Goal: Task Accomplishment & Management: Manage account settings

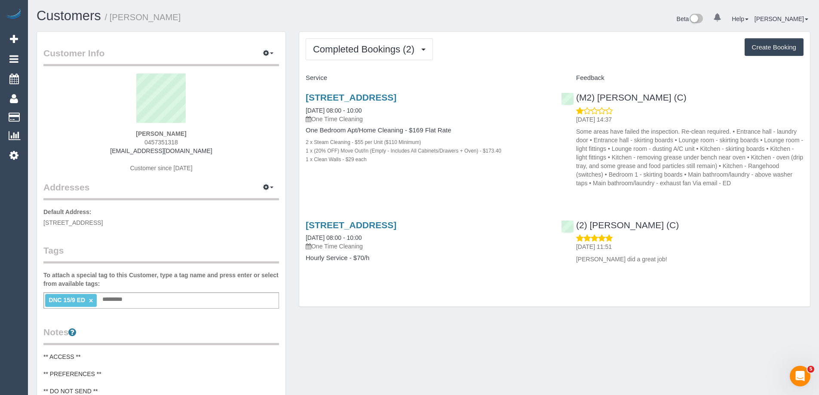
drag, startPoint x: 307, startPoint y: 16, endPoint x: 410, endPoint y: 33, distance: 103.7
click at [307, 16] on h1 "Customers / Grace Casey" at bounding box center [227, 16] width 380 height 15
click at [488, 31] on div "Beta 0 Your Notifications You have 0 alerts Help Help Docs Take a Tour Contact …" at bounding box center [619, 20] width 393 height 23
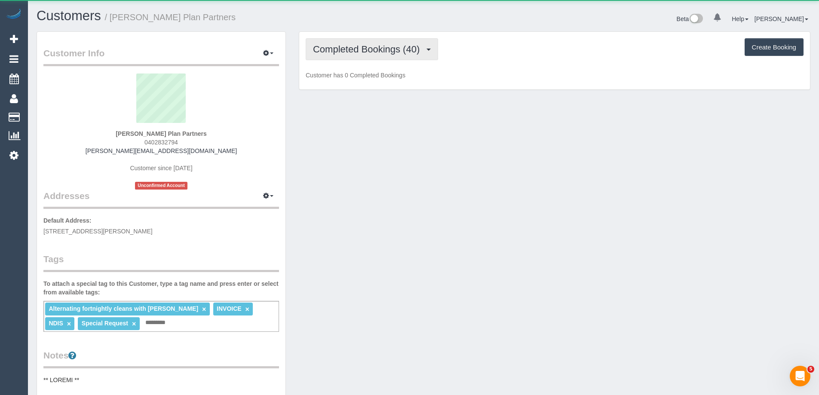
click at [350, 49] on span "Completed Bookings (40)" at bounding box center [368, 49] width 111 height 11
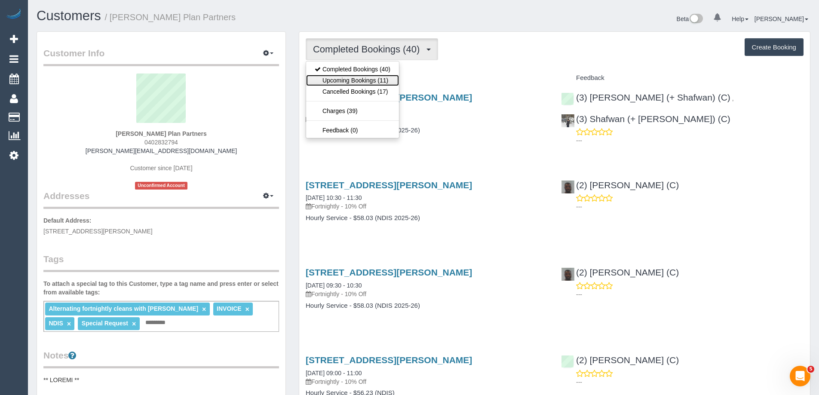
drag, startPoint x: 353, startPoint y: 80, endPoint x: 364, endPoint y: 83, distance: 11.0
click at [353, 81] on link "Upcoming Bookings (11)" at bounding box center [352, 80] width 93 height 11
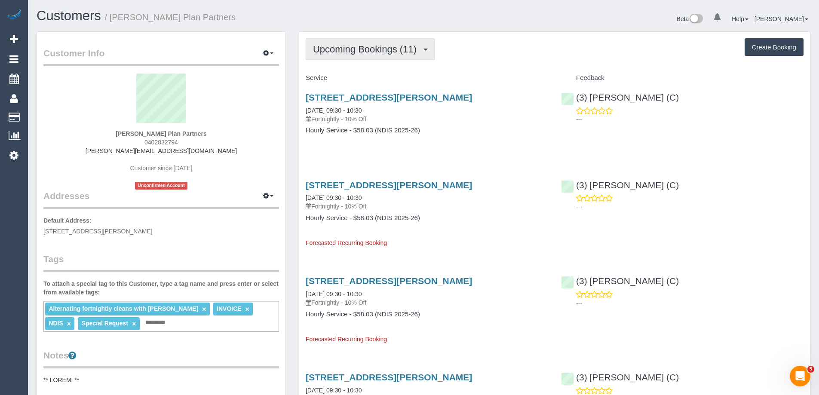
click at [405, 51] on span "Upcoming Bookings (11)" at bounding box center [367, 49] width 108 height 11
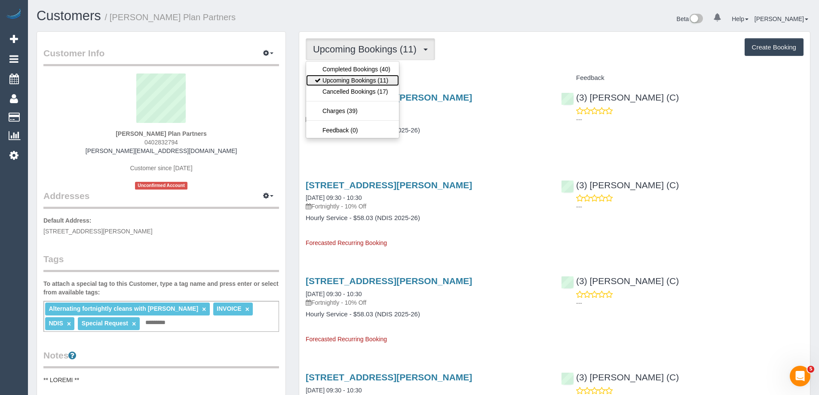
click at [381, 77] on link "Upcoming Bookings (11)" at bounding box center [352, 80] width 93 height 11
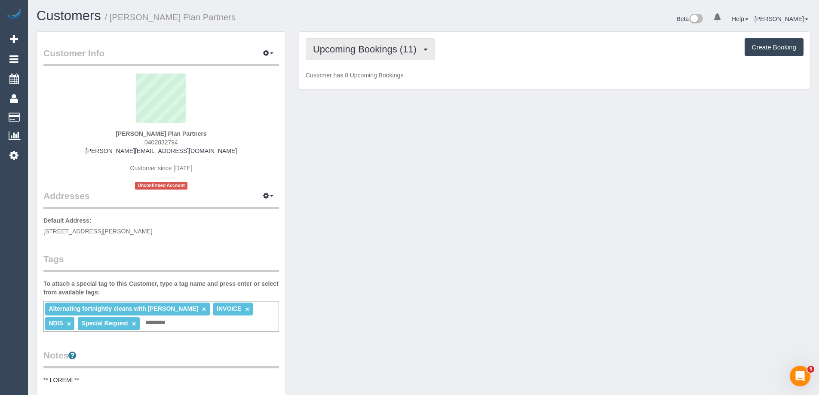
click at [384, 54] on span "Upcoming Bookings (11)" at bounding box center [367, 49] width 108 height 11
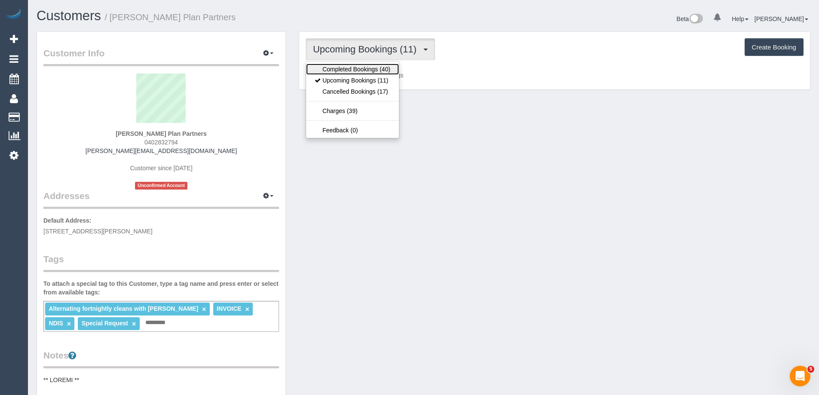
click at [371, 73] on link "Completed Bookings (40)" at bounding box center [352, 69] width 93 height 11
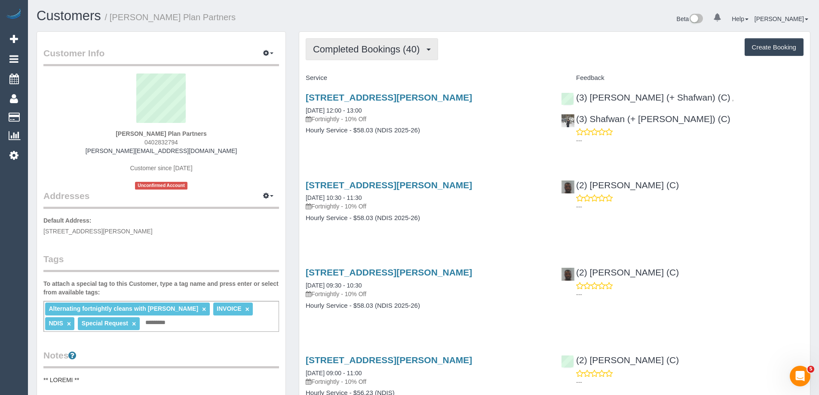
click at [386, 47] on span "Completed Bookings (40)" at bounding box center [368, 49] width 111 height 11
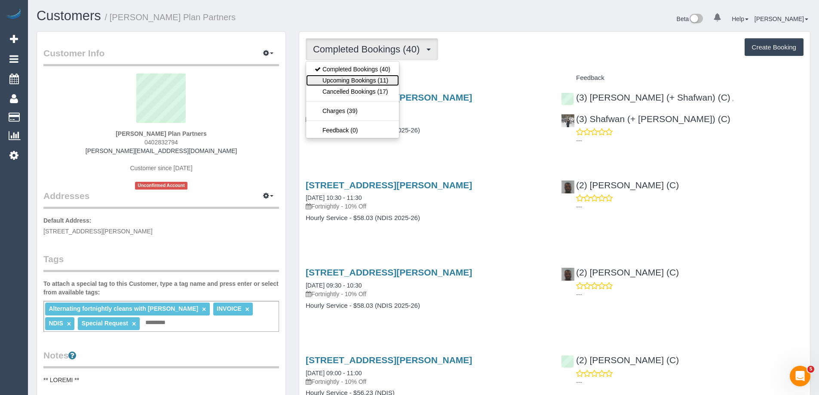
click at [385, 81] on link "Upcoming Bookings (11)" at bounding box center [352, 80] width 93 height 11
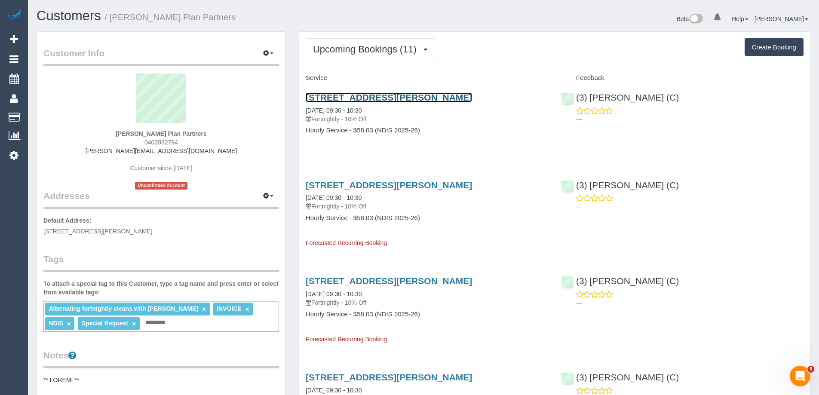
click at [418, 96] on link "26 Hope Street, Preston, VIC 3072" at bounding box center [389, 97] width 166 height 10
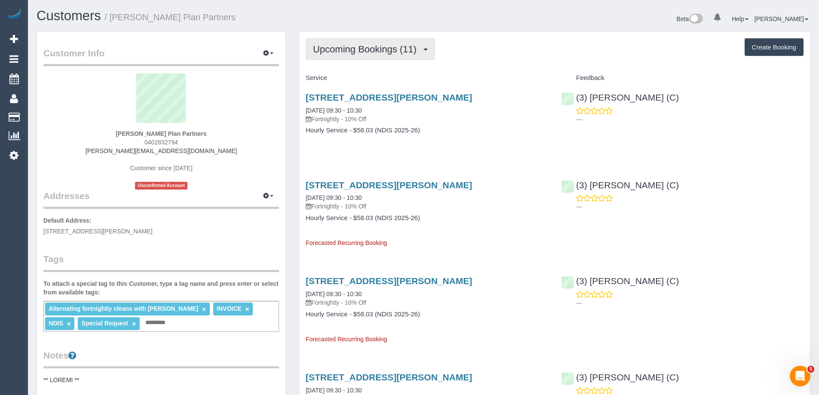
click at [354, 54] on span "Upcoming Bookings (11)" at bounding box center [367, 49] width 108 height 11
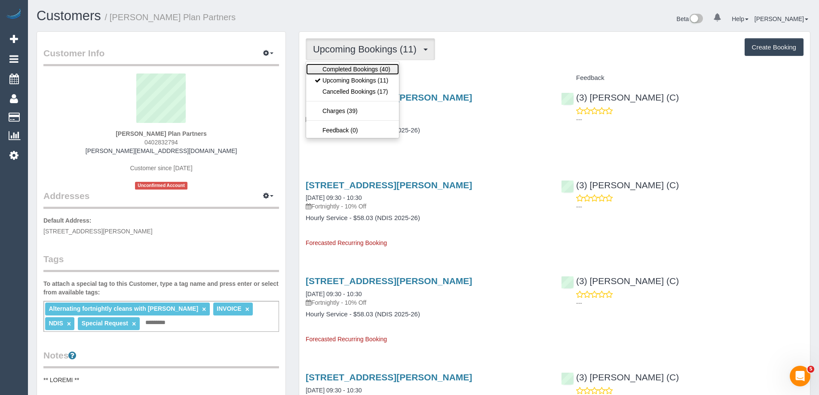
click at [352, 74] on link "Completed Bookings (40)" at bounding box center [352, 69] width 93 height 11
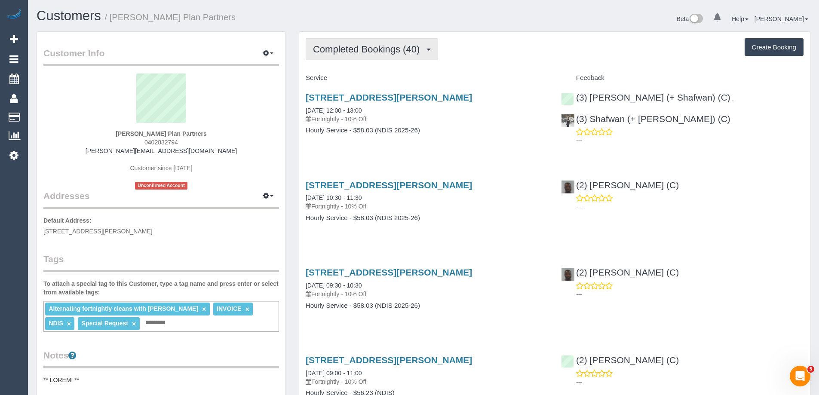
click at [390, 43] on button "Completed Bookings (40)" at bounding box center [372, 49] width 132 height 22
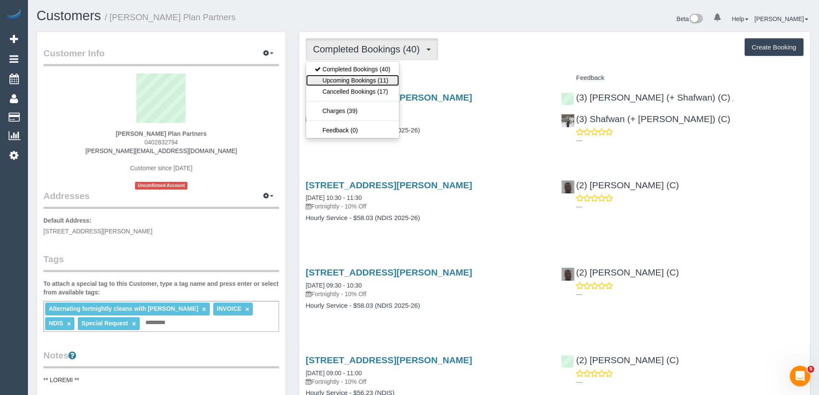
click at [380, 82] on link "Upcoming Bookings (11)" at bounding box center [352, 80] width 93 height 11
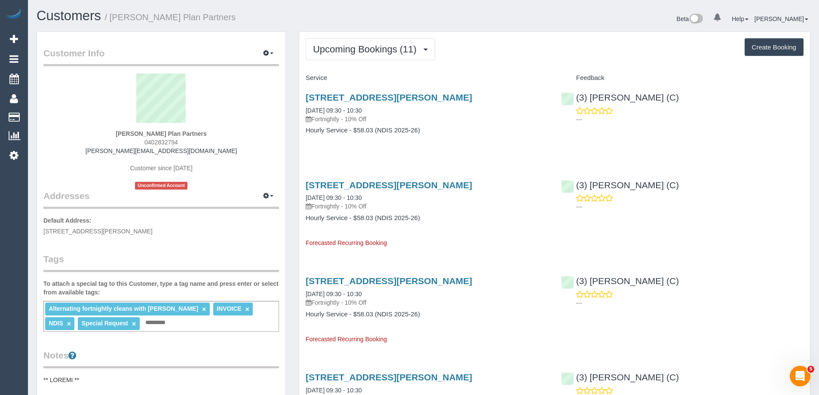
click at [142, 15] on small "/ Phillip Chatzis Plan Partners" at bounding box center [170, 16] width 131 height 9
copy small "Chatzis"
click at [378, 55] on button "Upcoming Bookings (11)" at bounding box center [370, 49] width 129 height 22
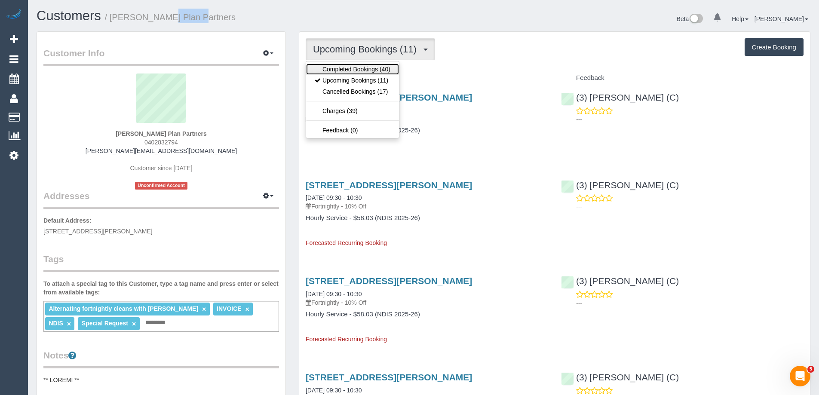
click at [378, 69] on link "Completed Bookings (40)" at bounding box center [352, 69] width 93 height 11
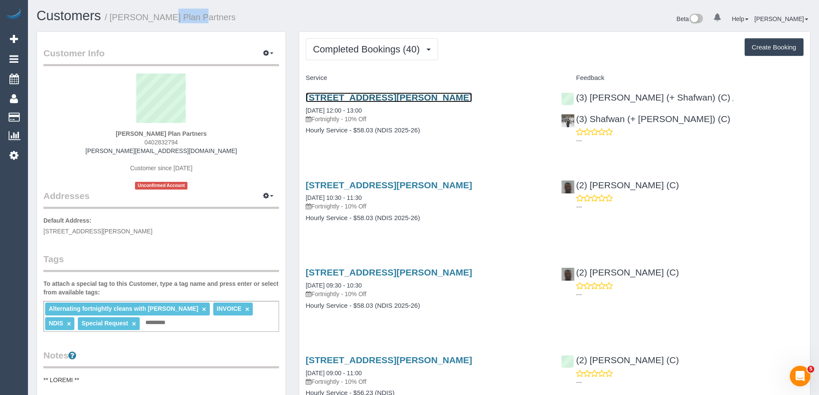
click at [380, 100] on link "26 Hope Street, Preston, VIC 3072" at bounding box center [389, 97] width 166 height 10
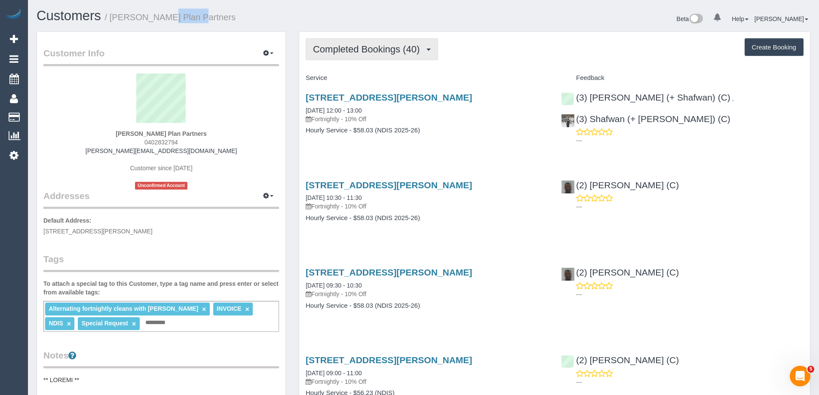
click at [402, 47] on span "Completed Bookings (40)" at bounding box center [368, 49] width 111 height 11
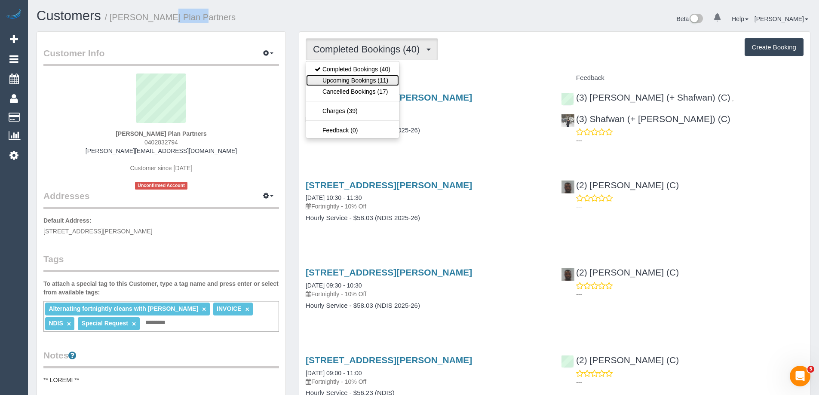
click at [381, 84] on link "Upcoming Bookings (11)" at bounding box center [352, 80] width 93 height 11
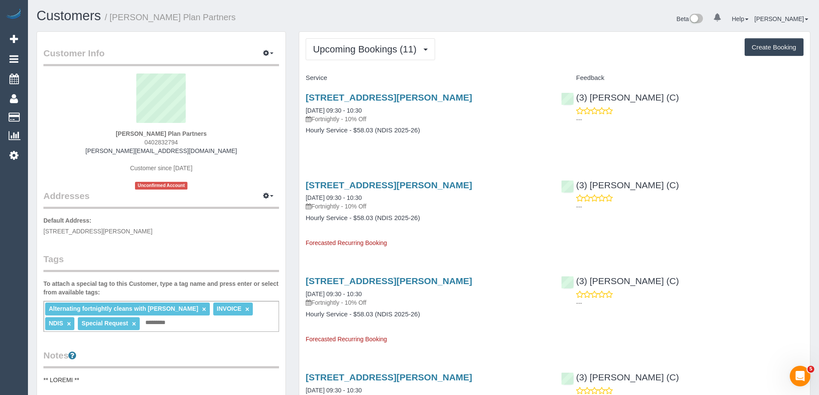
click at [393, 19] on h1 "Customers / Phillip Chatzis Plan Partners" at bounding box center [227, 16] width 380 height 15
drag, startPoint x: 237, startPoint y: 18, endPoint x: 111, endPoint y: 17, distance: 126.0
click at [111, 17] on h1 "Customers / Phillip Chatzis Plan Partners" at bounding box center [227, 16] width 380 height 15
copy small "Phillip Chatzis Plan Partners"
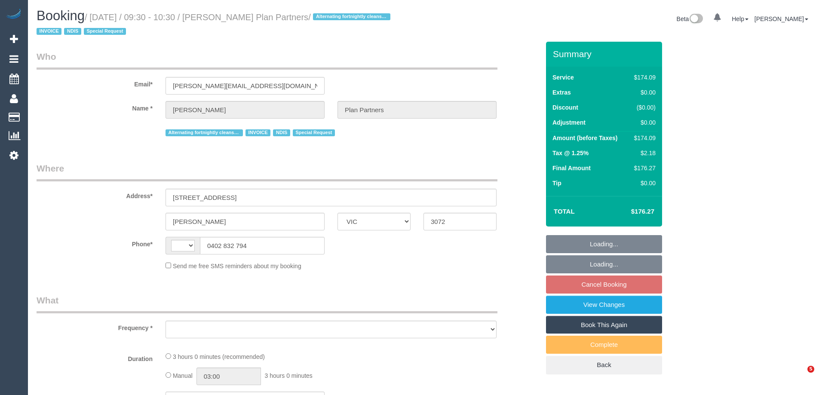
select select "VIC"
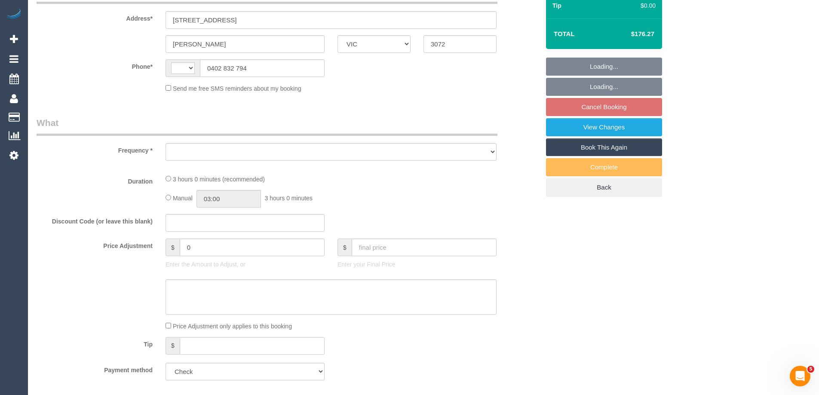
select select "string:AU"
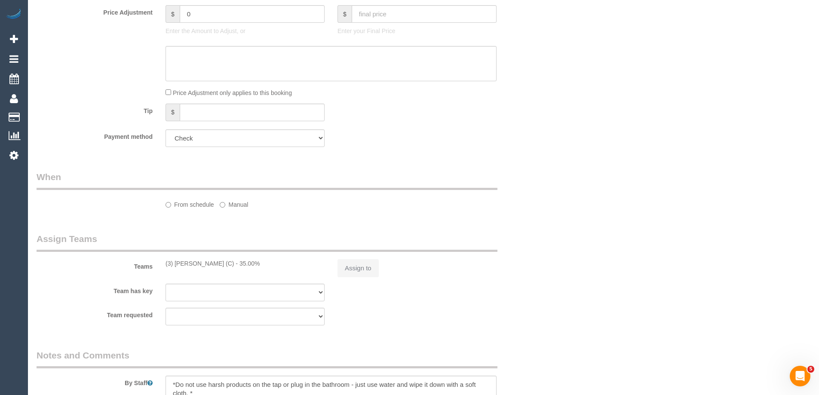
select select "object:599"
select select "180"
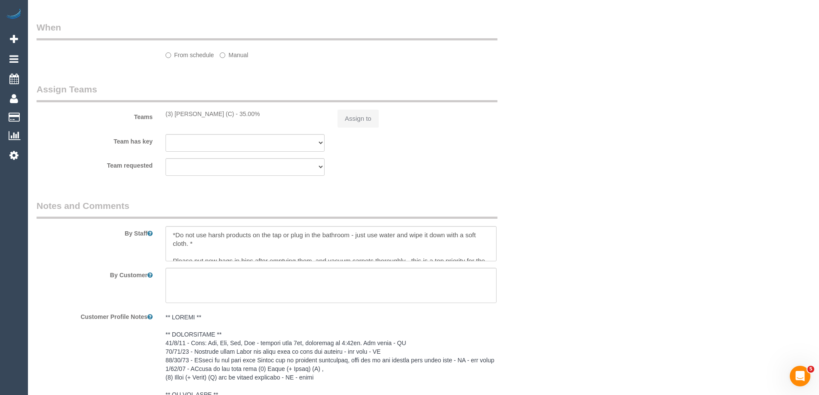
select select "number:28"
select select "number:14"
select select "number:19"
select select "number:25"
select select "number:35"
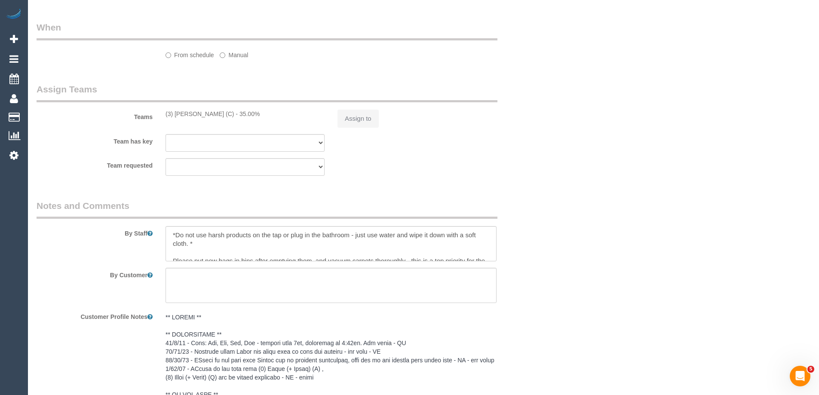
select select "number:11"
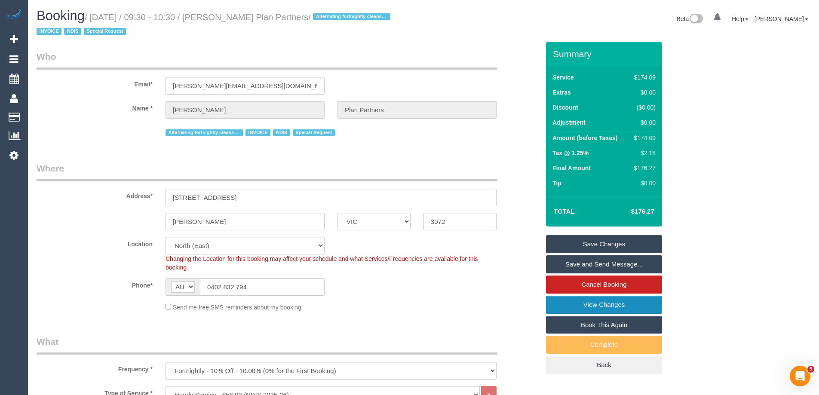
click at [601, 301] on link "View Changes" at bounding box center [604, 305] width 116 height 18
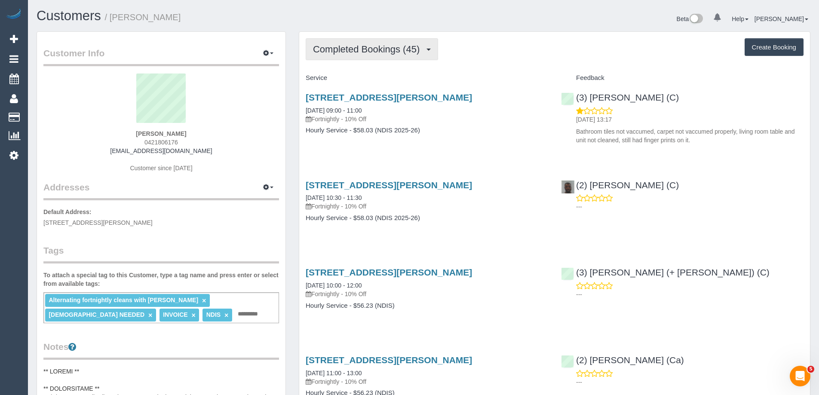
click at [383, 49] on span "Completed Bookings (45)" at bounding box center [368, 49] width 111 height 11
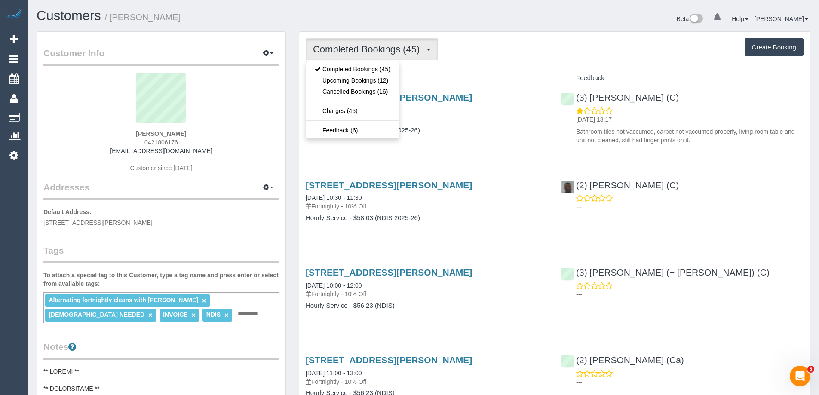
click at [512, 60] on div "Completed Bookings (45) Completed Bookings (45) Upcoming Bookings (12) Cancelle…" at bounding box center [555, 49] width 498 height 22
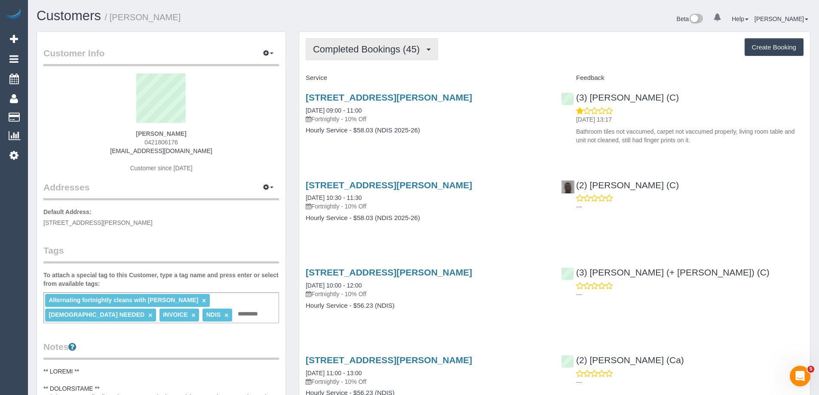
click at [354, 40] on button "Completed Bookings (45)" at bounding box center [372, 49] width 132 height 22
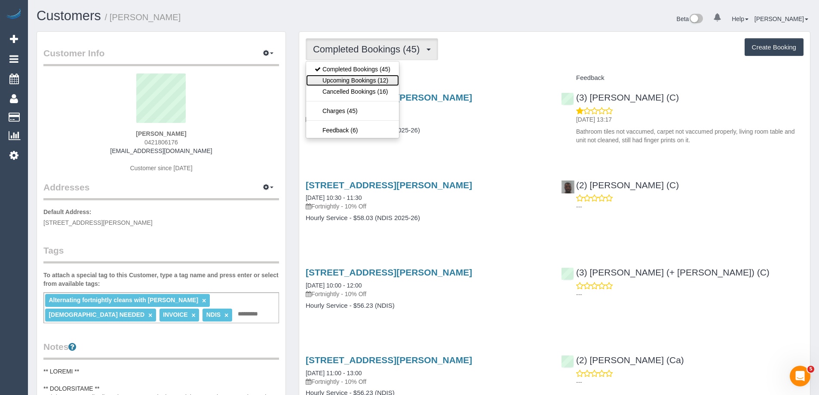
click at [358, 80] on link "Upcoming Bookings (12)" at bounding box center [352, 80] width 93 height 11
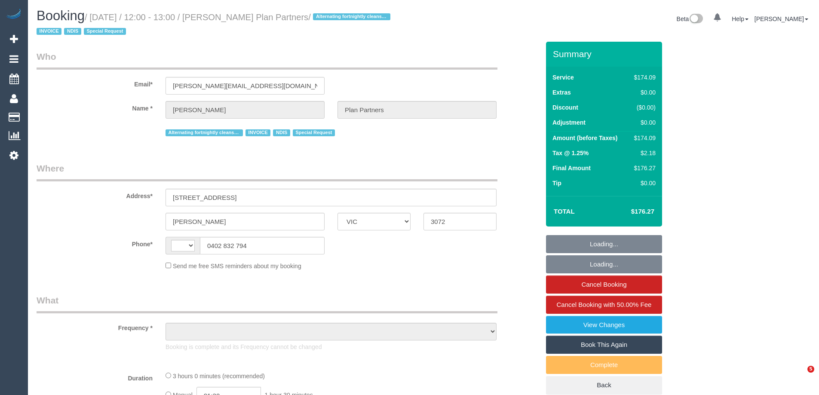
select select "VIC"
select select "string:AU"
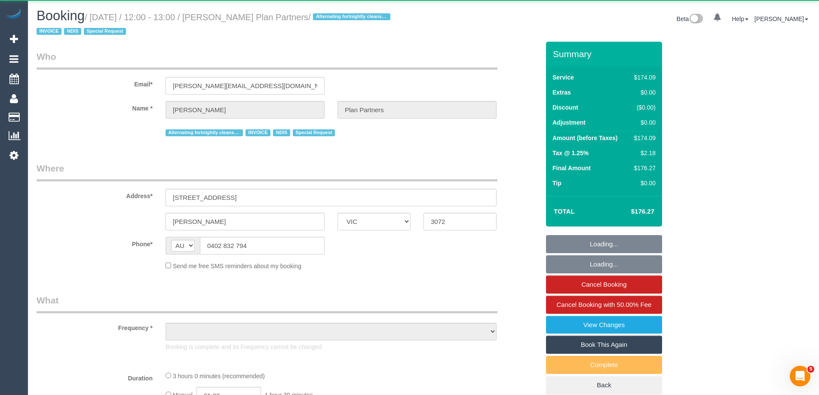
select select "180"
select select "number:28"
select select "number:14"
select select "number:19"
select select "number:25"
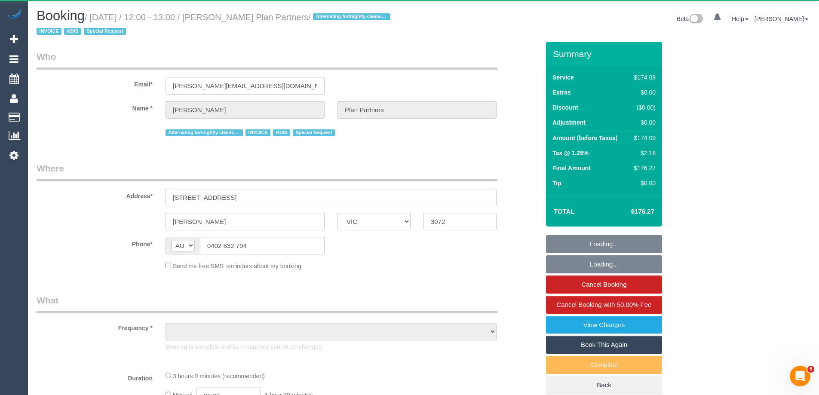
select select "number:35"
select select "number:11"
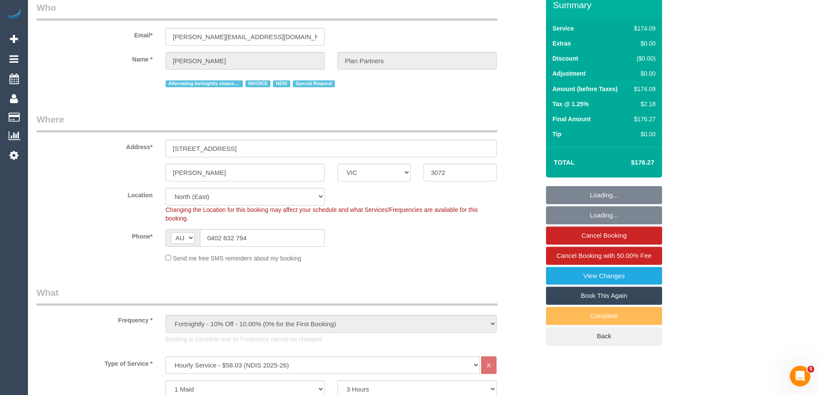
select select "object:1518"
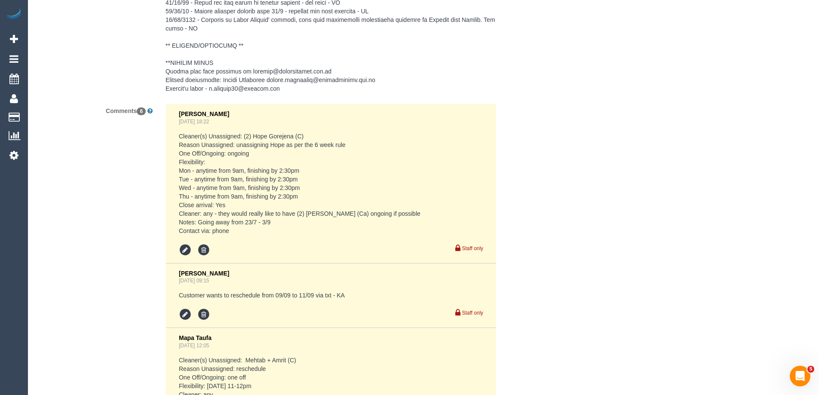
scroll to position [1503, 0]
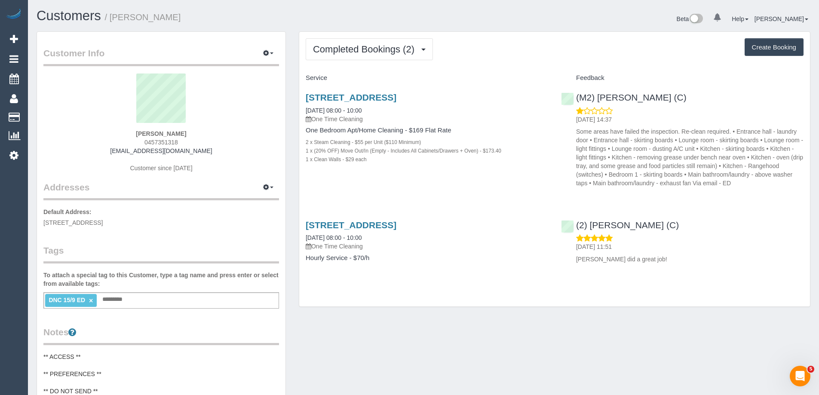
drag, startPoint x: 206, startPoint y: 152, endPoint x: 102, endPoint y: 150, distance: 104.1
click at [102, 150] on div "Grace Casey 0457351318 gracecasey@icloud.com Customer since 2025" at bounding box center [161, 127] width 236 height 107
copy link "[EMAIL_ADDRESS][DOMAIN_NAME]"
click at [215, 13] on h1 "Customers / Grace Casey" at bounding box center [227, 16] width 380 height 15
click at [278, 12] on h1 "Customers / Grace Casey" at bounding box center [227, 16] width 380 height 15
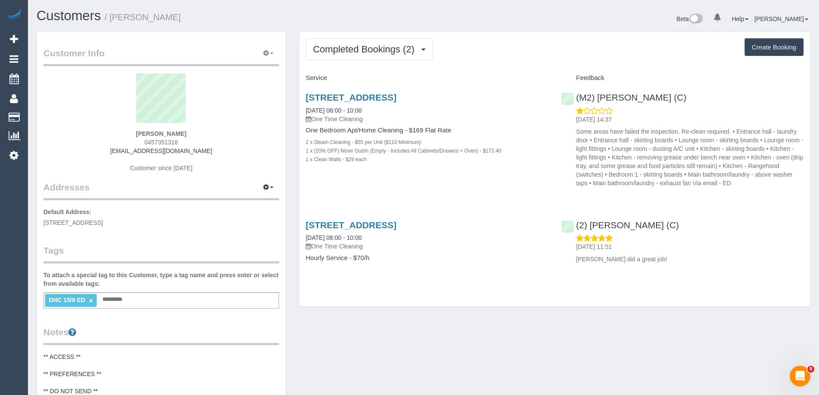
click at [270, 54] on span "button" at bounding box center [271, 53] width 3 height 2
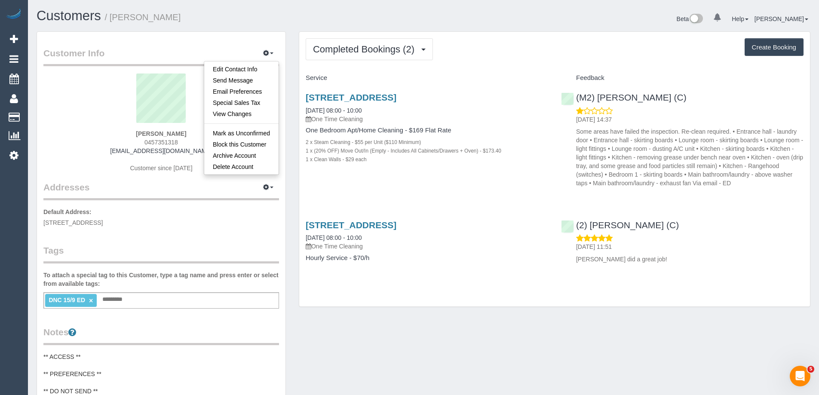
click at [337, 21] on h1 "Customers / Grace Casey" at bounding box center [227, 16] width 380 height 15
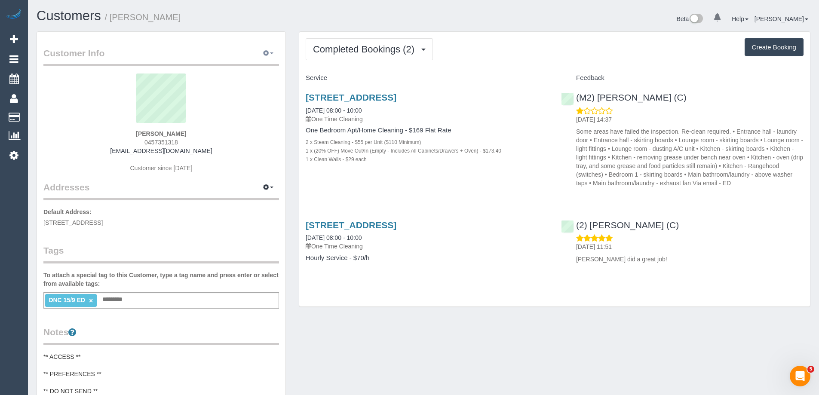
click at [266, 54] on icon "button" at bounding box center [266, 52] width 6 height 5
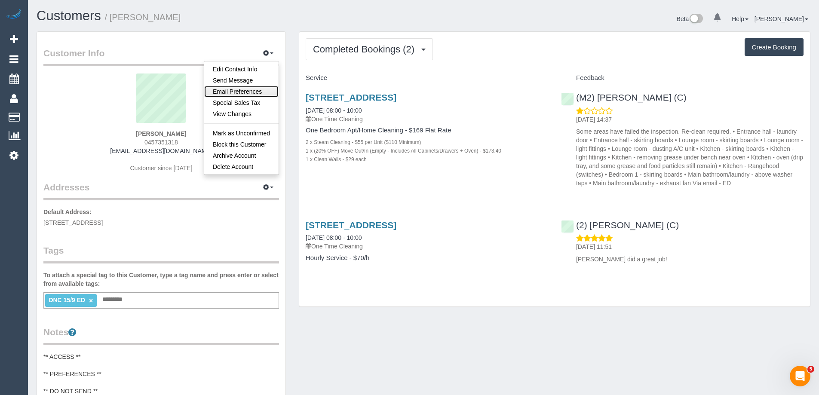
click at [249, 92] on link "Email Preferences" at bounding box center [241, 91] width 74 height 11
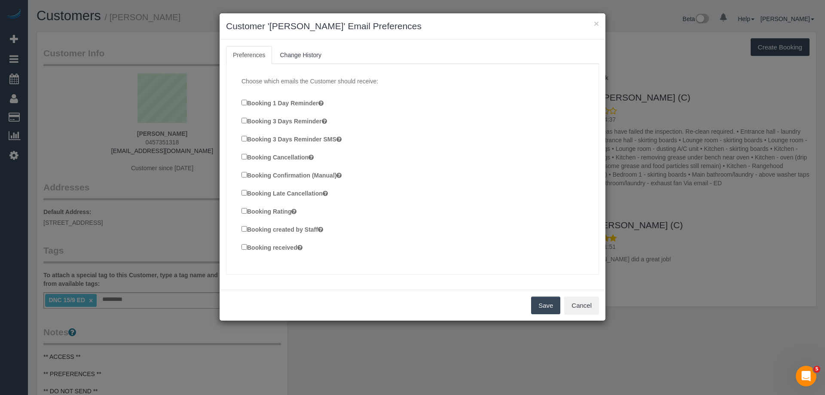
click at [319, 172] on label "Booking Confirmation (Manual)" at bounding box center [292, 174] width 100 height 9
click at [312, 230] on label "Booking created by Staff" at bounding box center [283, 228] width 82 height 9
click at [285, 252] on label "Booking received" at bounding box center [272, 246] width 61 height 9
click at [542, 305] on button "Save" at bounding box center [545, 306] width 29 height 18
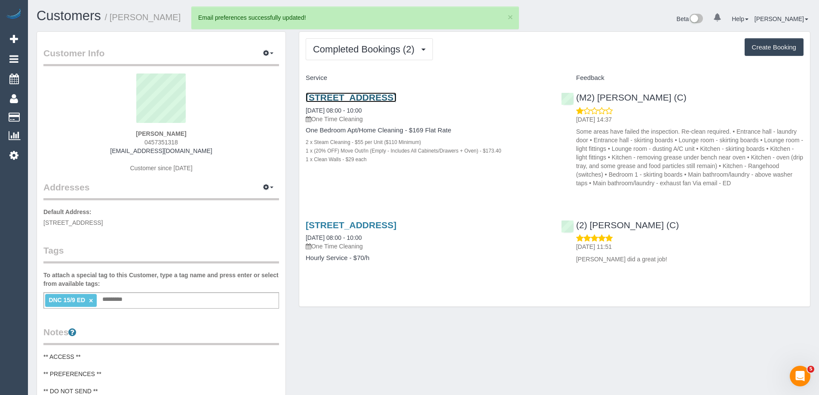
click at [382, 99] on link "2/16 Pigdon Street, Carlton North, VIC 3054" at bounding box center [351, 97] width 91 height 10
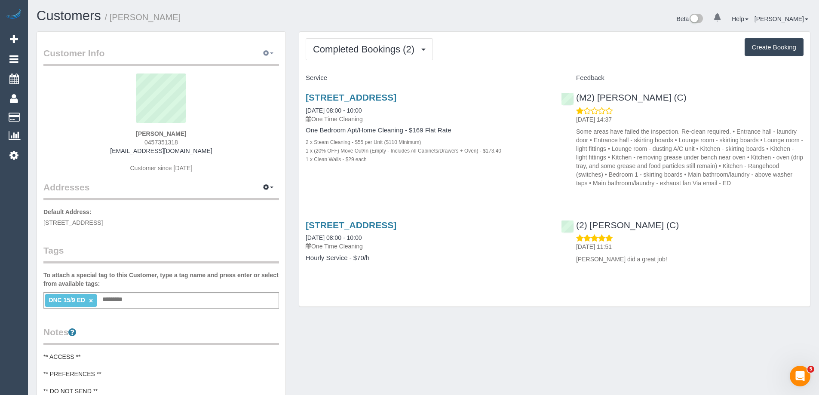
click at [266, 52] on icon "button" at bounding box center [266, 52] width 6 height 5
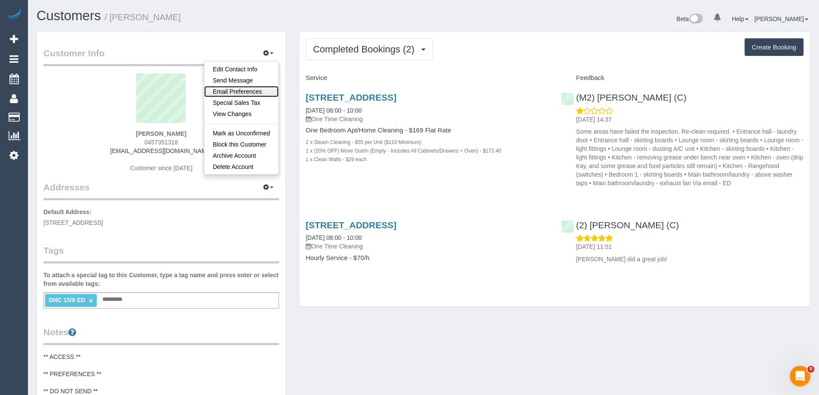
click at [245, 93] on link "Email Preferences" at bounding box center [241, 91] width 74 height 11
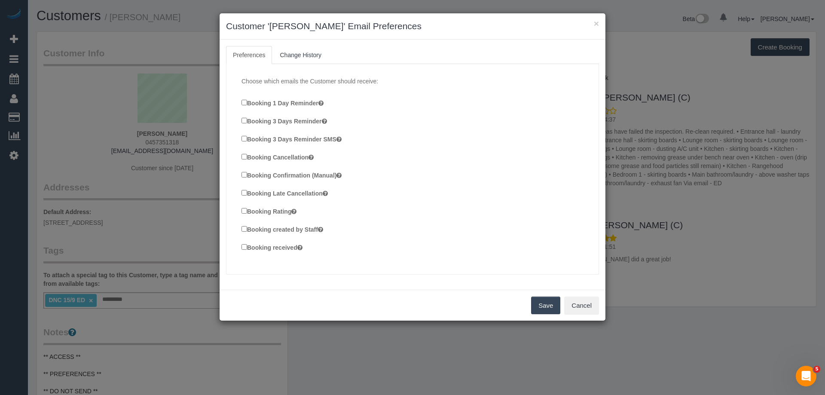
click at [268, 178] on label "Booking Confirmation (Manual)" at bounding box center [292, 174] width 100 height 9
click at [271, 227] on label "Booking created by Staff" at bounding box center [283, 228] width 82 height 9
click at [272, 250] on label "Booking received" at bounding box center [272, 246] width 61 height 9
click at [541, 302] on button "Save" at bounding box center [545, 306] width 29 height 18
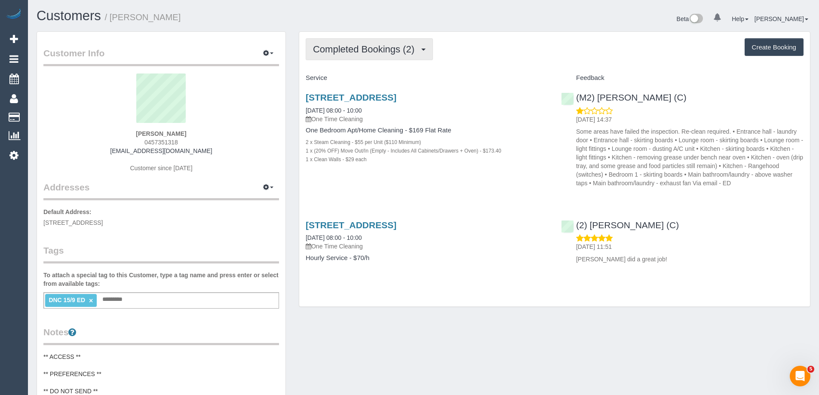
click at [408, 44] on span "Completed Bookings (2)" at bounding box center [366, 49] width 106 height 11
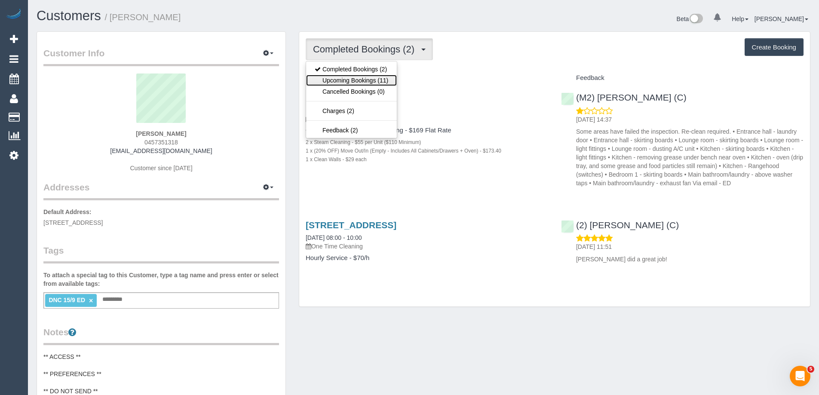
click at [382, 82] on link "Upcoming Bookings (11)" at bounding box center [351, 80] width 91 height 11
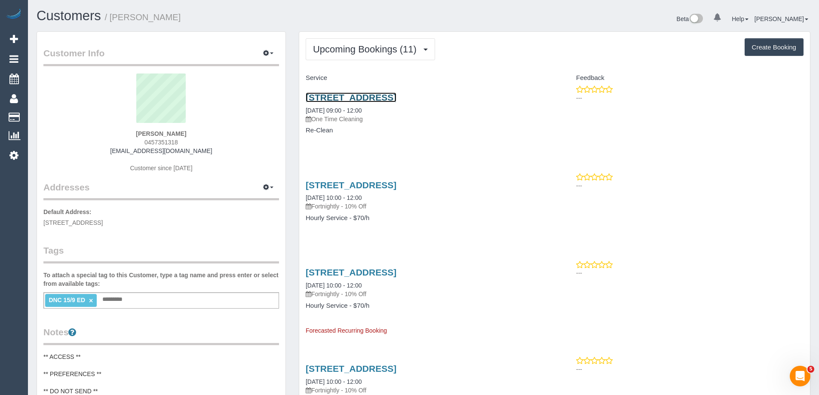
click at [384, 98] on link "2/16 Pigdon Street, Carlton North, VIC 3054" at bounding box center [351, 97] width 91 height 10
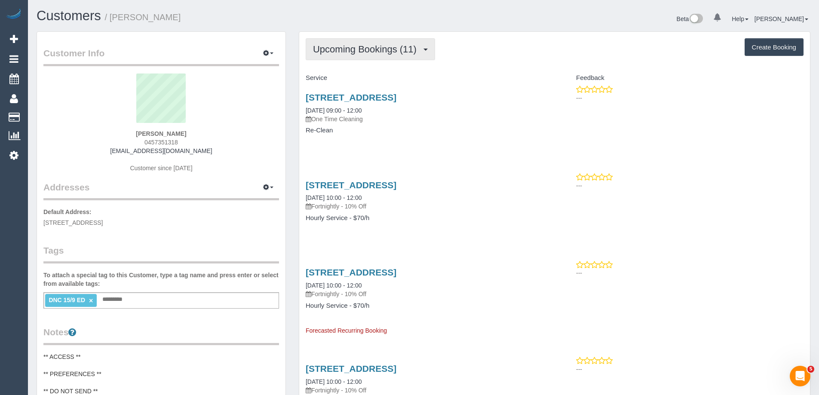
click at [392, 54] on span "Upcoming Bookings (11)" at bounding box center [367, 49] width 108 height 11
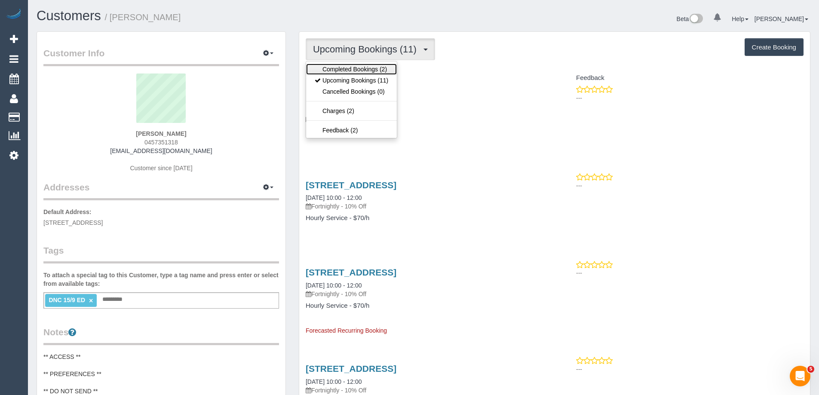
click at [372, 69] on link "Completed Bookings (2)" at bounding box center [351, 69] width 91 height 11
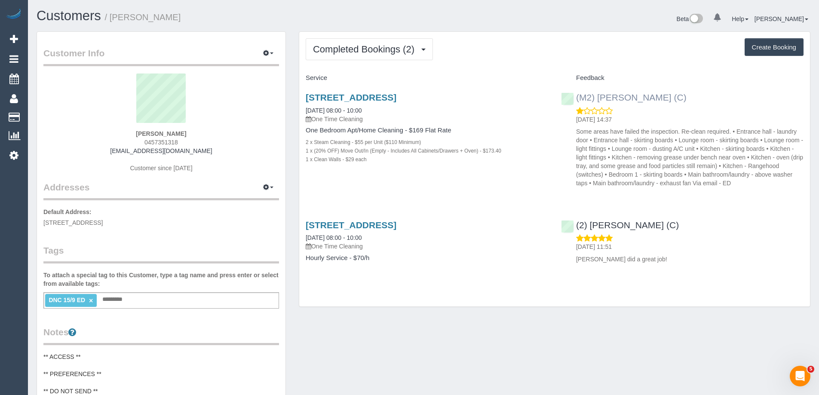
drag, startPoint x: 676, startPoint y: 98, endPoint x: 577, endPoint y: 97, distance: 99.3
click at [577, 97] on div "(M2) Joseph Tshibangu (C) 19/09/2025 14:37 Some areas have failed the inspectio…" at bounding box center [682, 138] width 255 height 106
copy link "(M2) Joseph Tshibangu (C)"
click at [268, 52] on icon "button" at bounding box center [266, 52] width 6 height 5
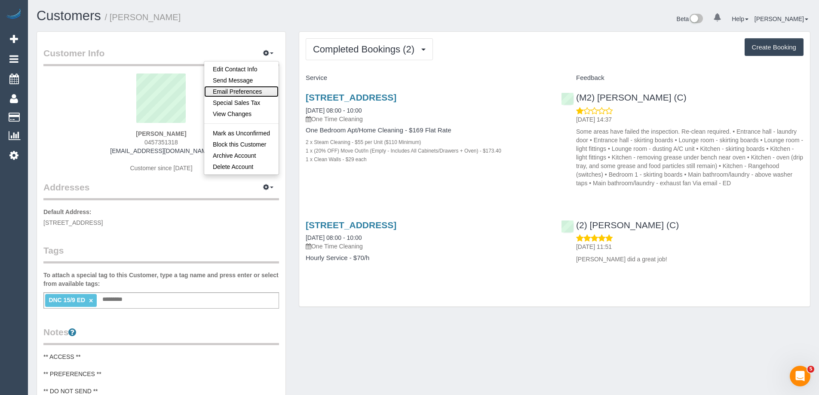
click at [257, 89] on link "Email Preferences" at bounding box center [241, 91] width 74 height 11
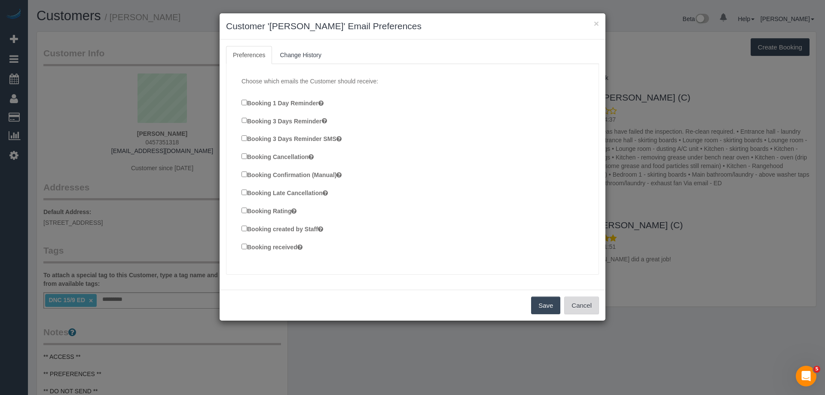
click at [578, 305] on button "Cancel" at bounding box center [581, 306] width 35 height 18
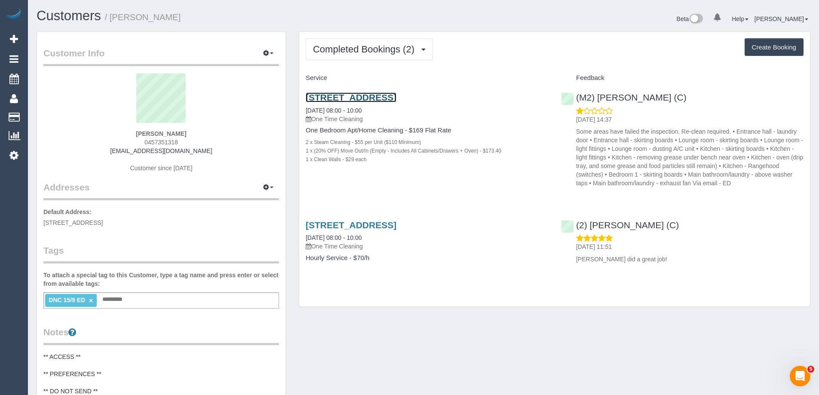
click at [396, 98] on link "2/16 Pigdon Street, Carlton North, VIC 3054" at bounding box center [351, 97] width 91 height 10
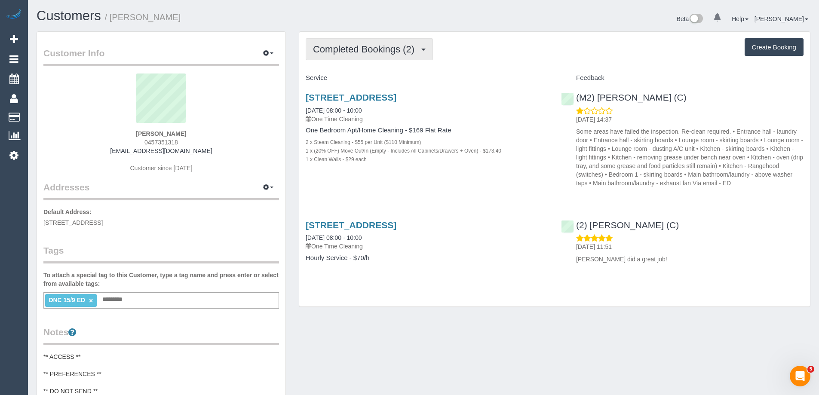
click at [401, 55] on button "Completed Bookings (2)" at bounding box center [369, 49] width 127 height 22
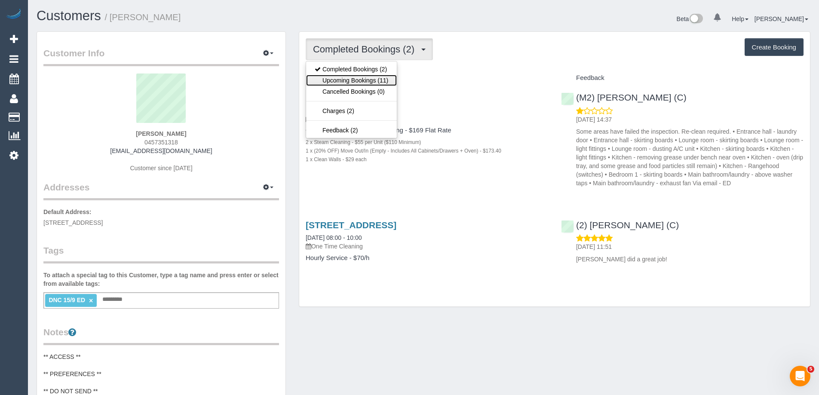
click at [384, 80] on link "Upcoming Bookings (11)" at bounding box center [351, 80] width 91 height 11
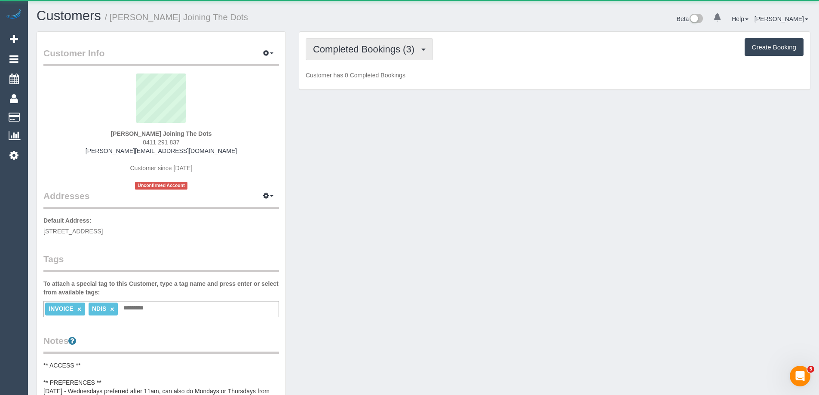
click at [336, 51] on span "Completed Bookings (3)" at bounding box center [366, 49] width 106 height 11
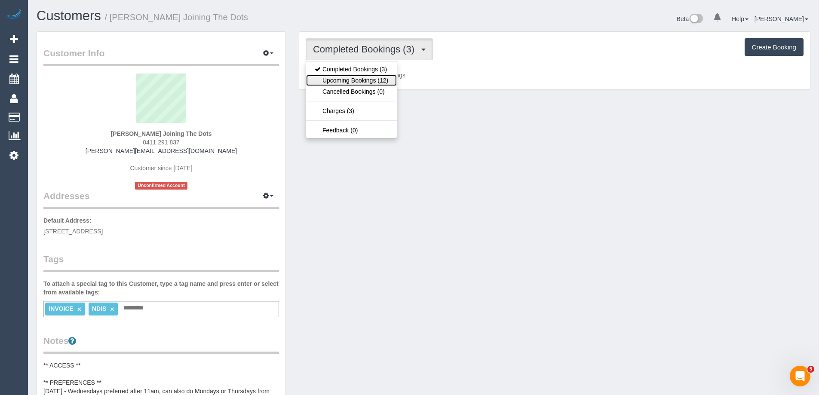
click at [338, 83] on link "Upcoming Bookings (12)" at bounding box center [351, 80] width 91 height 11
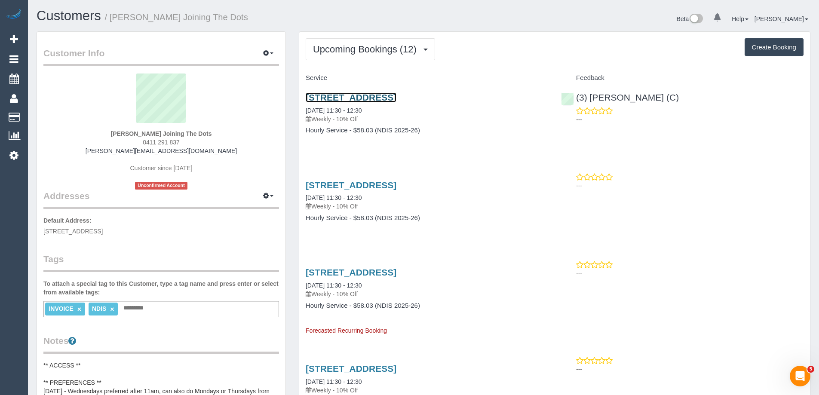
click at [396, 98] on link "16/417 Coventry Street, South Melbourne, VIC 3205" at bounding box center [351, 97] width 91 height 10
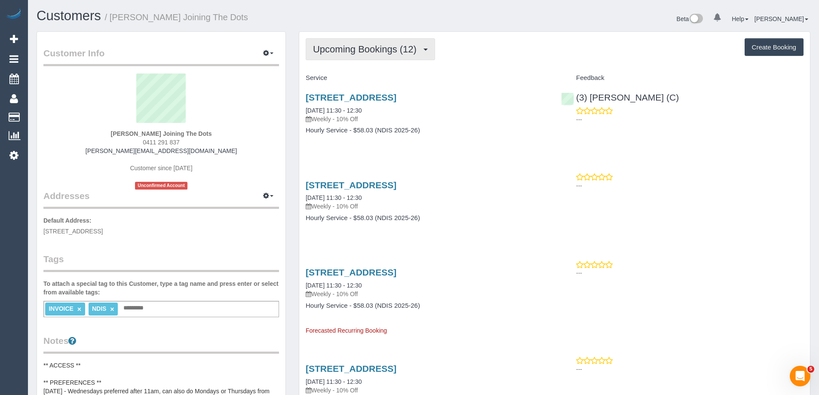
click at [367, 45] on span "Upcoming Bookings (12)" at bounding box center [367, 49] width 108 height 11
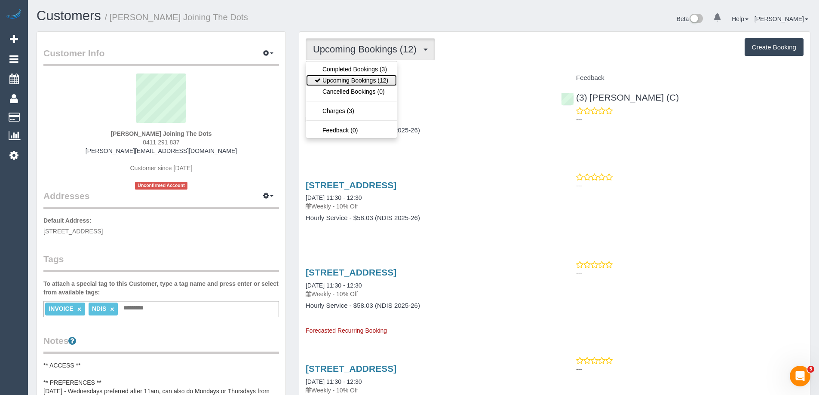
click at [359, 77] on link "Upcoming Bookings (12)" at bounding box center [351, 80] width 91 height 11
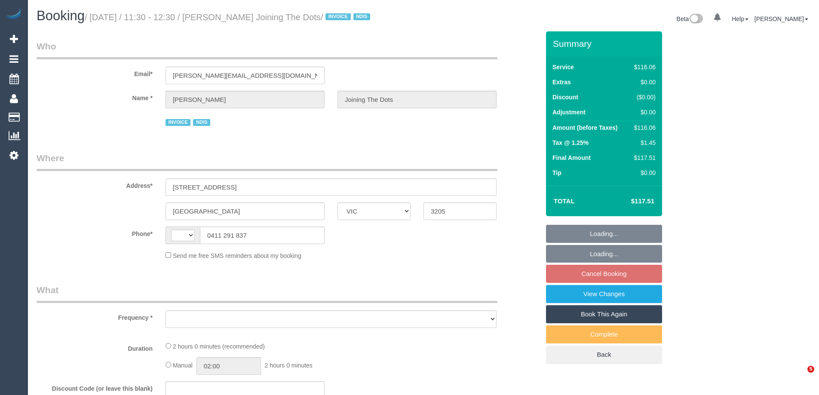
select select "VIC"
select select "number:28"
select select "number:14"
select select "number:19"
select select "number:36"
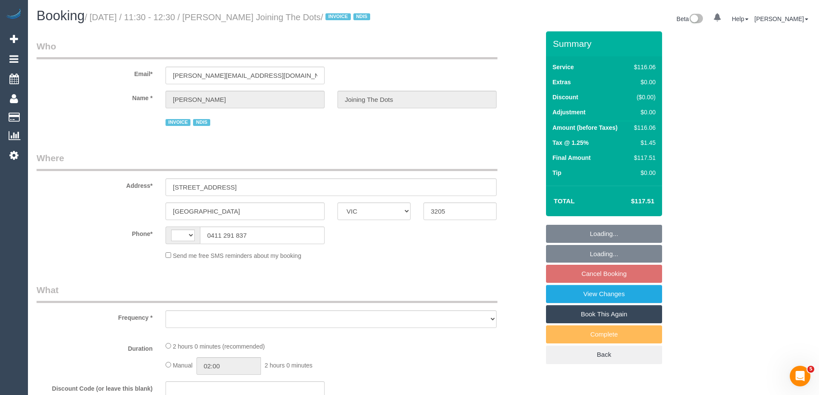
select select "number:35"
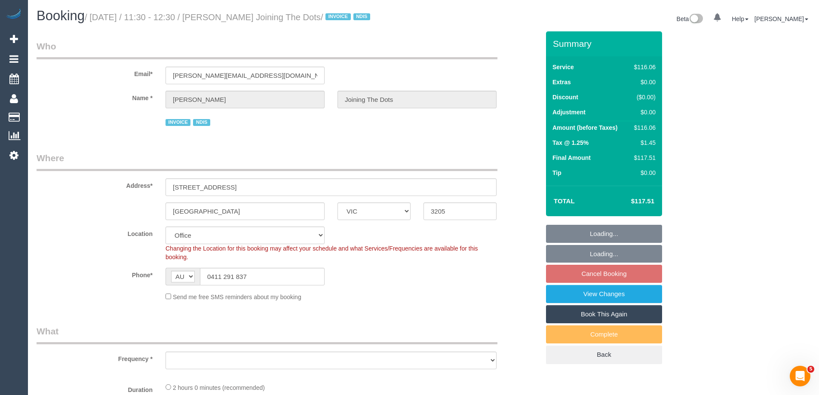
select select "string:AU"
select select "object:2062"
click at [607, 283] on link "Cancel Booking" at bounding box center [604, 274] width 116 height 18
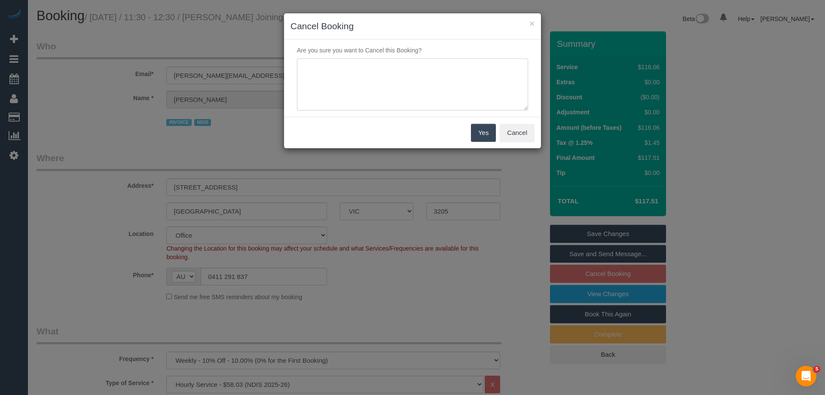
click at [391, 94] on textarea at bounding box center [412, 84] width 231 height 52
type textarea "Customer is in hospital. Via phone - ED"
click at [486, 133] on button "Yes" at bounding box center [483, 133] width 25 height 18
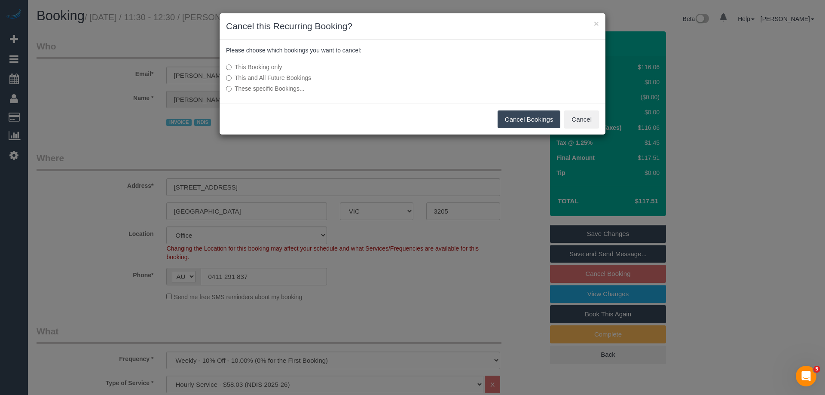
click at [534, 120] on button "Cancel Bookings" at bounding box center [529, 119] width 63 height 18
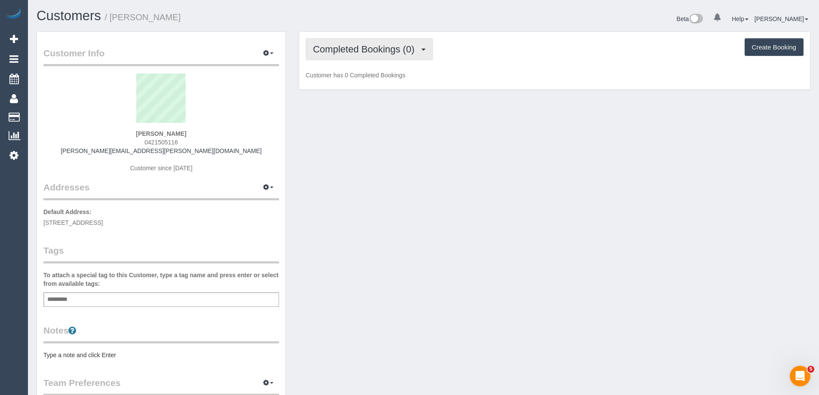
click at [383, 54] on span "Completed Bookings (0)" at bounding box center [366, 49] width 106 height 11
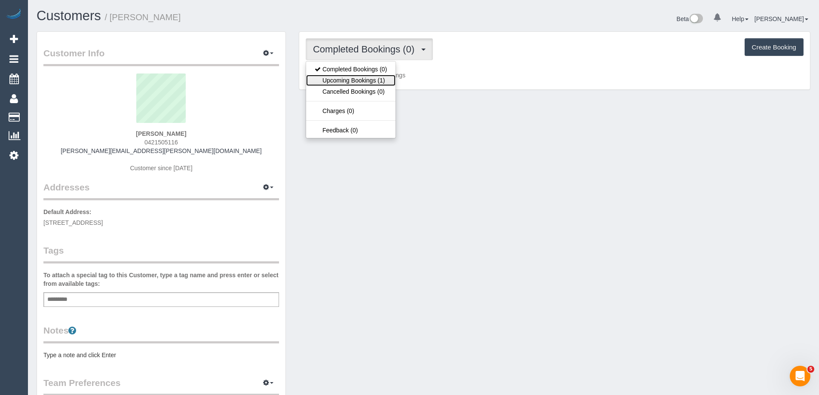
click at [381, 79] on link "Upcoming Bookings (1)" at bounding box center [350, 80] width 89 height 11
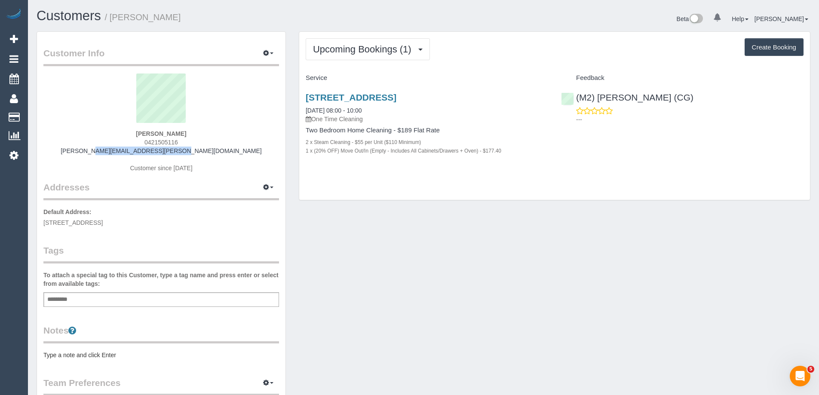
drag, startPoint x: 210, startPoint y: 153, endPoint x: 72, endPoint y: 150, distance: 138.5
click at [72, 150] on div "[PERSON_NAME] 0421505116 [PERSON_NAME][EMAIL_ADDRESS][PERSON_NAME][DOMAIN_NAME]…" at bounding box center [161, 127] width 236 height 107
copy link "[PERSON_NAME][EMAIL_ADDRESS][PERSON_NAME][DOMAIN_NAME]"
click at [104, 297] on div "Add a tag" at bounding box center [161, 299] width 236 height 15
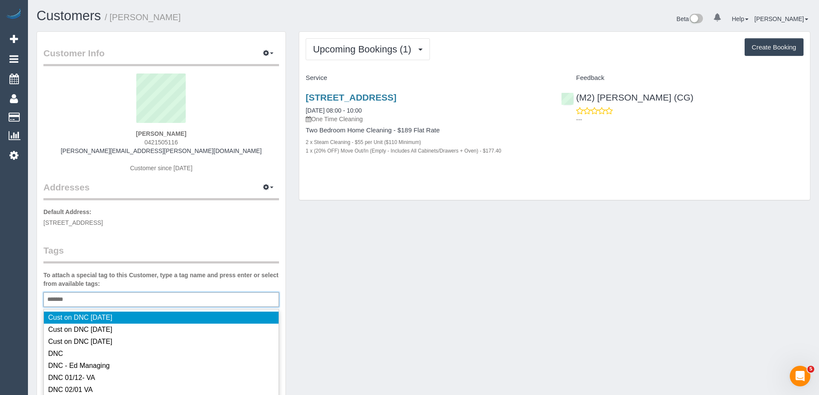
type input "********"
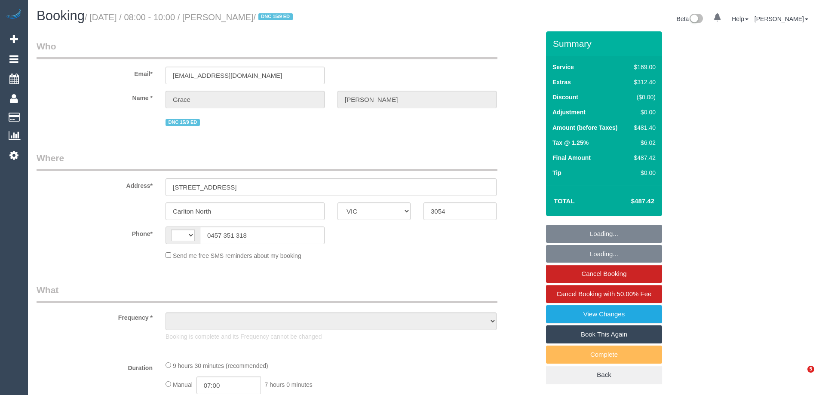
select select "VIC"
select select "number:28"
select select "number:14"
select select "number:19"
select select "number:25"
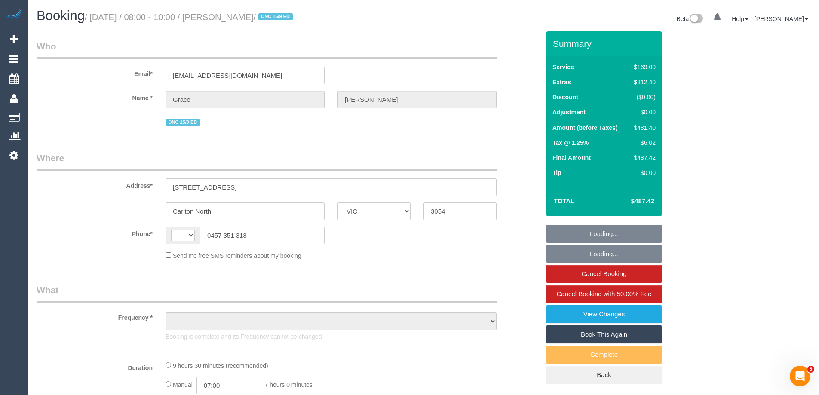
select select "number:33"
select select "string:stripe-pm_1RFobV2GScqysDRVt91yWtFg"
select select "string:AU"
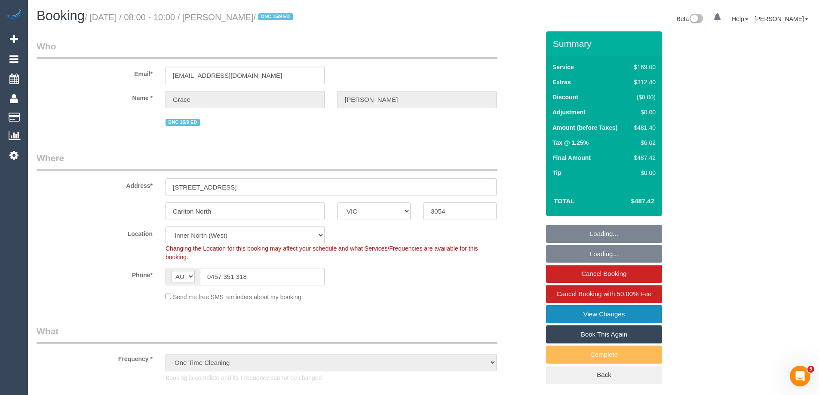
select select "object:1723"
click at [608, 335] on link "Book This Again" at bounding box center [604, 334] width 116 height 18
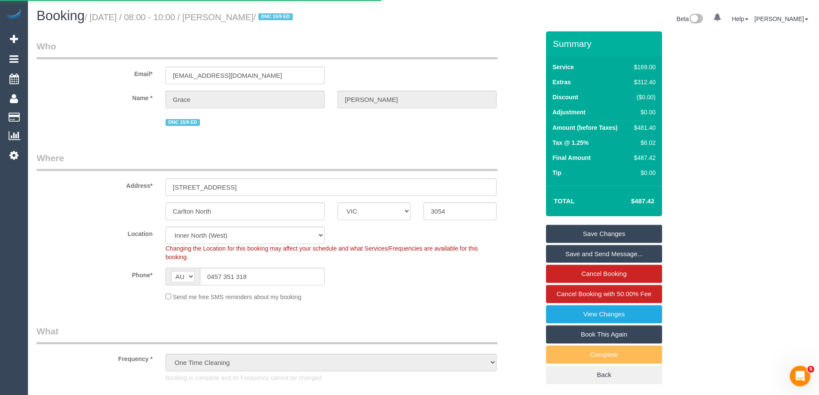
select select "VIC"
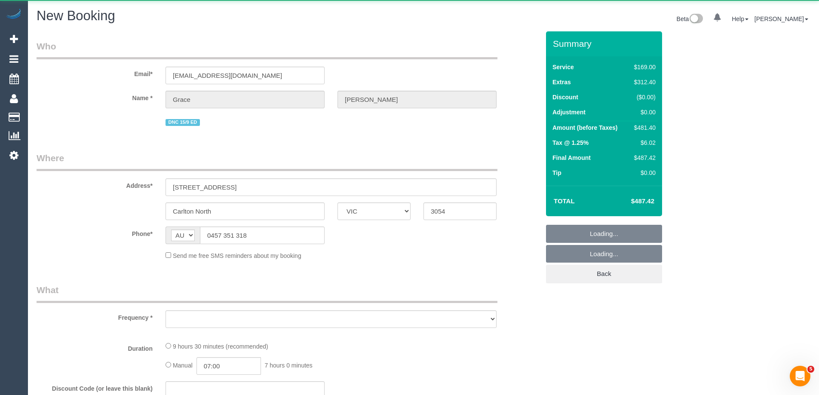
select select "object:2796"
select select "number:28"
select select "number:14"
select select "number:19"
select select "number:25"
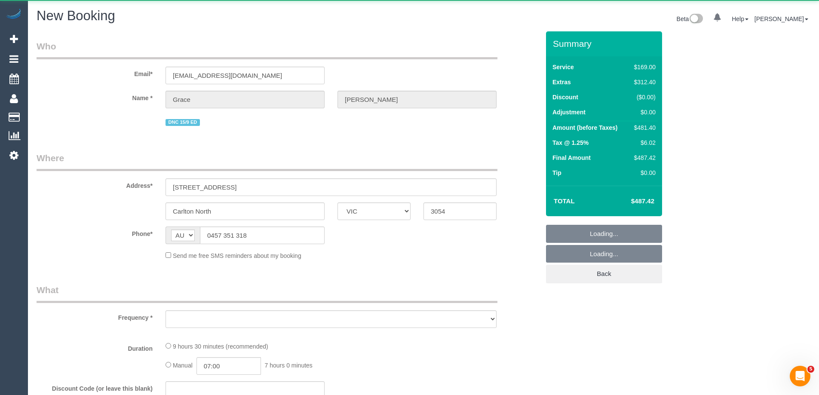
select select "number:33"
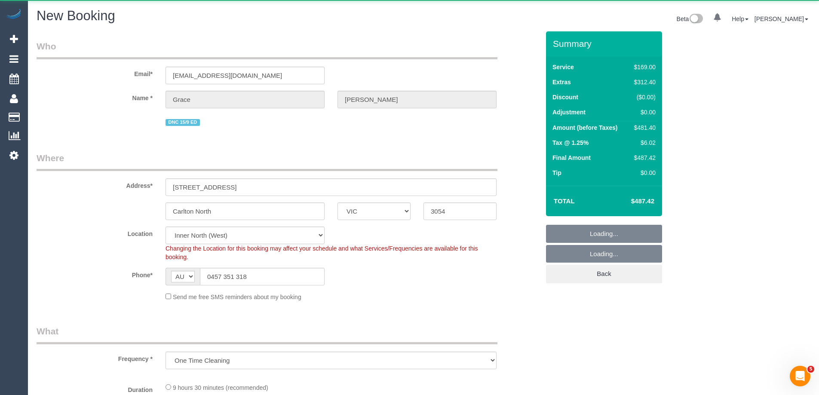
select select "string:stripe-pm_1RFobV2GScqysDRVt91yWtFg"
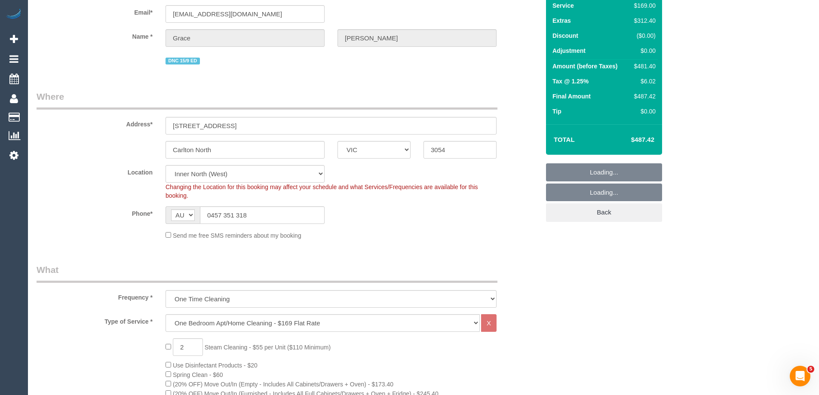
scroll to position [129, 0]
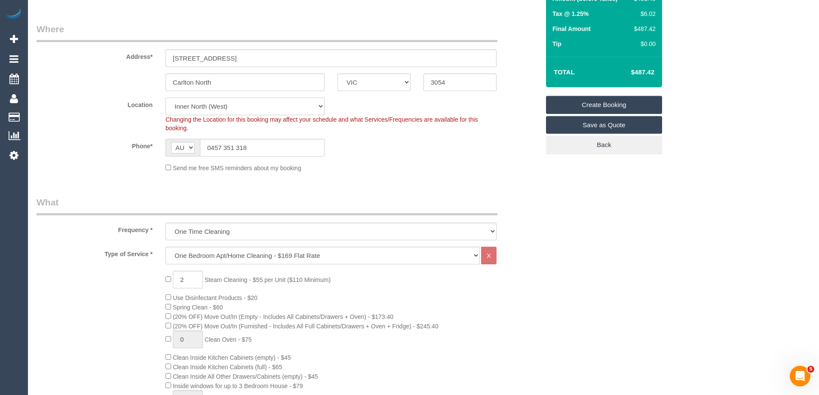
select select "object:3936"
click at [188, 107] on fieldset "Where Address* 2/16 Pigdon Street Carlton North ACT NSW NT QLD SA TAS VIC WA 30…" at bounding box center [288, 101] width 503 height 156
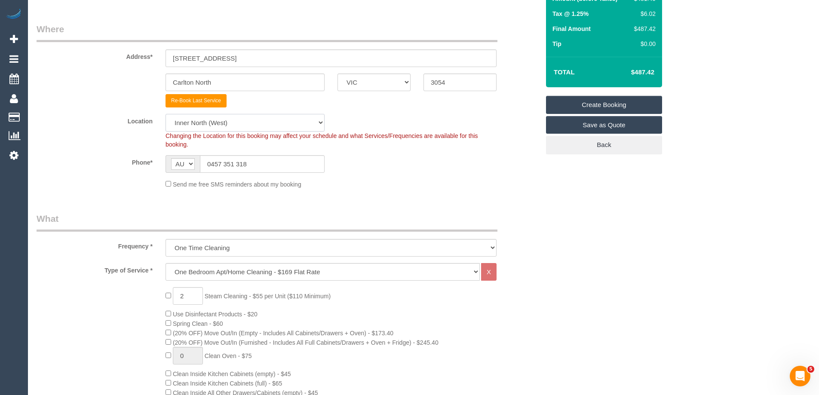
select select "50"
drag, startPoint x: 188, startPoint y: 107, endPoint x: 192, endPoint y: 131, distance: 24.8
click at [166, 114] on select "Office City East (North) East (South) Inner East Inner North (East) Inner North…" at bounding box center [245, 123] width 159 height 18
click at [67, 139] on div "Location Office City East (North) East (South) Inner East Inner North (East) In…" at bounding box center [288, 131] width 516 height 35
select select "object:3948"
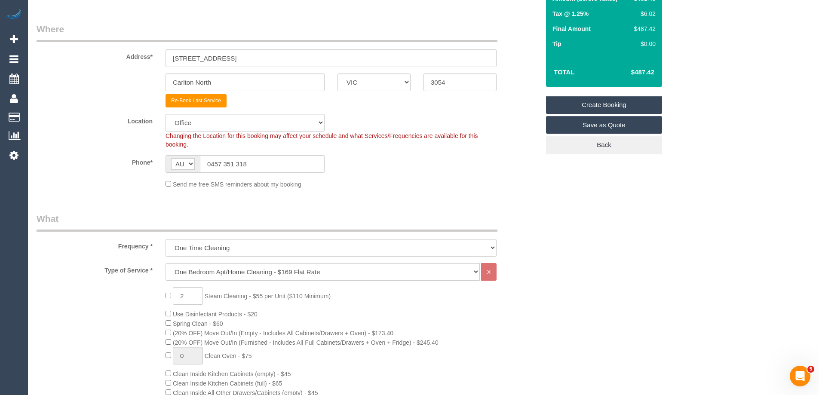
scroll to position [215, 0]
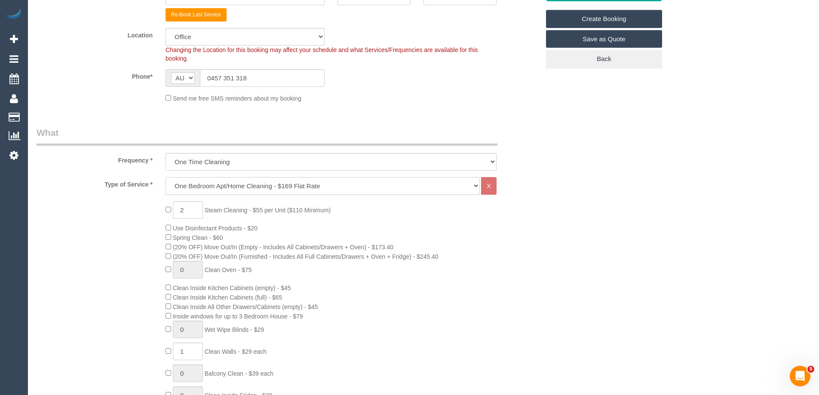
click at [211, 186] on select "Hourly Service - $70/h Hourly Service - $65/h Hourly Service - $60/h Hourly Ser…" at bounding box center [323, 186] width 314 height 18
select select "28"
click at [166, 177] on select "Hourly Service - $70/h Hourly Service - $65/h Hourly Service - $60/h Hourly Ser…" at bounding box center [323, 186] width 314 height 18
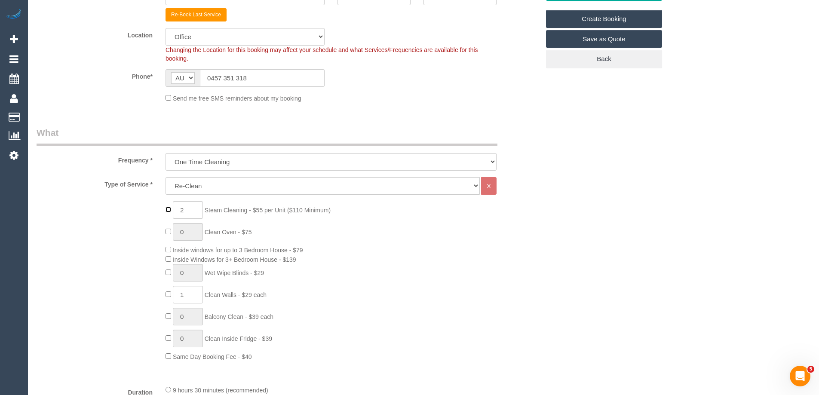
type input "0"
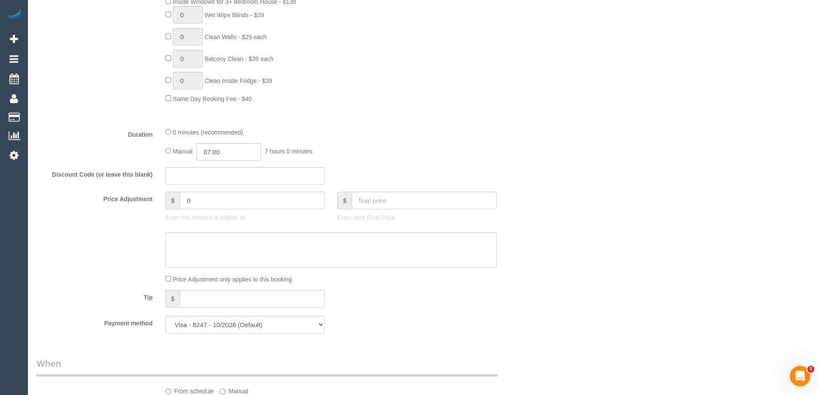
click at [165, 132] on div "0 minutes (recommended) Manual 07:00 7 hours 0 minutes" at bounding box center [331, 144] width 344 height 34
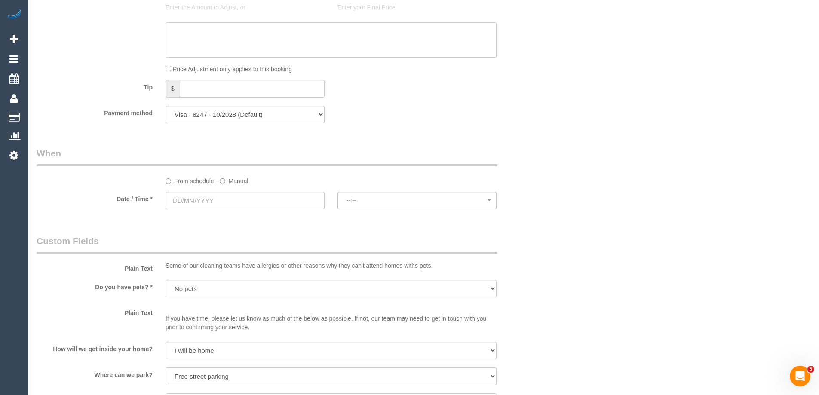
scroll to position [731, 0]
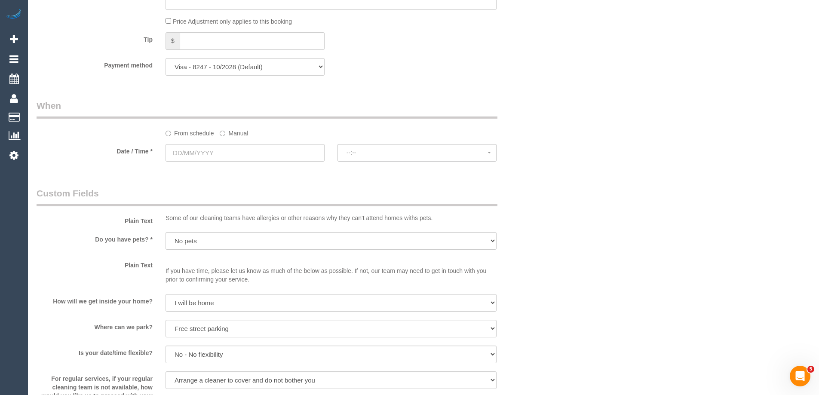
click at [240, 132] on label "Manual" at bounding box center [234, 132] width 28 height 12
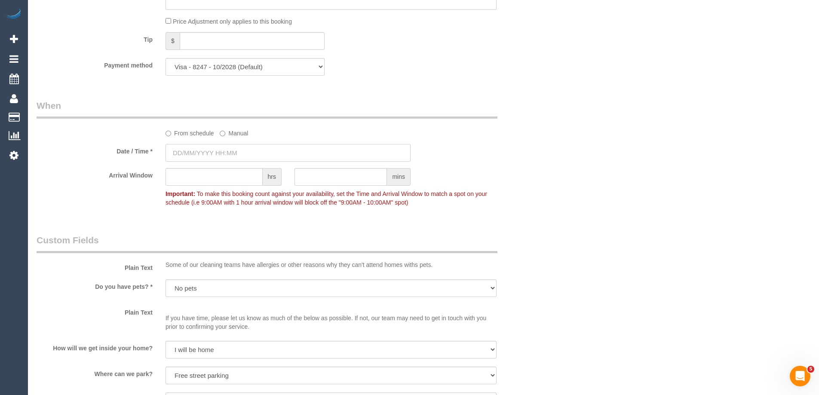
click at [236, 155] on input "text" at bounding box center [288, 153] width 245 height 18
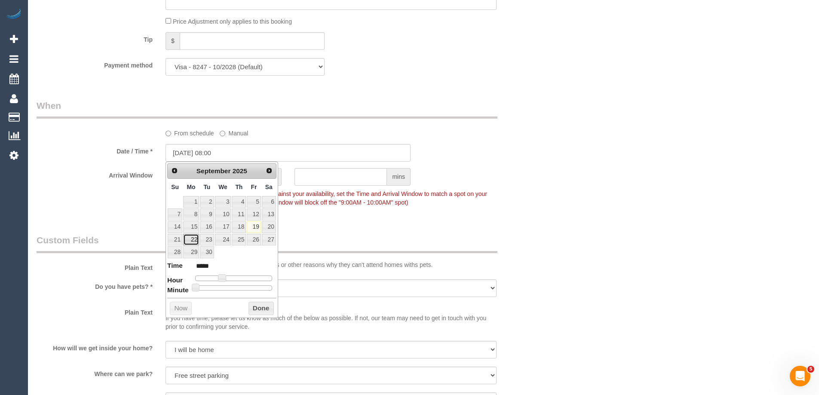
click at [193, 239] on link "22" at bounding box center [191, 240] width 16 height 12
type input "[DATE] 09:00"
type input "*****"
drag, startPoint x: 221, startPoint y: 278, endPoint x: 238, endPoint y: 284, distance: 18.8
click at [224, 279] on span at bounding box center [225, 278] width 8 height 8
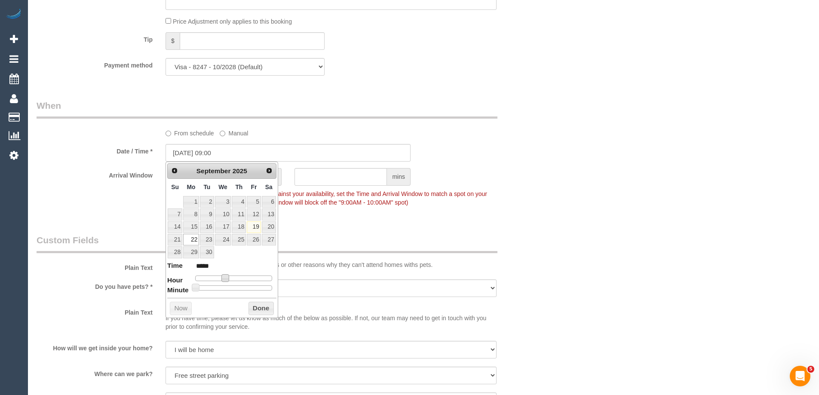
click at [267, 308] on button "Done" at bounding box center [260, 309] width 25 height 14
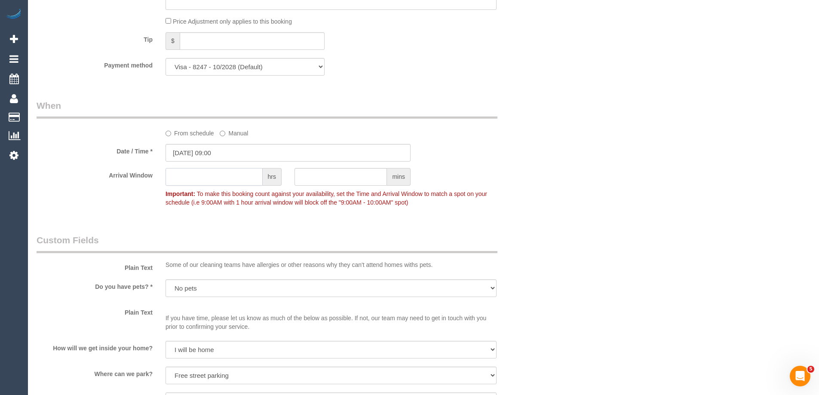
click at [219, 172] on input "text" at bounding box center [214, 177] width 97 height 18
click at [199, 181] on input "3" at bounding box center [214, 177] width 97 height 18
type input "3"
click at [104, 121] on div "From schedule Manual" at bounding box center [288, 118] width 516 height 38
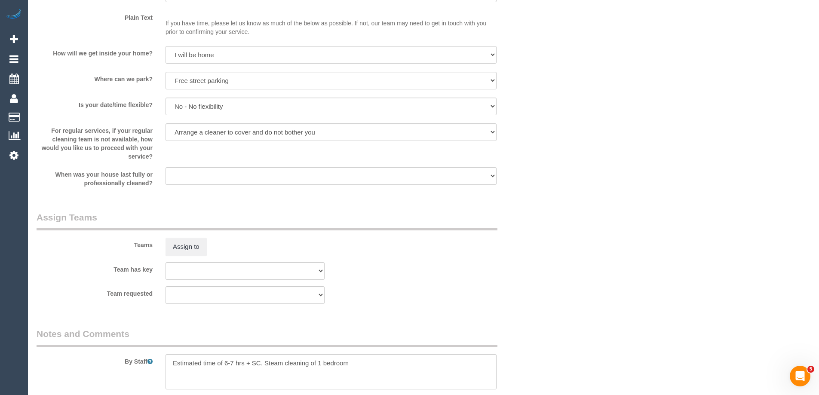
scroll to position [1032, 0]
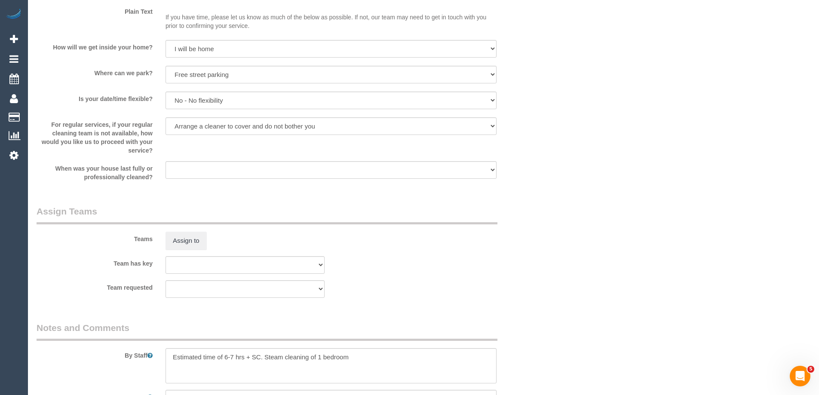
click at [276, 181] on div "When was your house last fully or professionally cleaned? Within 1-2 weeks With…" at bounding box center [288, 171] width 516 height 20
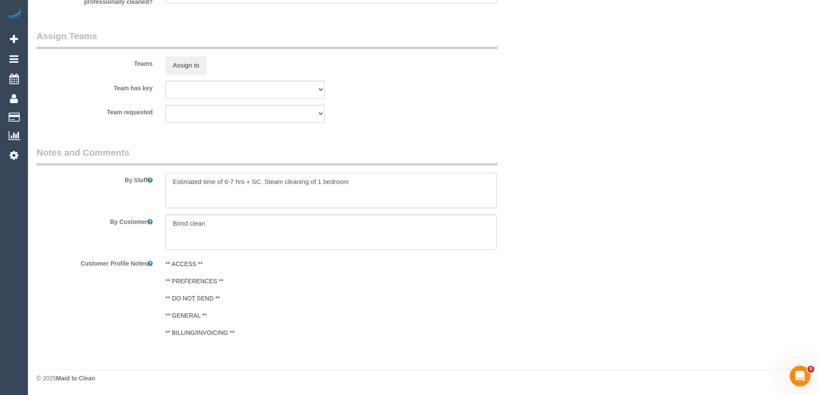
click at [289, 181] on textarea at bounding box center [331, 190] width 331 height 35
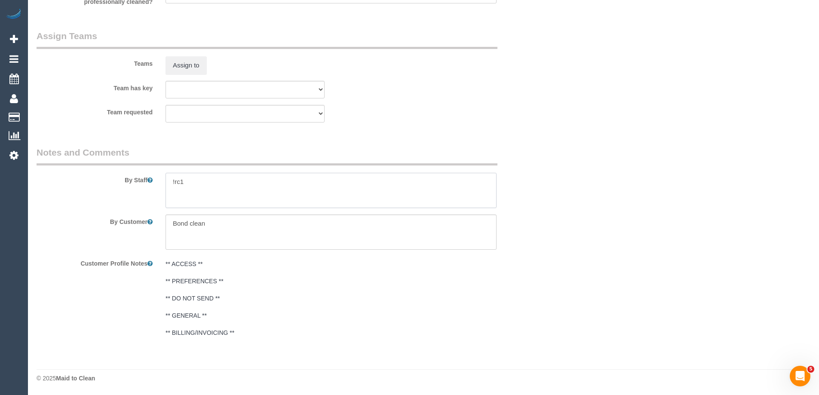
click at [203, 180] on textarea at bounding box center [331, 190] width 331 height 35
paste textarea "Booking notes for cleaners: Re-clean tasks: Estimated time: Access information:…"
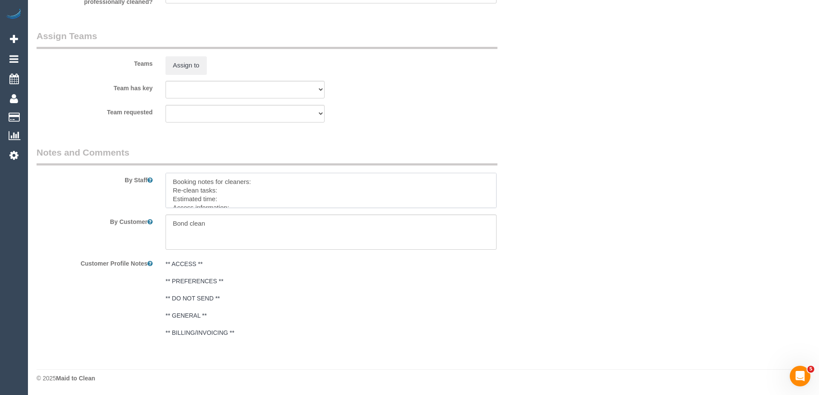
click at [270, 182] on textarea at bounding box center [331, 190] width 331 height 35
click at [268, 182] on textarea at bounding box center [331, 190] width 331 height 35
click at [268, 183] on textarea at bounding box center [331, 190] width 331 height 35
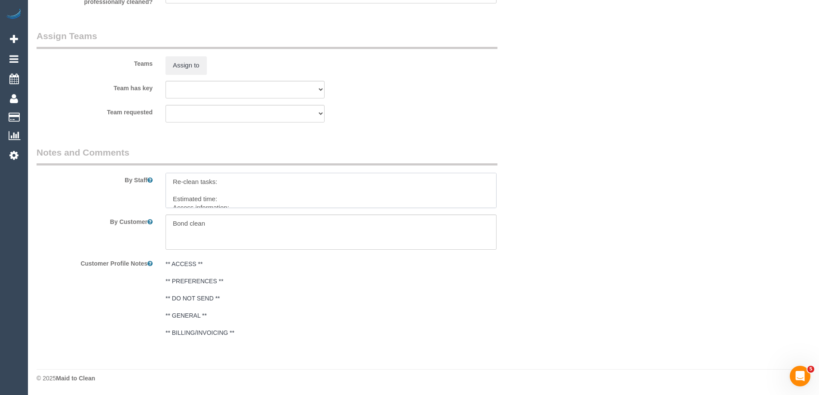
paste textarea "•"
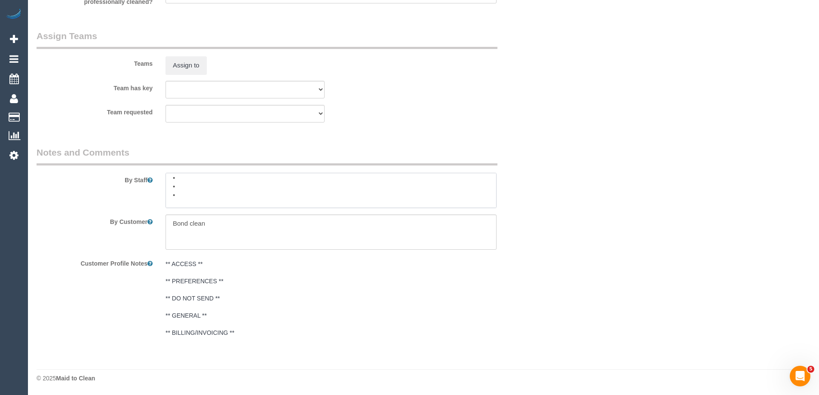
paste textarea "•"
click at [200, 186] on textarea at bounding box center [331, 190] width 331 height 35
click at [199, 192] on textarea at bounding box center [331, 190] width 331 height 35
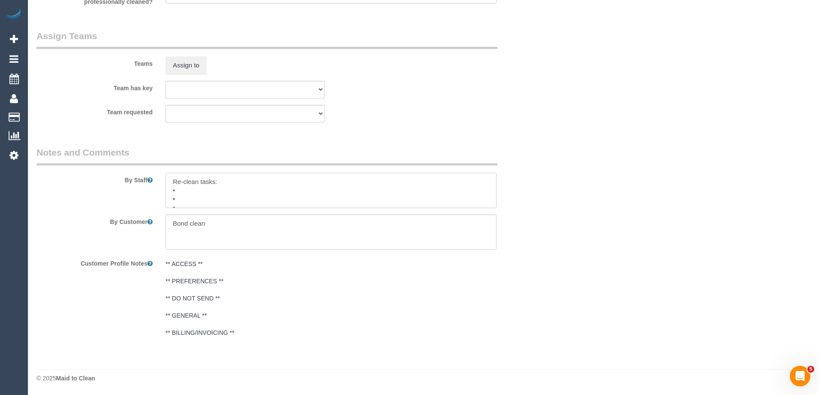
paste textarea "Entrance hall - laundry door Entrance hall - skirting boards Entrance hall - bu…"
click at [173, 190] on textarea at bounding box center [331, 190] width 331 height 35
click at [172, 199] on textarea at bounding box center [331, 190] width 331 height 35
paste textarea "•"
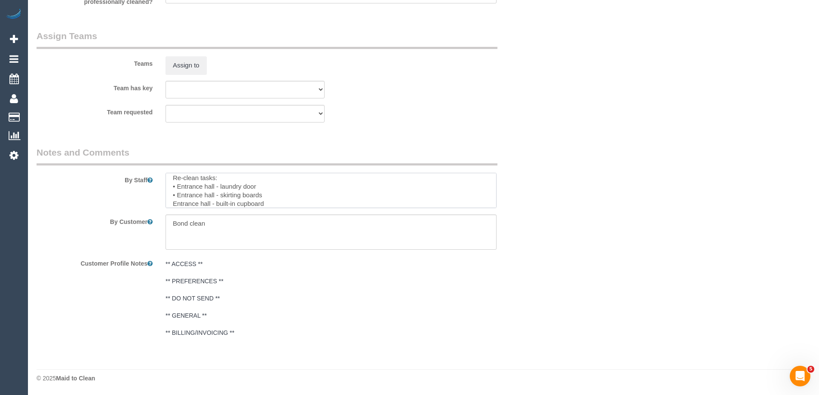
paste textarea "•"
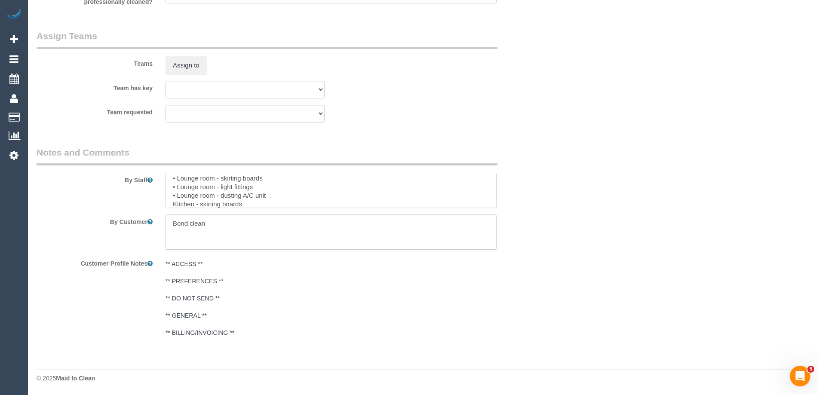
paste textarea "•"
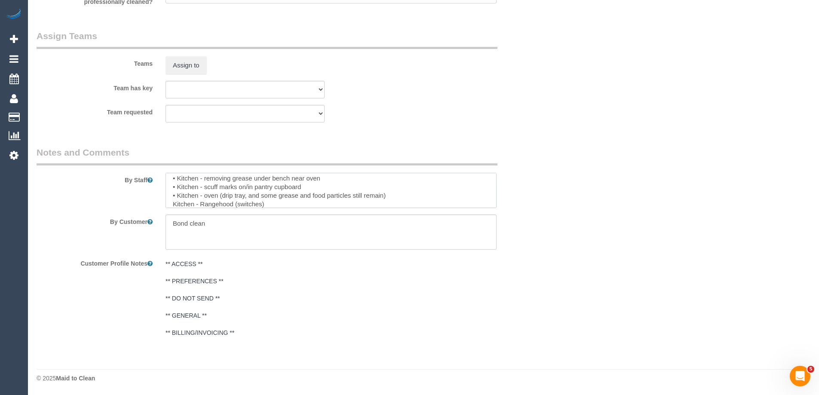
paste textarea "•"
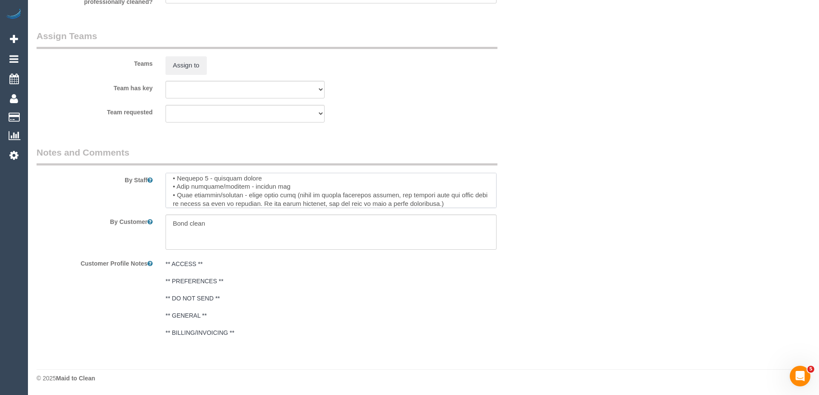
paste textarea "•"
click at [484, 193] on textarea at bounding box center [331, 190] width 331 height 35
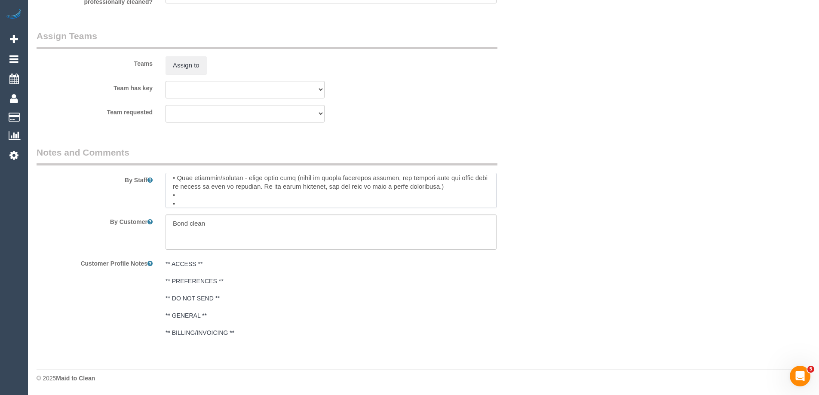
click at [192, 202] on textarea at bounding box center [331, 190] width 331 height 35
click at [188, 199] on textarea at bounding box center [331, 190] width 331 height 35
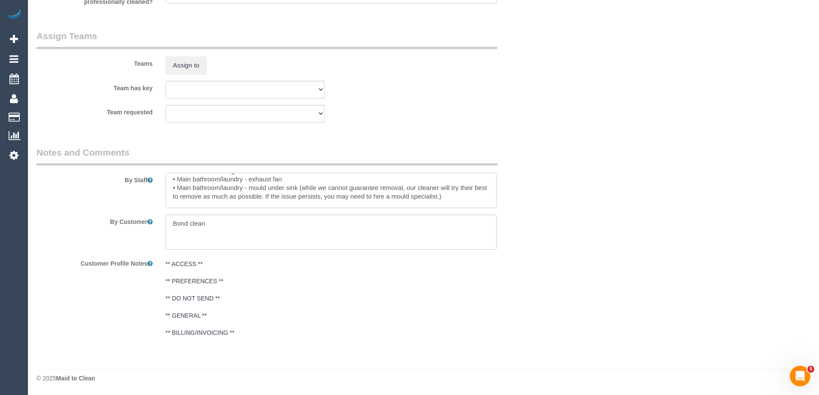
scroll to position [124, 0]
drag, startPoint x: 299, startPoint y: 193, endPoint x: 462, endPoint y: 200, distance: 163.1
click at [462, 200] on textarea at bounding box center [331, 190] width 331 height 35
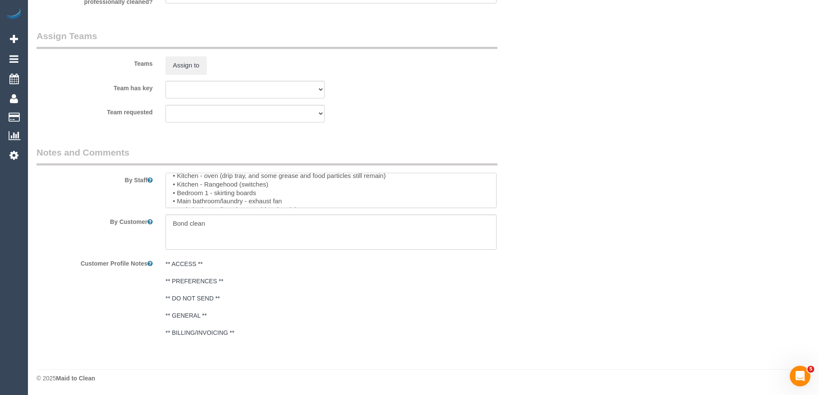
scroll to position [103, 0]
drag, startPoint x: 223, startPoint y: 189, endPoint x: 393, endPoint y: 192, distance: 170.7
click at [393, 193] on textarea at bounding box center [331, 190] width 331 height 35
click at [267, 189] on textarea at bounding box center [331, 190] width 331 height 35
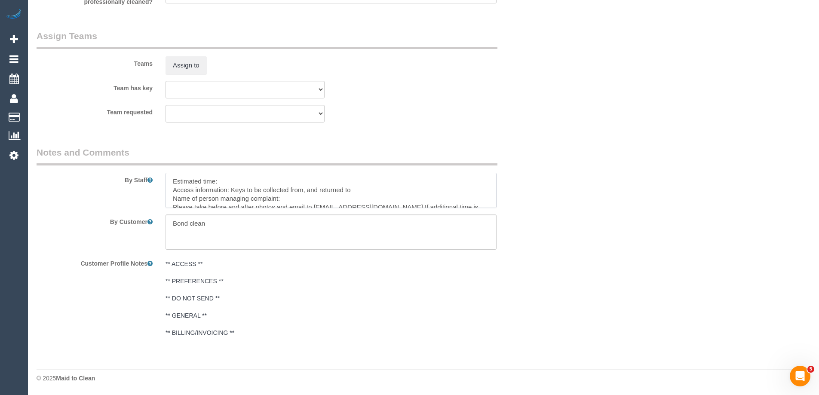
type textarea "Re-clean tasks: • Entrance hall - laundry door • Entrance hall - skirting board…"
click at [262, 223] on textarea at bounding box center [331, 232] width 331 height 35
click at [301, 195] on textarea at bounding box center [331, 190] width 331 height 35
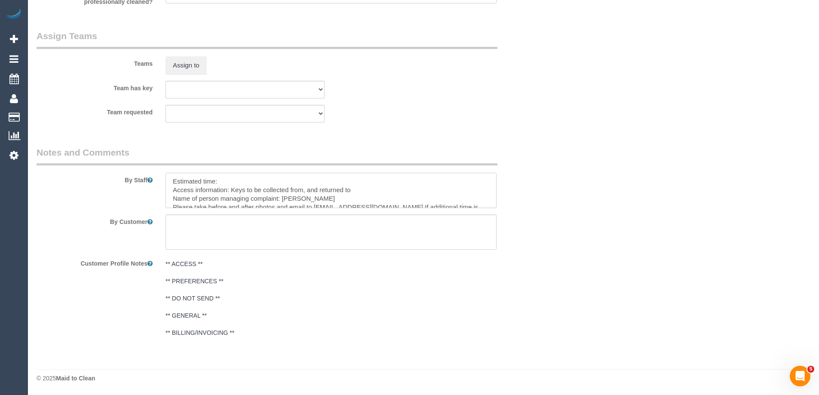
scroll to position [166, 0]
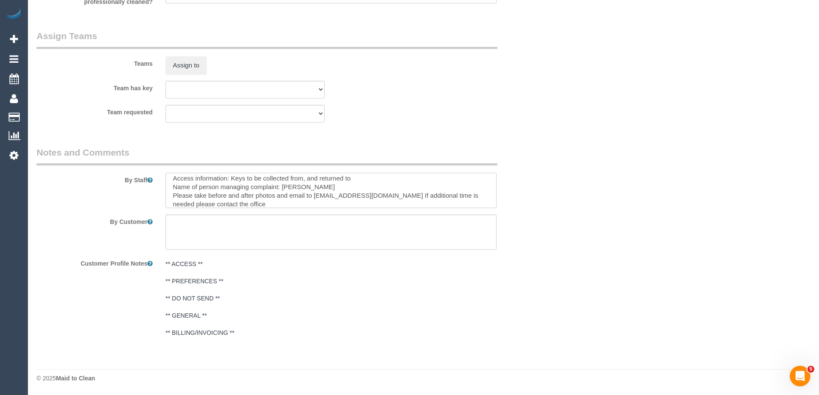
click at [215, 194] on textarea at bounding box center [331, 190] width 331 height 35
click at [222, 192] on textarea at bounding box center [331, 190] width 331 height 35
click at [246, 194] on textarea at bounding box center [331, 190] width 331 height 35
click at [422, 193] on textarea at bounding box center [331, 190] width 331 height 35
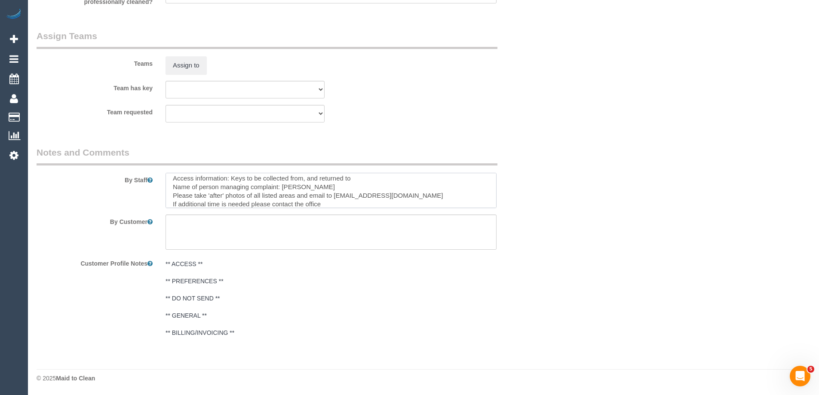
click at [346, 207] on textarea at bounding box center [331, 190] width 331 height 35
click at [496, 177] on textarea at bounding box center [331, 190] width 331 height 35
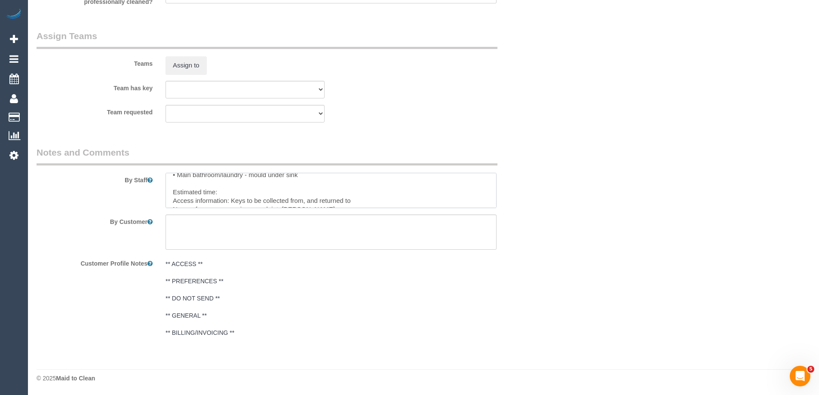
click at [384, 197] on textarea at bounding box center [331, 190] width 331 height 35
click at [380, 198] on textarea at bounding box center [331, 190] width 331 height 35
click at [364, 199] on textarea at bounding box center [331, 190] width 331 height 35
paste textarea "Nelson Alexander Brunswick"
click at [404, 199] on textarea at bounding box center [331, 190] width 331 height 35
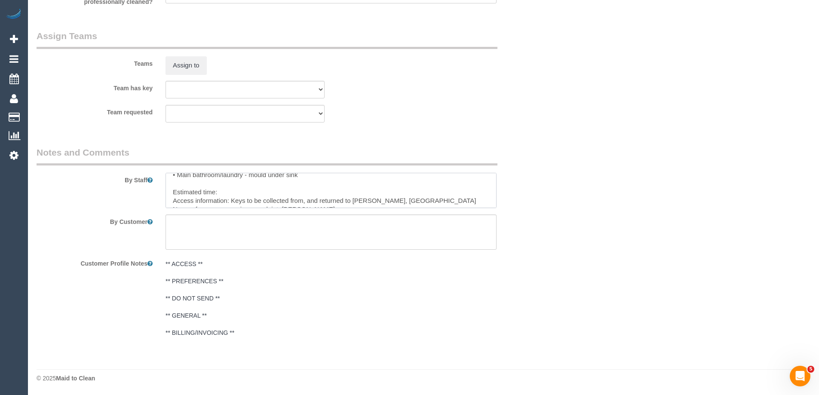
click at [470, 199] on textarea at bounding box center [331, 190] width 331 height 35
click at [465, 197] on textarea at bounding box center [331, 190] width 331 height 35
paste textarea "47 Sydney Road, Brunswick) between 9am to 5pm"
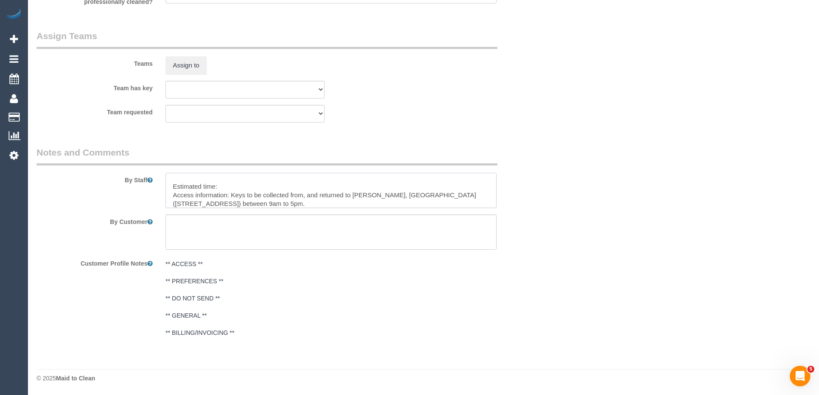
click at [248, 184] on textarea at bounding box center [331, 190] width 331 height 35
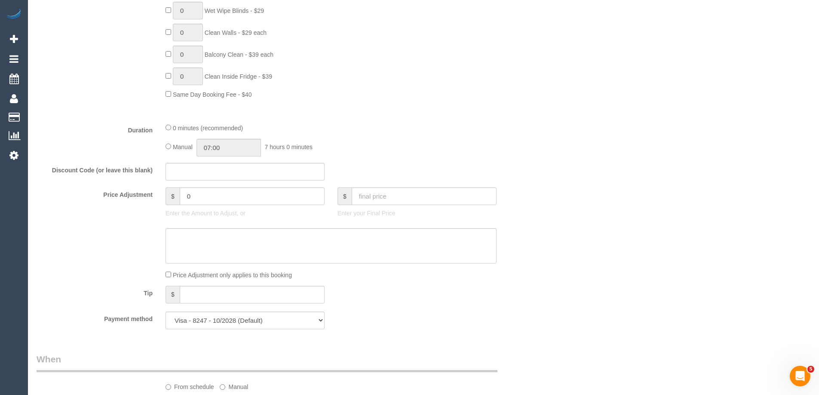
scroll to position [476, 0]
type textarea "Re-clean tasks: • Entrance hall - laundry door • Entrance hall - skirting board…"
click at [253, 193] on input "0" at bounding box center [252, 197] width 145 height 18
type input "70"
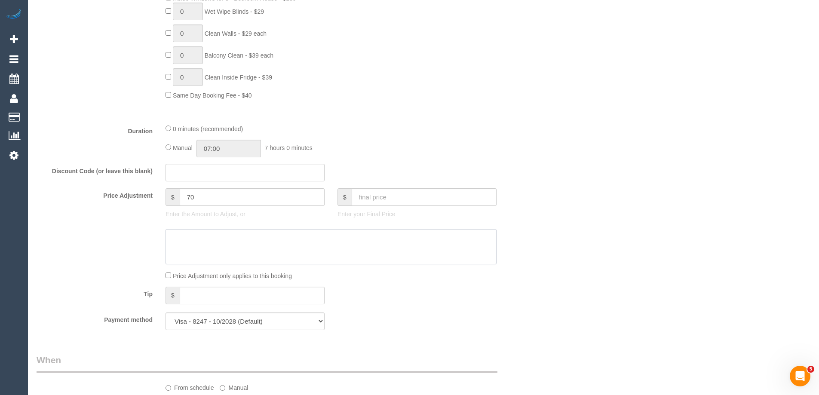
click at [232, 238] on textarea at bounding box center [331, 246] width 331 height 35
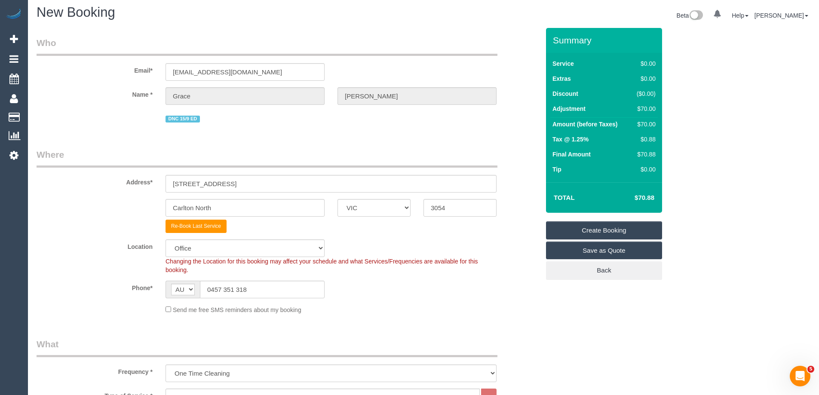
scroll to position [0, 0]
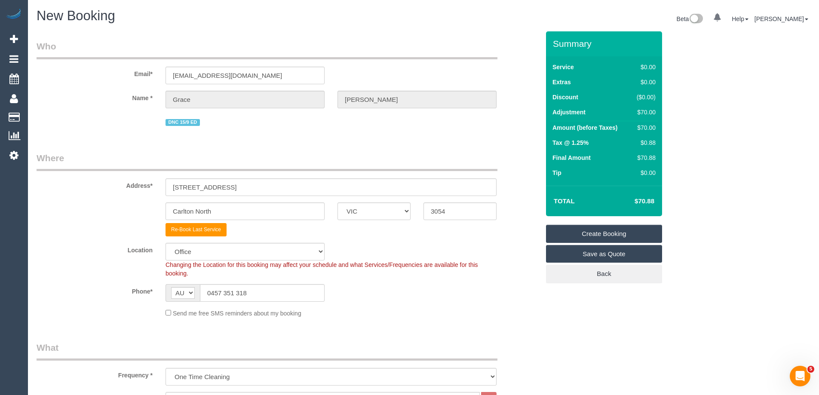
type textarea "$70 added for one hour of wall cleaning. Via phone & email - ED"
click at [629, 233] on link "Create Booking" at bounding box center [604, 234] width 116 height 18
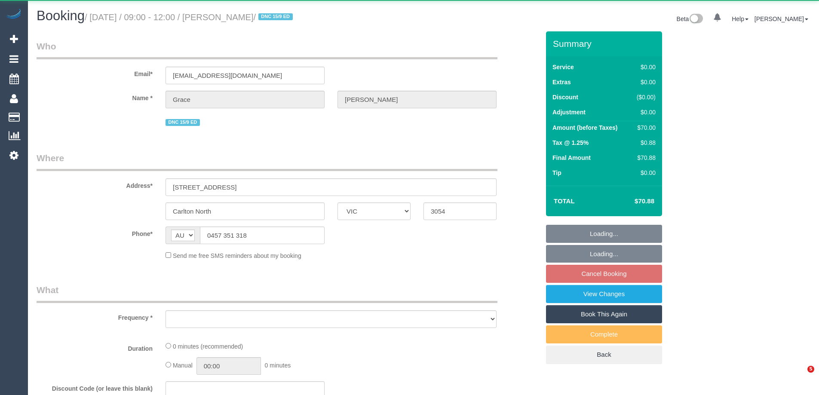
select select "VIC"
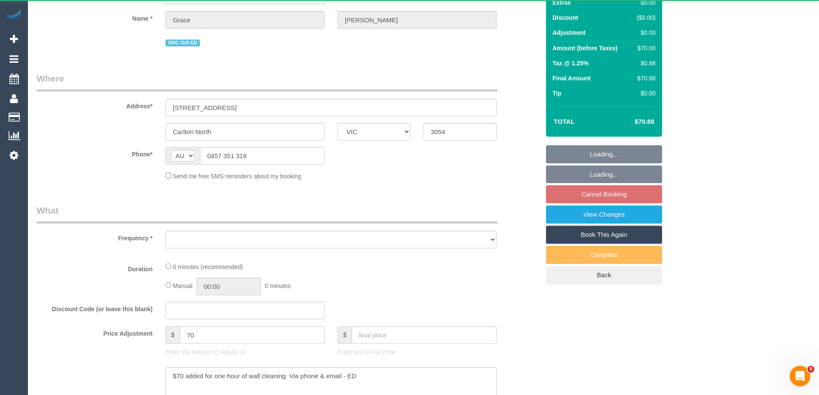
select select "object:531"
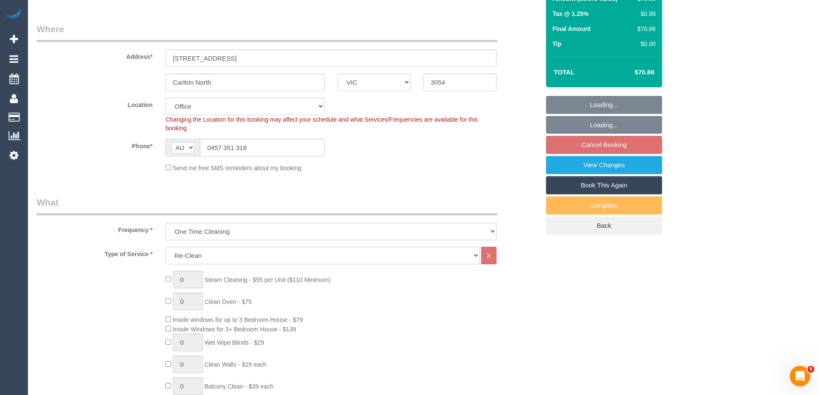
select select "string:stripe-pm_1RFobV2GScqysDRVt91yWtFg"
select select "number:28"
select select "number:14"
select select "number:19"
select select "number:25"
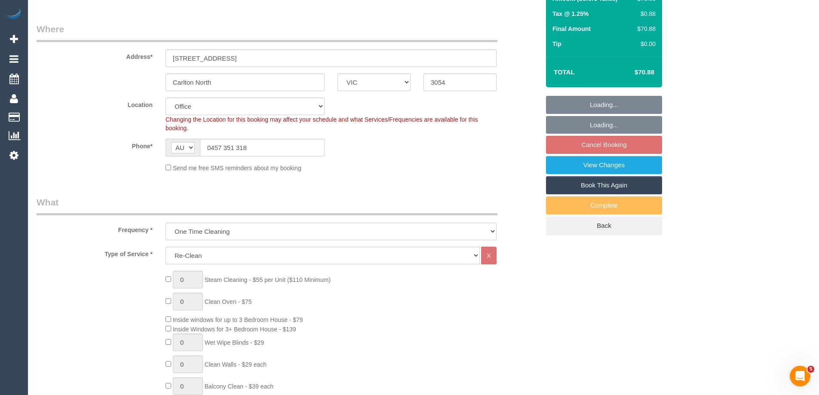
select select "number:33"
select select "object:755"
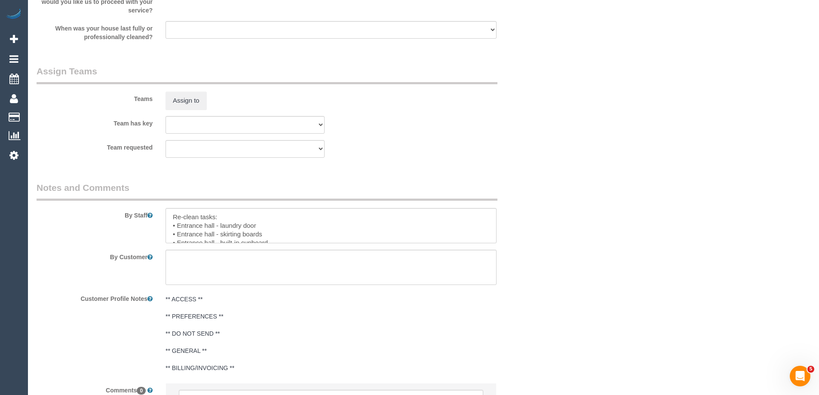
scroll to position [1246, 0]
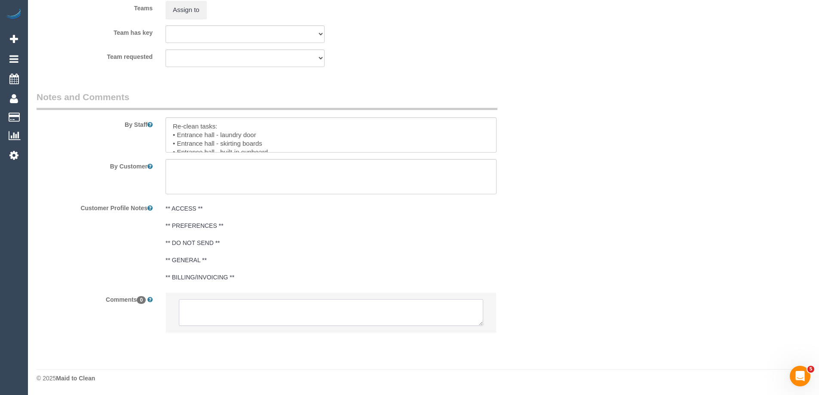
click at [265, 309] on textarea at bounding box center [331, 312] width 304 height 27
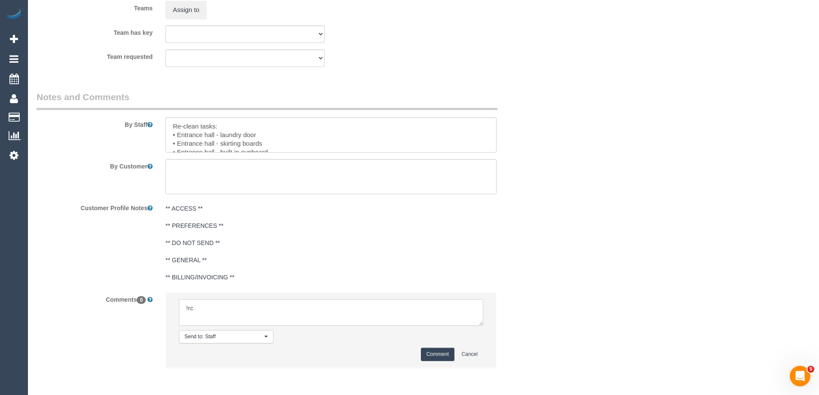
type textarea "!rc2"
click at [301, 310] on textarea at bounding box center [331, 312] width 304 height 27
click at [298, 306] on textarea at bounding box center [331, 312] width 304 height 27
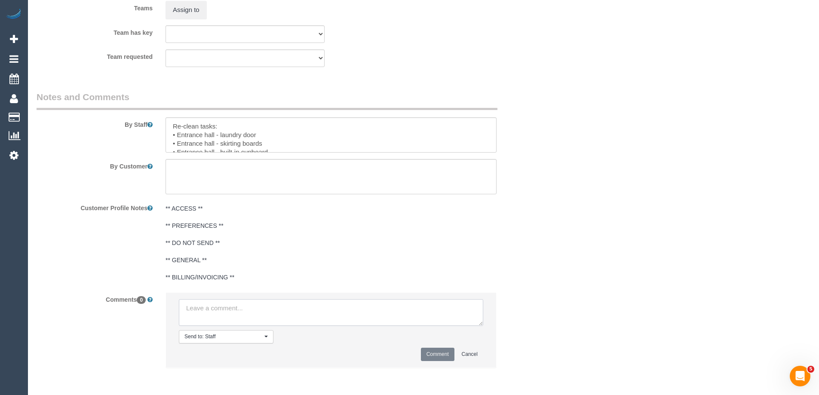
paste textarea "Booking notes for Scheduling: Customer availability: Original team: Are origina…"
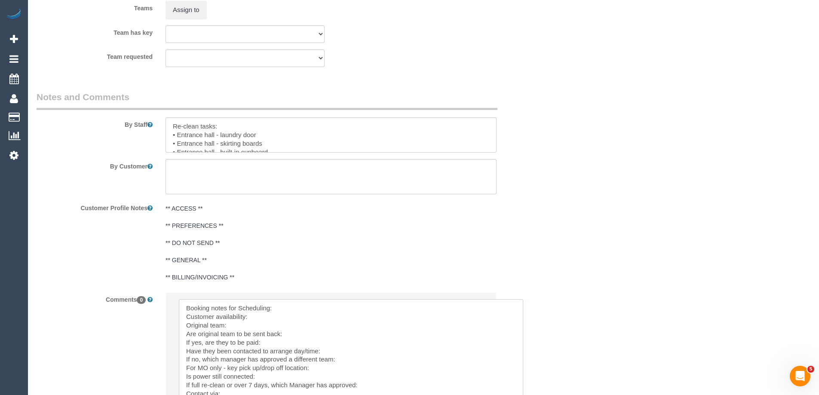
drag, startPoint x: 478, startPoint y: 322, endPoint x: 516, endPoint y: 152, distance: 174.1
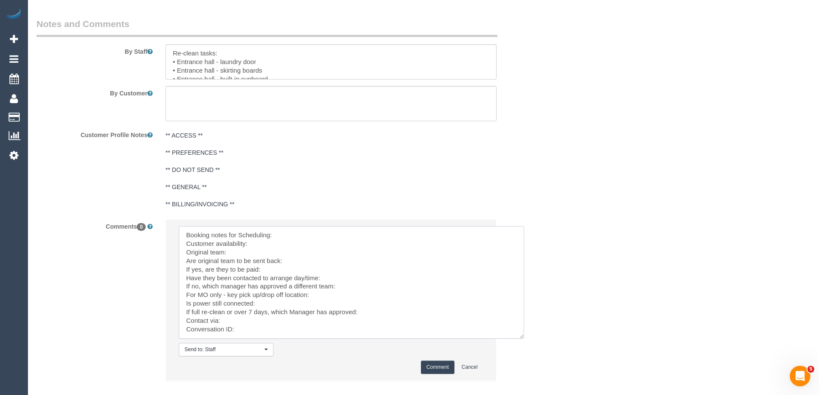
scroll to position [1368, 0]
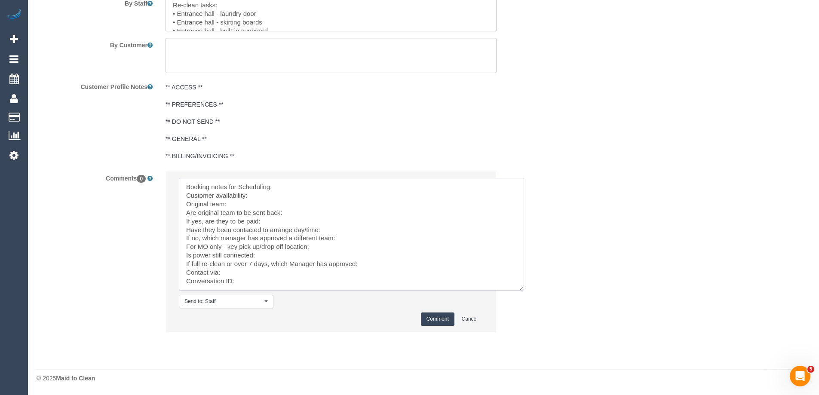
click at [310, 184] on textarea at bounding box center [351, 234] width 345 height 113
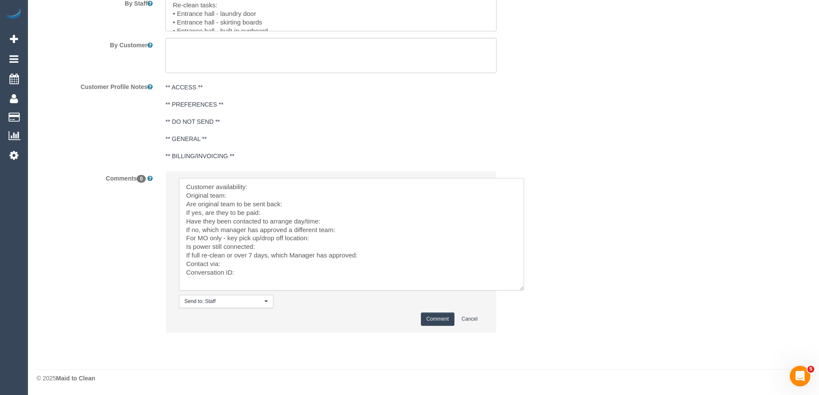
click at [310, 184] on textarea at bounding box center [351, 234] width 345 height 113
click at [383, 182] on textarea at bounding box center [351, 234] width 345 height 113
click at [280, 194] on textarea at bounding box center [351, 234] width 345 height 113
paste textarea "(M2) [PERSON_NAME] (C)"
click at [298, 203] on textarea at bounding box center [351, 234] width 345 height 113
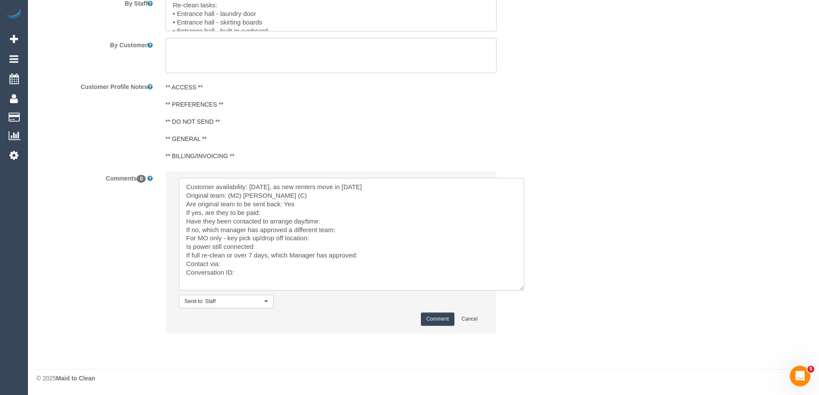
click at [288, 213] on textarea at bounding box center [351, 234] width 345 height 113
click at [336, 221] on textarea at bounding box center [351, 234] width 345 height 113
drag, startPoint x: 376, startPoint y: 250, endPoint x: 392, endPoint y: 253, distance: 16.6
click at [376, 250] on textarea at bounding box center [351, 234] width 345 height 113
click at [394, 254] on textarea at bounding box center [351, 234] width 345 height 113
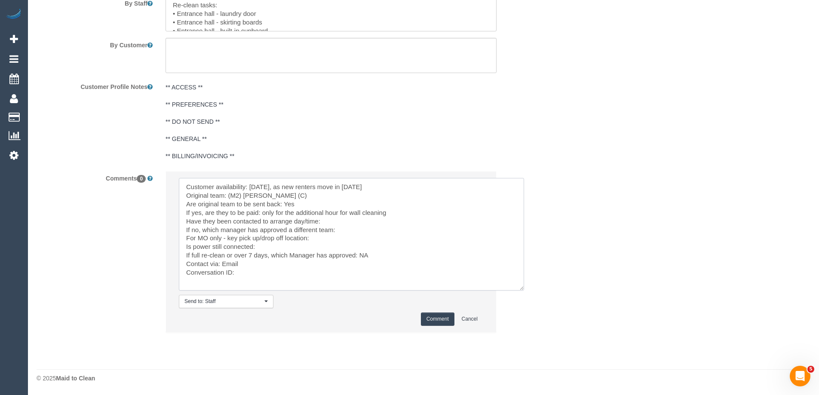
click at [250, 272] on textarea at bounding box center [351, 234] width 345 height 113
paste textarea "cnv_qfqspu7"
click at [279, 245] on textarea at bounding box center [351, 234] width 345 height 113
click at [325, 238] on textarea at bounding box center [351, 234] width 345 height 113
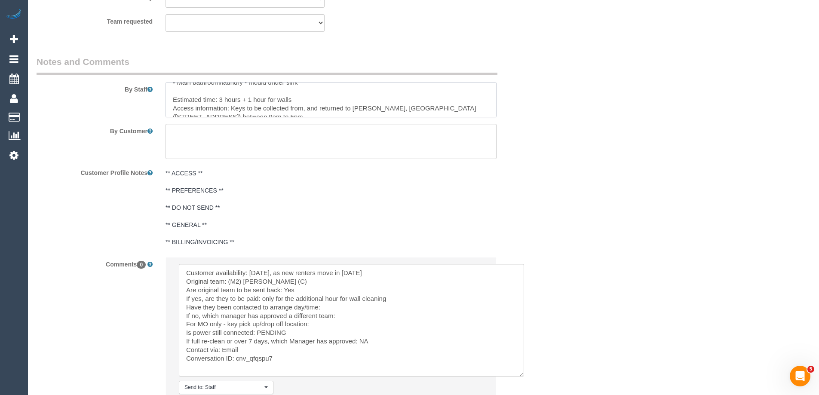
scroll to position [180, 0]
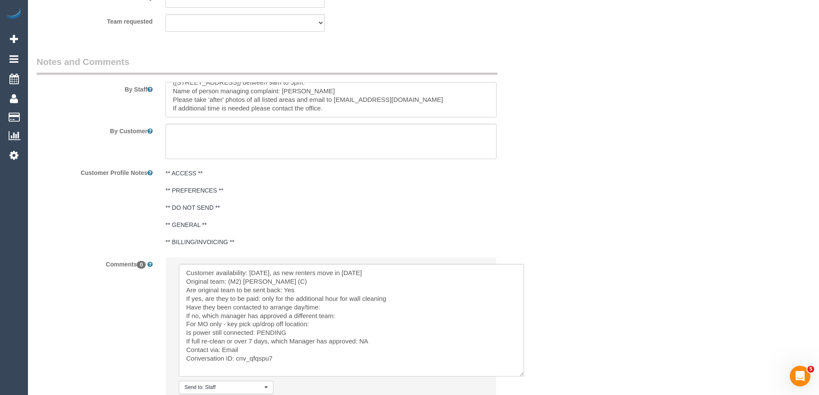
drag, startPoint x: 354, startPoint y: 105, endPoint x: 355, endPoint y: 110, distance: 5.2
click at [355, 112] on textarea at bounding box center [331, 99] width 331 height 35
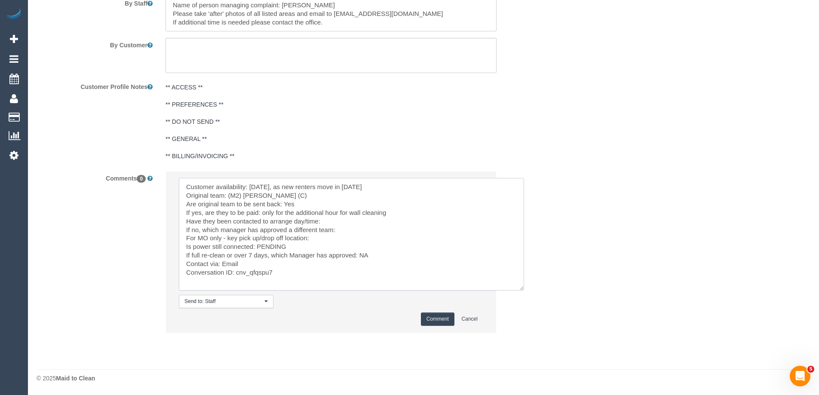
click at [334, 238] on textarea at bounding box center [351, 234] width 345 height 113
paste textarea "Nelson Alexander, Brunswick (47 Sydney Road, Brunswick)"
click at [361, 230] on textarea at bounding box center [351, 234] width 345 height 113
click at [353, 220] on textarea at bounding box center [351, 234] width 345 height 113
paste textarea "cnv_qg2u53j"
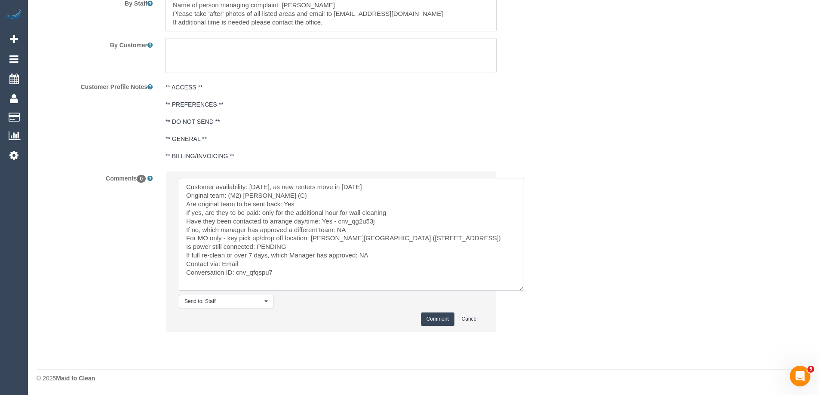
click at [341, 202] on textarea at bounding box center [351, 234] width 345 height 113
click at [403, 184] on textarea at bounding box center [351, 234] width 345 height 113
type textarea "Customer availability: Mon 22/9, as new renters move in on Tuesday Original tea…"
click at [433, 316] on button "Comment" at bounding box center [438, 319] width 34 height 13
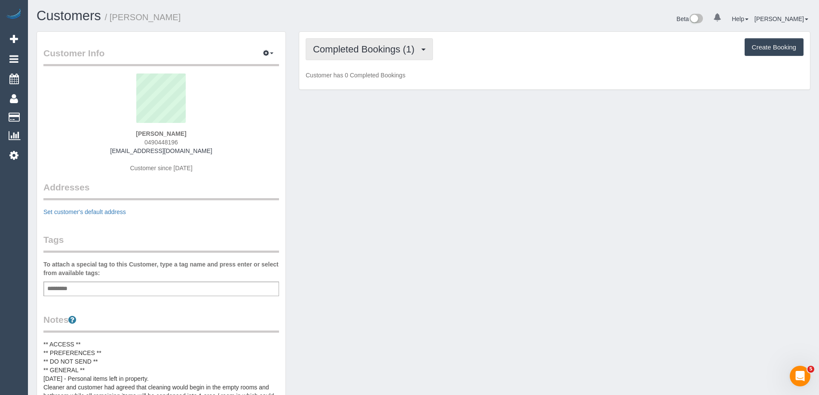
scroll to position [724, 819]
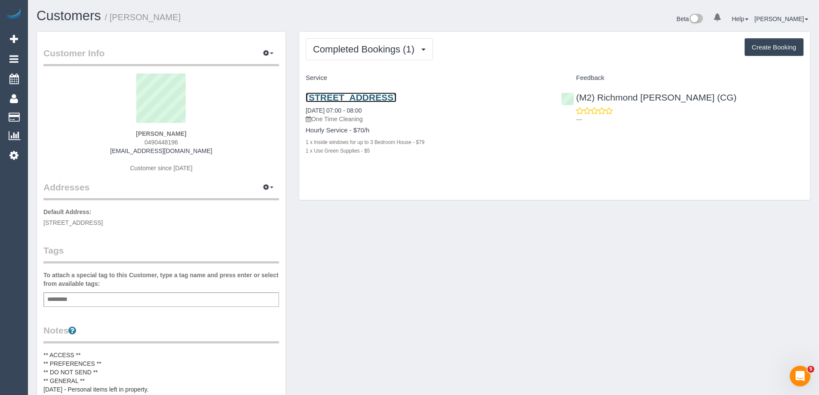
click at [393, 95] on link "[STREET_ADDRESS]" at bounding box center [351, 97] width 91 height 10
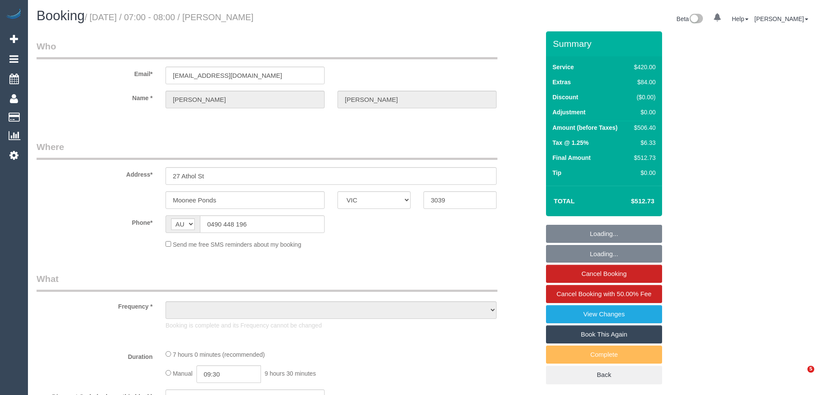
select select "VIC"
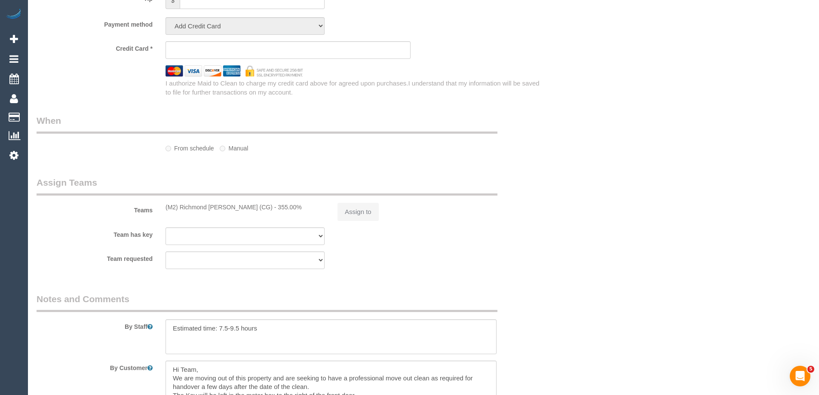
select select "object:547"
select select "number:28"
select select "number:15"
select select "number:19"
select select "number:25"
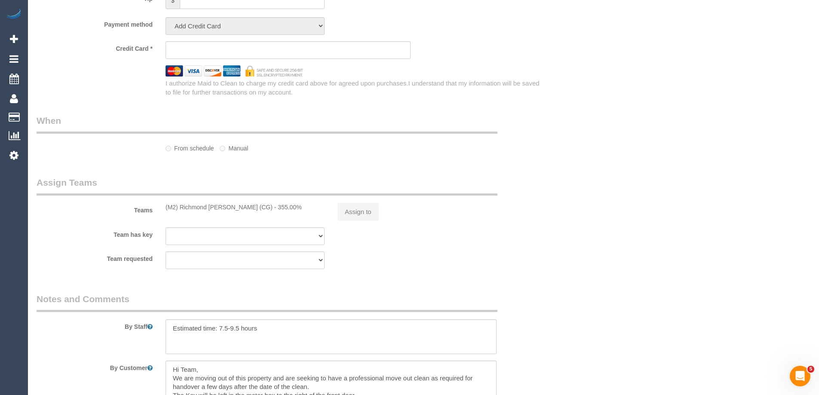
select select "number:12"
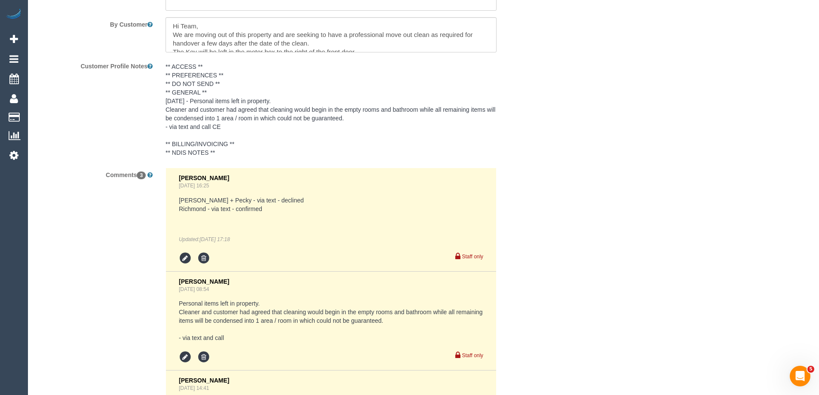
select select "360"
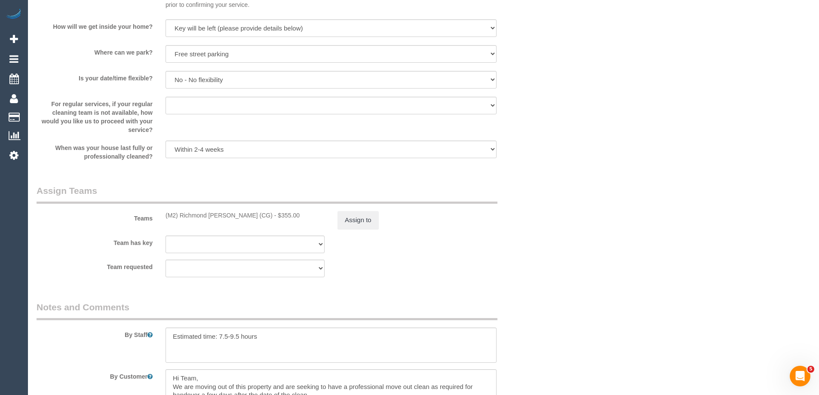
select select "string:stripe-pm_1S5KZF2GScqysDRVonbyMLnx"
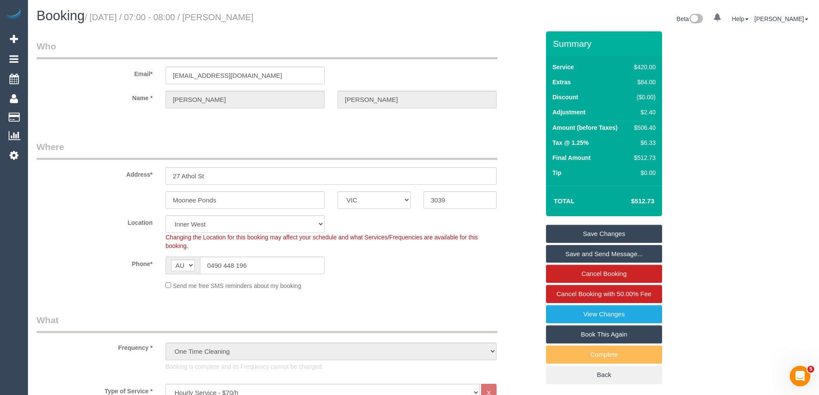
click at [702, 99] on div "Summary Service $420.00 Extras $84.00 Discount ($0.00) Adjustment $2.40 Amount …" at bounding box center [636, 216] width 193 height 370
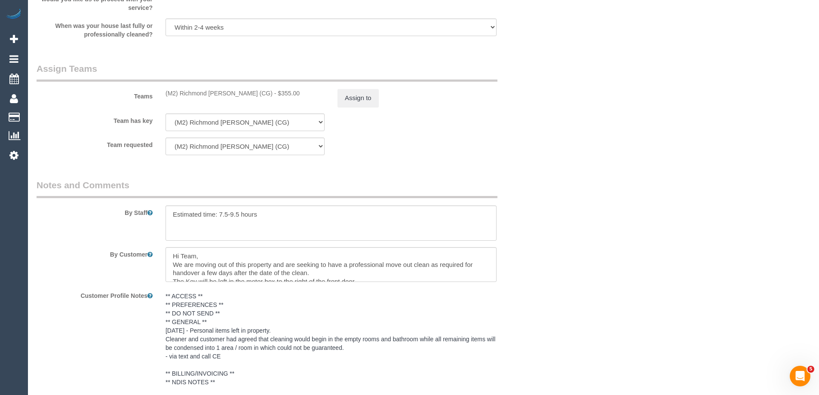
scroll to position [1298, 0]
click at [273, 211] on textarea at bounding box center [331, 224] width 331 height 35
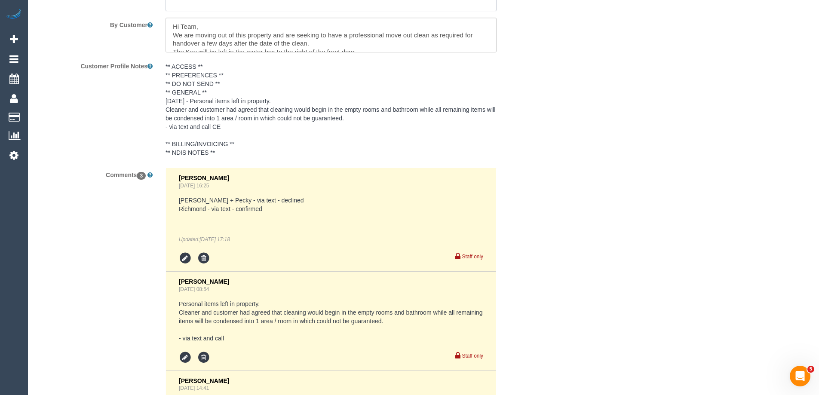
scroll to position [1599, 0]
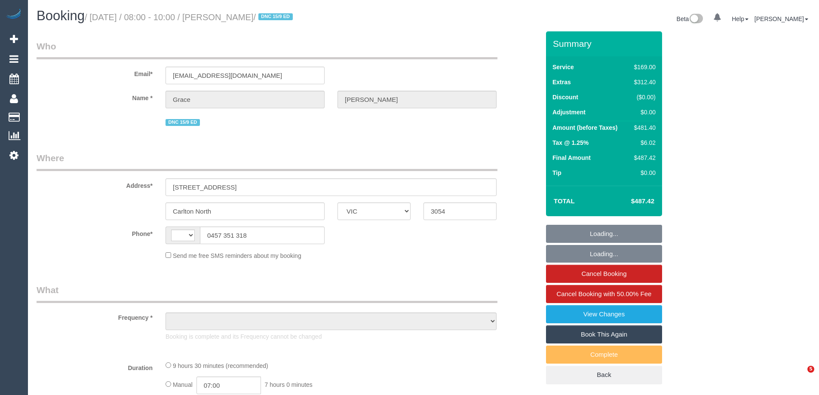
select select "VIC"
select select "string:AU"
select select "object:546"
select select "string:stripe-pm_1RFobV2GScqysDRVt91yWtFg"
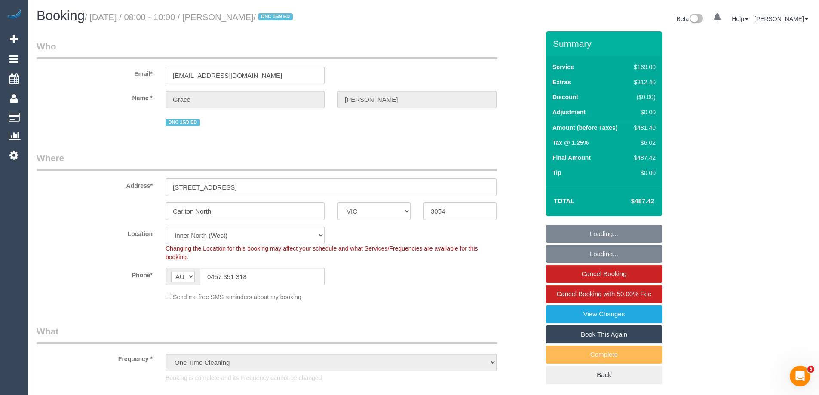
select select "object:689"
select select "number:28"
select select "number:14"
select select "number:19"
select select "number:25"
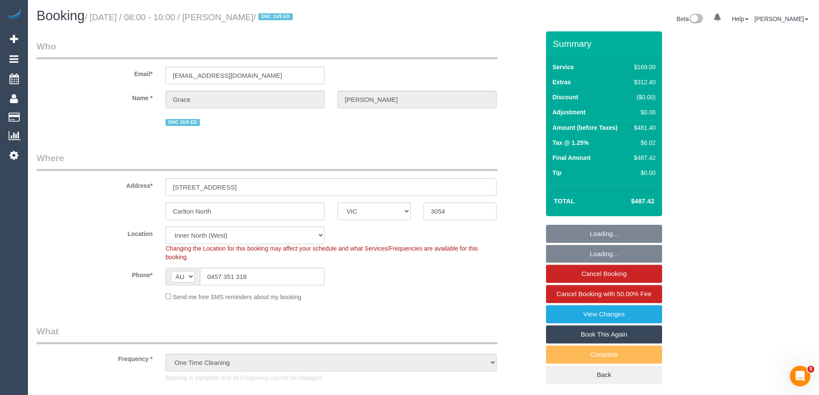
select select "number:33"
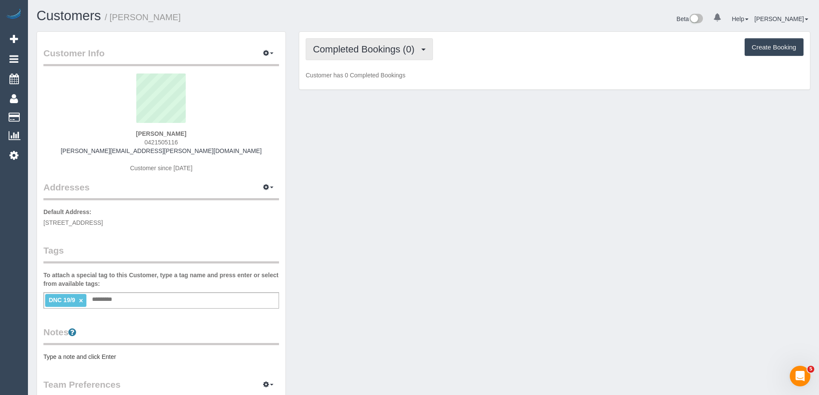
click at [363, 47] on span "Completed Bookings (0)" at bounding box center [366, 49] width 106 height 11
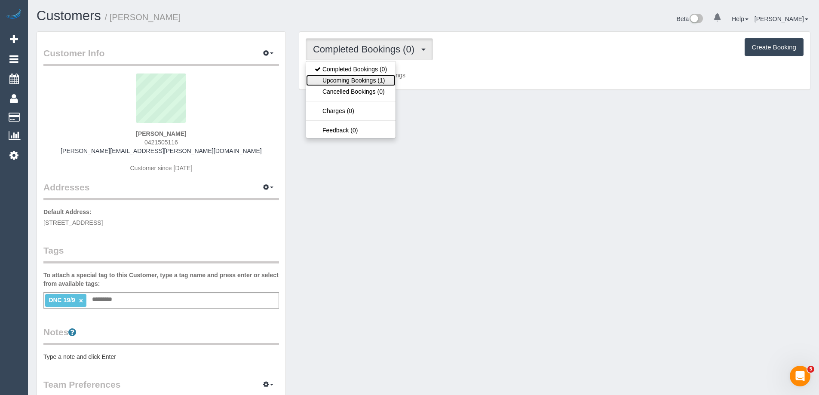
click at [363, 80] on link "Upcoming Bookings (1)" at bounding box center [350, 80] width 89 height 11
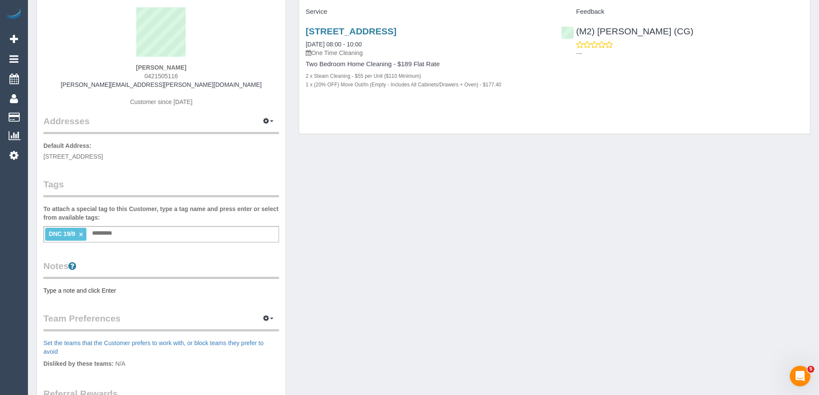
scroll to position [86, 0]
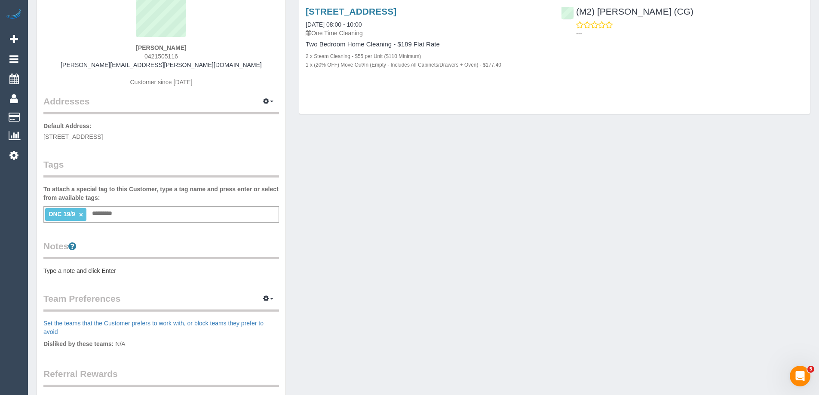
click at [107, 268] on pre "Type a note and click Enter" at bounding box center [161, 271] width 236 height 9
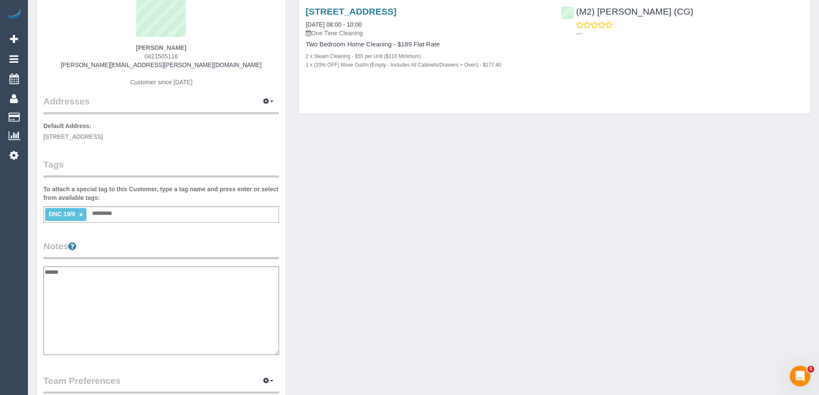
type textarea "******"
click at [155, 242] on legend "Notes" at bounding box center [161, 249] width 236 height 19
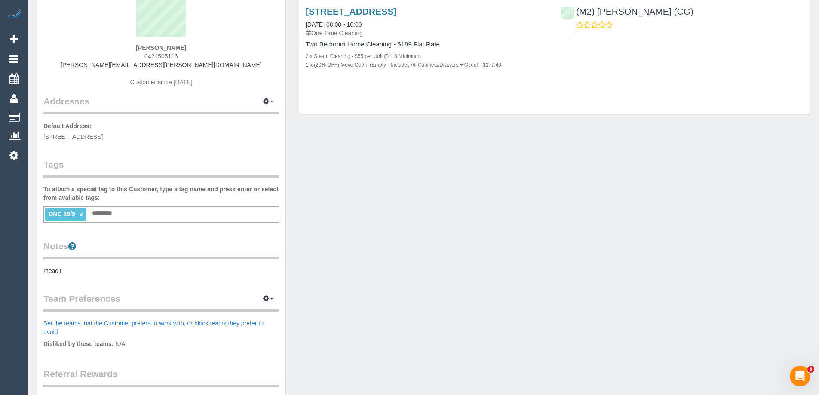
click at [94, 270] on pre "!head1" at bounding box center [161, 271] width 236 height 9
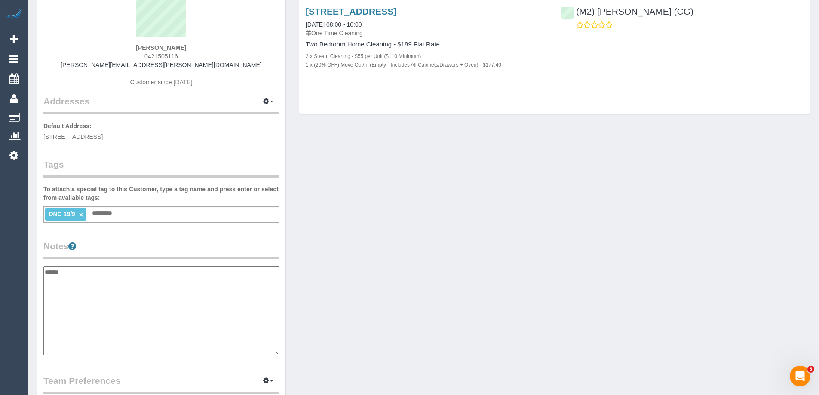
click at [69, 271] on textarea "******" at bounding box center [161, 311] width 236 height 89
click at [118, 296] on textarea at bounding box center [161, 311] width 236 height 89
paste textarea "**********"
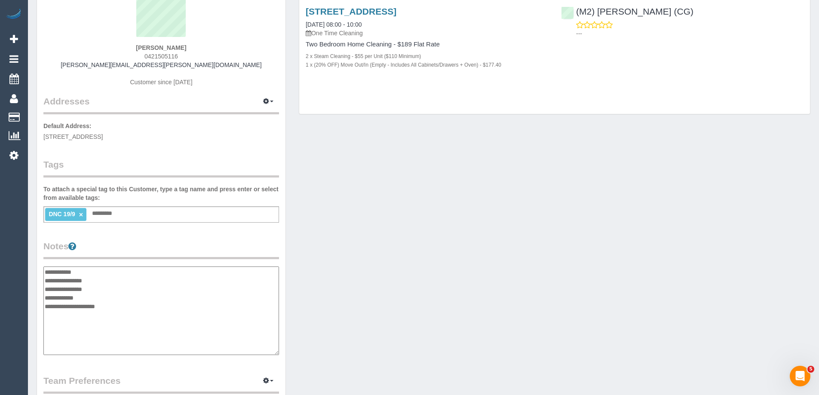
type textarea "**********"
click at [162, 240] on legend "Notes" at bounding box center [161, 249] width 236 height 19
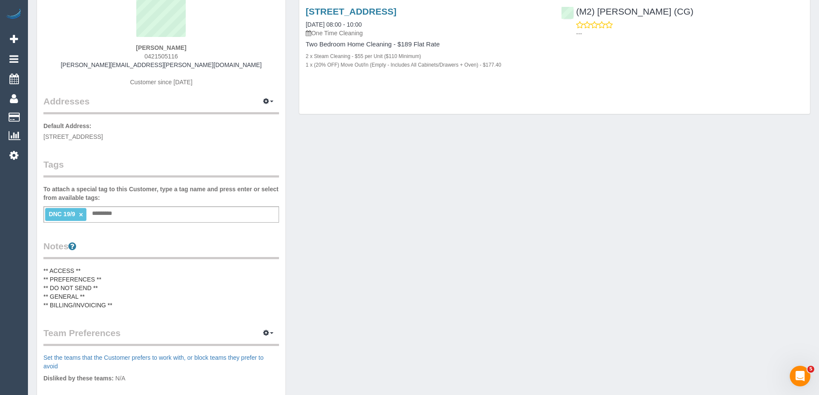
click at [93, 270] on pre "** ACCESS ** ** PREFERENCES ** ** DO NOT SEND ** ** GENERAL ** ** BILLING/INVOI…" at bounding box center [161, 288] width 236 height 43
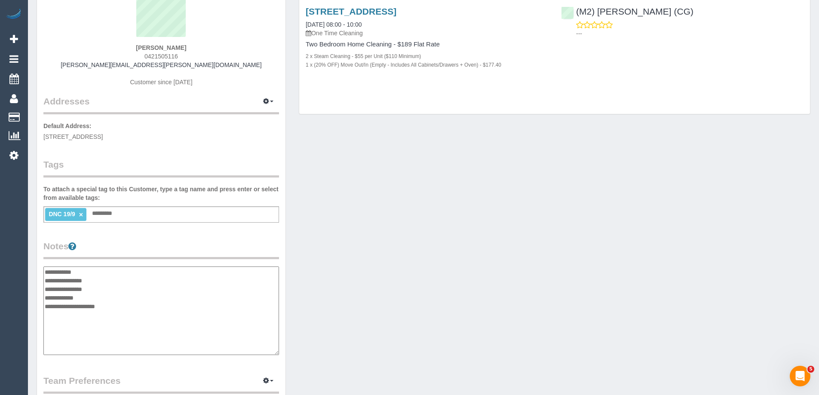
click at [102, 270] on textarea "**********" at bounding box center [161, 311] width 236 height 89
type textarea "**********"
click at [158, 231] on div "Customer Info Edit Contact Info Send Message Email Preferences Special Sales Ta…" at bounding box center [161, 267] width 248 height 642
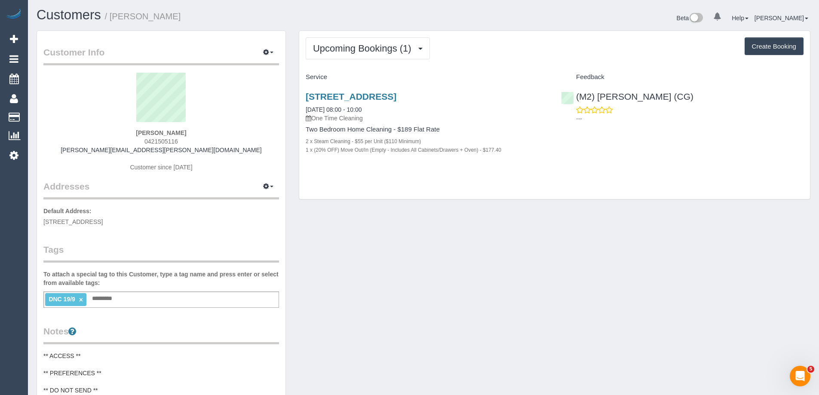
scroll to position [0, 0]
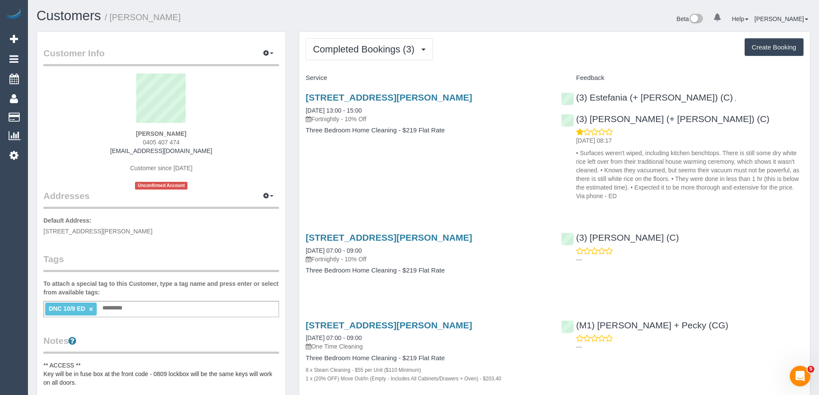
drag, startPoint x: 186, startPoint y: 141, endPoint x: 130, endPoint y: 141, distance: 56.3
click at [130, 141] on div "[PERSON_NAME] 0405 407 474 [EMAIL_ADDRESS][DOMAIN_NAME] Customer since [DATE] U…" at bounding box center [161, 132] width 236 height 116
copy span "0405 407 474"
click at [528, 21] on div "Beta 0 Your Notifications You have 0 alerts Help Help Docs Take a Tour Contact …" at bounding box center [619, 20] width 393 height 23
click at [364, 52] on span "Completed Bookings (3)" at bounding box center [366, 49] width 106 height 11
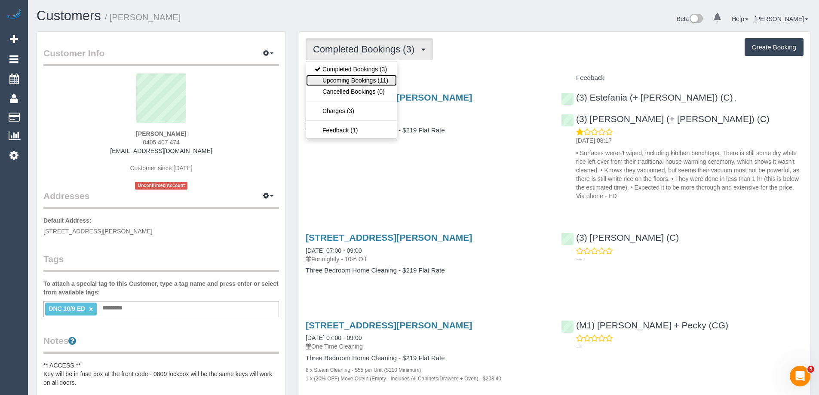
click at [365, 83] on link "Upcoming Bookings (11)" at bounding box center [351, 80] width 91 height 11
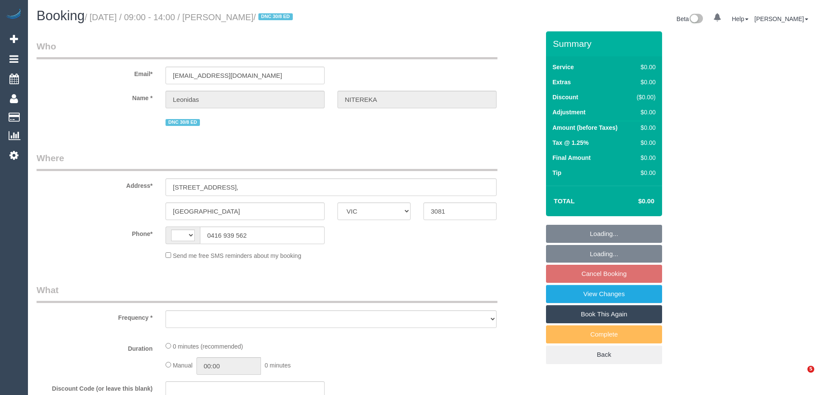
select select "VIC"
select select "string:AU"
select select "object:570"
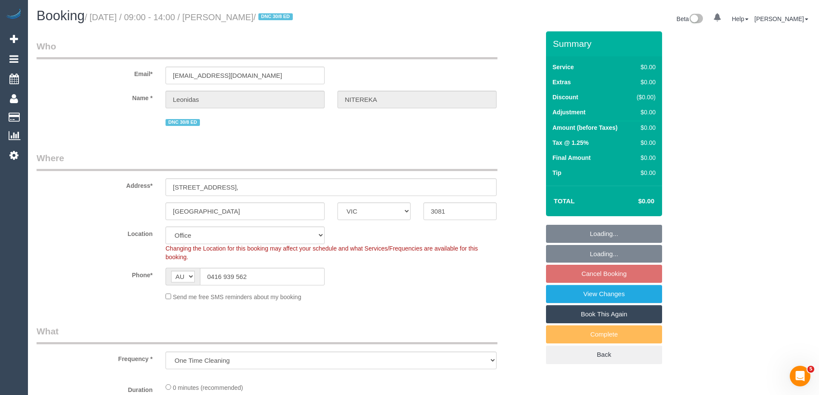
select select "string:stripe-pm_1RvXCL2GScqysDRV3LeLWFmB"
select select "number:28"
select select "number:14"
select select "number:18"
select select "number:24"
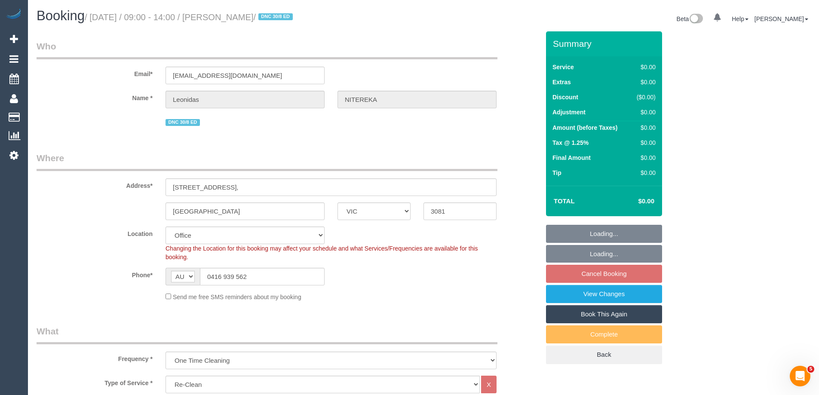
select select "object:780"
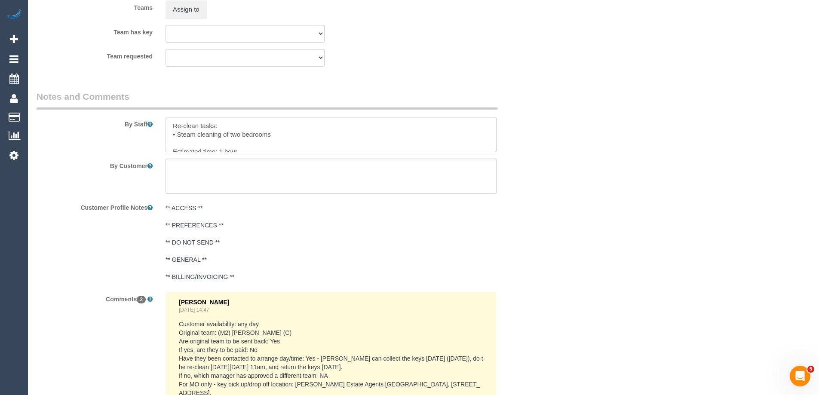
scroll to position [1290, 0]
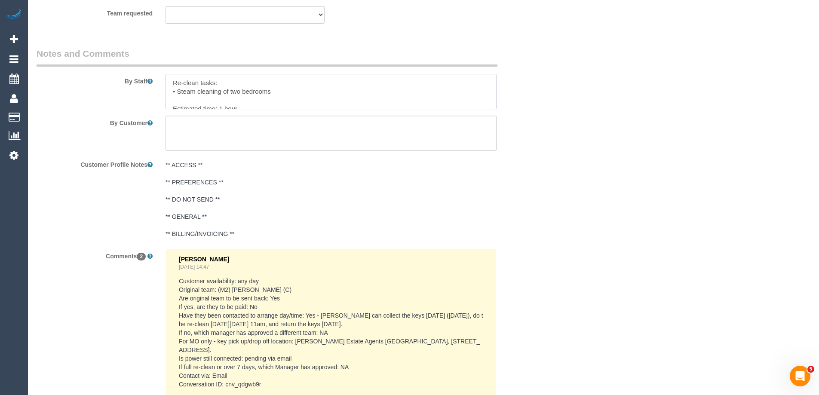
click at [490, 105] on textarea at bounding box center [331, 91] width 331 height 35
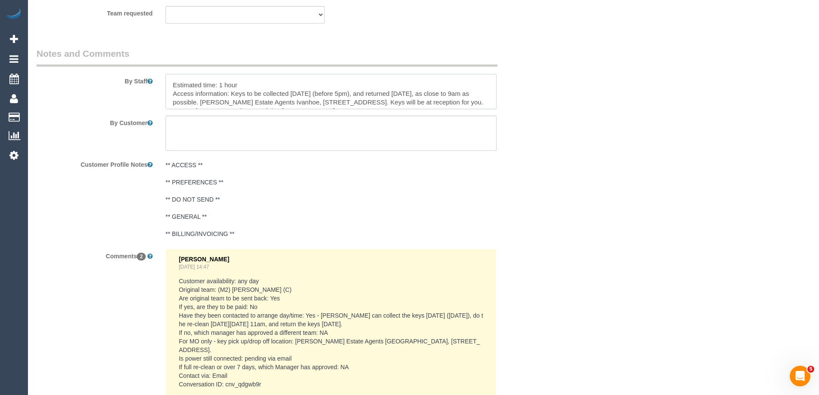
scroll to position [28, 0]
drag, startPoint x: 290, startPoint y: 86, endPoint x: 351, endPoint y: 83, distance: 61.2
click at [356, 87] on textarea at bounding box center [331, 91] width 331 height 35
click at [348, 90] on textarea at bounding box center [331, 91] width 331 height 35
click at [446, 87] on textarea at bounding box center [331, 91] width 331 height 35
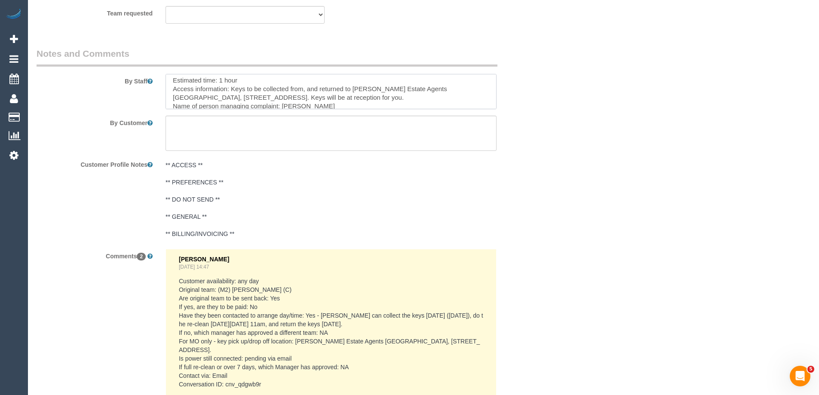
click at [364, 95] on textarea at bounding box center [331, 91] width 331 height 35
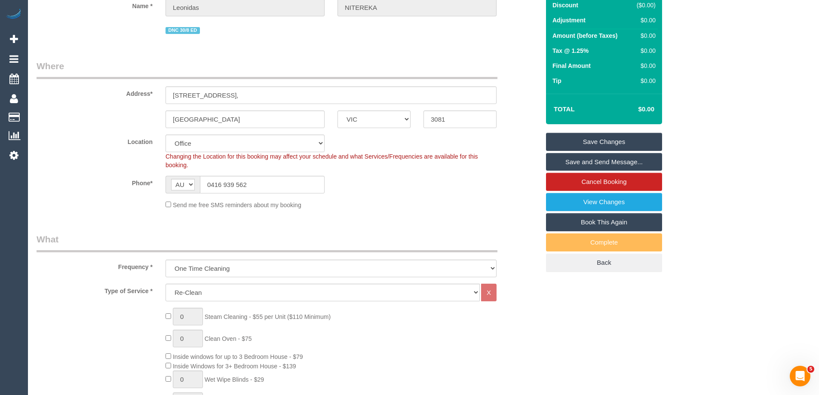
scroll to position [0, 0]
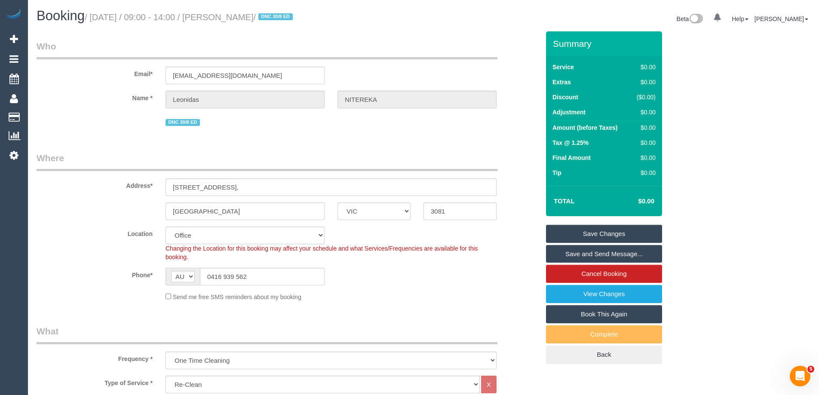
type textarea "Re-clean tasks: • Steam cleaning of two bedrooms Estimated time: 1 hour Access …"
click at [600, 230] on link "Save Changes" at bounding box center [604, 234] width 116 height 18
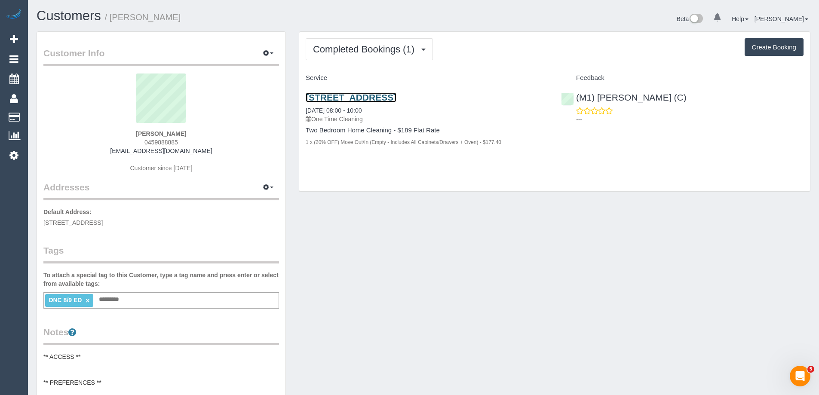
click at [396, 96] on link "[STREET_ADDRESS]" at bounding box center [351, 97] width 91 height 10
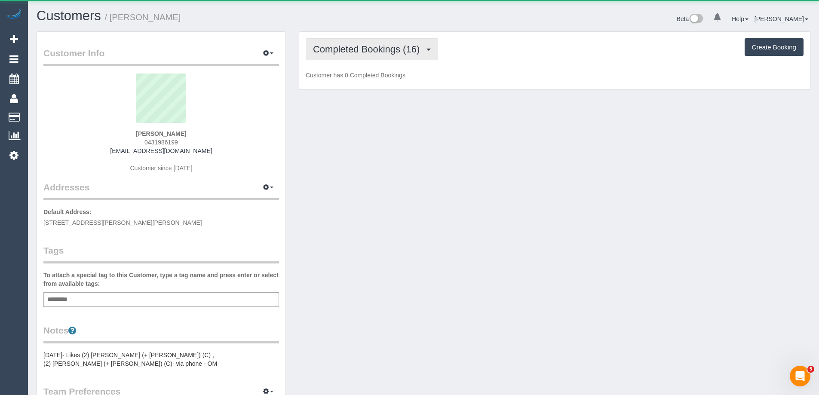
scroll to position [639, 819]
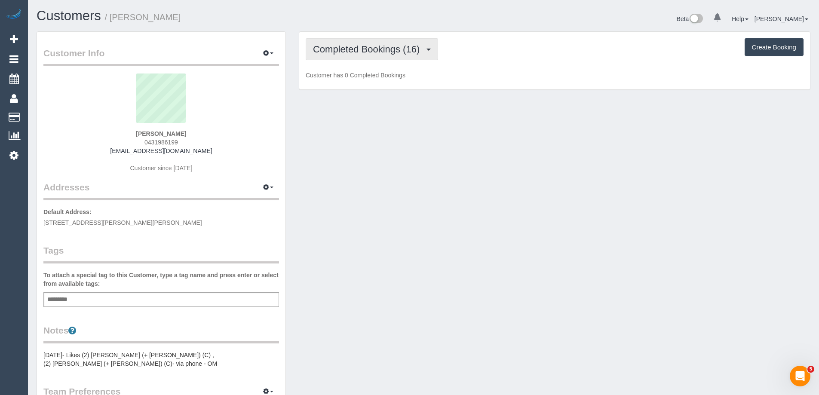
click at [321, 49] on span "Completed Bookings (16)" at bounding box center [368, 49] width 111 height 11
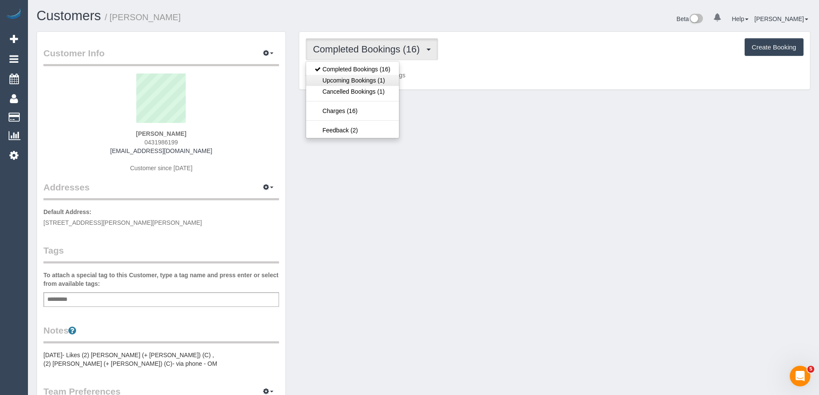
scroll to position [668, 819]
click at [340, 79] on link "Upcoming Bookings (1)" at bounding box center [352, 80] width 93 height 11
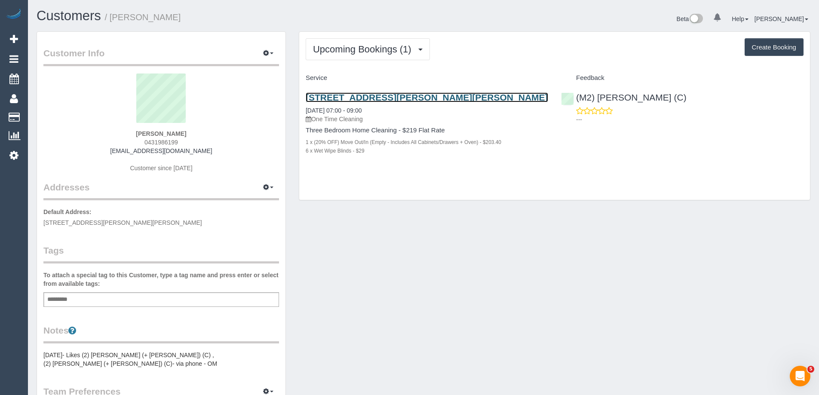
click at [390, 96] on link "[STREET_ADDRESS][PERSON_NAME][PERSON_NAME]" at bounding box center [427, 97] width 242 height 10
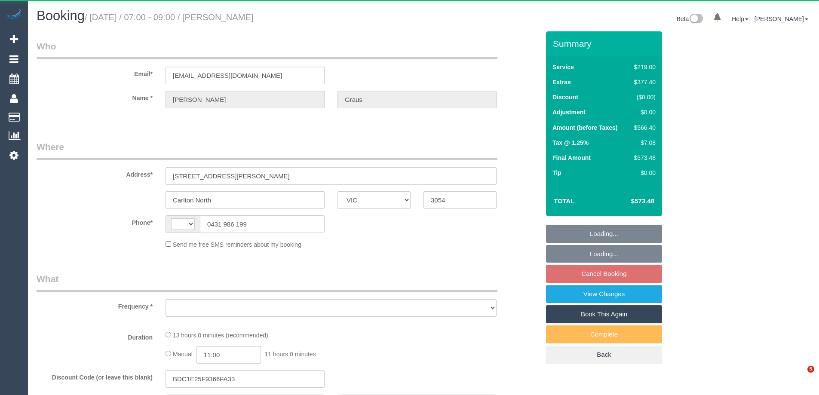
select select "VIC"
select select "string:AU"
select select "object:647"
select select "string:stripe-pm_1S7Drf2GScqysDRVAT9HCReO"
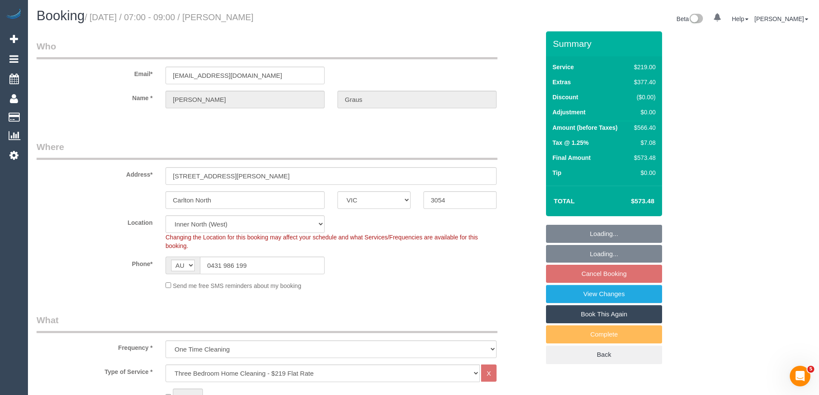
select select "number:28"
select select "number:15"
select select "number:19"
select select "number:24"
select select "number:12"
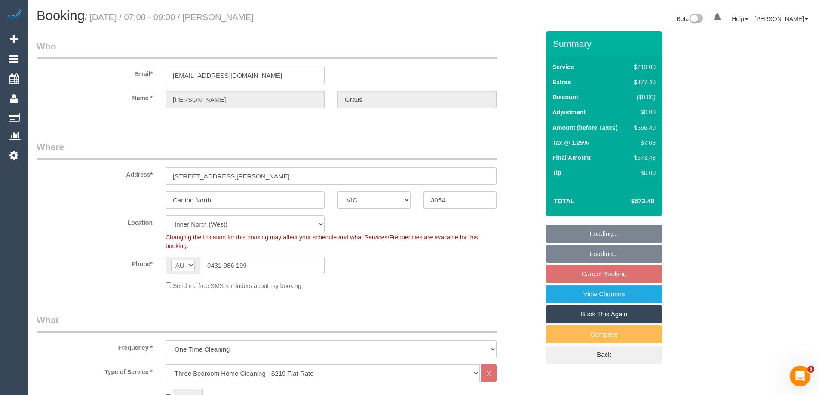
select select "object:1700"
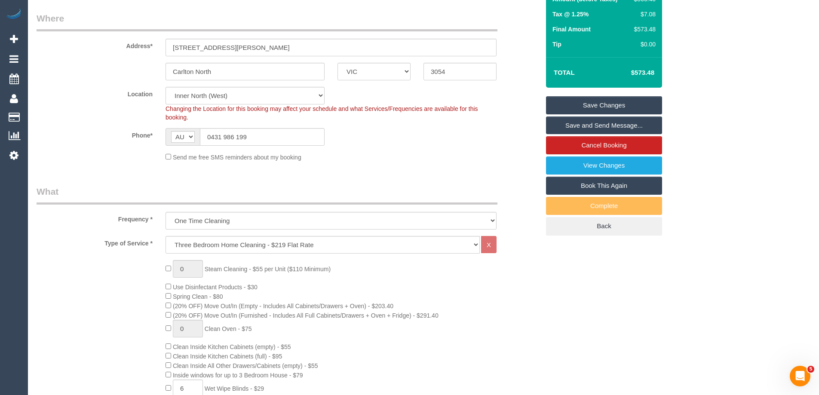
scroll to position [129, 0]
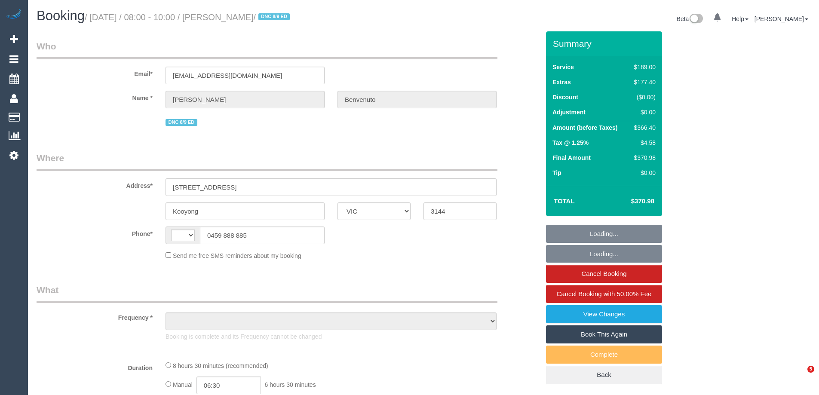
select select "VIC"
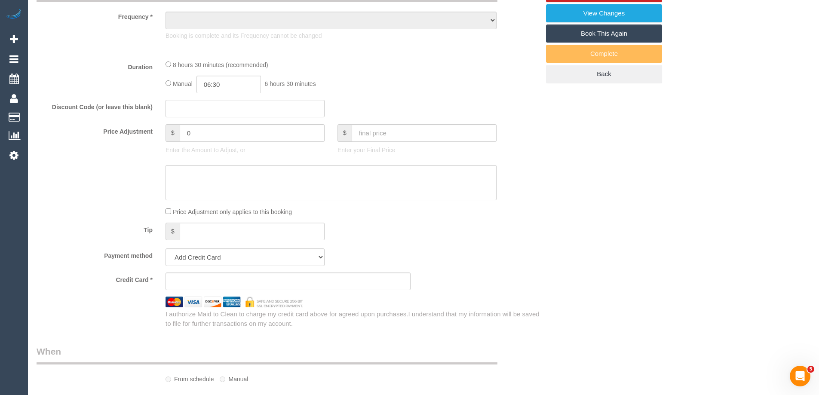
select select "string:AU"
select select "object:681"
select select "string:stripe-pm_1Rz7Fz2GScqysDRVnVJ6S2eo"
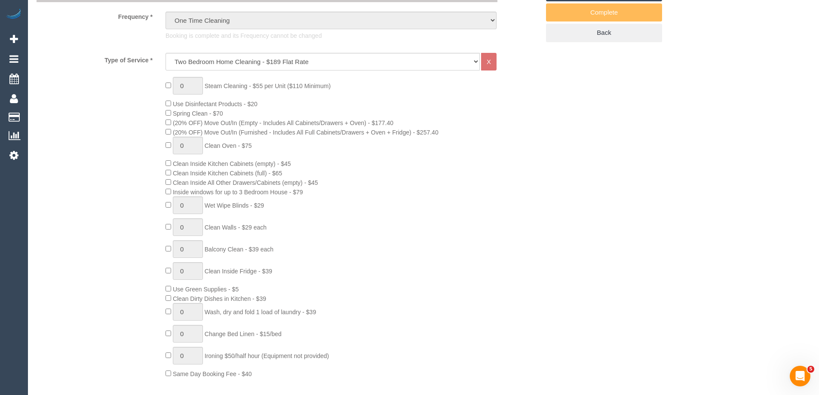
select select "number:28"
select select "number:15"
select select "number:19"
select select "number:36"
select select "object:2254"
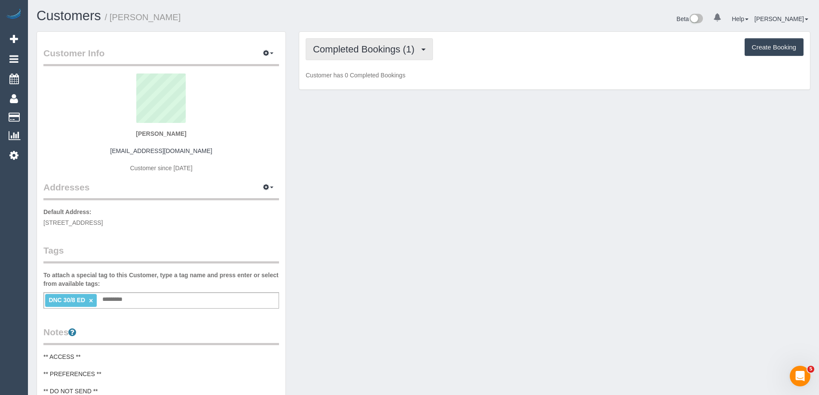
click at [372, 49] on span "Completed Bookings (1)" at bounding box center [366, 49] width 106 height 11
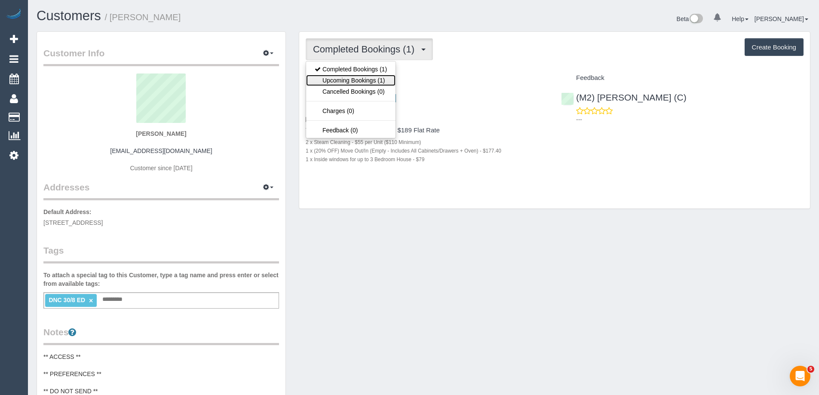
click at [375, 80] on link "Upcoming Bookings (1)" at bounding box center [350, 80] width 89 height 11
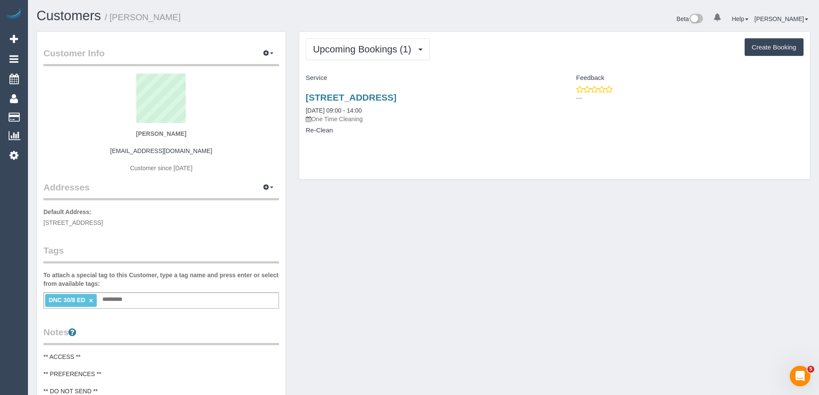
click at [333, 213] on div "Customer Info Edit Contact Info Send Message Email Preferences Special Sales Ta…" at bounding box center [423, 350] width 787 height 638
click at [341, 94] on link "38 A Setani Crescent,, Heidelberg West, VIC 3081" at bounding box center [351, 97] width 91 height 10
click at [368, 47] on span "Upcoming Bookings (1)" at bounding box center [364, 49] width 103 height 11
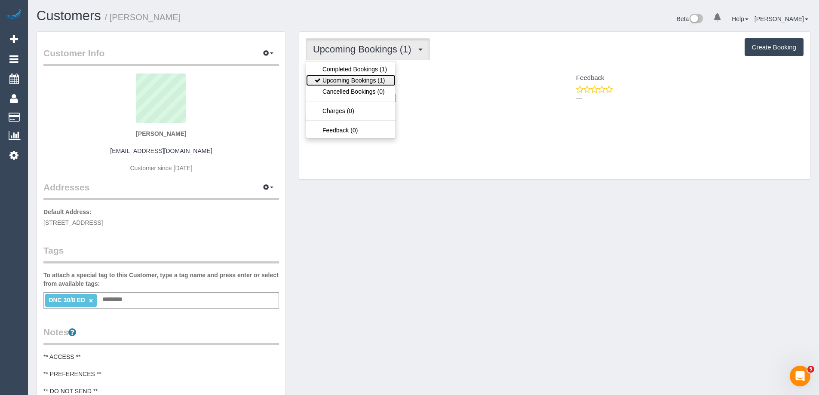
click at [368, 77] on link "Upcoming Bookings (1)" at bounding box center [350, 80] width 89 height 11
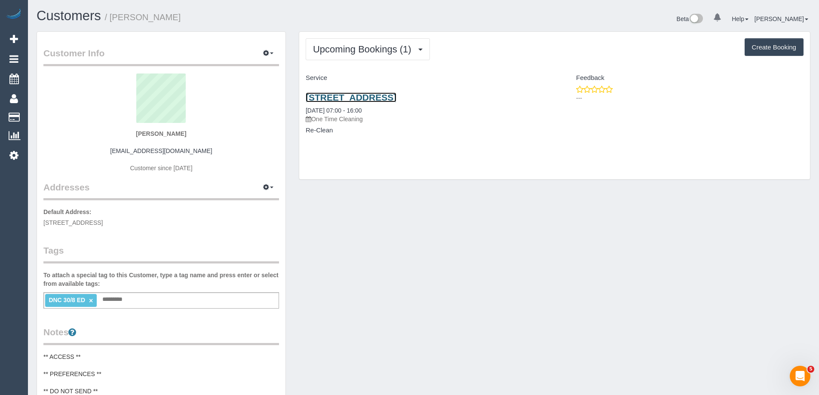
click at [378, 98] on link "38a Setani Crescent, Heidelberg West, VIC 3081" at bounding box center [351, 97] width 91 height 10
drag, startPoint x: 224, startPoint y: 16, endPoint x: 113, endPoint y: 17, distance: 110.9
click at [113, 17] on h1 "Customers / Leonidas NITEREKA" at bounding box center [227, 16] width 380 height 15
copy small "Leonidas NITEREKA"
drag, startPoint x: 532, startPoint y: 96, endPoint x: 307, endPoint y: 95, distance: 224.9
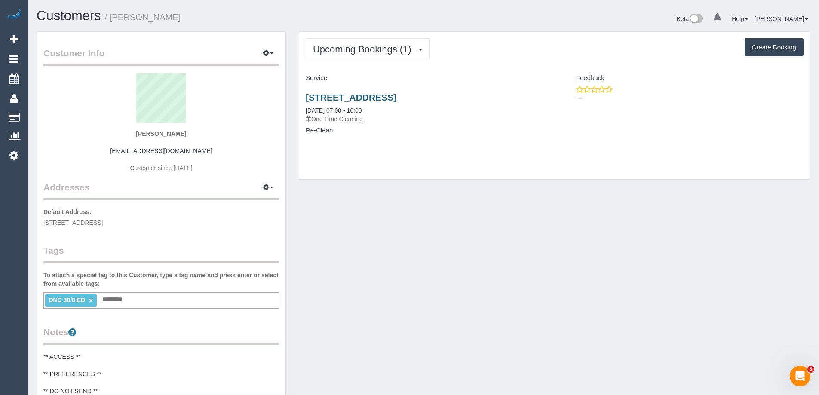
click at [307, 95] on h3 "38a Setani Crescent, Heidelberg West, VIC 3081" at bounding box center [427, 97] width 242 height 10
copy link "38a Setani Crescent, Heidelberg West, VIC 3081"
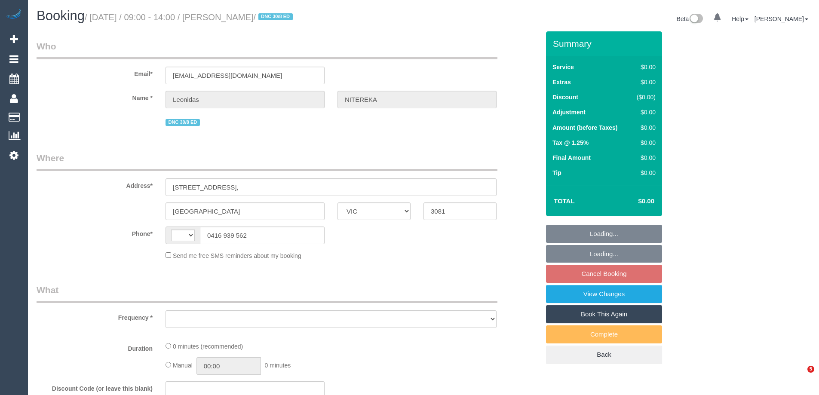
select select "VIC"
select select "string:AU"
select select "object:570"
select select "string:stripe-pm_1RvXCL2GScqysDRV3LeLWFmB"
select select "number:28"
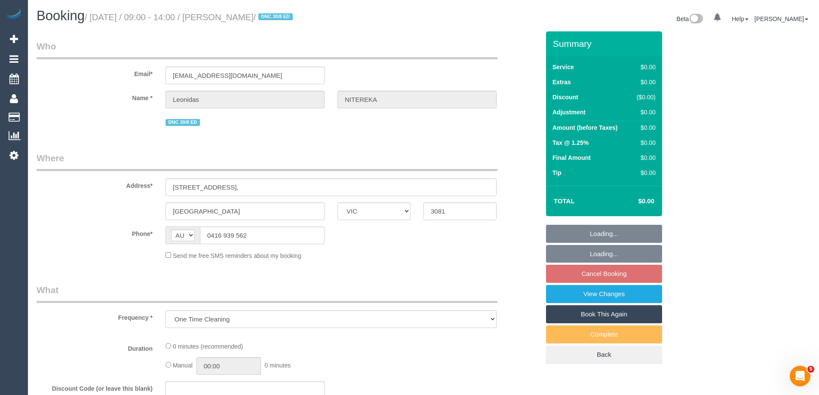
select select "number:14"
select select "number:18"
select select "number:24"
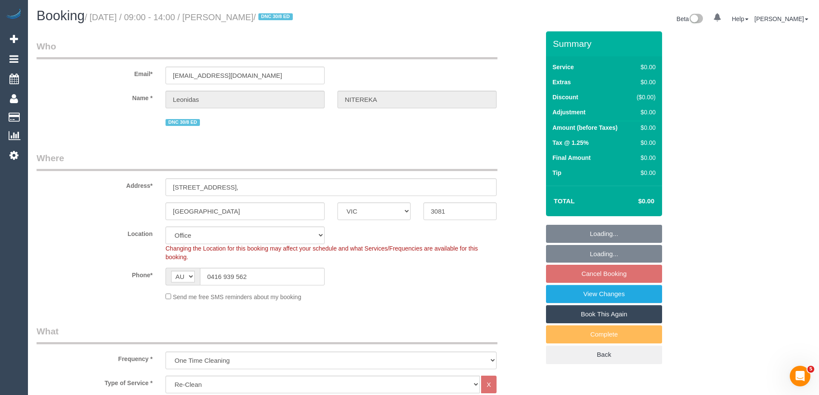
select select "object:2086"
click at [243, 186] on input "[STREET_ADDRESS]," at bounding box center [331, 187] width 331 height 18
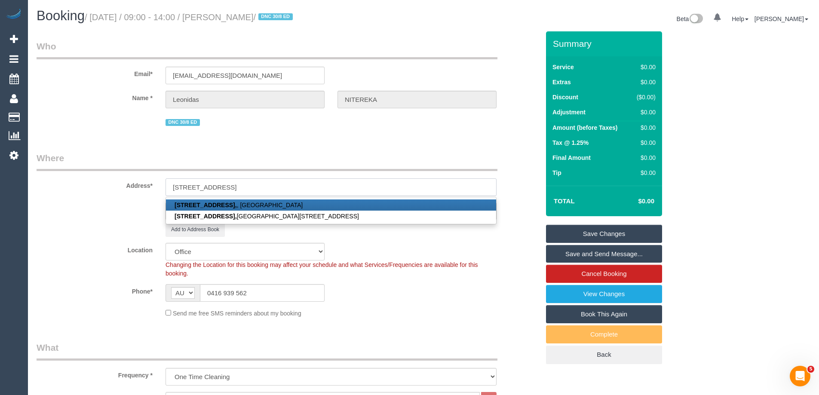
type input "[STREET_ADDRESS]"
click at [134, 209] on div "[GEOGRAPHIC_DATA] ACT [GEOGRAPHIC_DATA] NT [GEOGRAPHIC_DATA] SA TAS [GEOGRAPHIC…" at bounding box center [288, 211] width 516 height 18
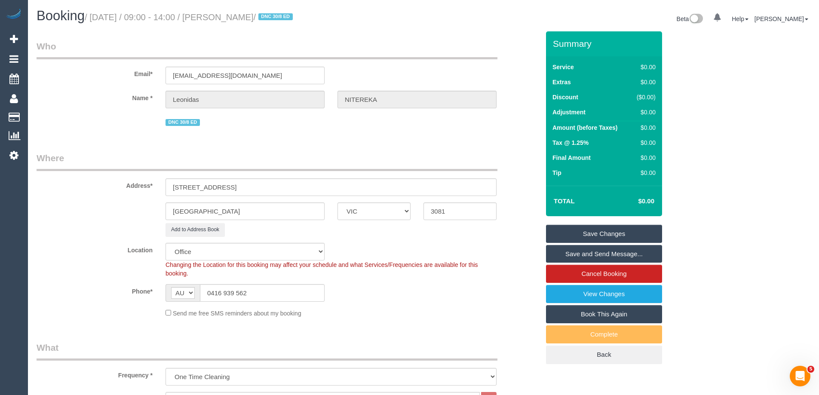
select select "60"
select select "object:3421"
click at [182, 184] on input "[STREET_ADDRESS]" at bounding box center [331, 187] width 331 height 18
type input "[STREET_ADDRESS]"
click at [124, 213] on div "[GEOGRAPHIC_DATA] ACT [GEOGRAPHIC_DATA] NT [GEOGRAPHIC_DATA] SA TAS [GEOGRAPHIC…" at bounding box center [288, 211] width 516 height 18
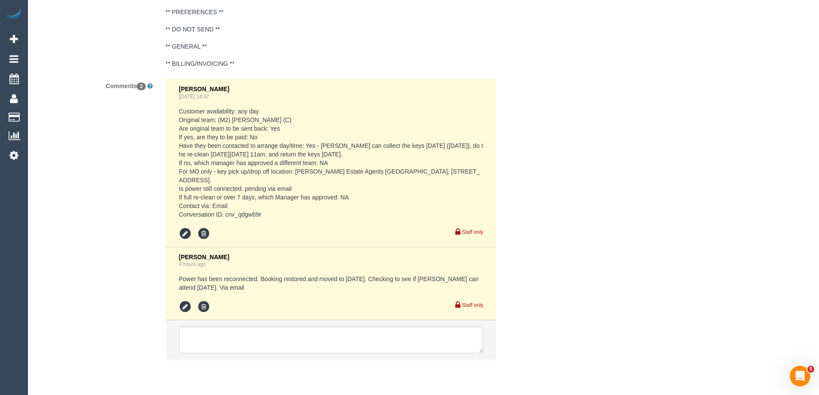
scroll to position [1504, 0]
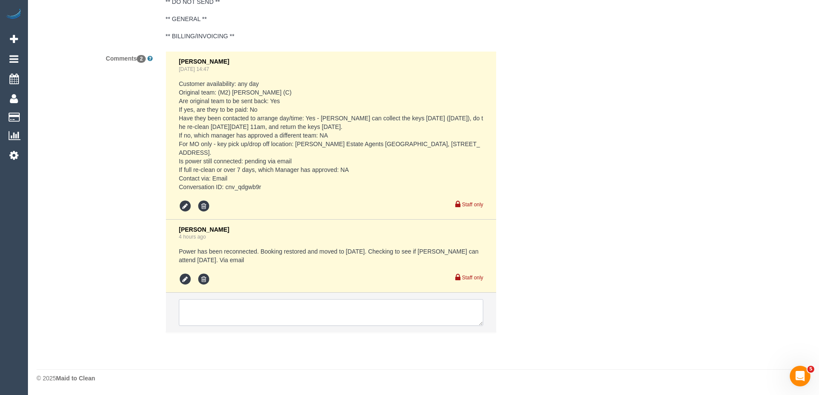
click at [309, 309] on textarea at bounding box center [331, 312] width 304 height 27
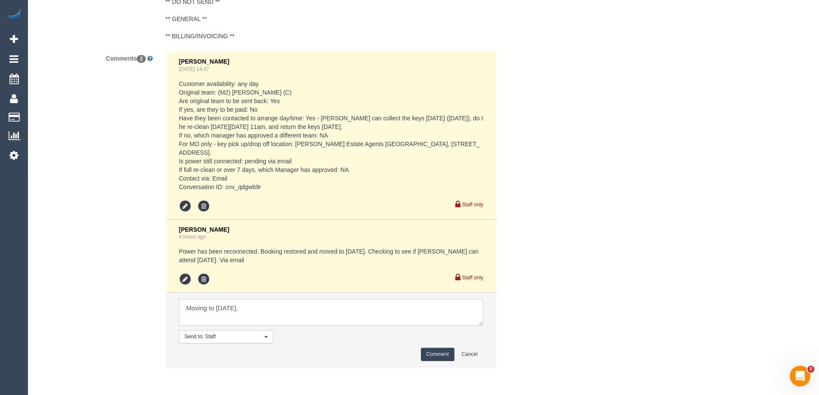
click at [298, 304] on textarea at bounding box center [331, 312] width 304 height 27
paste textarea "cnv_qe6g95b"
type textarea "Moving to [DATE]. cnv_qe6g95b [PERSON_NAME] to collect the keys [DATE] and retu…"
click at [432, 349] on button "Comment" at bounding box center [438, 354] width 34 height 13
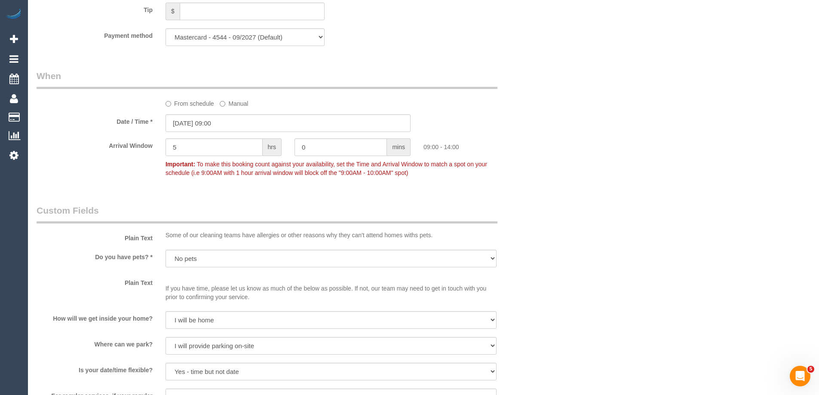
scroll to position [730, 0]
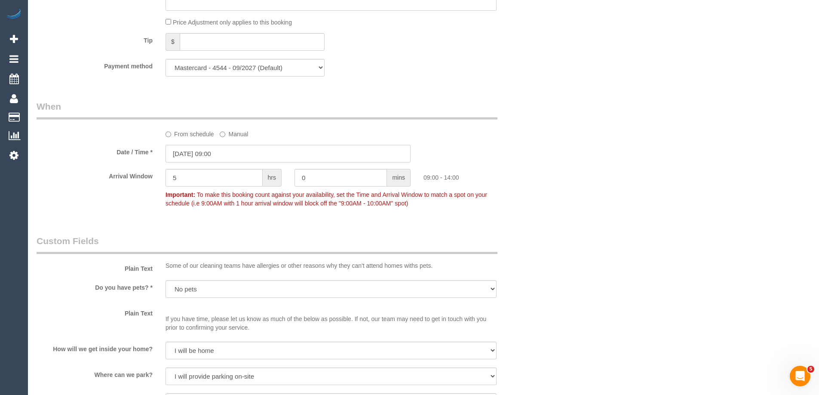
click at [234, 156] on input "[DATE] 09:00" at bounding box center [288, 154] width 245 height 18
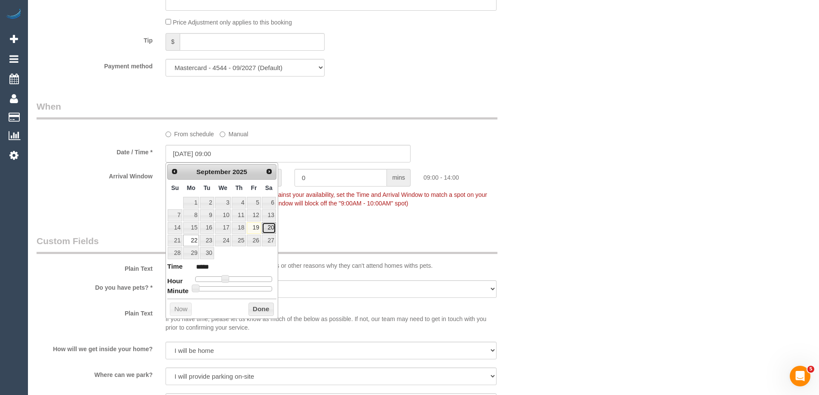
click at [266, 226] on link "20" at bounding box center [269, 228] width 14 height 12
type input "[DATE] 08:00"
type input "*****"
type input "[DATE] 07:00"
type input "*****"
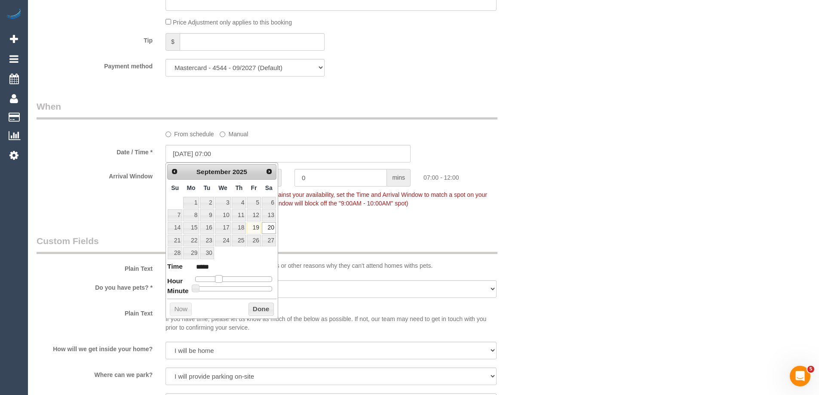
drag, startPoint x: 228, startPoint y: 280, endPoint x: 221, endPoint y: 280, distance: 6.4
click at [221, 280] on span at bounding box center [219, 279] width 8 height 8
click at [252, 308] on button "Done" at bounding box center [260, 310] width 25 height 14
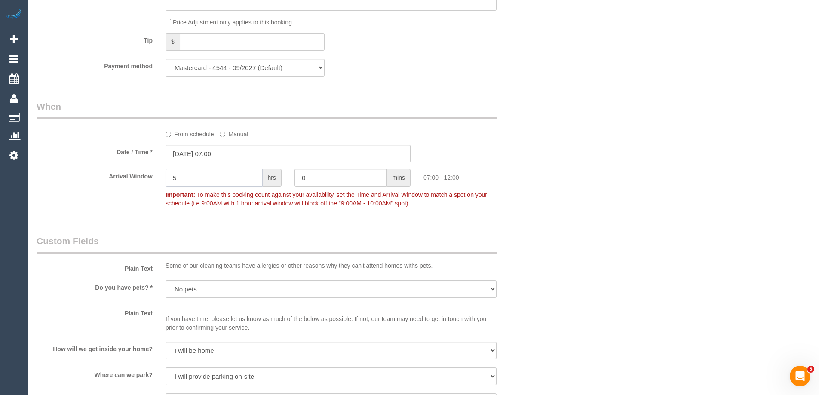
click at [209, 175] on input "5" at bounding box center [214, 178] width 97 height 18
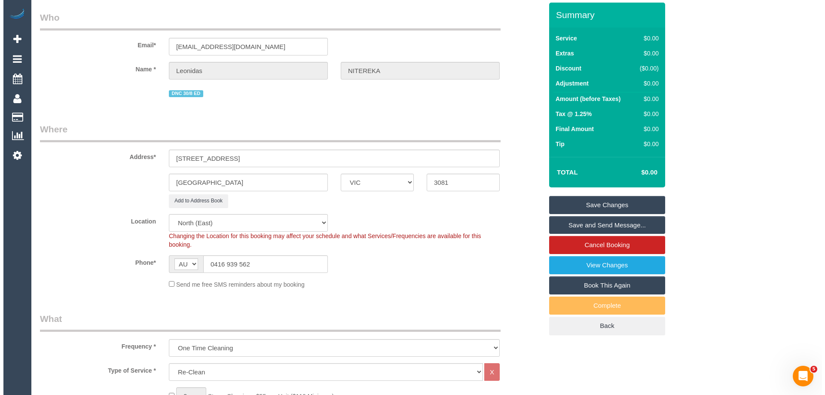
scroll to position [0, 0]
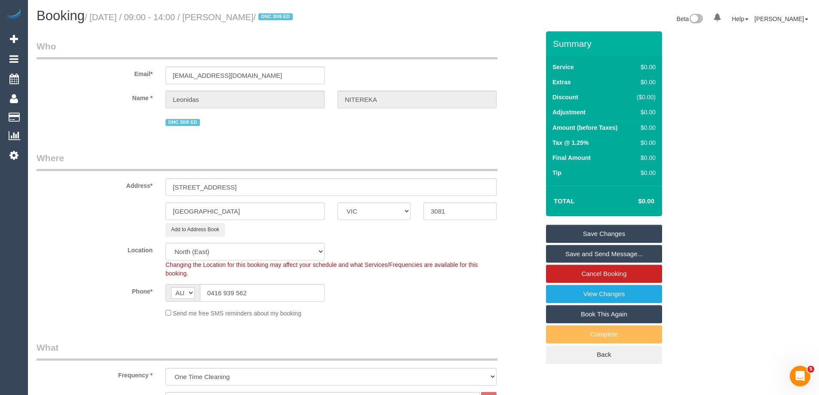
type input "9"
click at [622, 231] on link "Save Changes" at bounding box center [604, 234] width 116 height 18
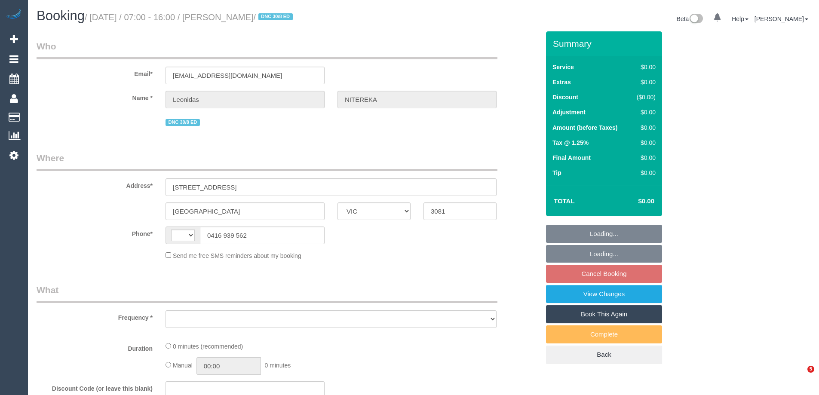
select select "VIC"
select select "string:AU"
select select "object:290"
select select "number:28"
select select "number:14"
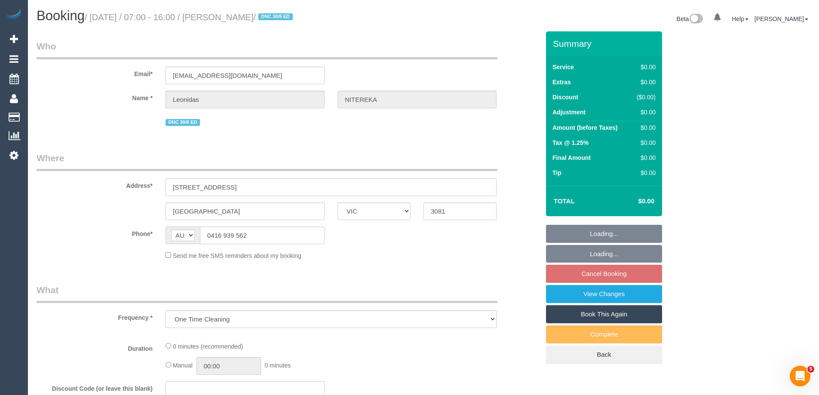
select select "number:18"
select select "number:24"
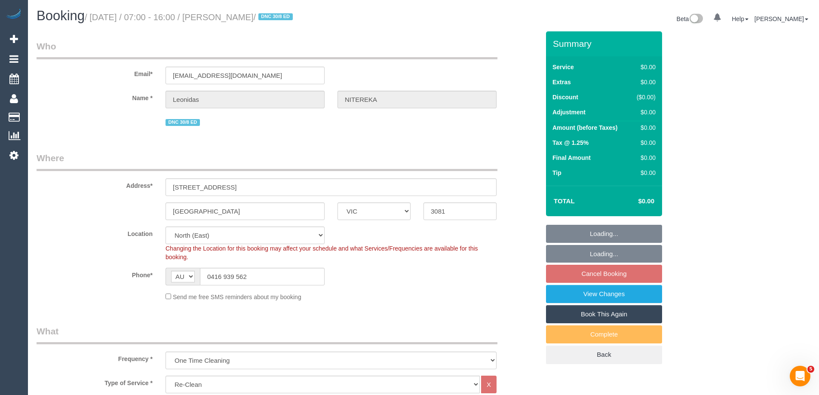
select select "string:stripe-pm_1RvXCL2GScqysDRV3LeLWFmB"
select select "object:1446"
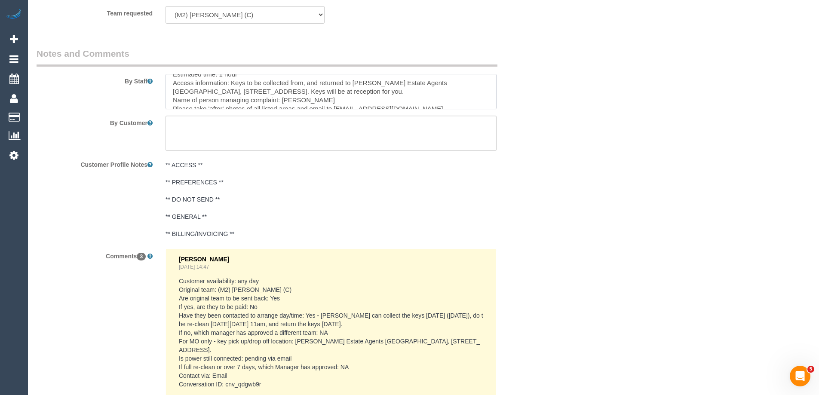
scroll to position [29, 0]
drag, startPoint x: 352, startPoint y: 82, endPoint x: 347, endPoint y: 94, distance: 13.5
click at [347, 94] on textarea at bounding box center [331, 91] width 331 height 35
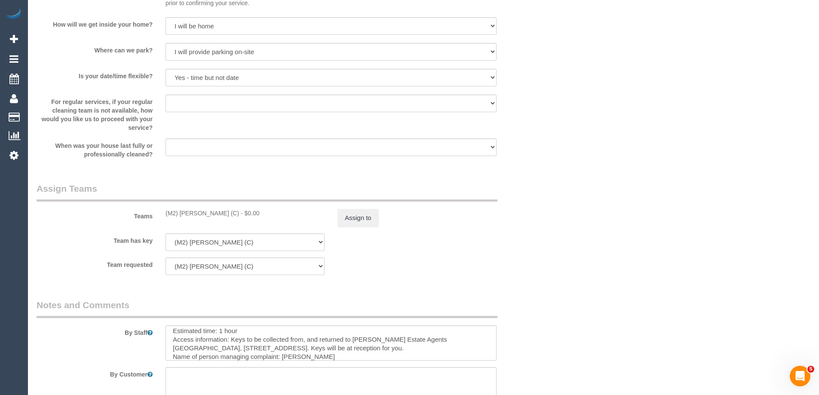
scroll to position [946, 0]
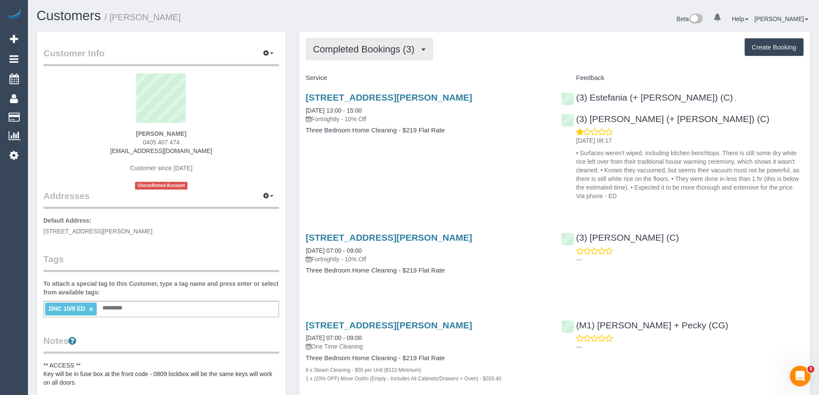
click at [373, 47] on span "Completed Bookings (3)" at bounding box center [366, 49] width 106 height 11
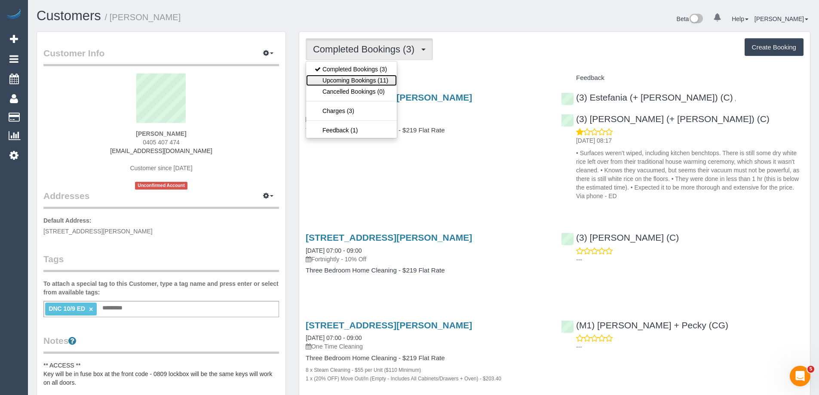
click at [373, 80] on link "Upcoming Bookings (11)" at bounding box center [351, 80] width 91 height 11
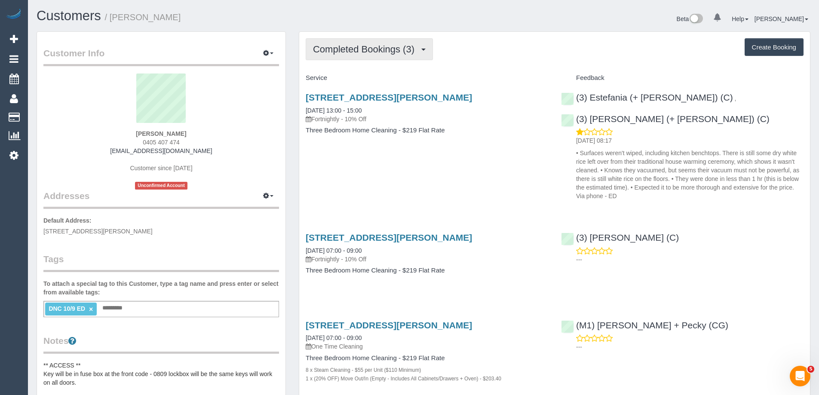
click at [339, 49] on span "Completed Bookings (3)" at bounding box center [366, 49] width 106 height 11
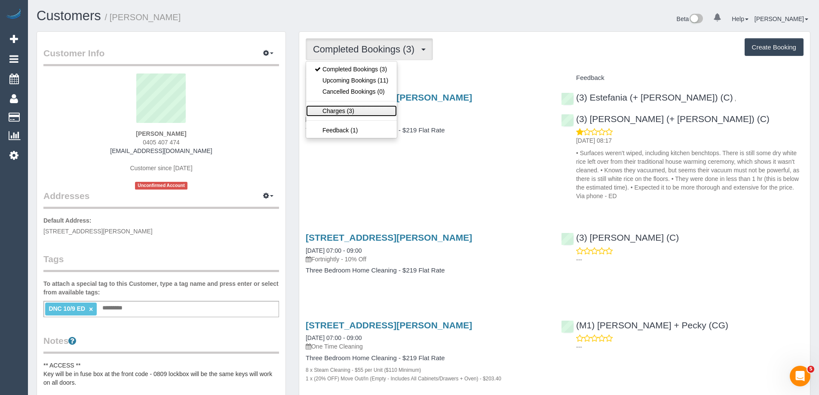
click at [341, 110] on link "Charges (3)" at bounding box center [351, 110] width 91 height 11
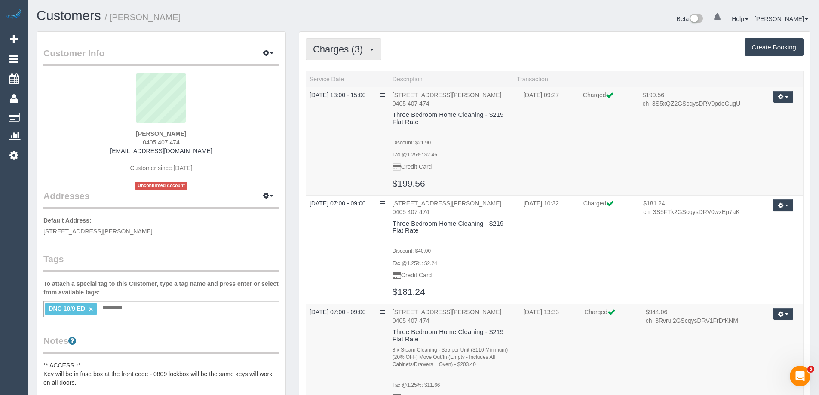
click at [350, 53] on span "Charges (3)" at bounding box center [340, 49] width 54 height 11
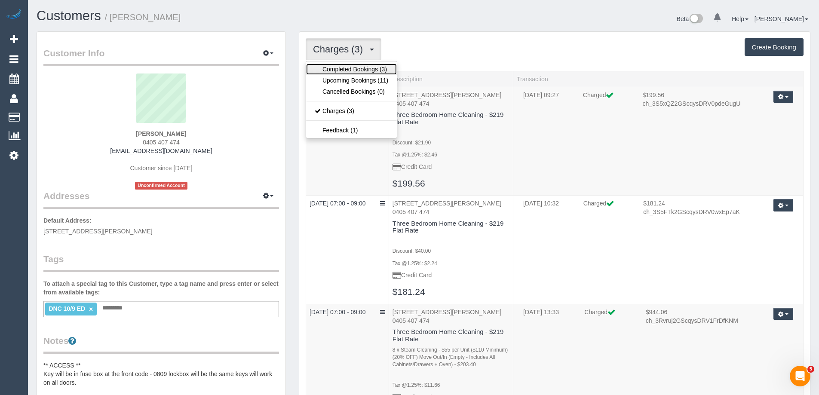
click at [341, 67] on link "Completed Bookings (3)" at bounding box center [351, 69] width 91 height 11
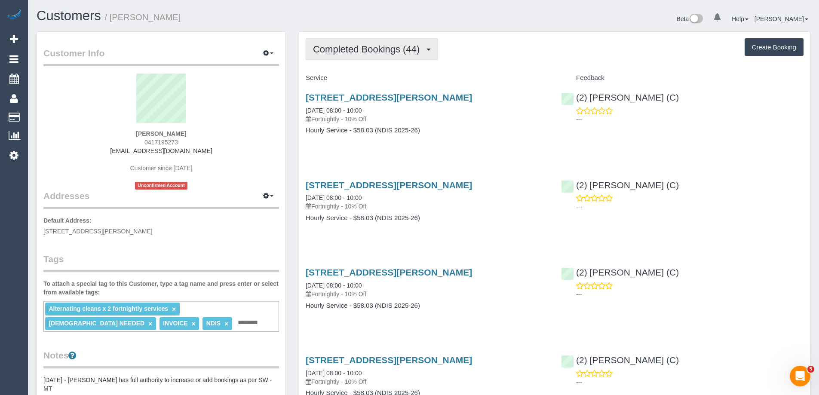
click at [366, 44] on span "Completed Bookings (44)" at bounding box center [368, 49] width 111 height 11
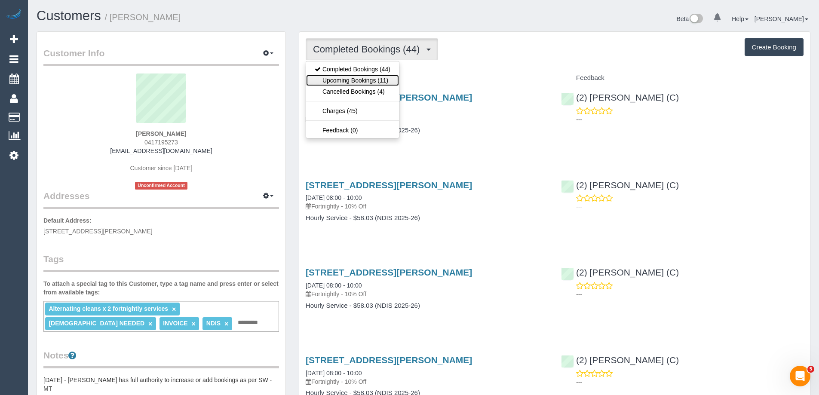
click at [371, 78] on link "Upcoming Bookings (11)" at bounding box center [352, 80] width 93 height 11
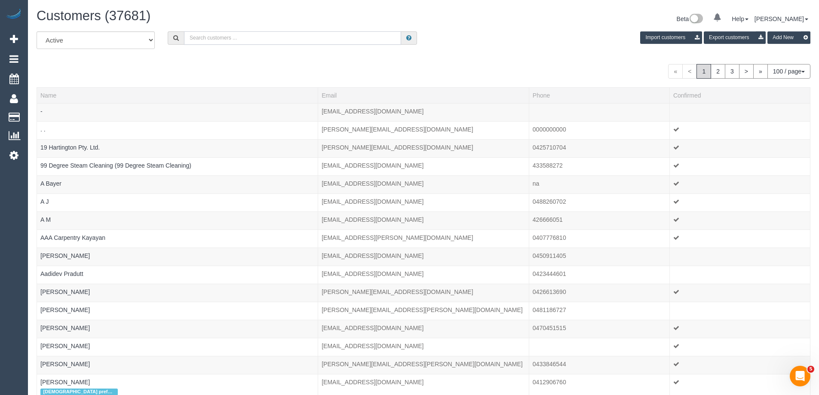
click at [246, 36] on input "text" at bounding box center [292, 37] width 217 height 13
paste input "61417195273"
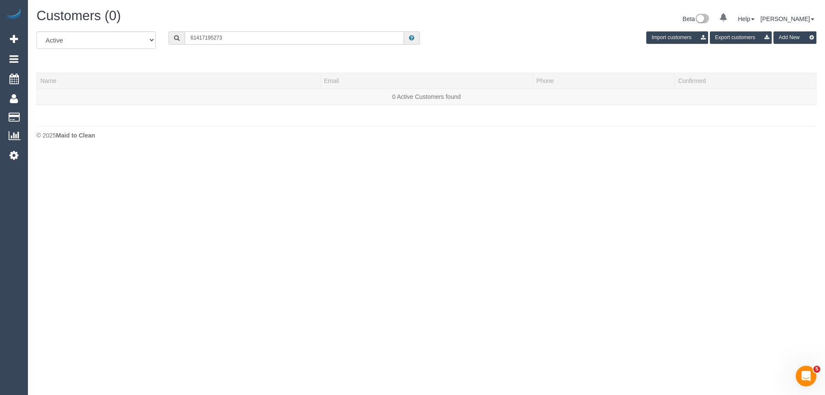
drag, startPoint x: 196, startPoint y: 35, endPoint x: 88, endPoint y: 25, distance: 108.4
click at [98, 28] on div "Customers (0) Beta 0 Your Notifications You have 0 alerts Help Help Docs Take a…" at bounding box center [427, 76] width 798 height 152
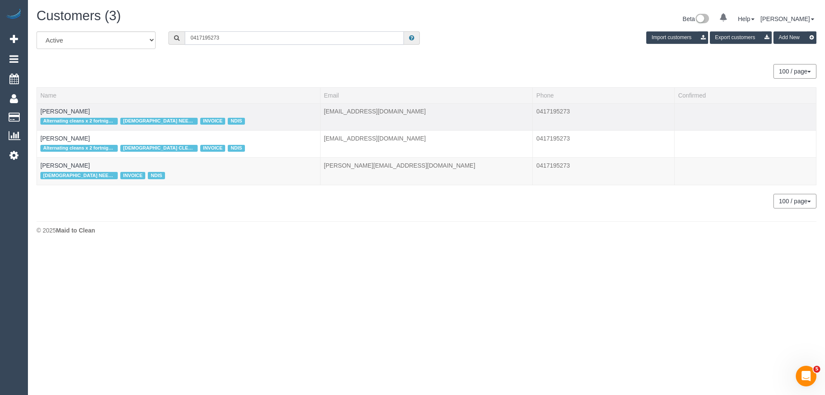
type input "0417195273"
drag, startPoint x: 95, startPoint y: 110, endPoint x: 40, endPoint y: 110, distance: 55.9
click at [40, 110] on td "[PERSON_NAME] Alternating cleans x 2 fortnightly services [DEMOGRAPHIC_DATA] NE…" at bounding box center [179, 116] width 284 height 27
copy link "[PERSON_NAME]"
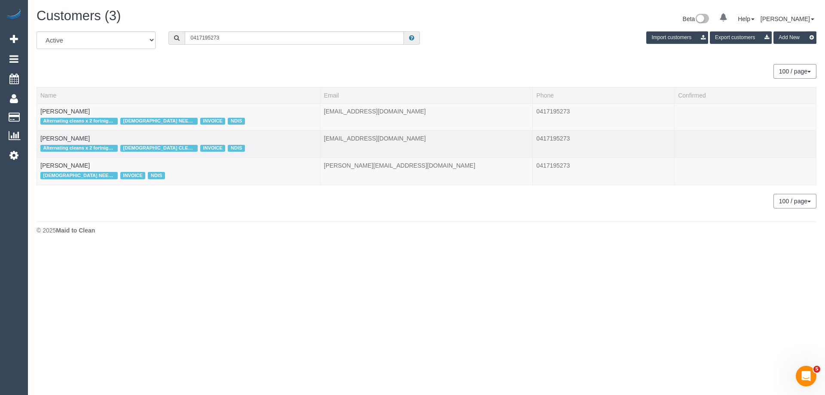
drag, startPoint x: 93, startPoint y: 139, endPoint x: 37, endPoint y: 139, distance: 55.9
click at [37, 139] on td "[PERSON_NAME] Alternating cleans x 2 fortnightly services [DEMOGRAPHIC_DATA] CL…" at bounding box center [179, 143] width 284 height 27
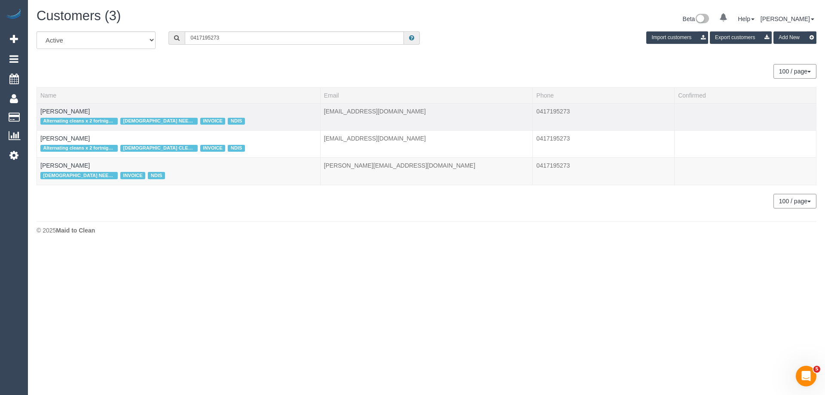
copy link "[PERSON_NAME]"
click at [135, 81] on div "All Active Archived 0417195273 Import customers Export customers Add New 100 / …" at bounding box center [427, 119] width 780 height 177
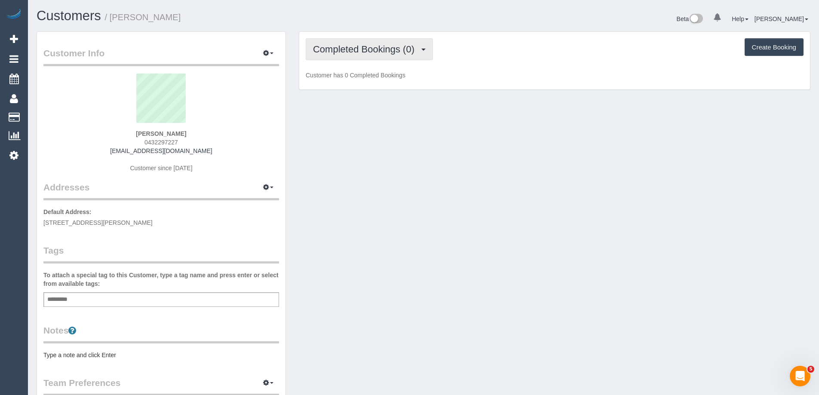
click at [358, 52] on span "Completed Bookings (0)" at bounding box center [366, 49] width 106 height 11
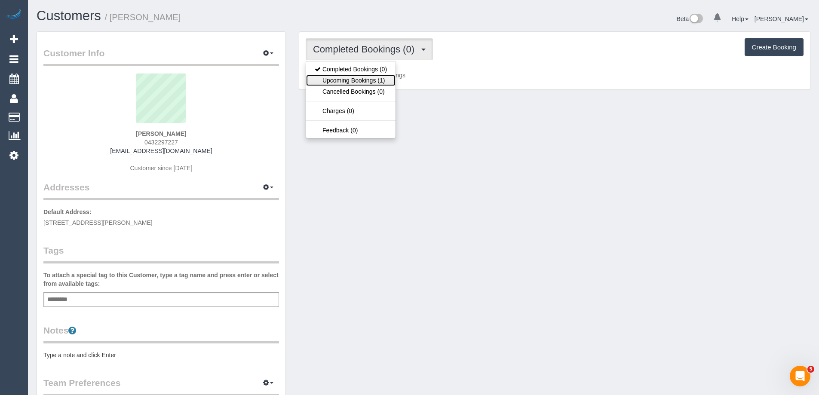
click at [359, 83] on link "Upcoming Bookings (1)" at bounding box center [350, 80] width 89 height 11
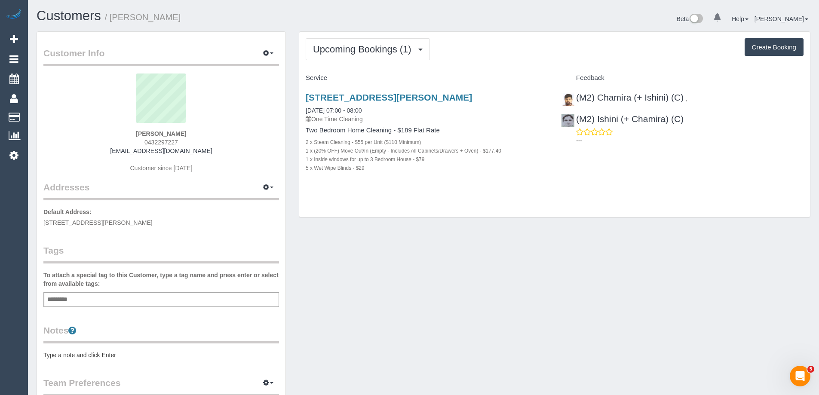
click at [115, 356] on pre "Type a note and click Enter" at bounding box center [161, 355] width 236 height 9
type textarea "******"
click at [110, 354] on textarea "******" at bounding box center [161, 395] width 236 height 89
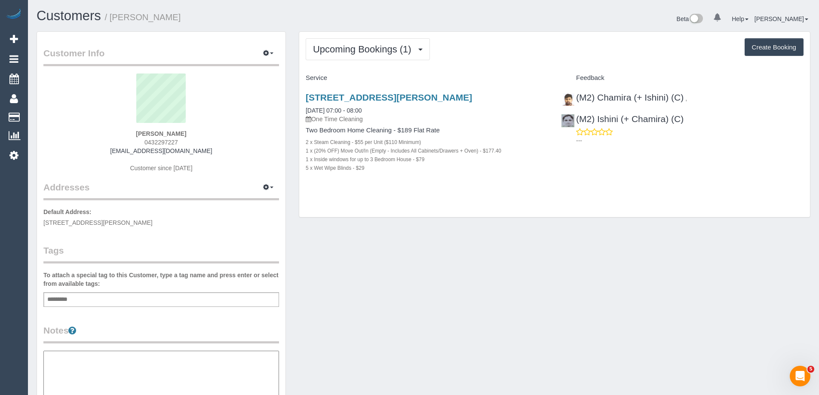
click at [148, 323] on div "Customer Info Edit Contact Info Send Message Email Preferences Special Sales Ta…" at bounding box center [161, 352] width 248 height 640
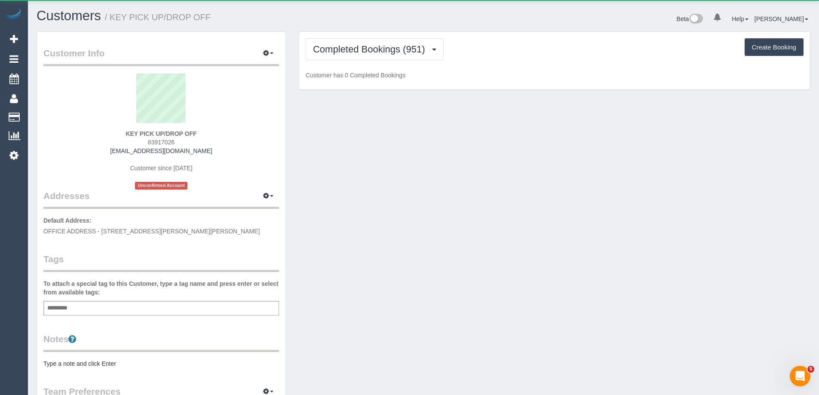
scroll to position [635, 819]
click at [414, 46] on span "Completed Bookings (951)" at bounding box center [371, 49] width 116 height 11
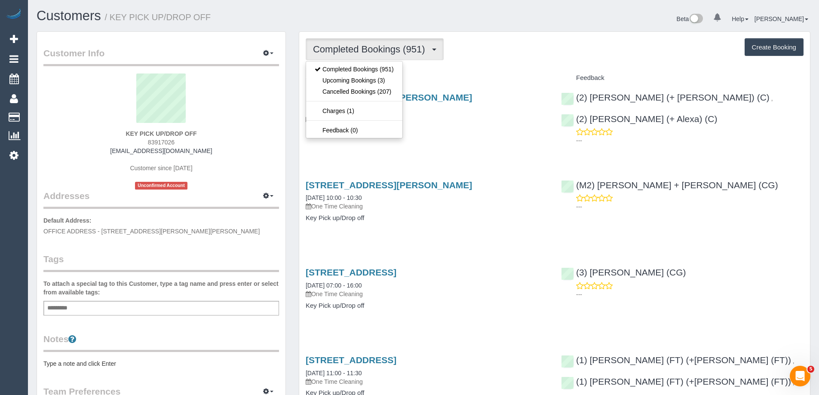
scroll to position [40645, 42174]
click at [396, 81] on link "Upcoming Bookings (3)" at bounding box center [354, 80] width 96 height 11
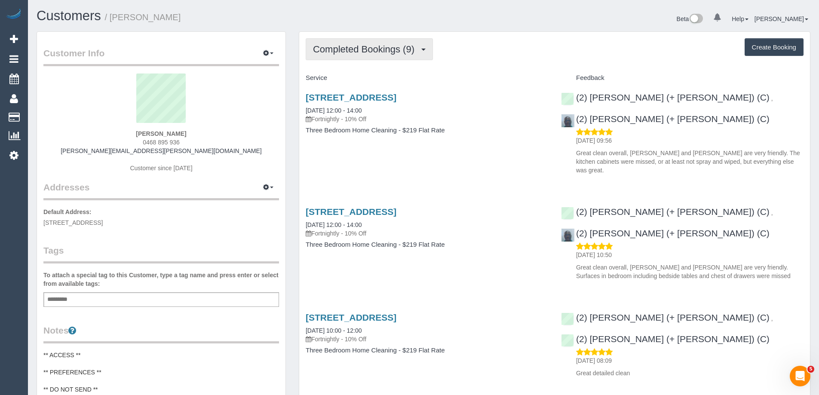
click at [355, 48] on span "Completed Bookings (9)" at bounding box center [366, 49] width 106 height 11
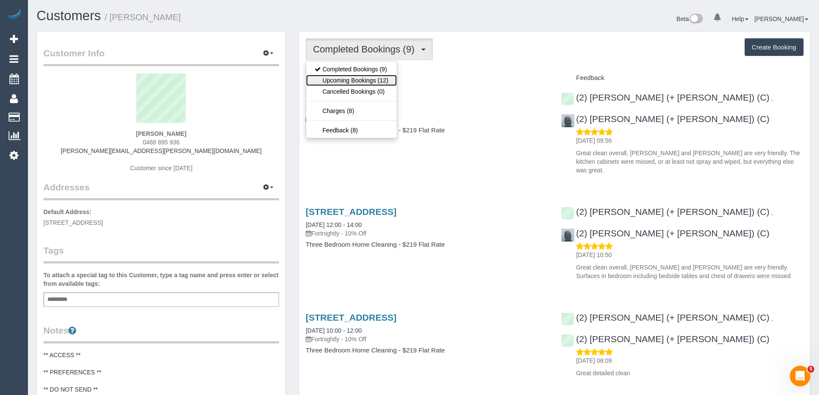
click at [365, 78] on link "Upcoming Bookings (12)" at bounding box center [351, 80] width 91 height 11
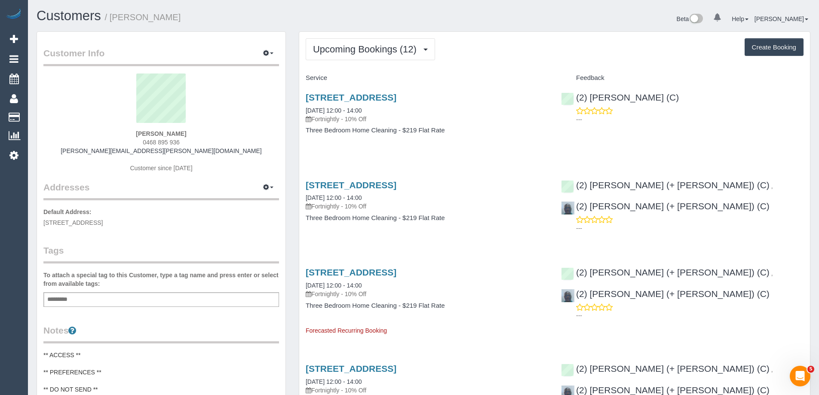
click at [140, 299] on div "Add a tag" at bounding box center [161, 299] width 236 height 15
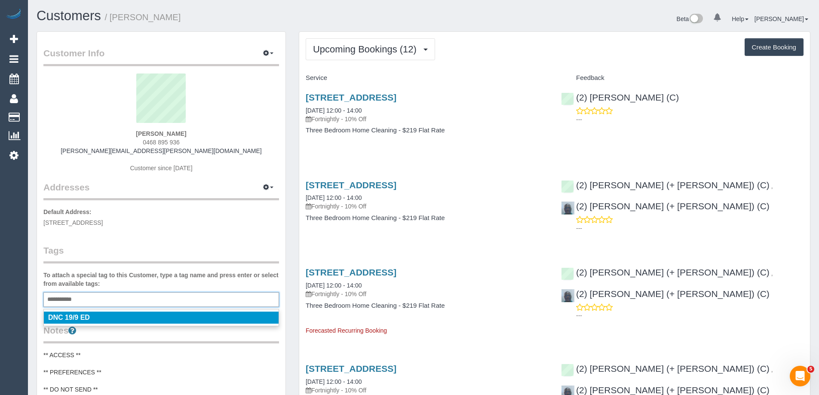
type input "**********"
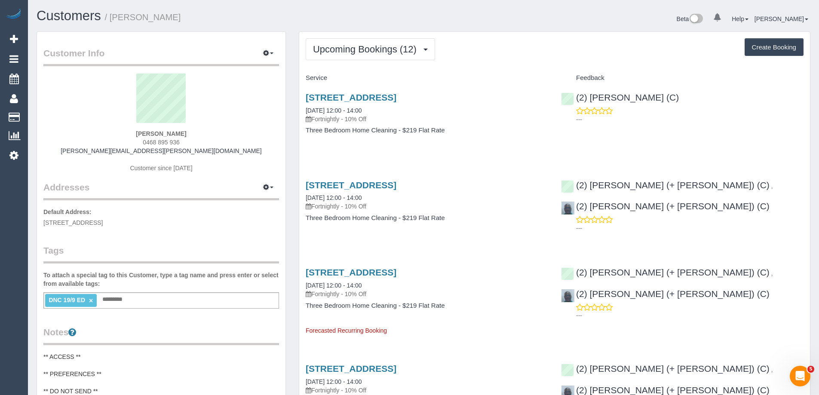
drag, startPoint x: 136, startPoint y: 22, endPoint x: 109, endPoint y: 24, distance: 26.7
click at [109, 24] on div "Customers / Jacinta Atkins" at bounding box center [226, 18] width 393 height 18
click at [180, 17] on h1 "Customers / Jacinta Atkins" at bounding box center [227, 16] width 380 height 15
drag, startPoint x: 142, startPoint y: 18, endPoint x: 114, endPoint y: 19, distance: 28.4
click at [114, 19] on h1 "Customers / Jacinta Atkins" at bounding box center [227, 16] width 380 height 15
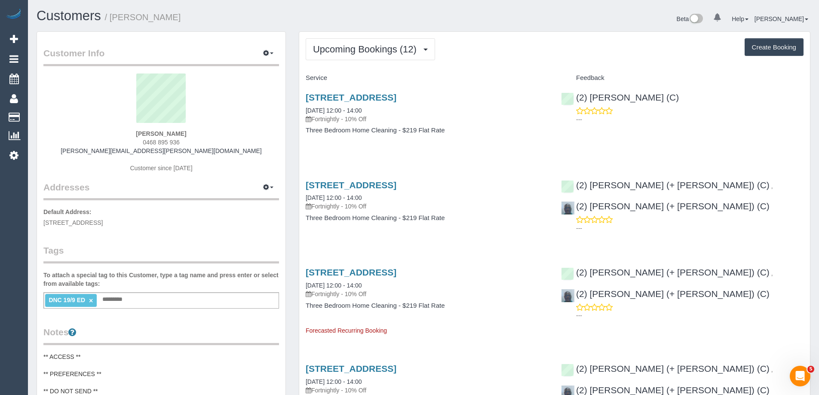
copy small "Jacinta Atkins"
drag, startPoint x: 682, startPoint y: 99, endPoint x: 576, endPoint y: 101, distance: 105.8
click at [576, 101] on div "(2) Anita Jamieson (C) ---" at bounding box center [682, 106] width 255 height 42
copy link "(2) Anita Jamieson (C)"
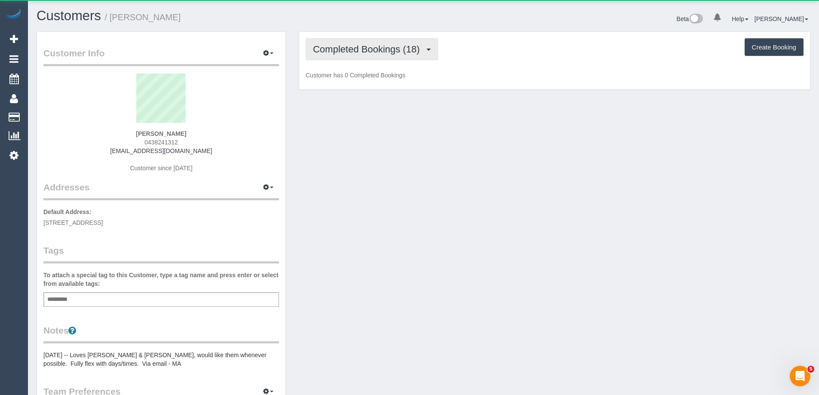
click at [344, 49] on span "Completed Bookings (18)" at bounding box center [368, 49] width 111 height 11
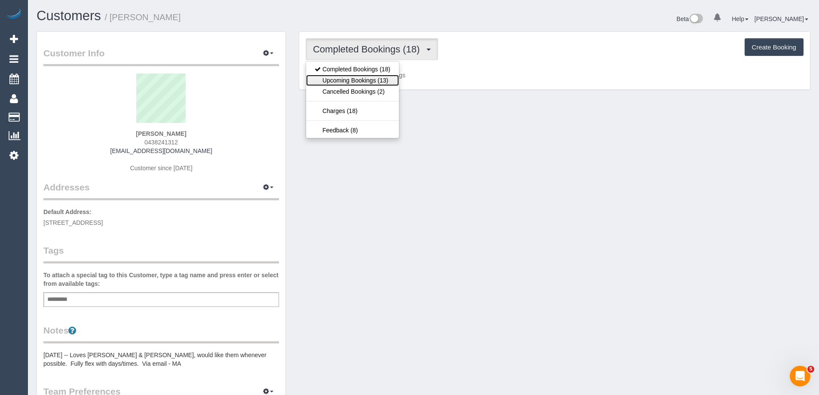
click at [350, 80] on link "Upcoming Bookings (13)" at bounding box center [352, 80] width 93 height 11
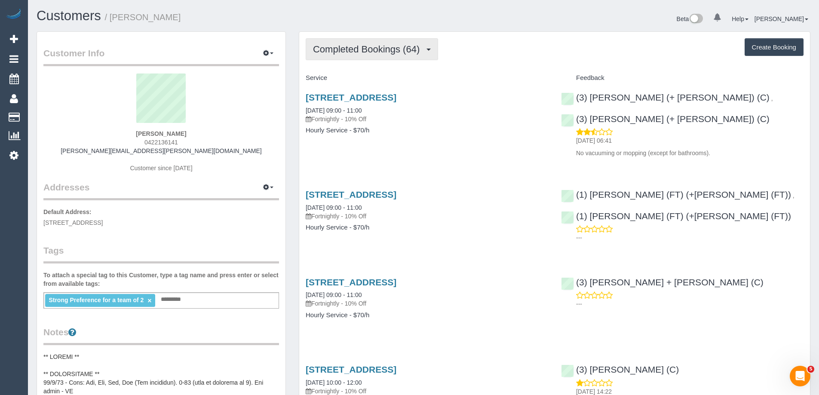
click at [337, 51] on span "Completed Bookings (64)" at bounding box center [368, 49] width 111 height 11
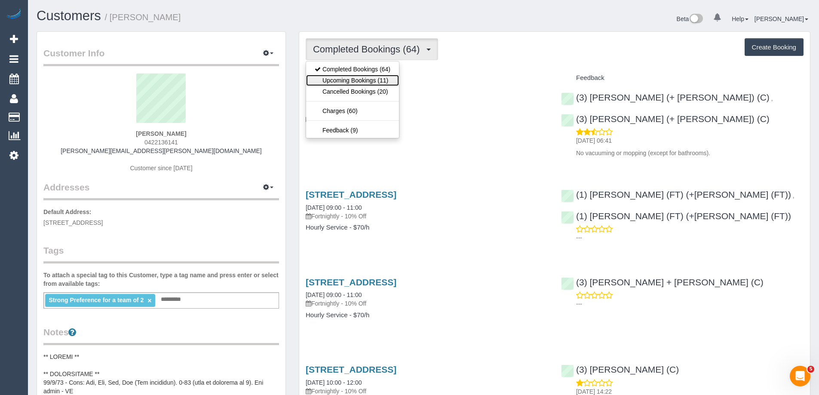
click at [371, 83] on link "Upcoming Bookings (11)" at bounding box center [352, 80] width 93 height 11
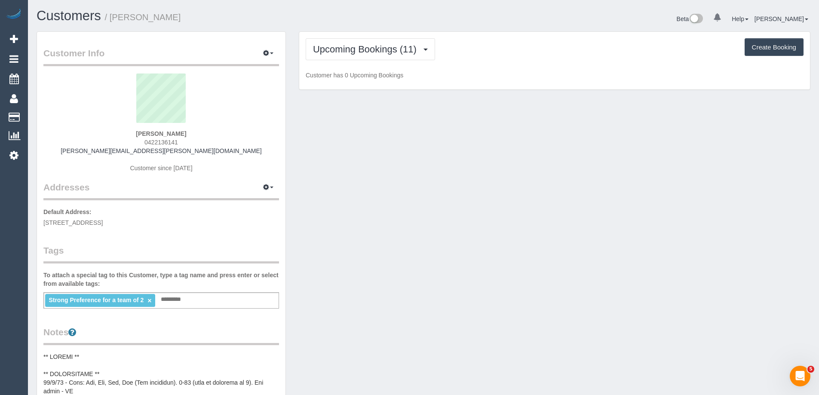
click at [156, 143] on span "0422136141" at bounding box center [161, 142] width 34 height 7
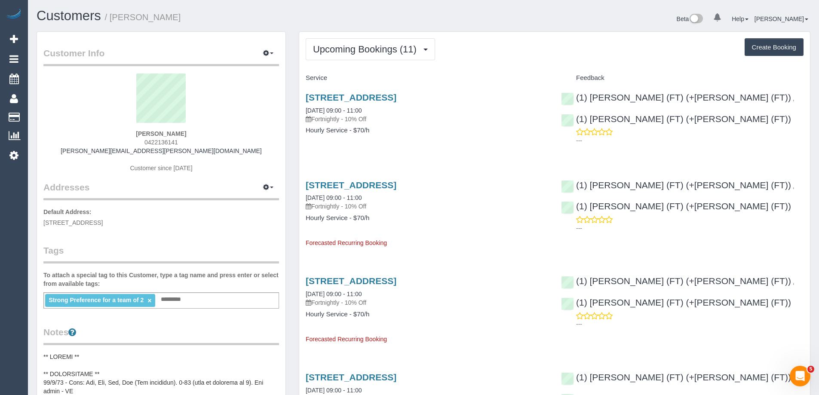
click at [156, 143] on span "0422136141" at bounding box center [161, 142] width 34 height 7
copy span "0422136141"
click at [369, 49] on span "Upcoming Bookings (11)" at bounding box center [367, 49] width 108 height 11
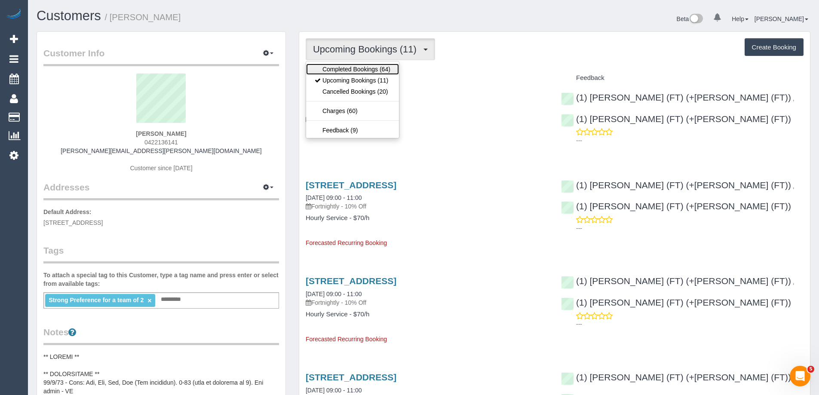
click at [348, 70] on link "Completed Bookings (64)" at bounding box center [352, 69] width 93 height 11
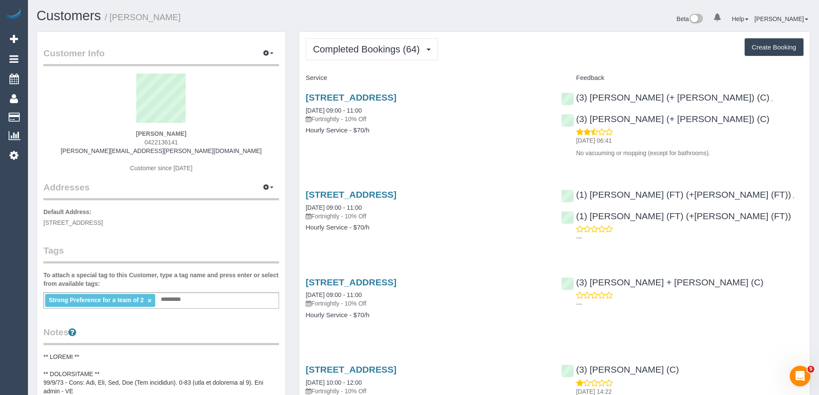
click at [522, 26] on div "Beta 0 Your Notifications You have 0 alerts Help Help Docs Take a Tour Contact …" at bounding box center [619, 20] width 393 height 23
click at [396, 100] on link "9 Bent Street, Brunswick West, VIC 3055" at bounding box center [351, 97] width 91 height 10
click at [375, 50] on span "Completed Bookings (64)" at bounding box center [368, 49] width 111 height 11
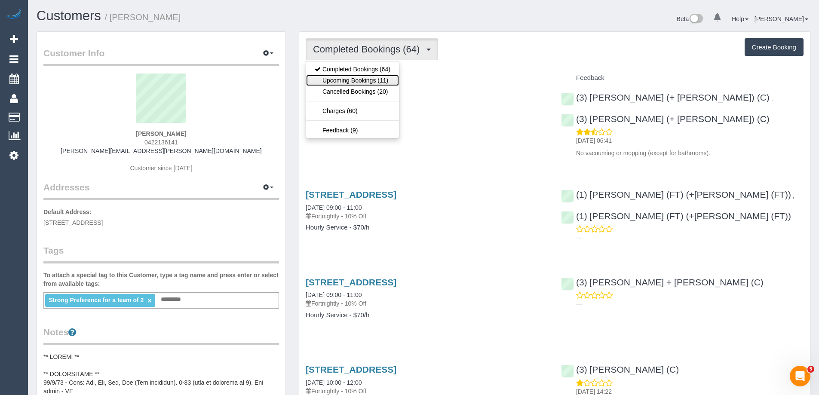
click at [362, 76] on link "Upcoming Bookings (11)" at bounding box center [352, 80] width 93 height 11
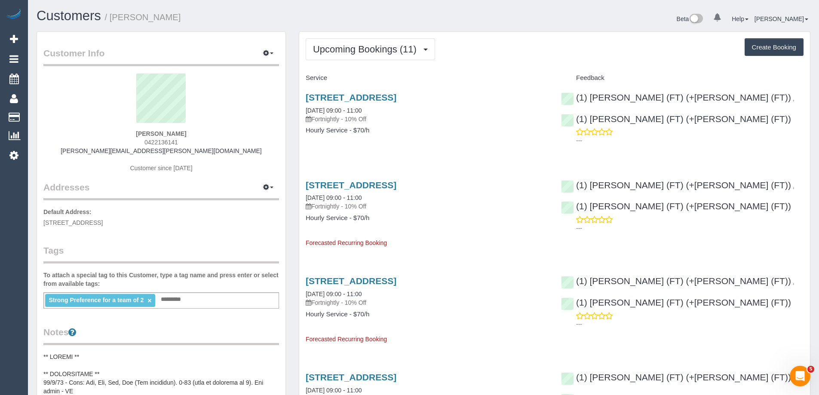
click at [540, 43] on div "Upcoming Bookings (11) Completed Bookings (64) Upcoming Bookings (11) Cancelled…" at bounding box center [555, 49] width 498 height 22
click at [396, 187] on link "9 Bent Street, Brunswick West, VIC 3055" at bounding box center [351, 185] width 91 height 10
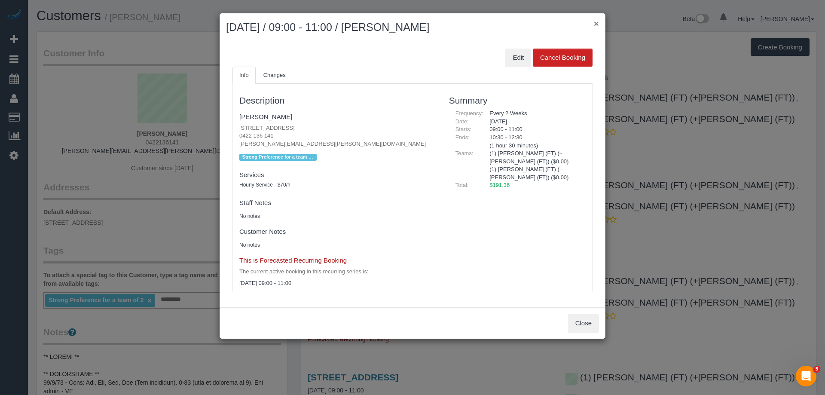
click at [598, 23] on button "×" at bounding box center [596, 23] width 5 height 9
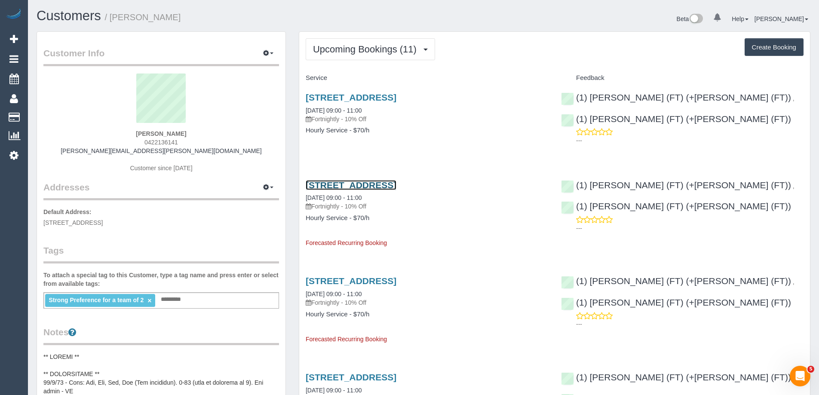
click at [350, 184] on link "9 Bent Street, Brunswick West, VIC 3055" at bounding box center [351, 185] width 91 height 10
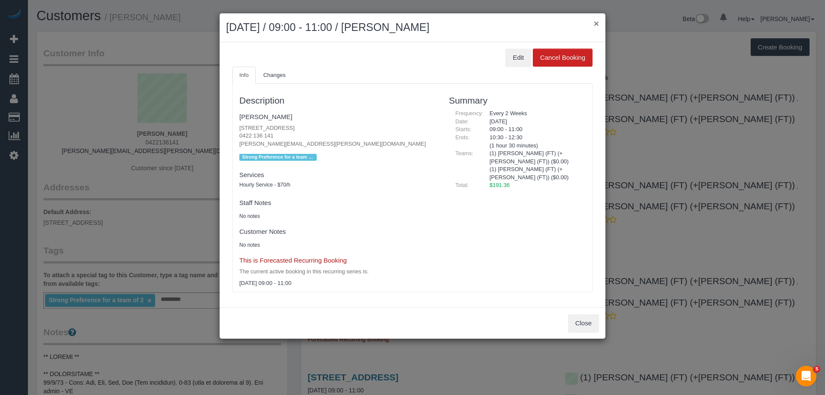
click at [598, 25] on button "×" at bounding box center [596, 23] width 5 height 9
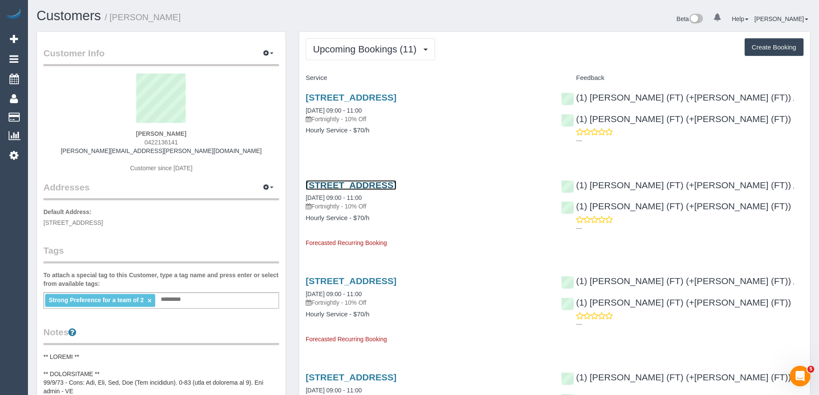
click at [385, 184] on link "9 Bent Street, Brunswick West, VIC 3055" at bounding box center [351, 185] width 91 height 10
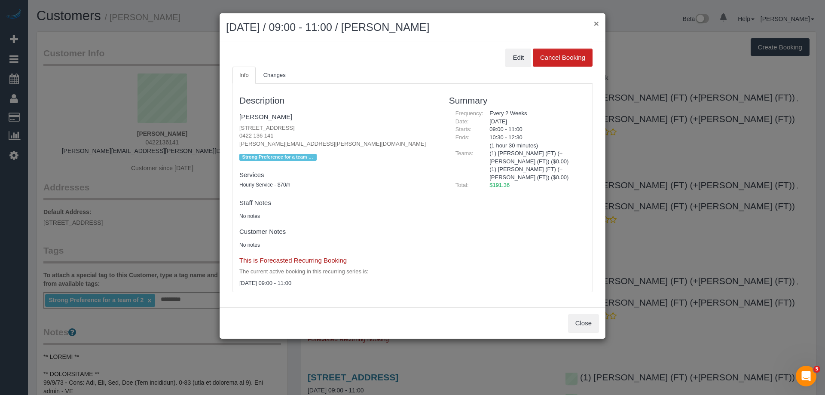
drag, startPoint x: 603, startPoint y: 20, endPoint x: 597, endPoint y: 24, distance: 6.6
click at [602, 20] on div "× October 16, 2025 / 09:00 - 11:00 / Tanya Davison" at bounding box center [413, 27] width 386 height 29
click at [597, 24] on button "×" at bounding box center [596, 23] width 5 height 9
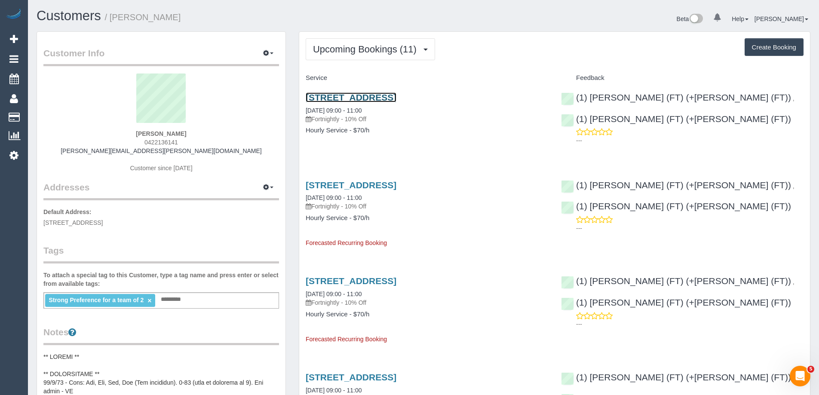
click at [381, 95] on link "9 Bent Street, Brunswick West, VIC 3055" at bounding box center [351, 97] width 91 height 10
click at [396, 181] on link "9 Bent Street, Brunswick West, VIC 3055" at bounding box center [351, 185] width 91 height 10
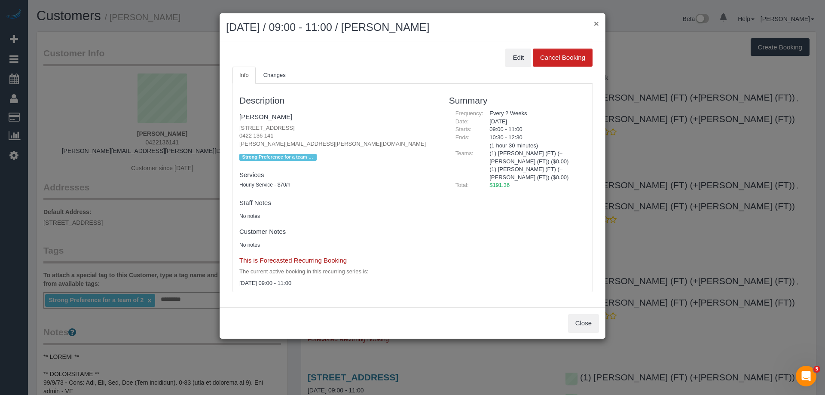
click at [597, 23] on button "×" at bounding box center [596, 23] width 5 height 9
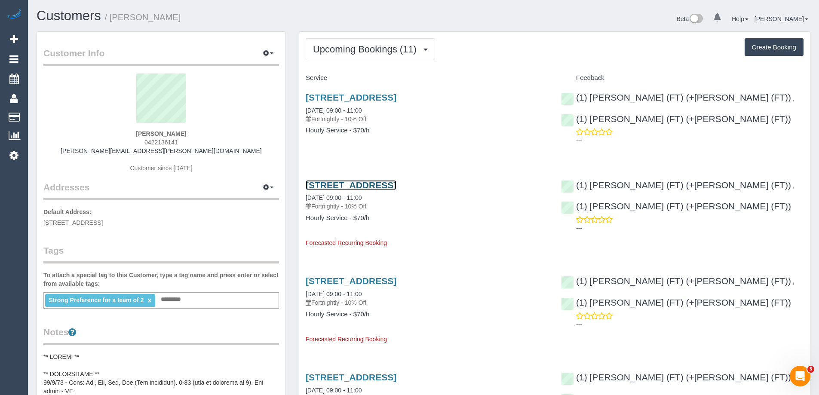
click at [396, 184] on link "9 Bent Street, Brunswick West, VIC 3055" at bounding box center [351, 185] width 91 height 10
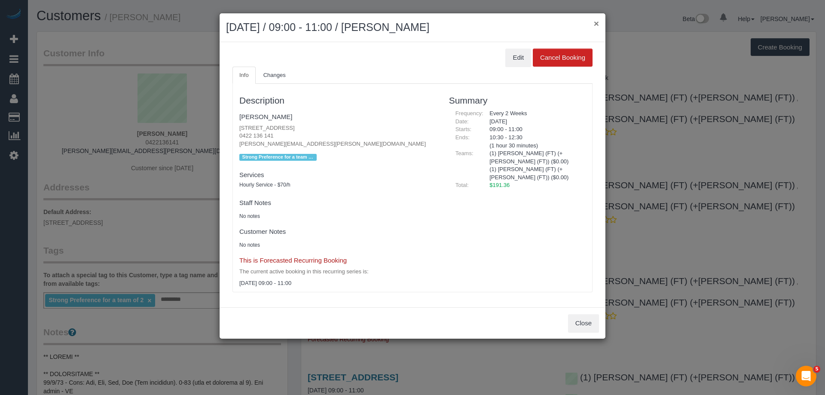
click at [598, 22] on button "×" at bounding box center [596, 23] width 5 height 9
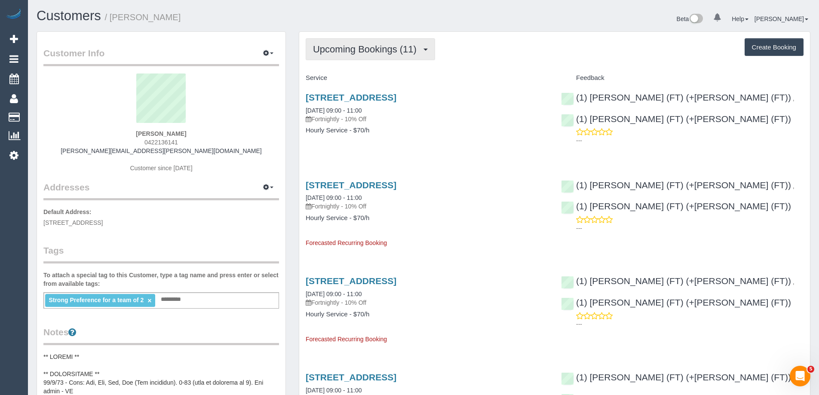
drag, startPoint x: 385, startPoint y: 52, endPoint x: 381, endPoint y: 61, distance: 9.2
click at [385, 52] on span "Upcoming Bookings (11)" at bounding box center [367, 49] width 108 height 11
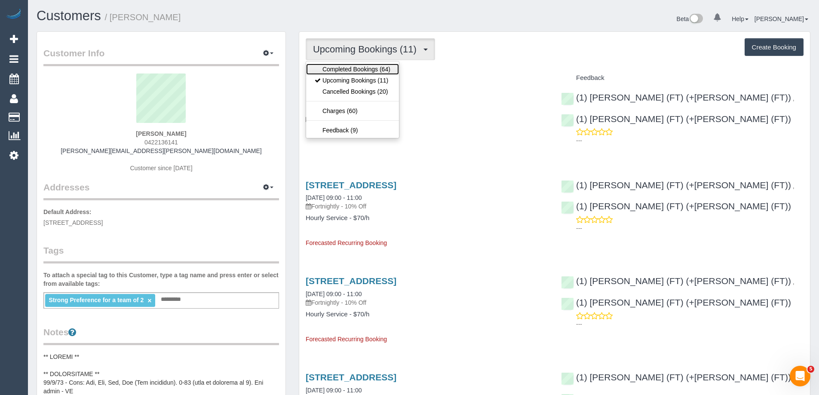
click at [377, 68] on link "Completed Bookings (64)" at bounding box center [352, 69] width 93 height 11
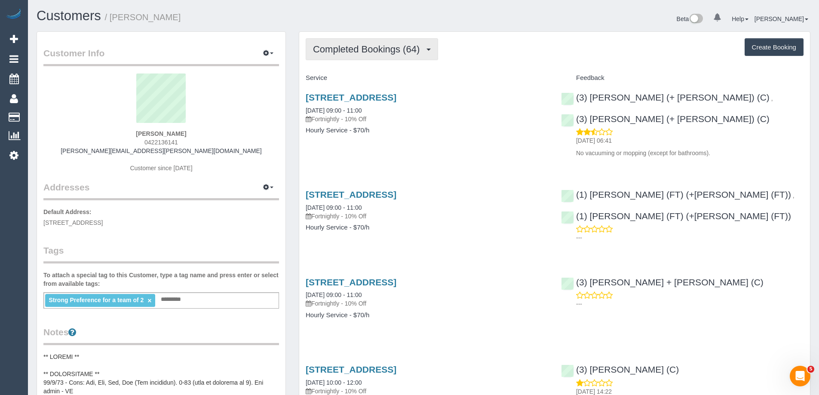
click at [391, 49] on span "Completed Bookings (64)" at bounding box center [368, 49] width 111 height 11
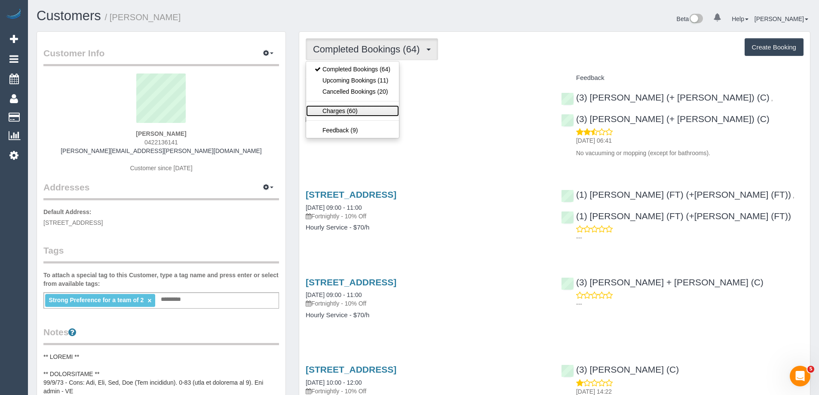
click at [368, 110] on link "Charges (60)" at bounding box center [352, 110] width 93 height 11
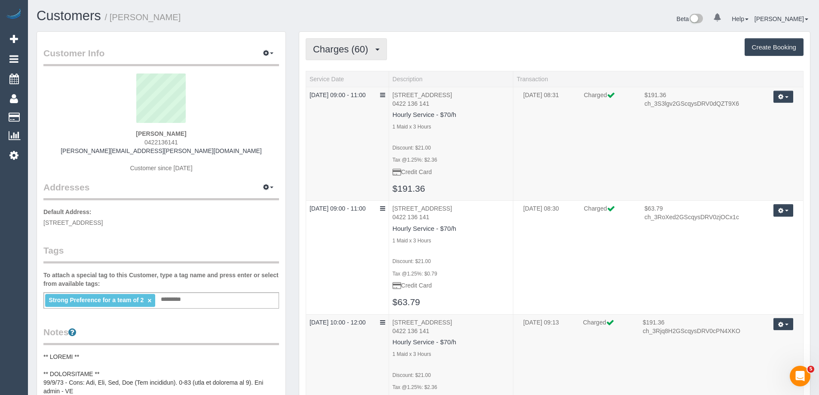
click at [349, 49] on span "Charges (60)" at bounding box center [342, 49] width 59 height 11
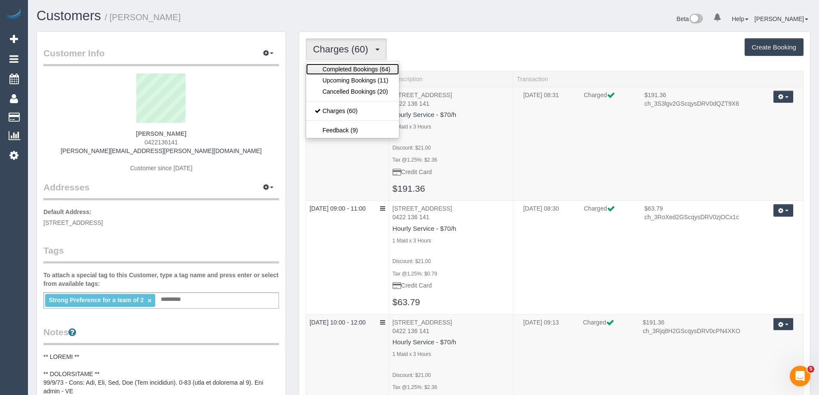
click at [346, 66] on link "Completed Bookings (64)" at bounding box center [352, 69] width 93 height 11
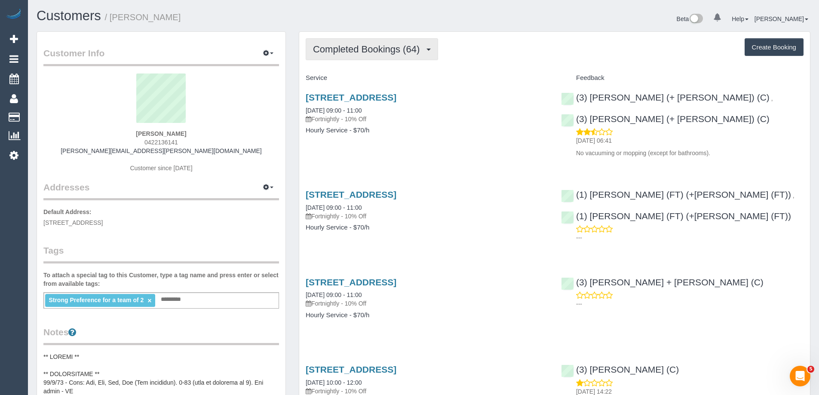
drag, startPoint x: 388, startPoint y: 39, endPoint x: 387, endPoint y: 44, distance: 5.7
click at [388, 39] on button "Completed Bookings (64)" at bounding box center [372, 49] width 132 height 22
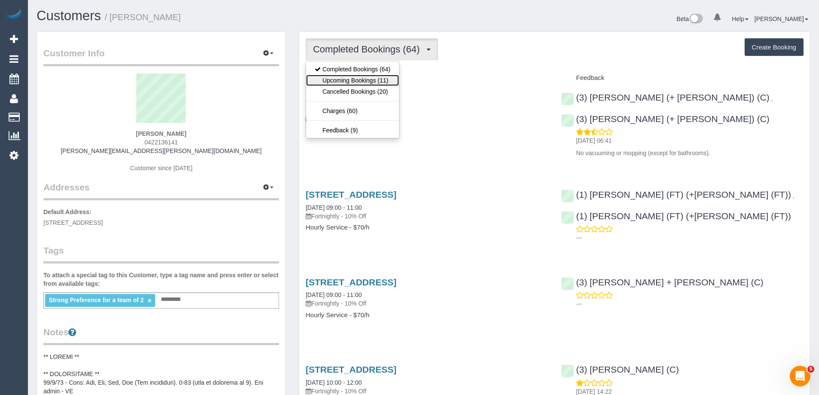
click at [377, 78] on link "Upcoming Bookings (11)" at bounding box center [352, 80] width 93 height 11
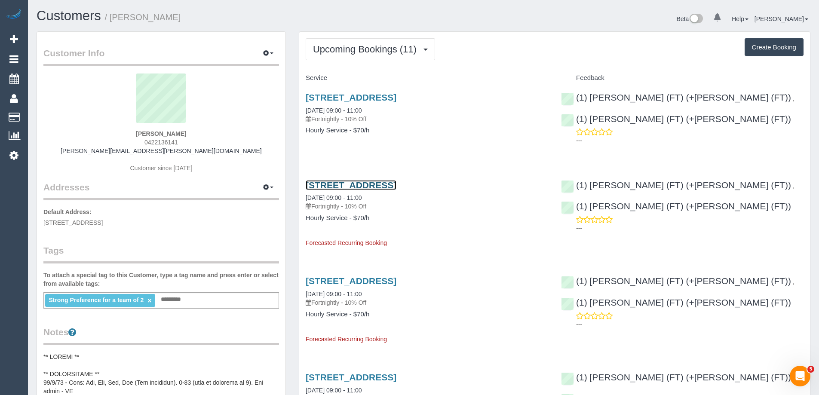
click at [389, 186] on link "9 Bent Street, Brunswick West, VIC 3055" at bounding box center [351, 185] width 91 height 10
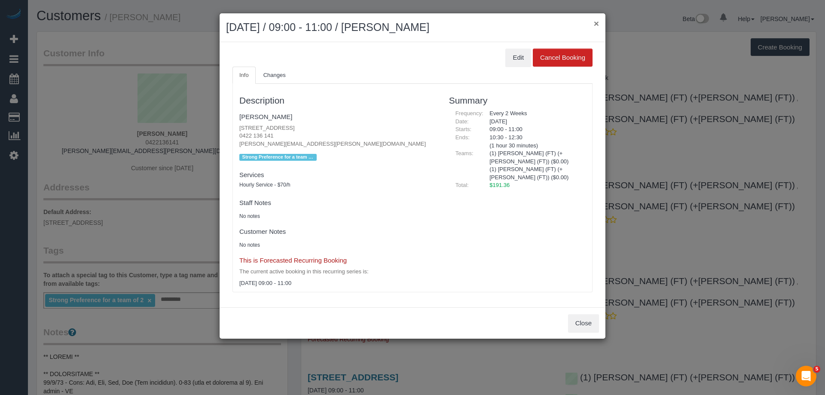
click at [595, 24] on button "×" at bounding box center [596, 23] width 5 height 9
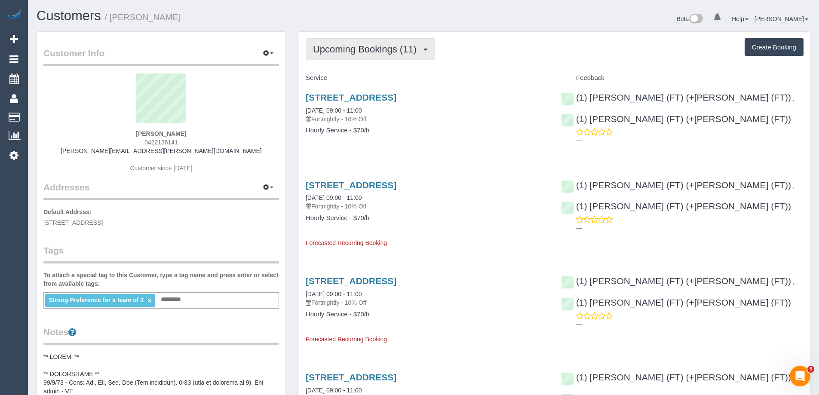
drag, startPoint x: 374, startPoint y: 46, endPoint x: 371, endPoint y: 53, distance: 7.9
click at [374, 46] on span "Upcoming Bookings (11)" at bounding box center [367, 49] width 108 height 11
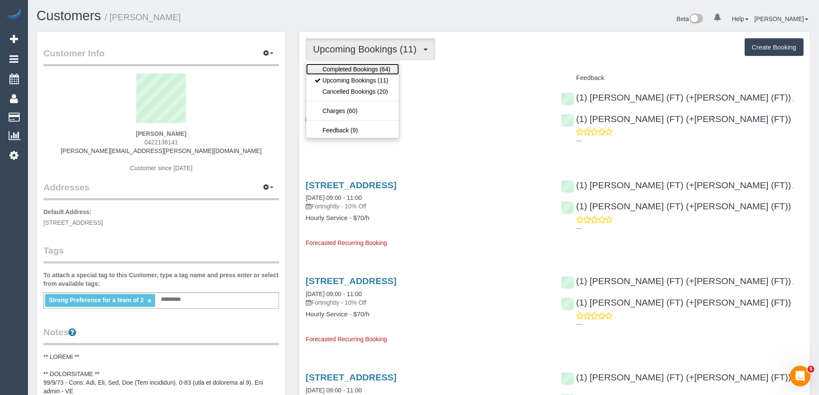
click at [365, 71] on link "Completed Bookings (64)" at bounding box center [352, 69] width 93 height 11
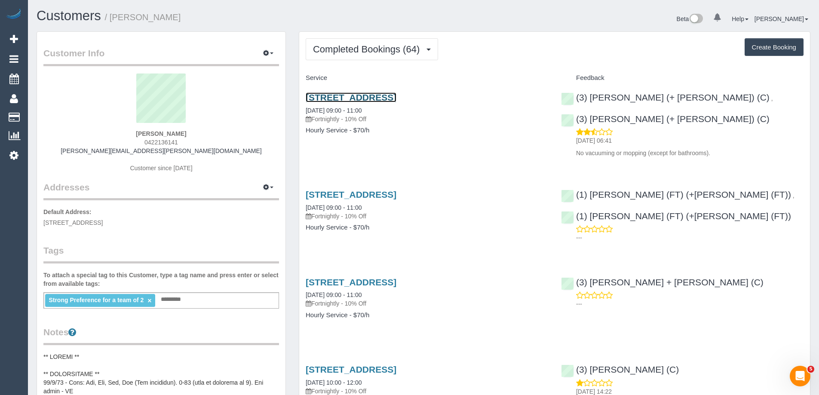
click at [395, 97] on link "9 Bent Street, Brunswick West, VIC 3055" at bounding box center [351, 97] width 91 height 10
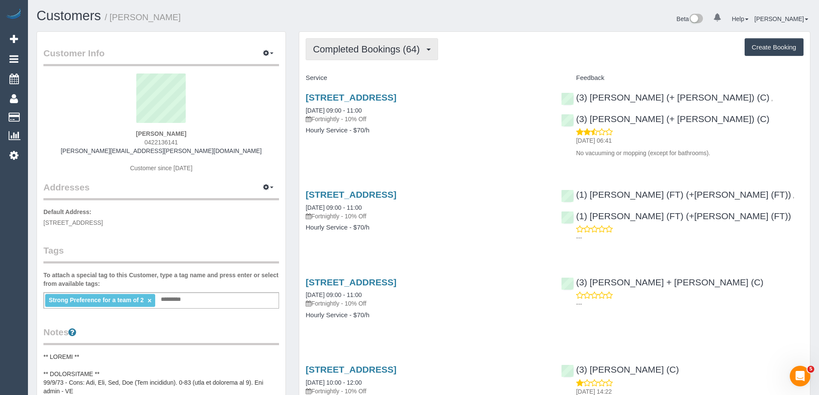
click at [374, 46] on span "Completed Bookings (64)" at bounding box center [368, 49] width 111 height 11
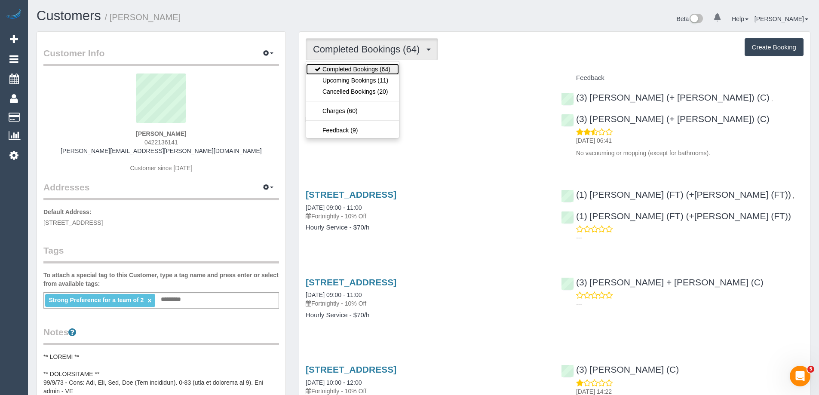
click at [365, 72] on link "Completed Bookings (64)" at bounding box center [352, 69] width 93 height 11
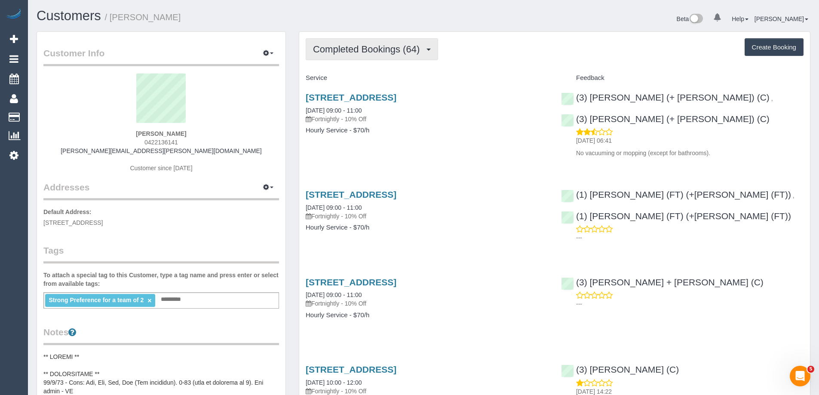
click at [376, 51] on span "Completed Bookings (64)" at bounding box center [368, 49] width 111 height 11
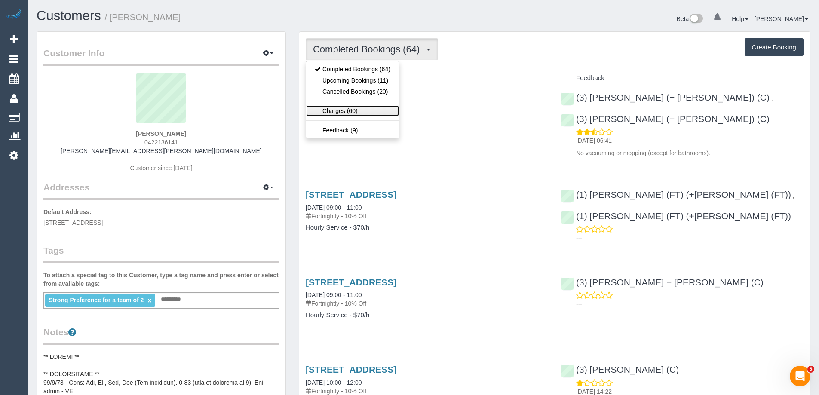
click at [364, 109] on link "Charges (60)" at bounding box center [352, 110] width 93 height 11
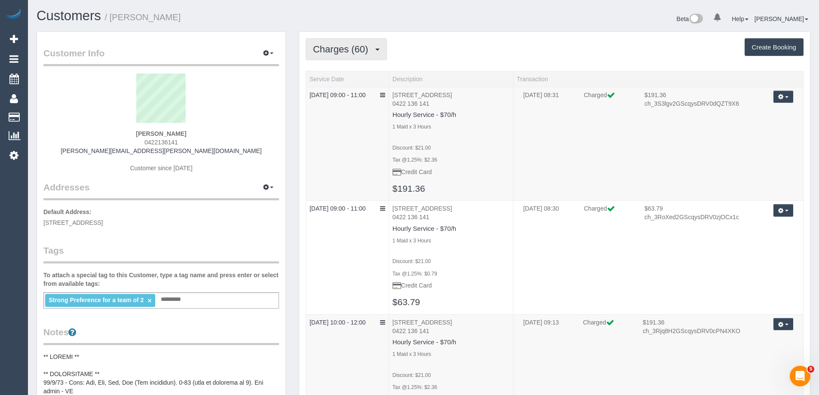
click at [353, 44] on span "Charges (60)" at bounding box center [342, 49] width 59 height 11
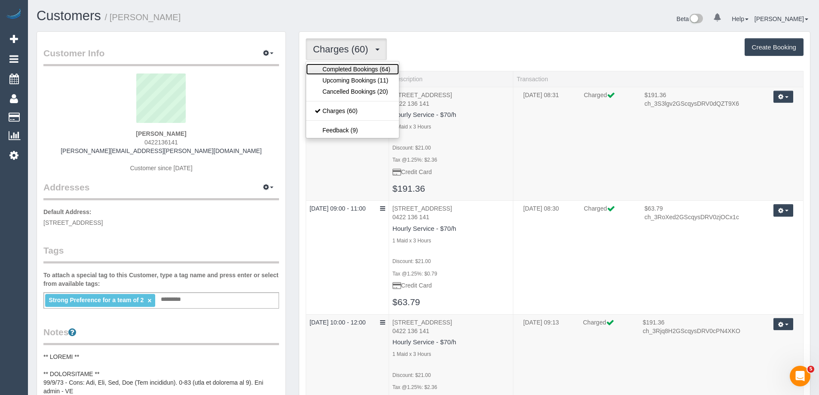
click at [352, 67] on link "Completed Bookings (64)" at bounding box center [352, 69] width 93 height 11
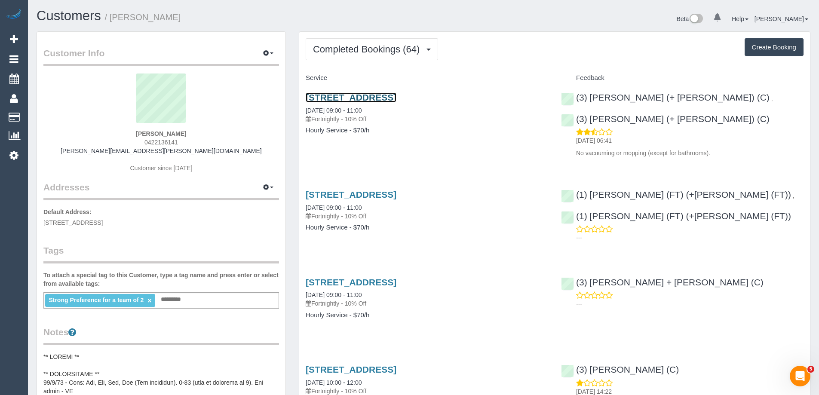
click at [356, 96] on link "9 Bent Street, Brunswick West, VIC 3055" at bounding box center [351, 97] width 91 height 10
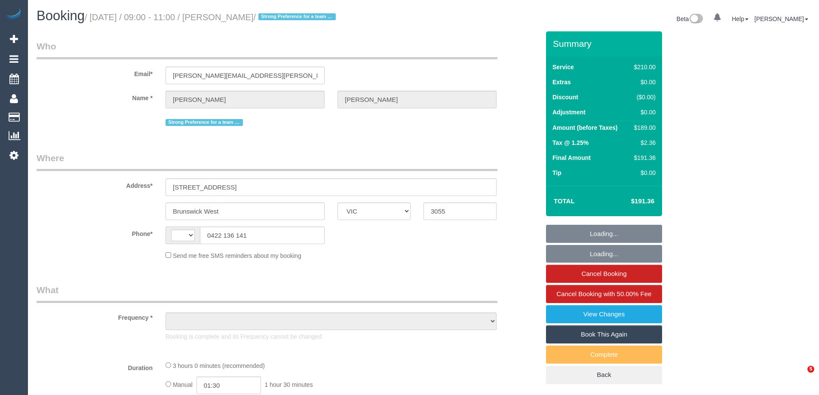
select select "VIC"
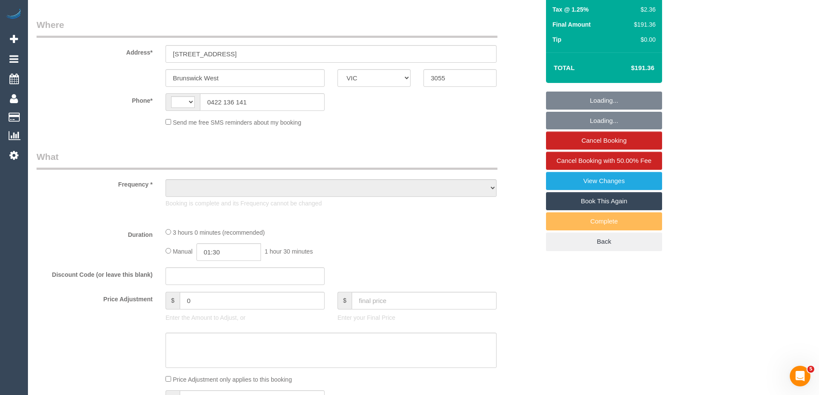
select select "string:AU"
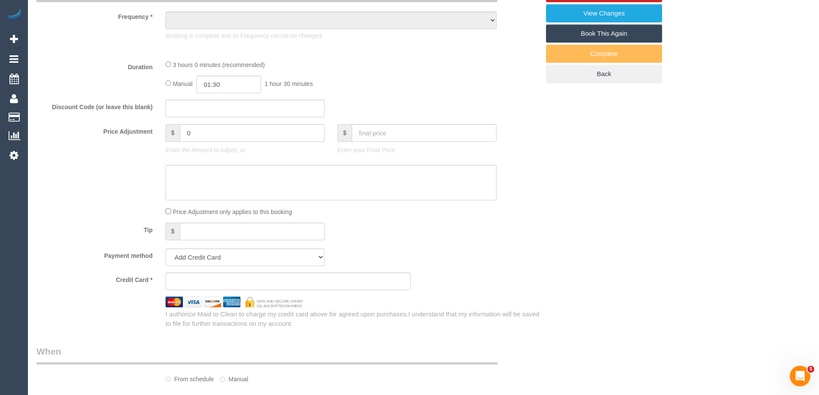
select select "object:591"
select select "string:stripe-pm_1NVQ7l2GScqysDRVEi2waHSR"
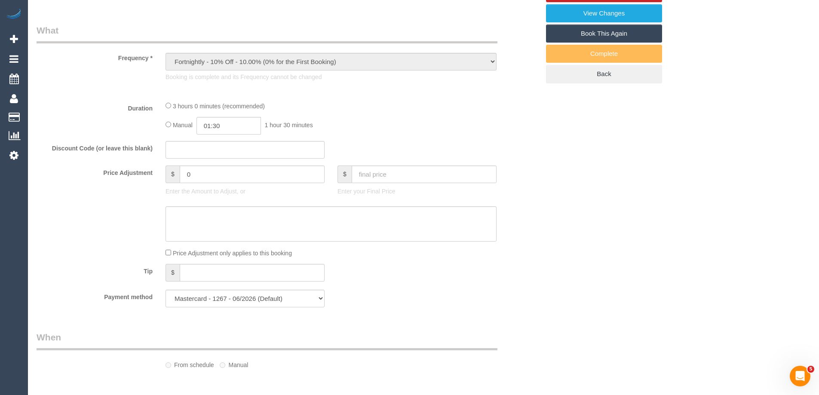
select select "180"
select select "number:28"
select select "number:17"
select select "number:19"
select select "number:22"
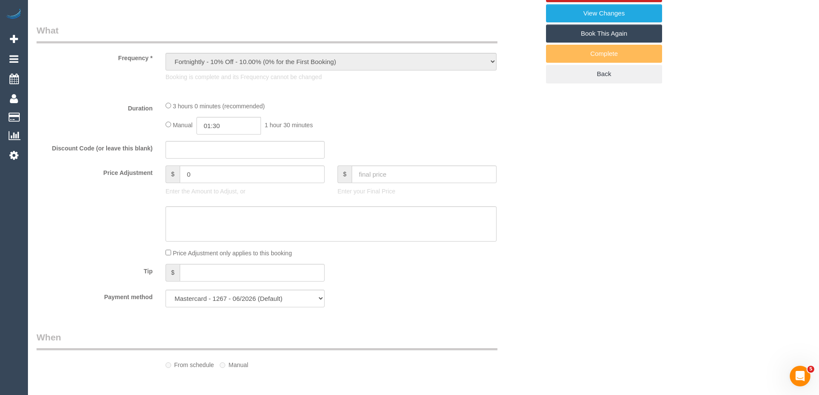
select select "number:34"
select select "number:13"
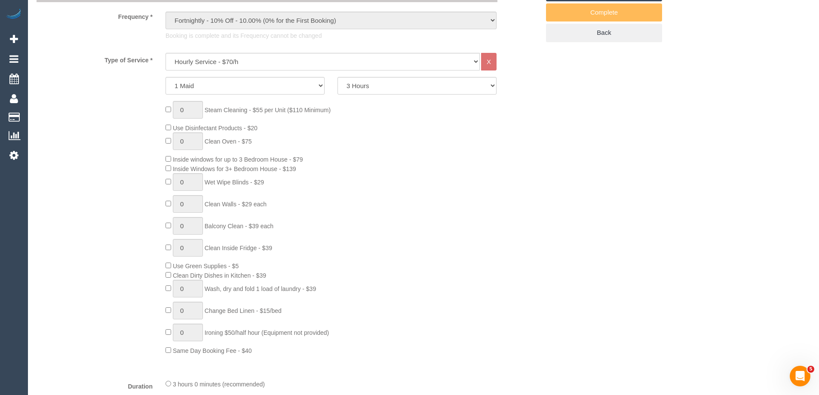
select select "object:1803"
select select "spot1"
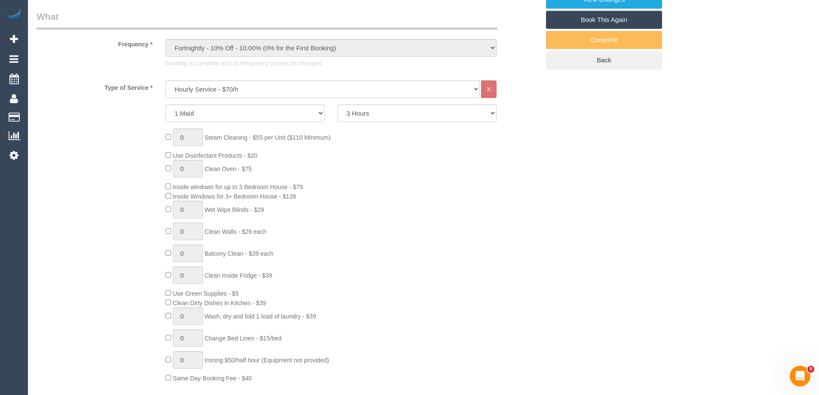
scroll to position [299, 0]
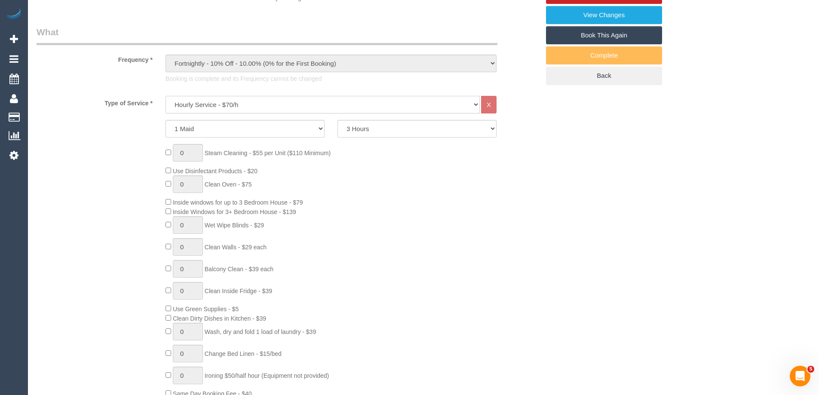
click at [215, 104] on select "Hourly Service - $70/h Hourly Service - $65/h Hourly Service - $60/h Hourly Ser…" at bounding box center [323, 105] width 314 height 18
select select "212"
click at [166, 96] on select "Hourly Service - $70/h Hourly Service - $65/h Hourly Service - $60/h Hourly Ser…" at bounding box center [323, 105] width 314 height 18
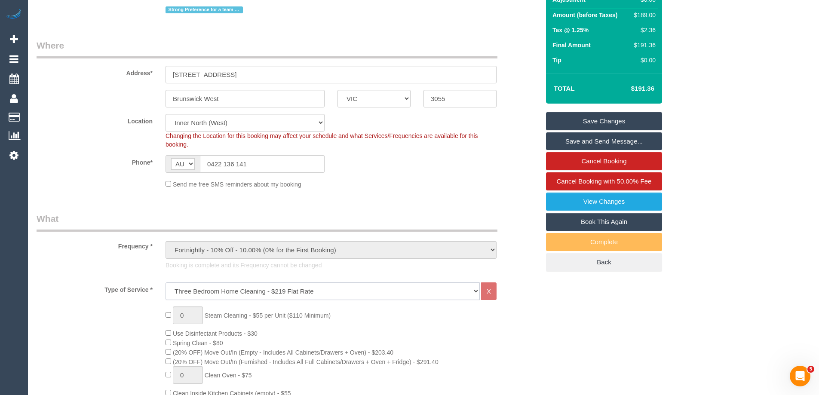
scroll to position [0, 0]
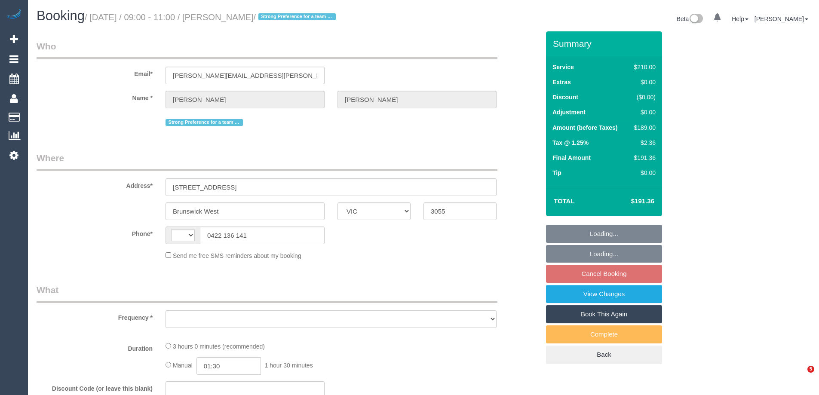
select select "VIC"
select select "string:AU"
select select "object:541"
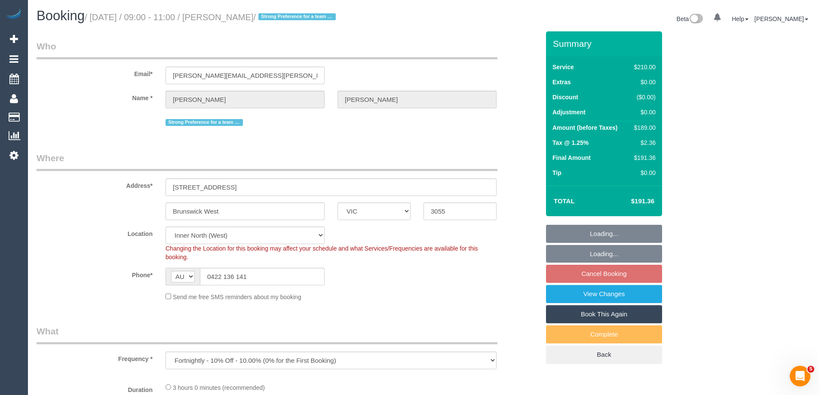
select select "string:stripe-pm_1NVQ7l2GScqysDRVEi2waHSR"
select select "180"
select select "object:858"
select select "number:28"
select select "number:17"
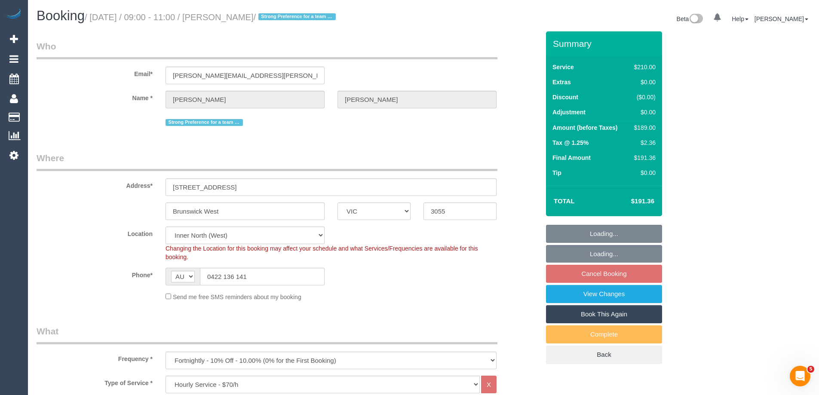
select select "number:19"
select select "number:22"
select select "number:34"
select select "number:13"
select select "spot3"
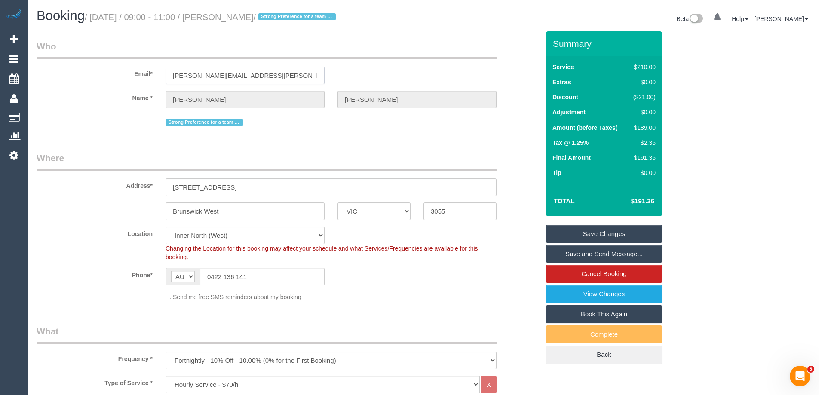
click at [230, 70] on input "[PERSON_NAME][EMAIL_ADDRESS][PERSON_NAME][DOMAIN_NAME]" at bounding box center [245, 76] width 159 height 18
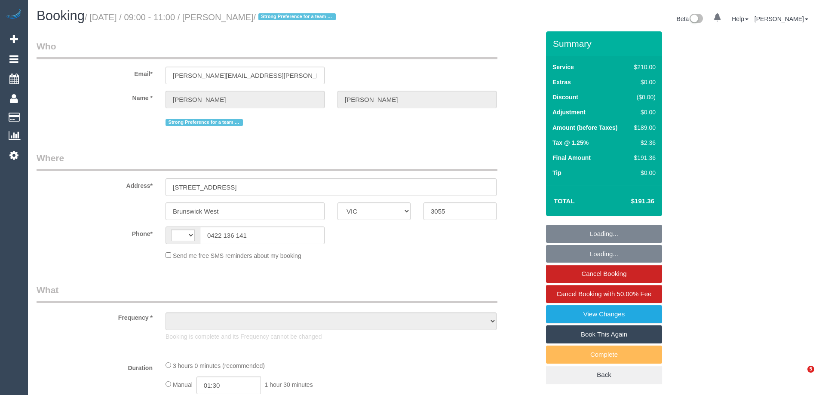
select select "VIC"
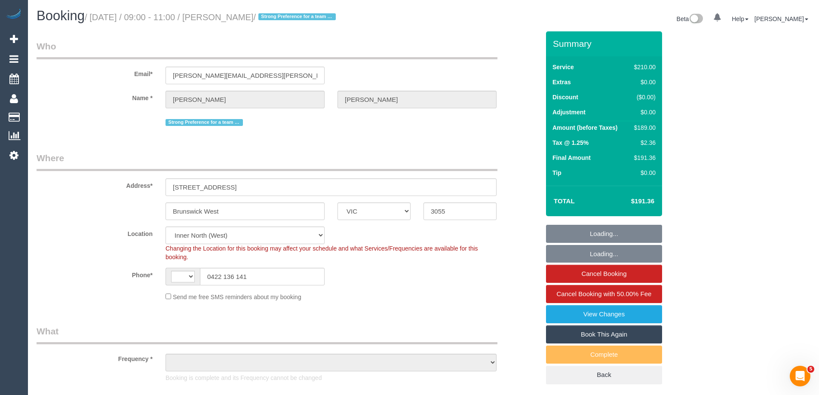
select select "string:stripe-pm_1NVQ7l2GScqysDRVEi2waHSR"
select select "object:600"
select select "string:AU"
select select "180"
select select "spot1"
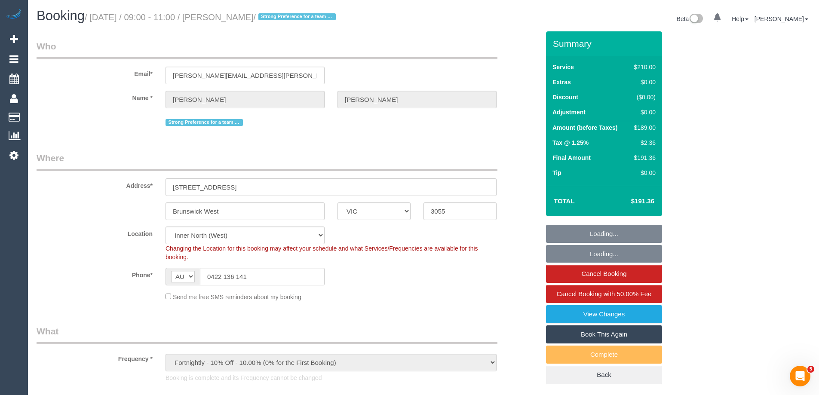
select select "number:28"
select select "number:17"
select select "number:19"
select select "number:22"
select select "number:34"
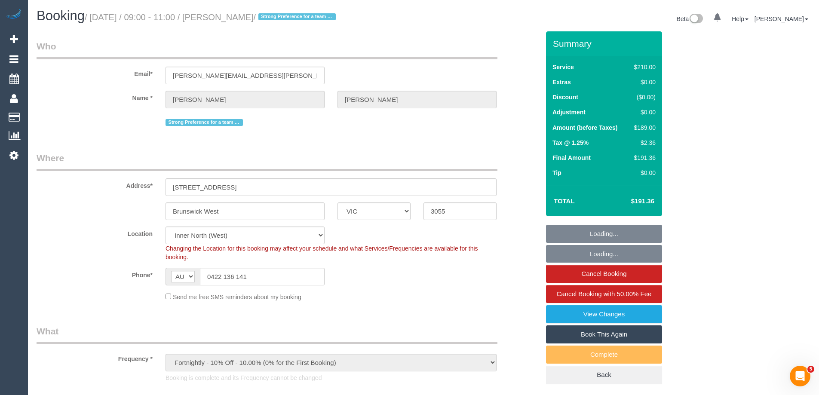
select select "number:13"
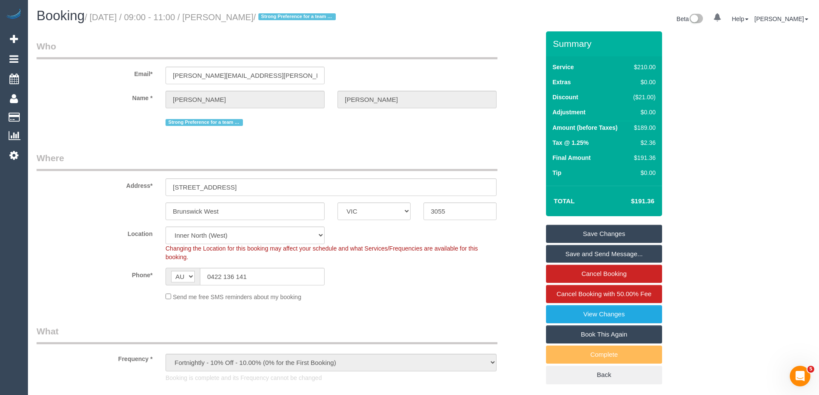
click at [642, 126] on div "$189.00" at bounding box center [643, 127] width 26 height 9
copy div "189.00"
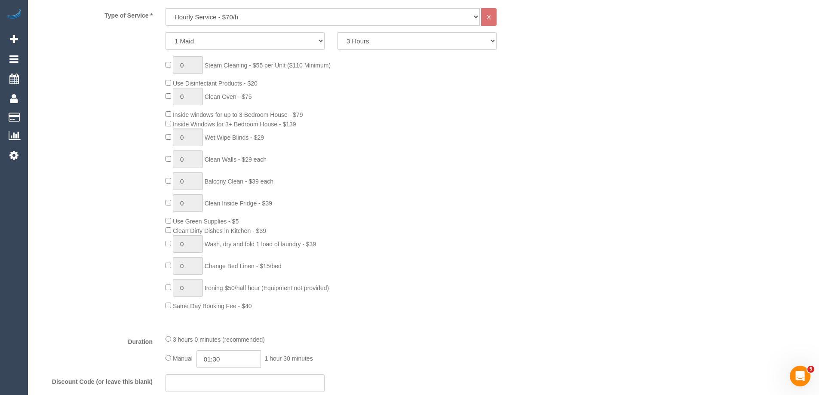
scroll to position [731, 0]
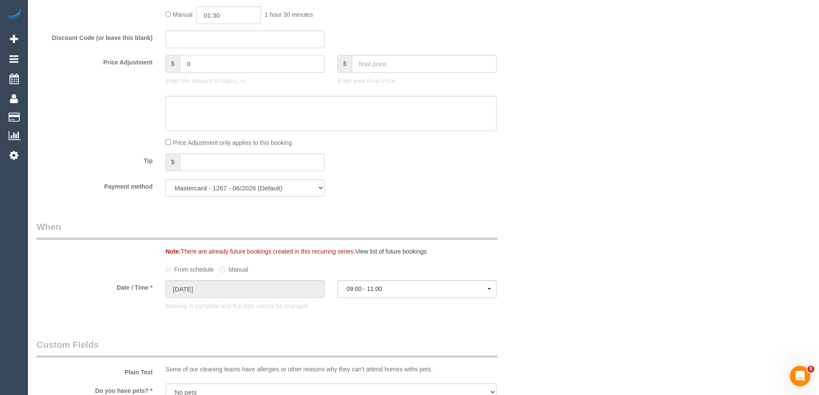
click at [223, 69] on input "0" at bounding box center [252, 64] width 145 height 18
type input "-37.80"
click at [216, 104] on textarea at bounding box center [331, 113] width 331 height 35
type textarea "#"
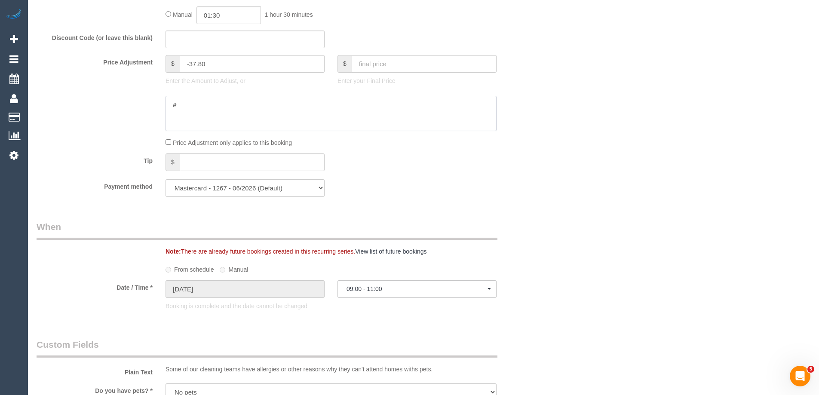
type input "-37.8"
type textarea "%"
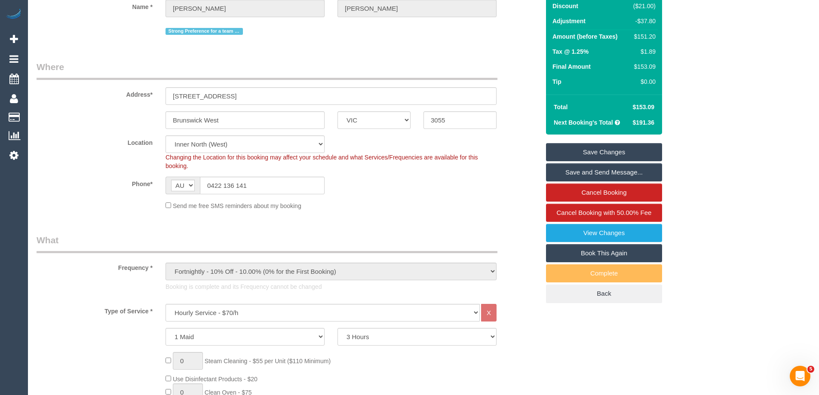
scroll to position [0, 0]
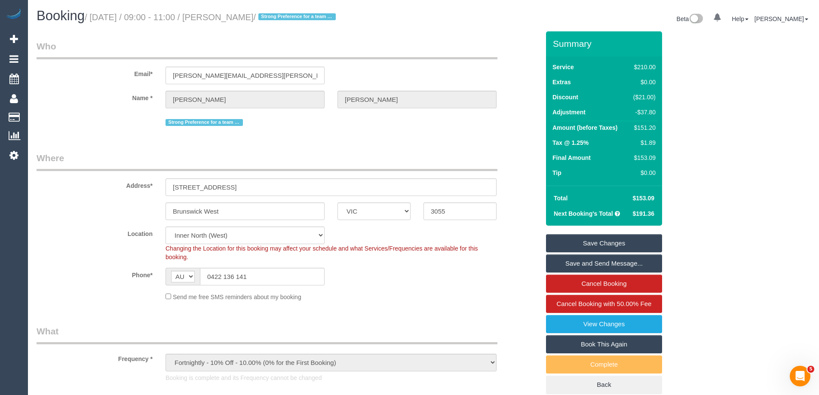
type textarea "$37.80 discount applied for complaint. Via phone - ED"
click at [598, 241] on link "Save Changes" at bounding box center [604, 243] width 116 height 18
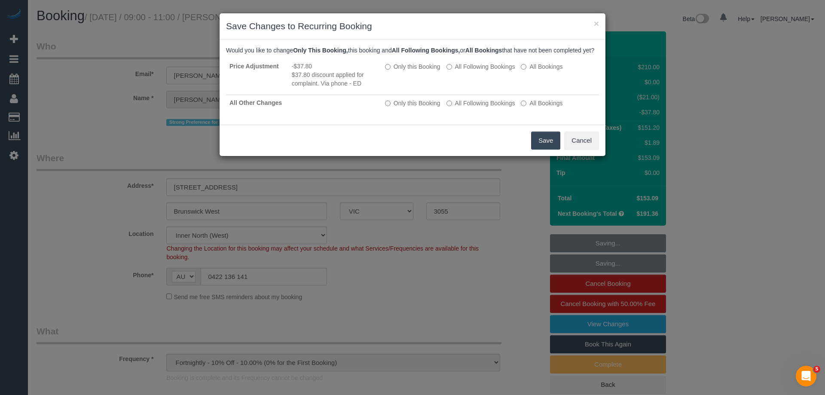
click at [551, 150] on button "Save" at bounding box center [545, 141] width 29 height 18
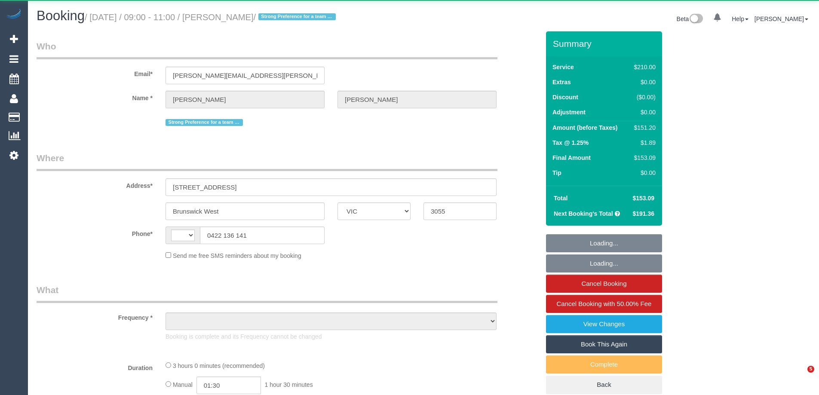
select select "VIC"
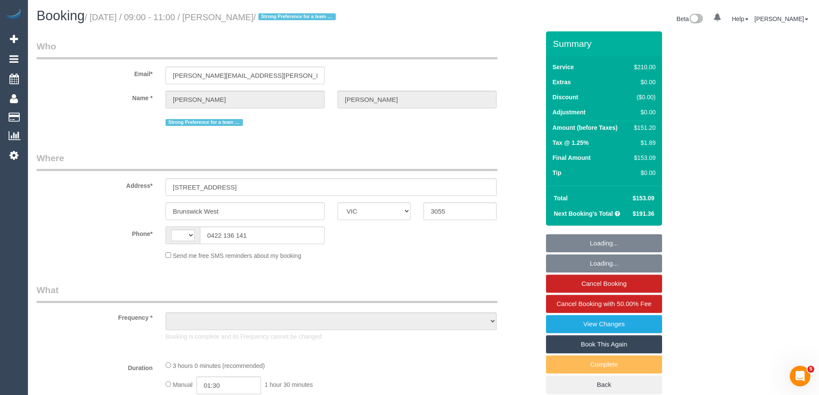
select select "string:AU"
select select "object:553"
select select "string:stripe-pm_1NVQ7l2GScqysDRVEi2waHSR"
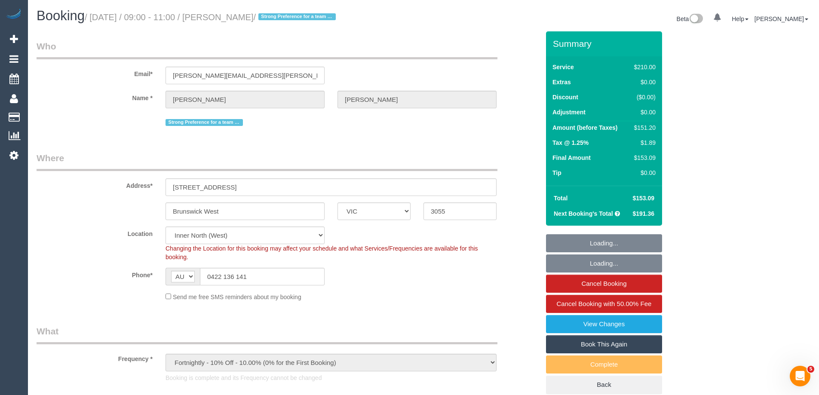
select select "180"
select select "number:28"
select select "number:17"
select select "number:19"
select select "number:22"
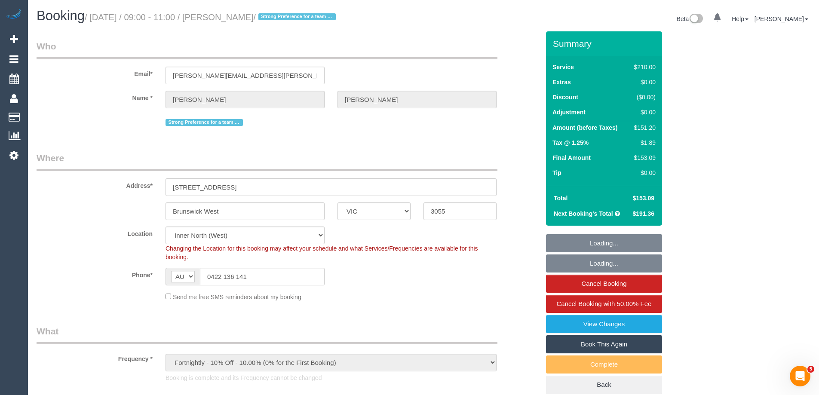
select select "number:34"
select select "number:13"
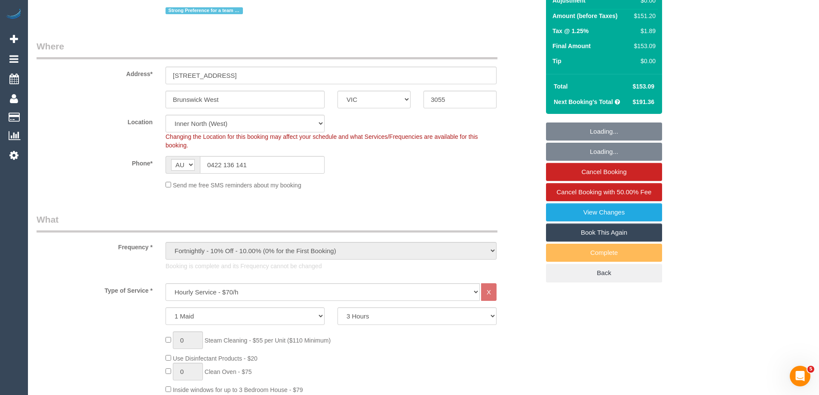
select select "spot1"
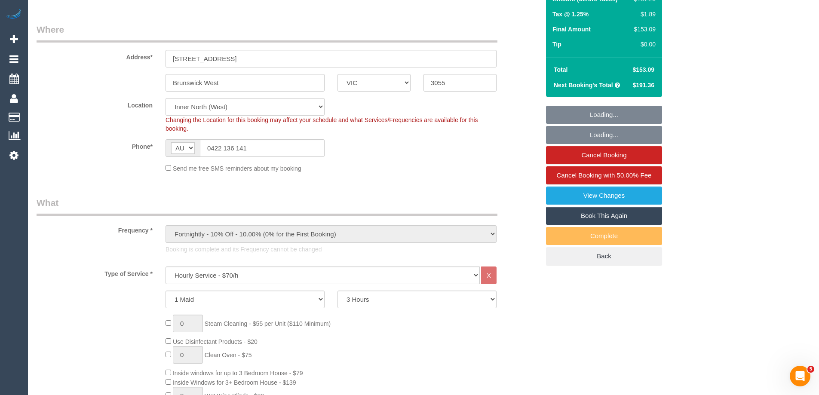
select select "object:1809"
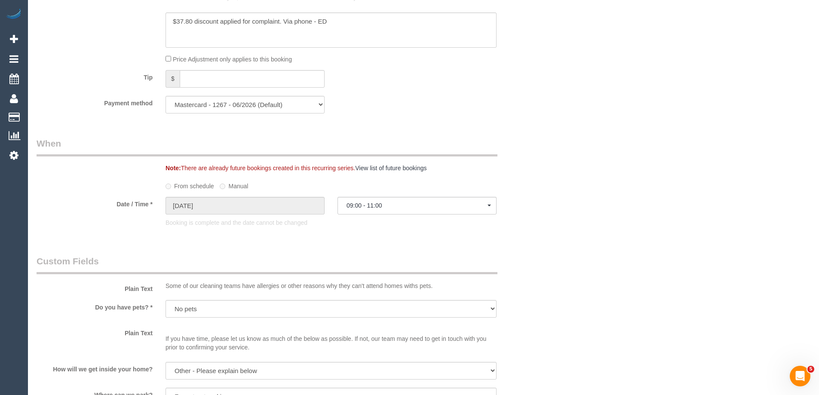
scroll to position [645, 0]
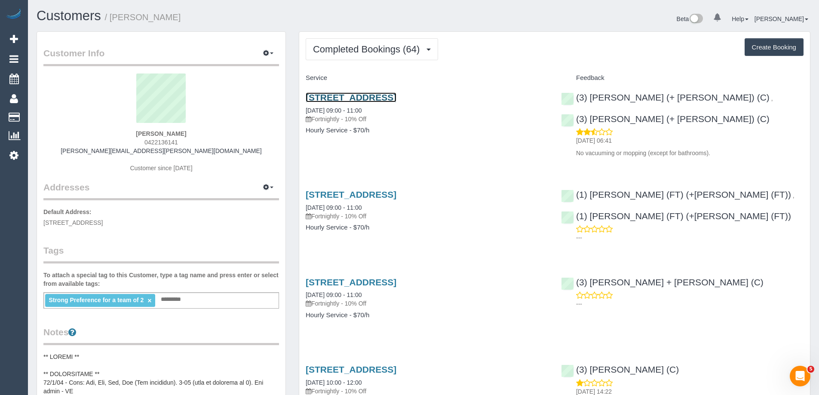
click at [366, 100] on link "9 Bent Street, Brunswick West, VIC 3055" at bounding box center [351, 97] width 91 height 10
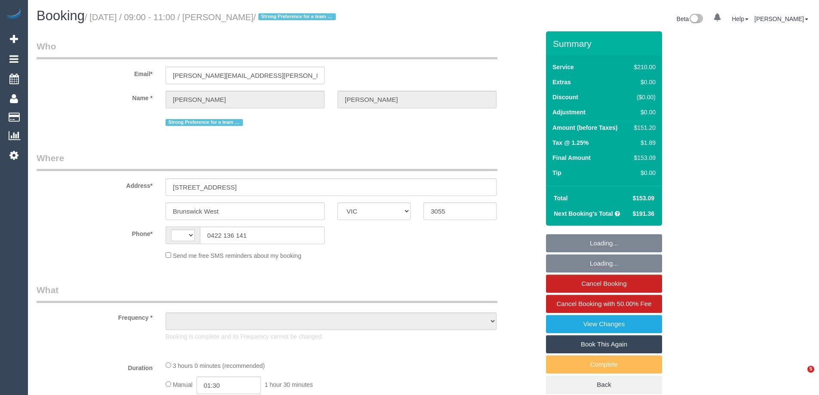
select select "VIC"
select select "string:AU"
select select "object:592"
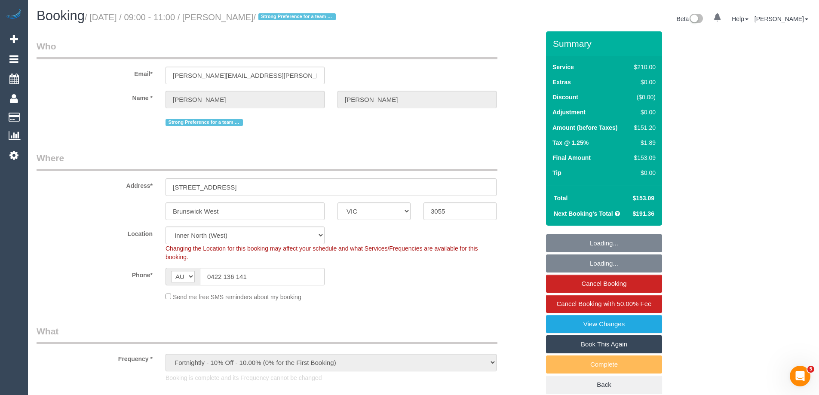
select select "string:stripe-pm_1NVQ7l2GScqysDRVEi2waHSR"
select select "180"
select select "number:28"
select select "number:17"
select select "number:19"
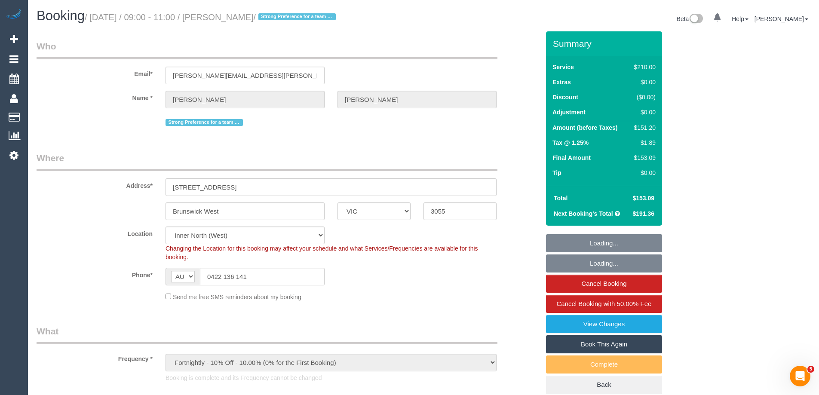
select select "number:22"
select select "number:34"
select select "number:13"
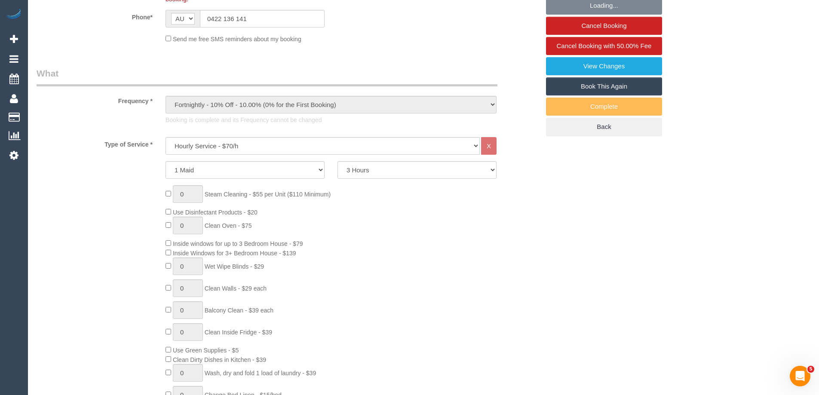
select select "spot1"
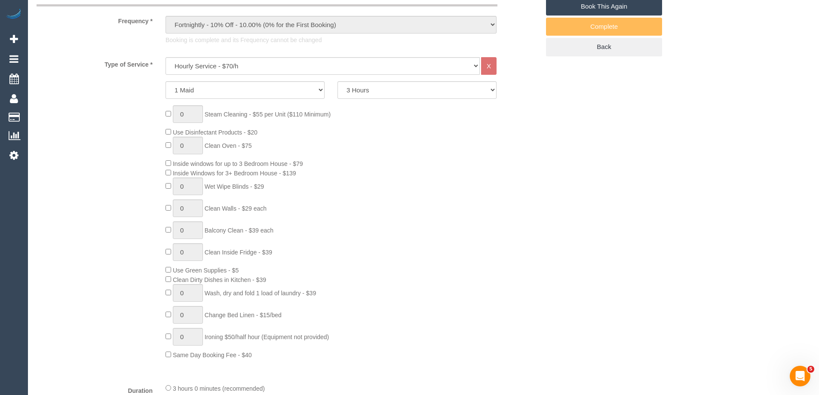
select select "object:1809"
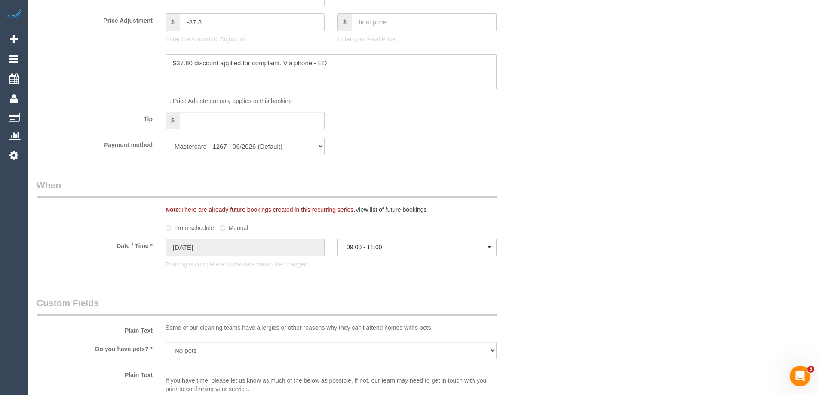
scroll to position [774, 0]
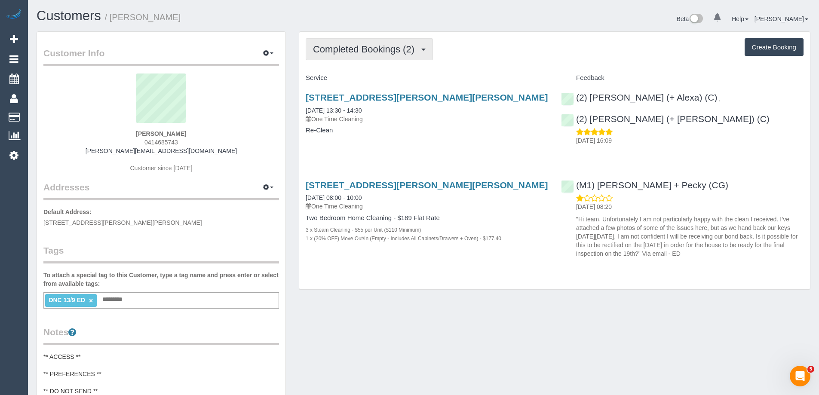
click at [404, 55] on button "Completed Bookings (2)" at bounding box center [369, 49] width 127 height 22
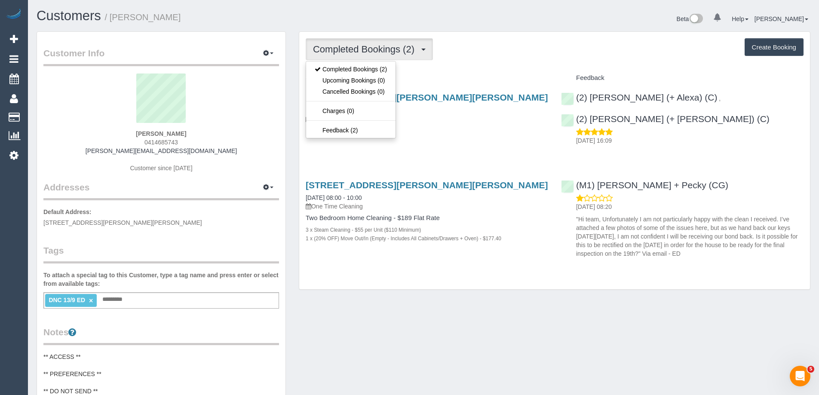
click at [531, 57] on div "Completed Bookings (2) Completed Bookings (2) Upcoming Bookings (0) Cancelled B…" at bounding box center [555, 49] width 498 height 22
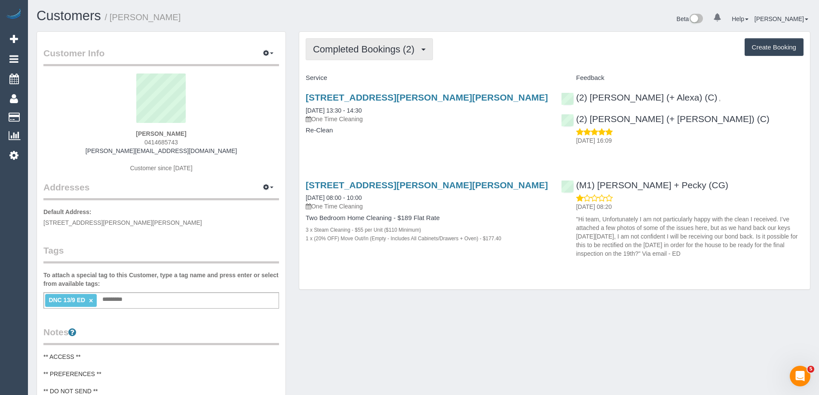
click at [371, 54] on span "Completed Bookings (2)" at bounding box center [366, 49] width 106 height 11
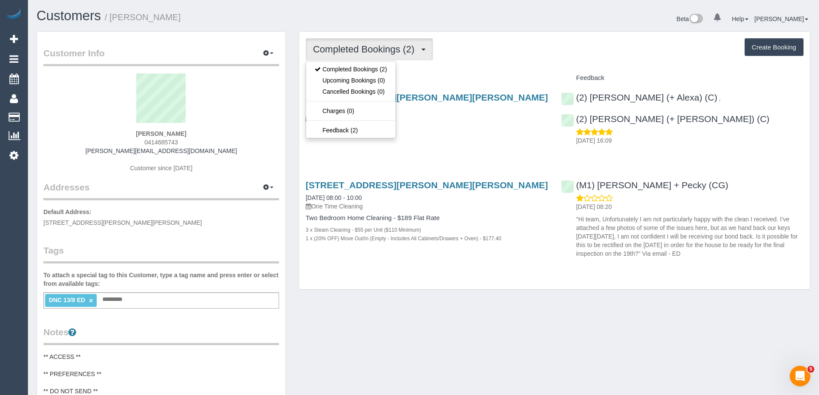
click at [466, 74] on div "Service" at bounding box center [426, 78] width 255 height 15
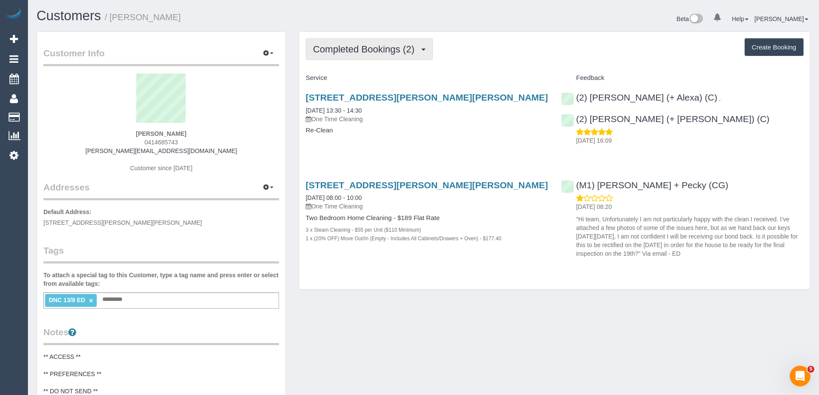
click at [369, 55] on button "Completed Bookings (2)" at bounding box center [369, 49] width 127 height 22
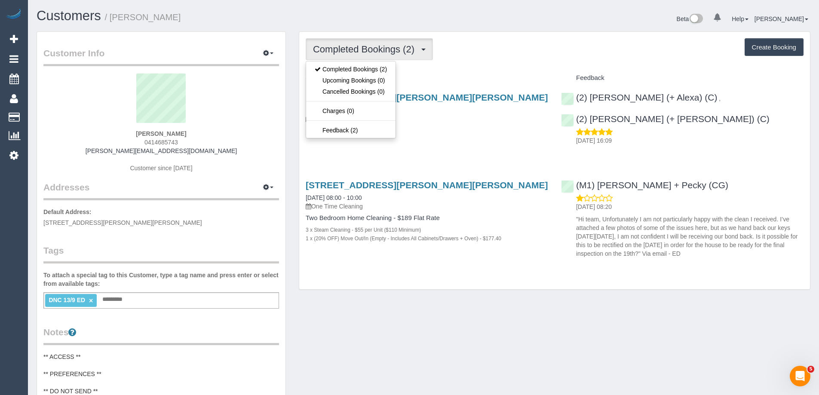
click at [491, 52] on div "Completed Bookings (2) Completed Bookings (2) Upcoming Bookings (0) Cancelled B…" at bounding box center [555, 49] width 498 height 22
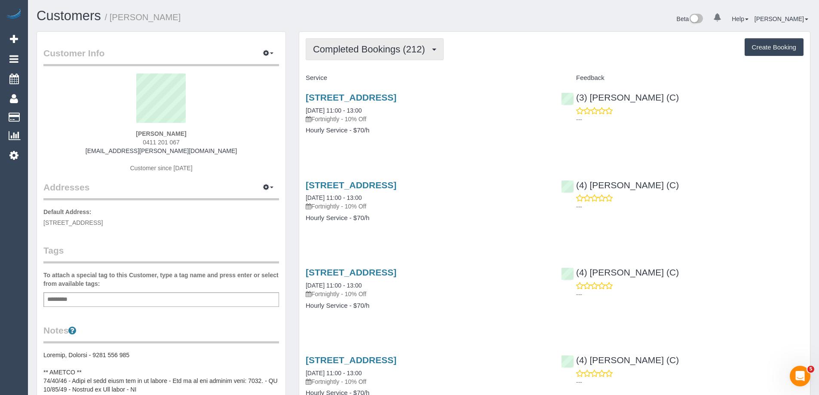
click at [360, 48] on span "Completed Bookings (212)" at bounding box center [371, 49] width 116 height 11
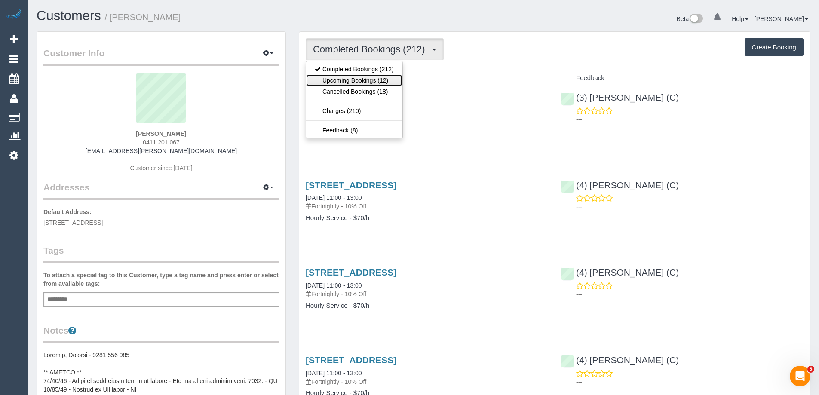
click at [362, 78] on link "Upcoming Bookings (12)" at bounding box center [354, 80] width 96 height 11
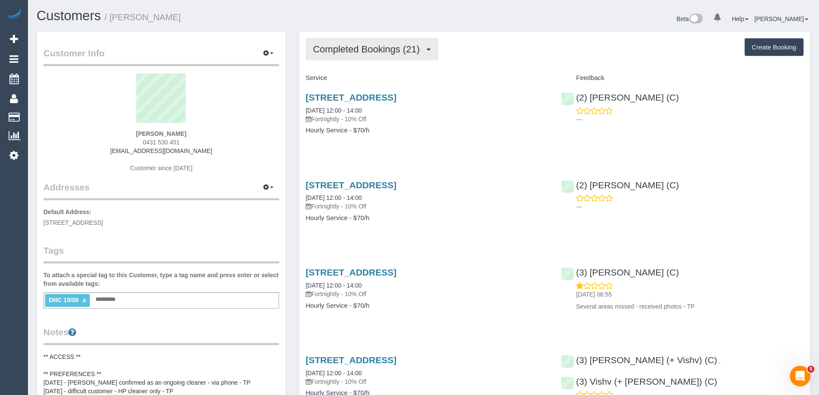
click at [351, 51] on span "Completed Bookings (21)" at bounding box center [368, 49] width 111 height 11
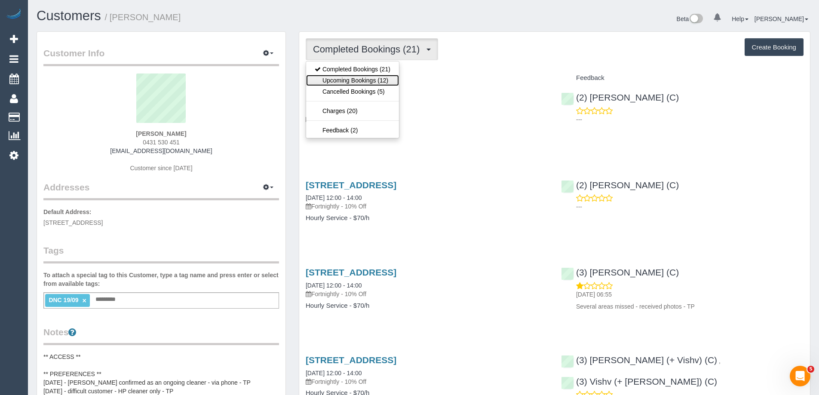
click at [351, 82] on link "Upcoming Bookings (12)" at bounding box center [352, 80] width 93 height 11
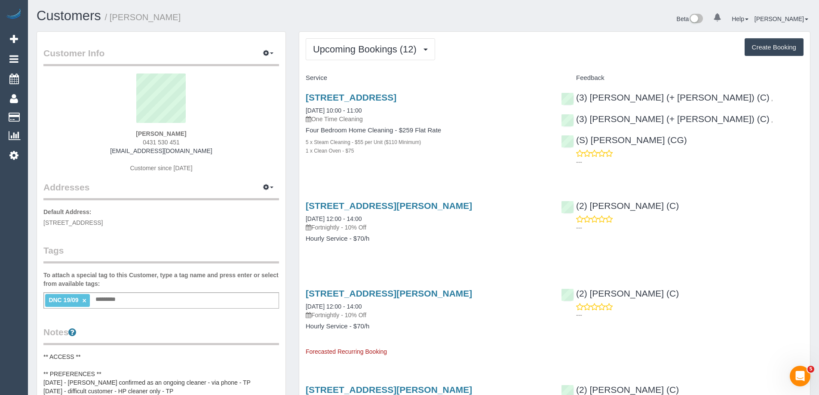
click at [160, 143] on span "0431 530 451" at bounding box center [161, 142] width 37 height 7
copy div "0431 530 451"
click at [396, 98] on link "[STREET_ADDRESS]" at bounding box center [351, 97] width 91 height 10
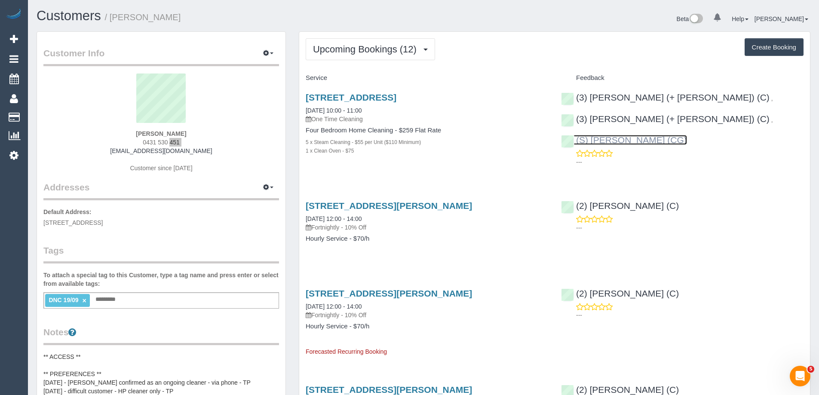
click at [633, 138] on link "(S) [PERSON_NAME] (CG)" at bounding box center [624, 140] width 126 height 10
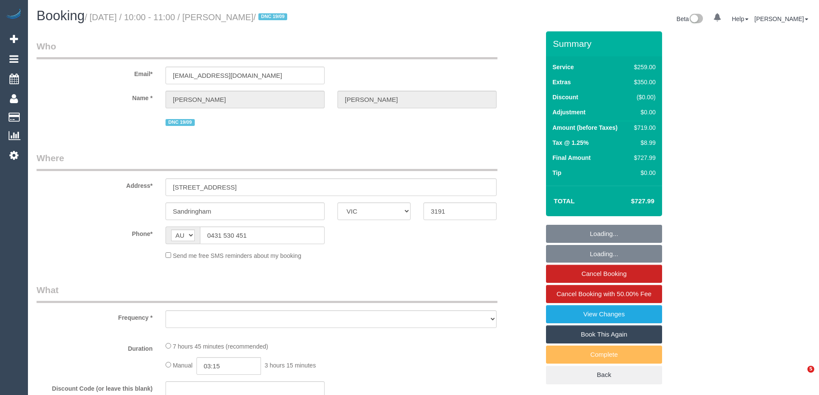
select select "VIC"
select select "object:551"
select select "number:28"
select select "number:14"
select select "number:19"
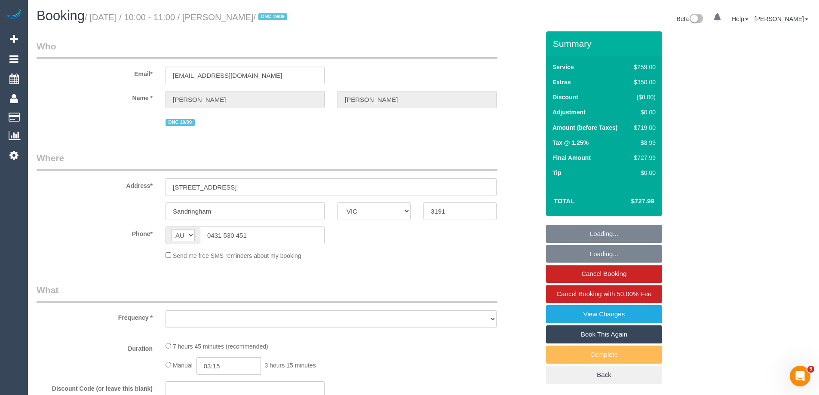
select select "number:36"
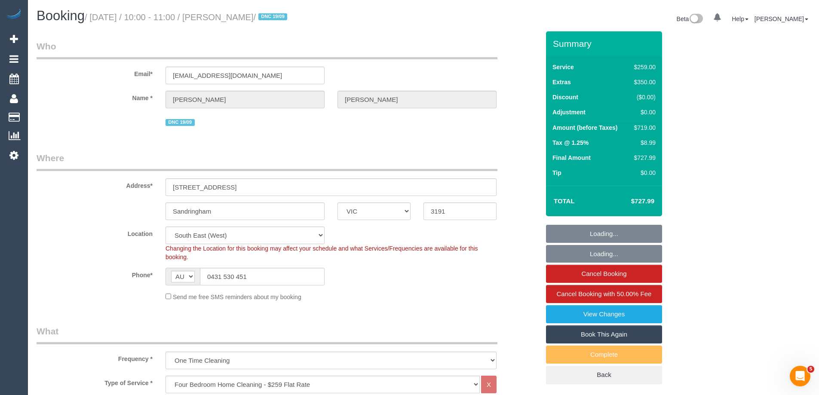
select select "object:879"
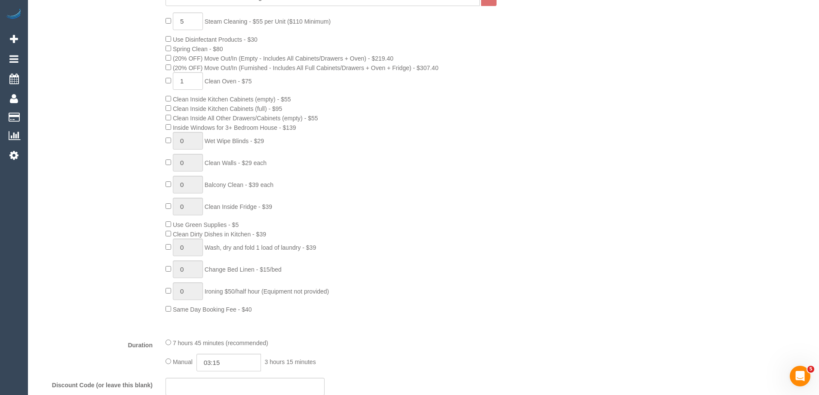
select select "string:stripe-pm_1QuiJU2GScqysDRVA8fU0KcC"
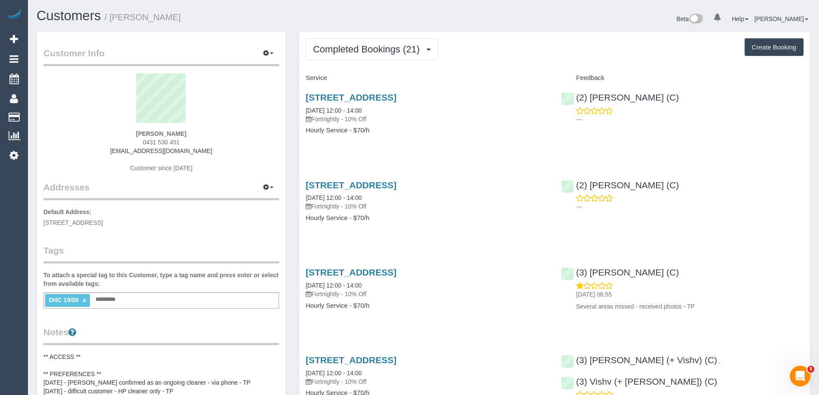
scroll to position [1969, 819]
click at [389, 50] on span "Completed Bookings (21)" at bounding box center [368, 49] width 111 height 11
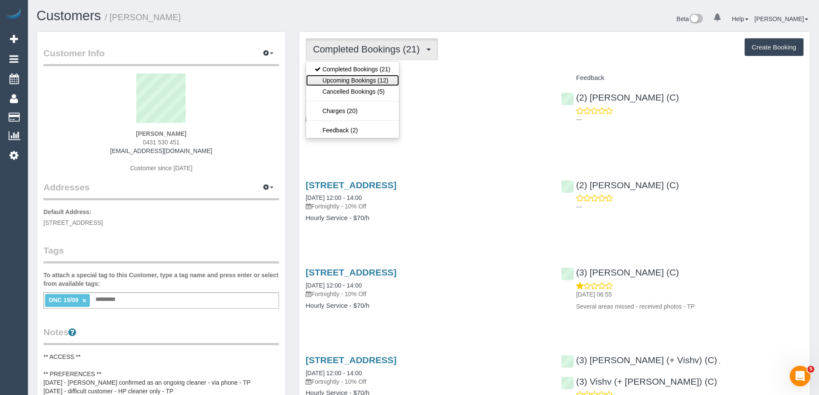
click at [380, 84] on link "Upcoming Bookings (12)" at bounding box center [352, 80] width 93 height 11
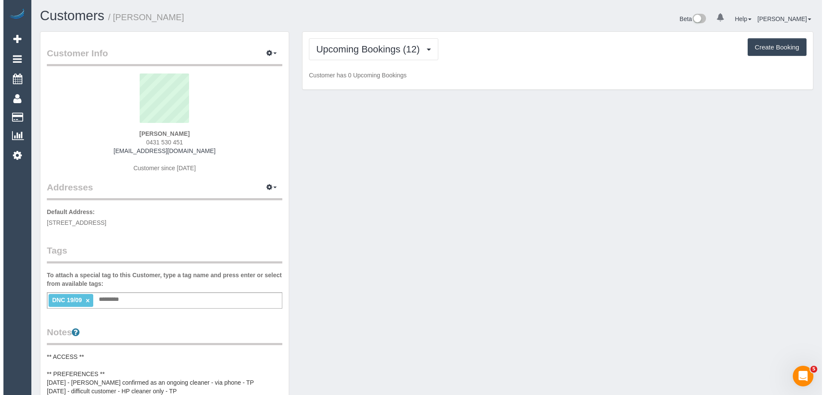
scroll to position [1288, 819]
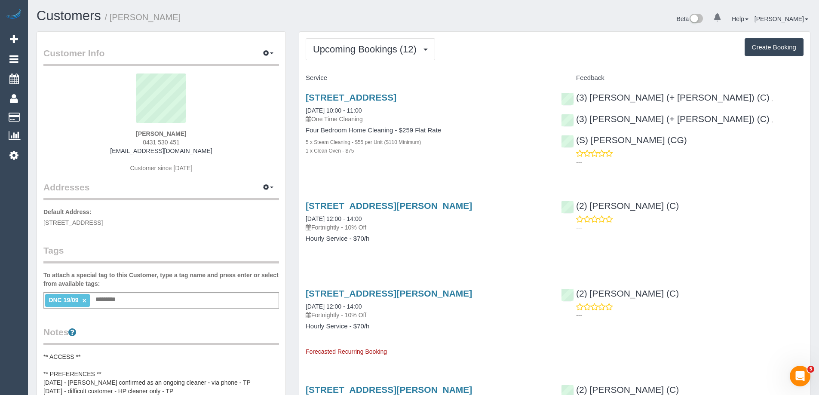
drag, startPoint x: 472, startPoint y: 99, endPoint x: 302, endPoint y: 98, distance: 170.7
click at [302, 98] on div "8 Grange Rd, Sandringham, VIC 3191 19/09/2025 10:00 - 11:00 One Time Cleaning F…" at bounding box center [426, 128] width 255 height 87
copy link "[STREET_ADDRESS]"
drag, startPoint x: 197, startPoint y: 153, endPoint x: 118, endPoint y: 152, distance: 79.5
click at [118, 153] on div "daniel sargent 0431 530 451 ds@ellogistics.com.au Customer since 2024" at bounding box center [161, 127] width 236 height 107
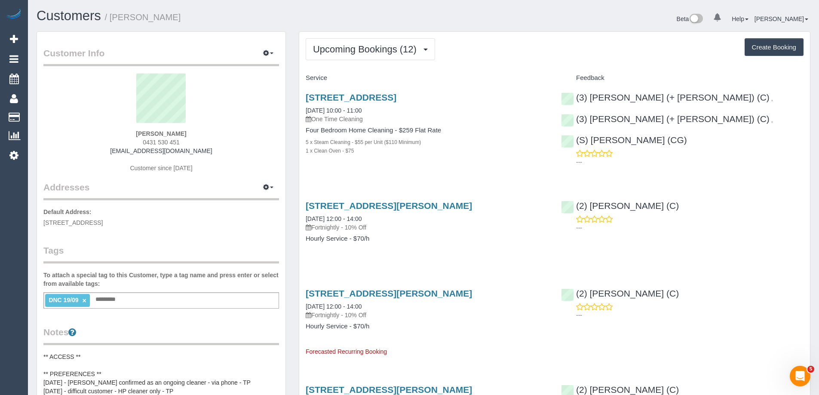
copy link "[EMAIL_ADDRESS][DOMAIN_NAME]"
drag, startPoint x: 191, startPoint y: 16, endPoint x: 112, endPoint y: 18, distance: 79.1
click at [112, 18] on h1 "Customers / daniel sargent" at bounding box center [227, 16] width 380 height 15
copy small "[PERSON_NAME]"
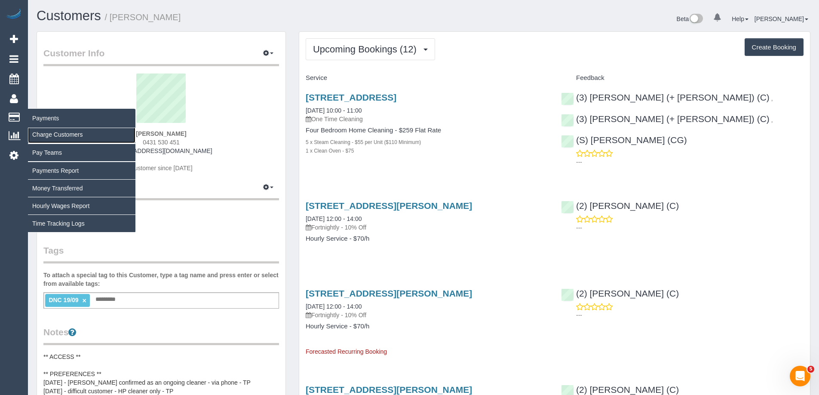
click at [60, 135] on link "Charge Customers" at bounding box center [81, 134] width 107 height 17
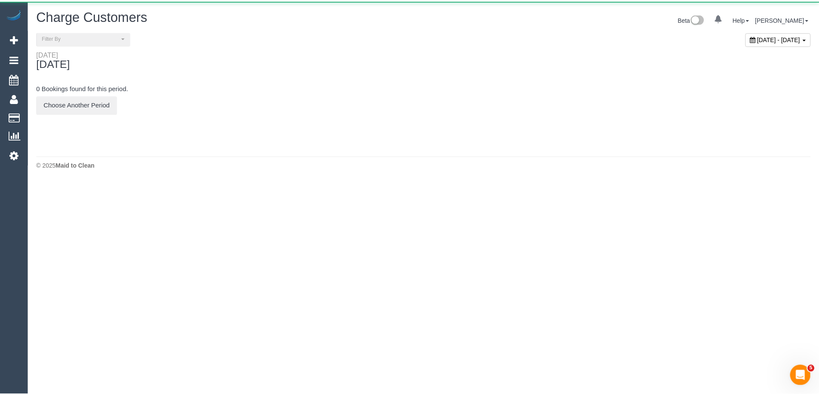
scroll to position [206, 825]
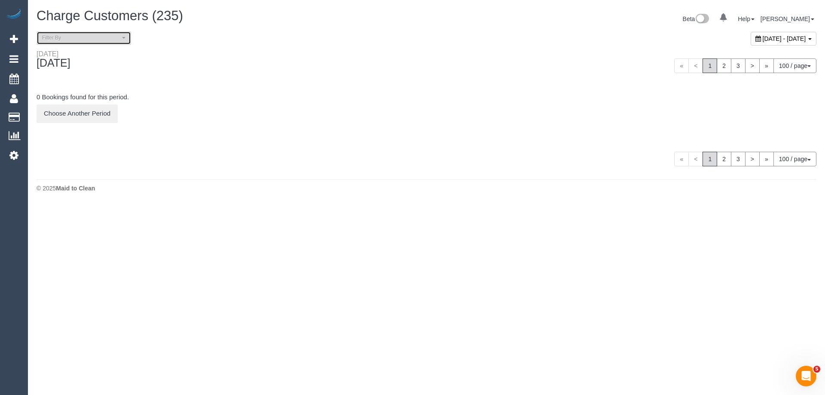
click at [91, 43] on button "Filter By" at bounding box center [84, 37] width 95 height 13
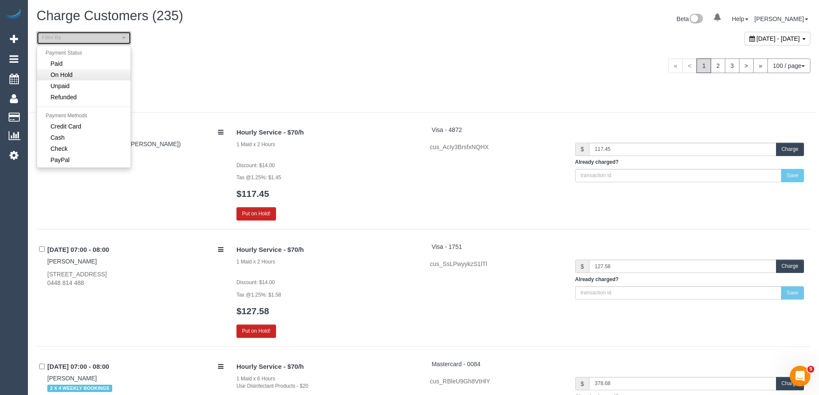
scroll to position [11228, 819]
click at [76, 88] on link "Unpaid" at bounding box center [84, 85] width 94 height 11
select select "******"
click at [258, 83] on div at bounding box center [423, 97] width 787 height 31
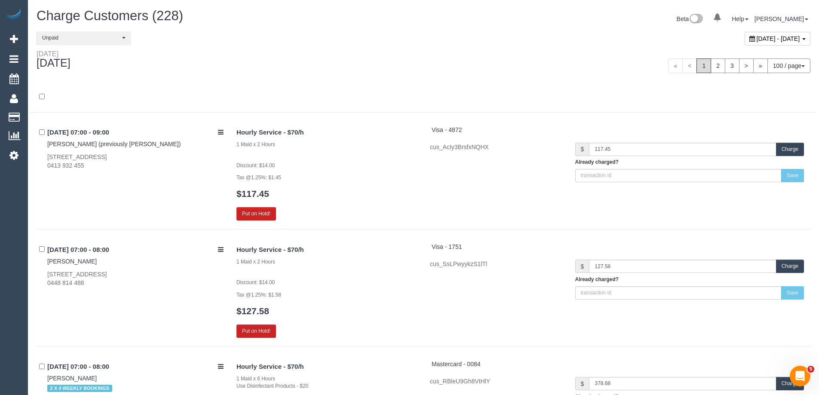
scroll to position [11317, 819]
click at [713, 67] on link "2" at bounding box center [718, 65] width 15 height 15
click at [552, 58] on div "« < 1 2 3 > » 100 / page 10 / page 20 / page 30 / page 40 / page 50 / page 100 …" at bounding box center [620, 65] width 380 height 15
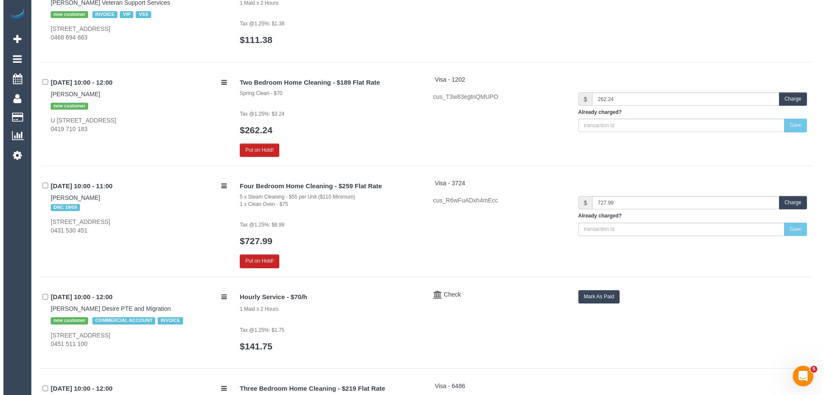
scroll to position [31990, 42174]
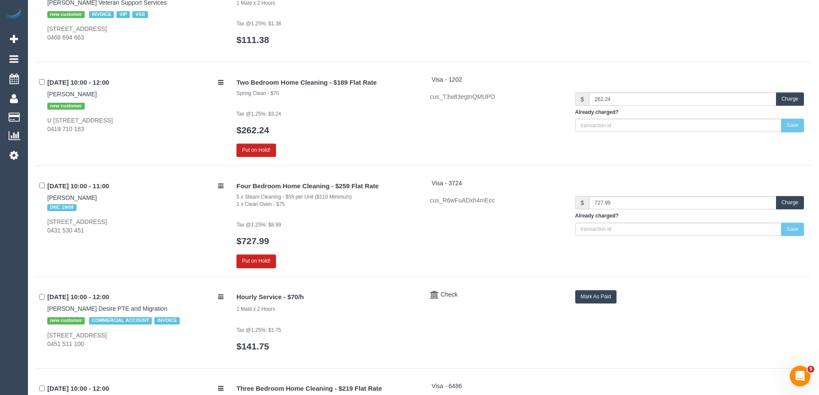
drag, startPoint x: 55, startPoint y: 197, endPoint x: 79, endPoint y: 202, distance: 24.5
click at [79, 202] on div "19/09/2025 10:00 - 11:00 daniel sargent DNC 19/09 8 Grange Rd, Sandringham, VIC…" at bounding box center [133, 207] width 193 height 56
click at [790, 202] on button "Charge" at bounding box center [790, 202] width 28 height 13
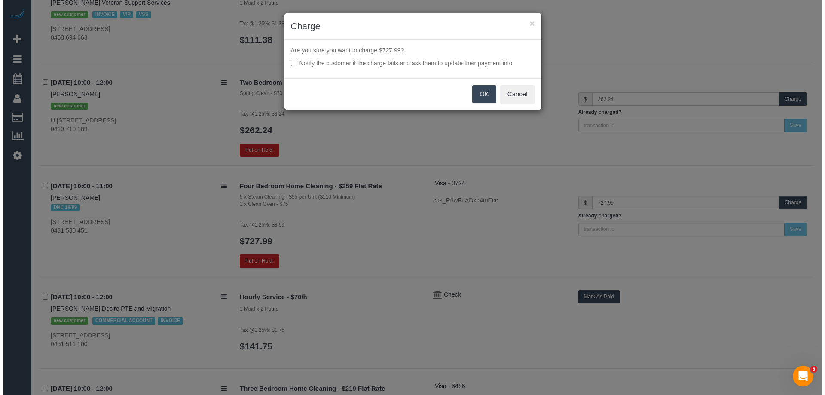
scroll to position [11002, 825]
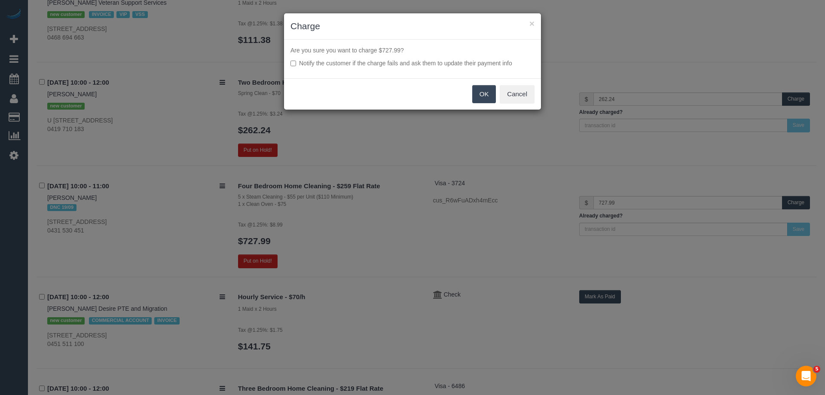
click at [478, 95] on button "OK" at bounding box center [484, 94] width 24 height 18
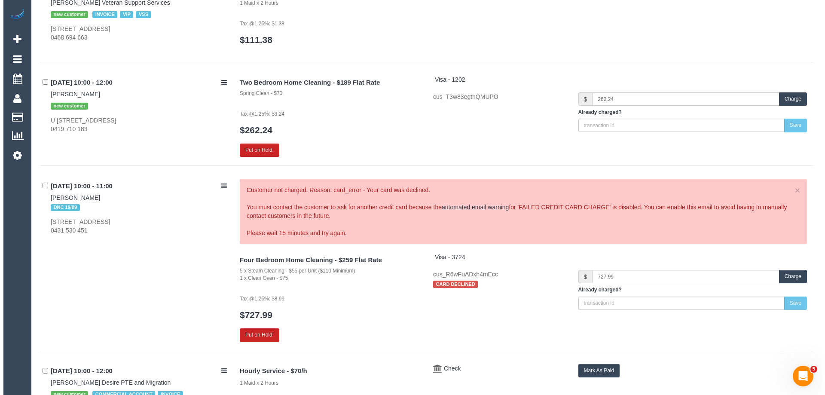
scroll to position [31916, 42174]
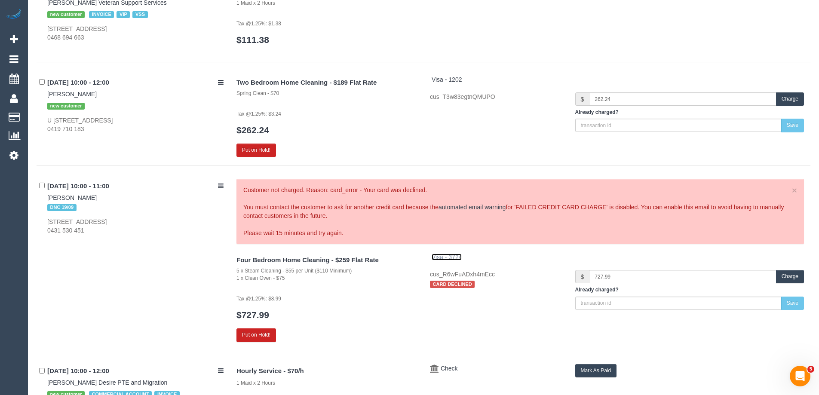
click at [451, 255] on span "Visa - 3724" at bounding box center [447, 257] width 31 height 7
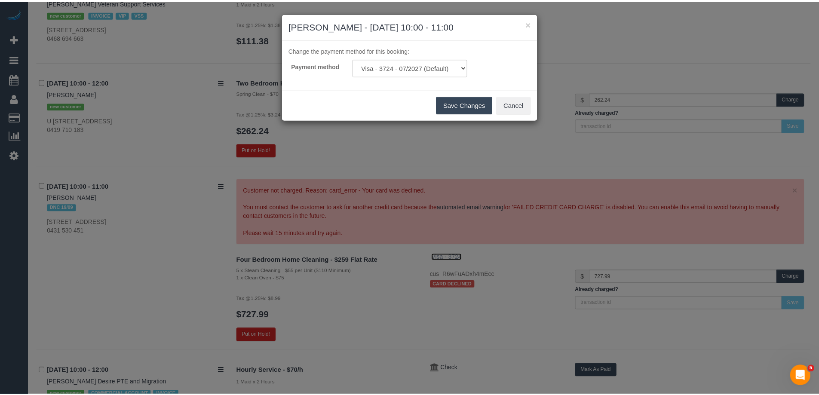
scroll to position [11076, 825]
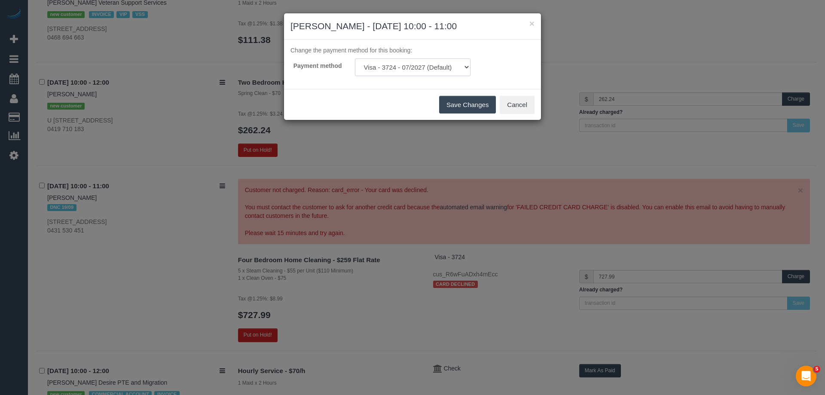
click at [462, 69] on select "Visa - 3724 - 07/2027 (Default) Visa - 6709 - 05/2028 Add Credit Card ─────────…" at bounding box center [413, 67] width 116 height 18
click at [504, 67] on div "Payment method Visa - 3724 - 07/2027 (Default) Visa - 6709 - 05/2028 Add Credit…" at bounding box center [412, 67] width 257 height 18
click at [534, 26] on button "×" at bounding box center [532, 23] width 5 height 9
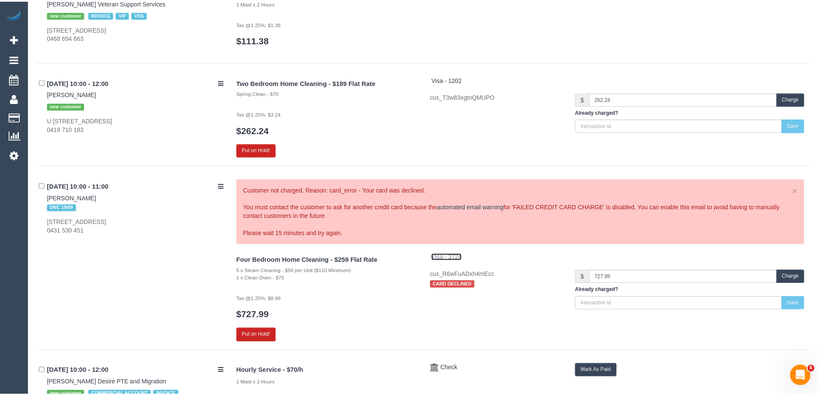
scroll to position [31916, 42174]
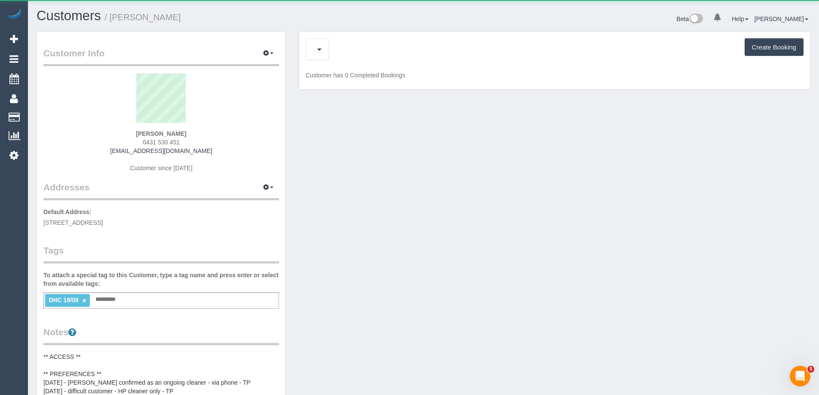
click at [155, 142] on span "0431 530 451" at bounding box center [161, 142] width 37 height 7
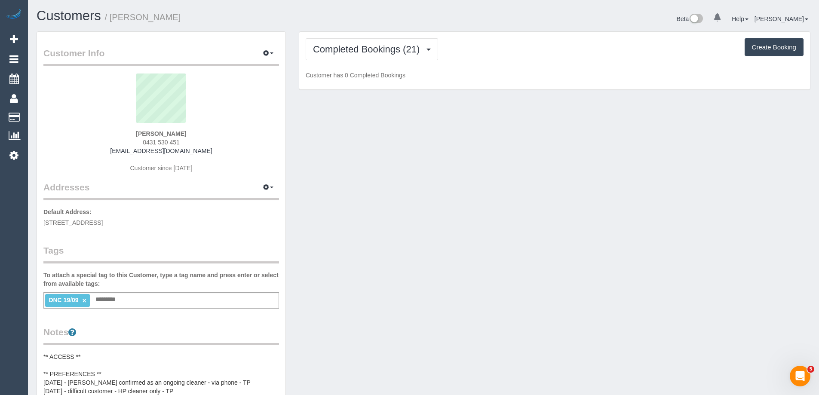
click at [155, 142] on span "0431 530 451" at bounding box center [161, 142] width 37 height 7
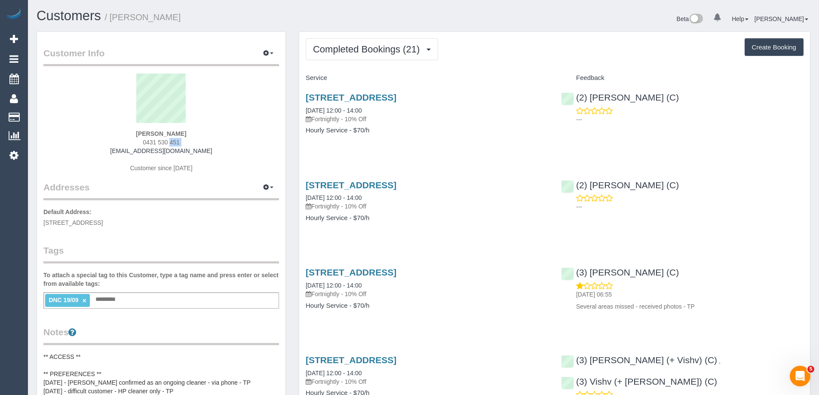
copy div "0431 530 451"
click at [365, 55] on button "Completed Bookings (21)" at bounding box center [372, 49] width 132 height 22
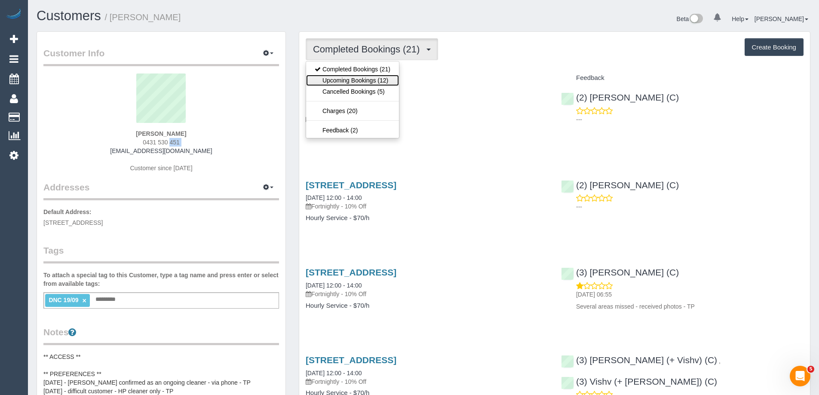
click at [364, 85] on link "Upcoming Bookings (12)" at bounding box center [352, 80] width 93 height 11
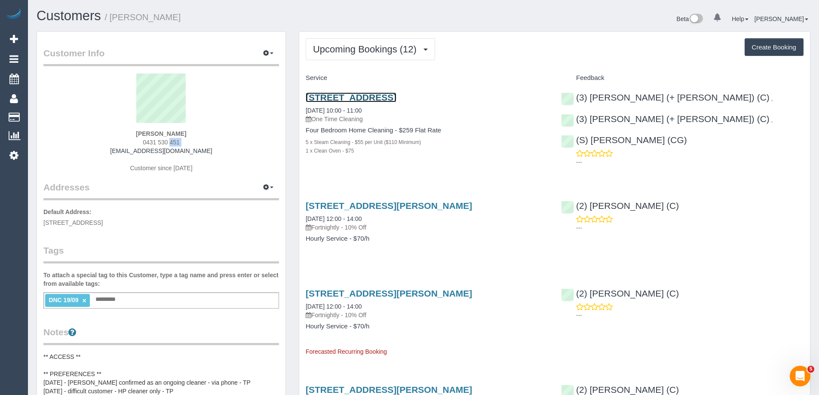
click at [365, 95] on link "[STREET_ADDRESS]" at bounding box center [351, 97] width 91 height 10
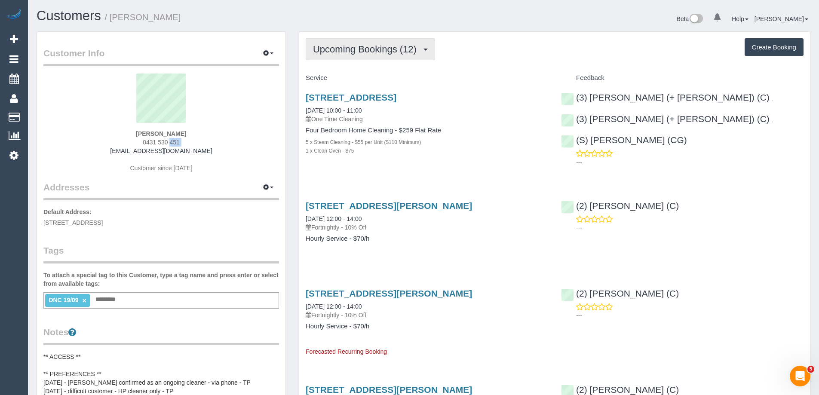
click at [371, 38] on button "Upcoming Bookings (12)" at bounding box center [370, 49] width 129 height 22
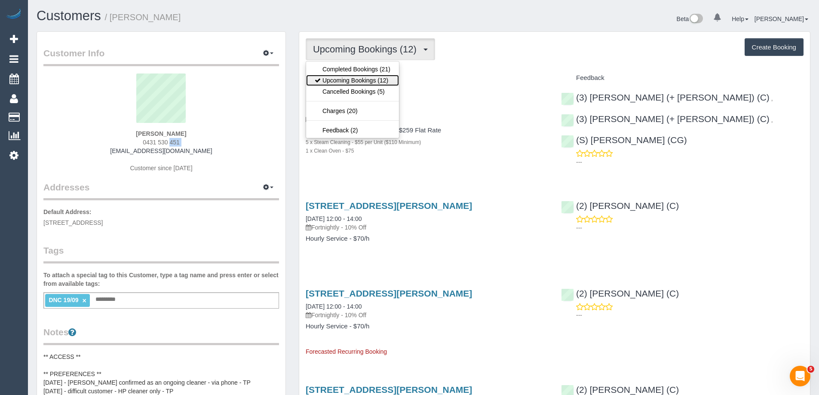
click at [363, 78] on link "Upcoming Bookings (12)" at bounding box center [352, 80] width 93 height 11
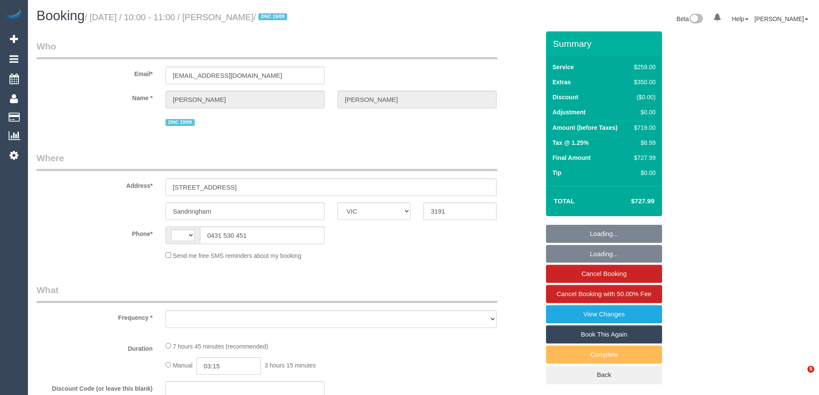
select select "VIC"
select select "string:AU"
select select "object:632"
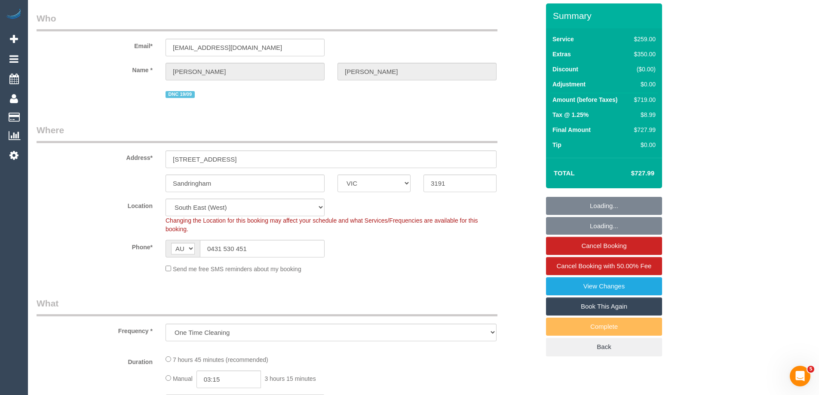
select select "string:stripe-pm_1QuiJU2GScqysDRVA8fU0KcC"
select select "number:28"
select select "number:14"
select select "number:19"
select select "number:36"
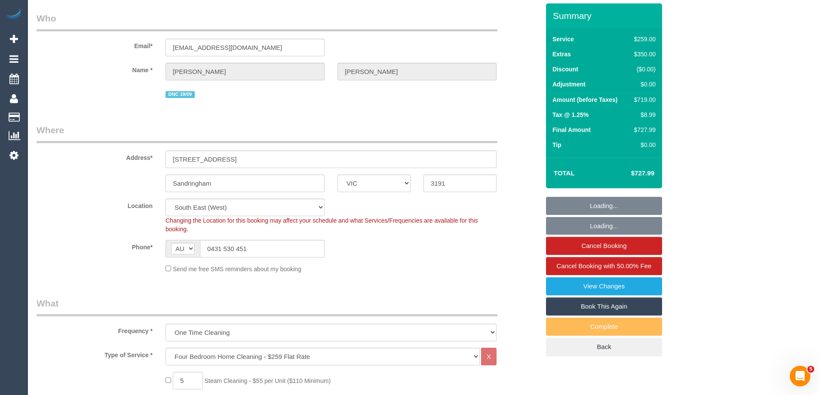
select select "object:1310"
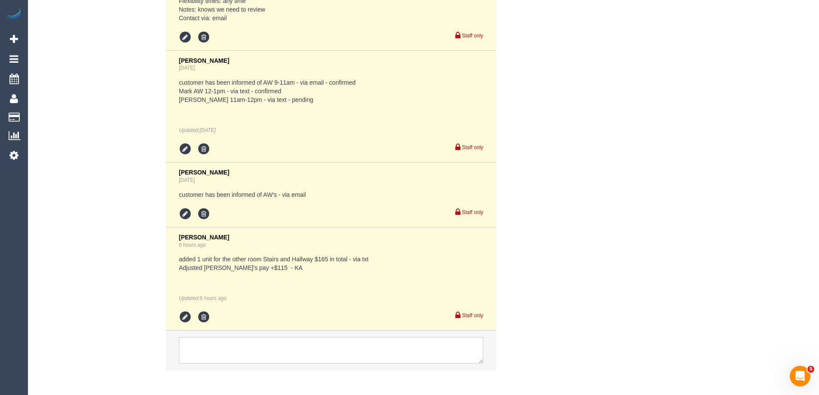
scroll to position [1342, 0]
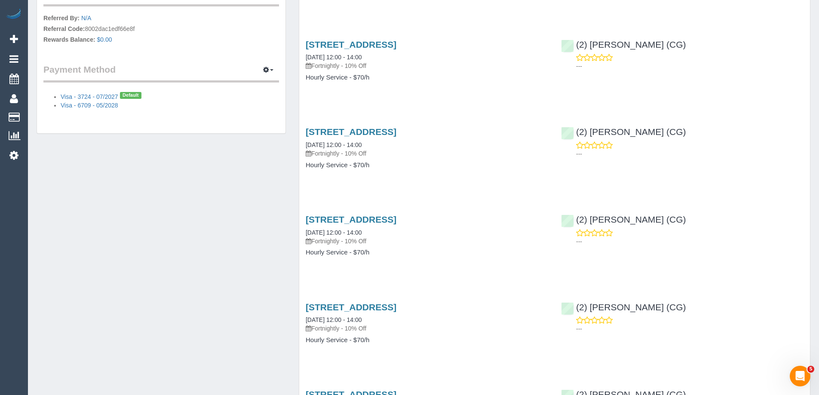
scroll to position [559, 0]
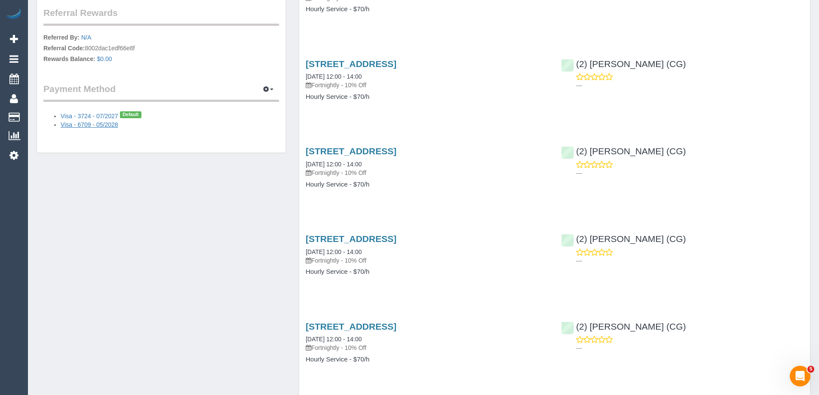
drag, startPoint x: 129, startPoint y: 123, endPoint x: 78, endPoint y: 121, distance: 51.2
click at [78, 121] on li "Visa - 6709 - 05/2028" at bounding box center [170, 124] width 218 height 9
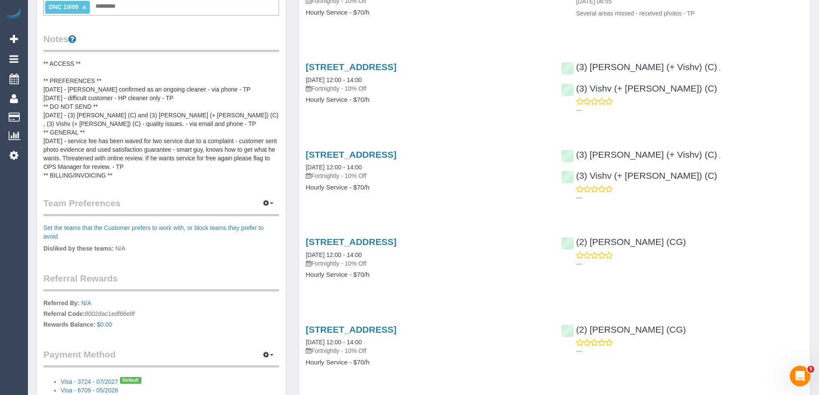
scroll to position [0, 0]
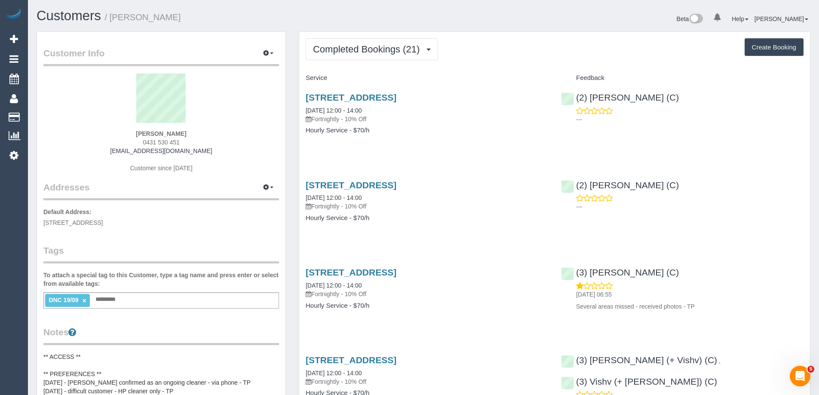
click at [156, 298] on div "DNC 19/09 × Add a tag" at bounding box center [161, 300] width 236 height 16
type input "**********"
click at [84, 300] on link "×" at bounding box center [85, 300] width 4 height 7
drag, startPoint x: 184, startPoint y: 18, endPoint x: 114, endPoint y: 18, distance: 70.9
click at [114, 18] on h1 "Customers / daniel sargent" at bounding box center [227, 16] width 380 height 15
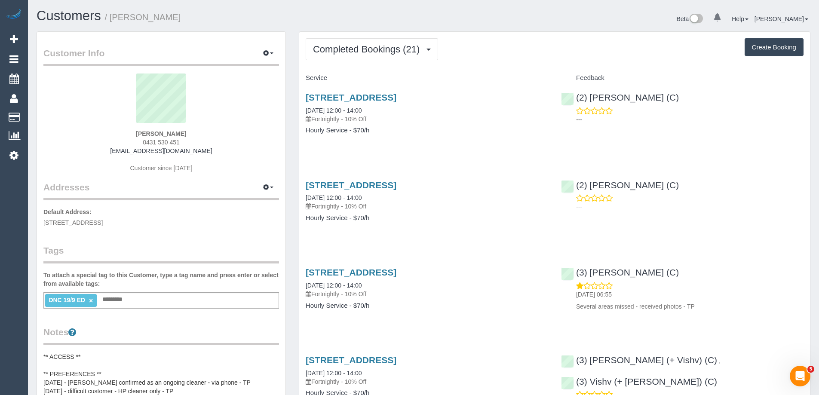
copy small "daniel sargent"
click at [405, 51] on span "Completed Bookings (21)" at bounding box center [368, 49] width 111 height 11
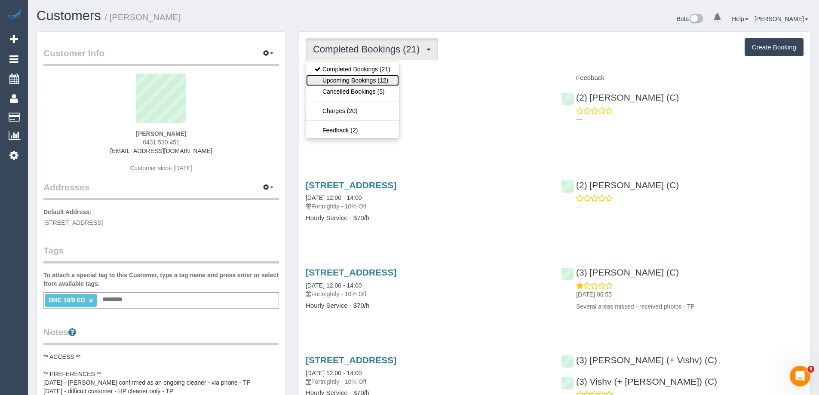
click at [372, 82] on link "Upcoming Bookings (12)" at bounding box center [352, 80] width 93 height 11
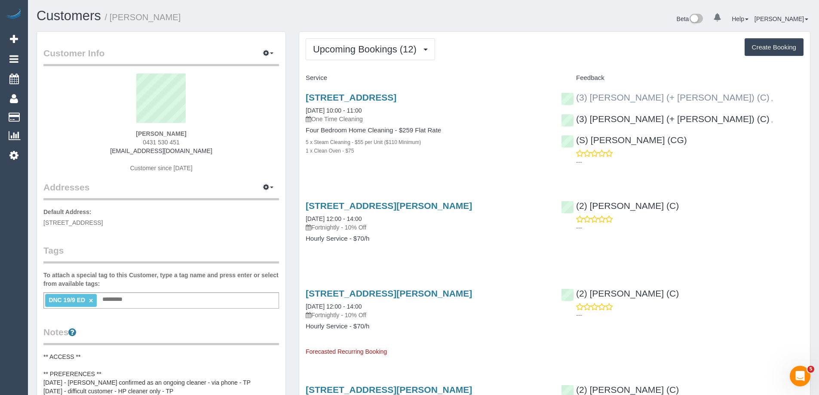
drag, startPoint x: 696, startPoint y: 141, endPoint x: 577, endPoint y: 97, distance: 127.2
click at [577, 97] on div "(3) Rayhan (+ Shahida) (C) , (3) Shahida (+ Rayhan) (C) , (S) Mark Yenimireddy …" at bounding box center [682, 127] width 255 height 85
copy div "(3) Rayhan (+ Shahida) (C) , (3) Shahida (+ Rayhan) (C) , (S) Mark Yenimireddy …"
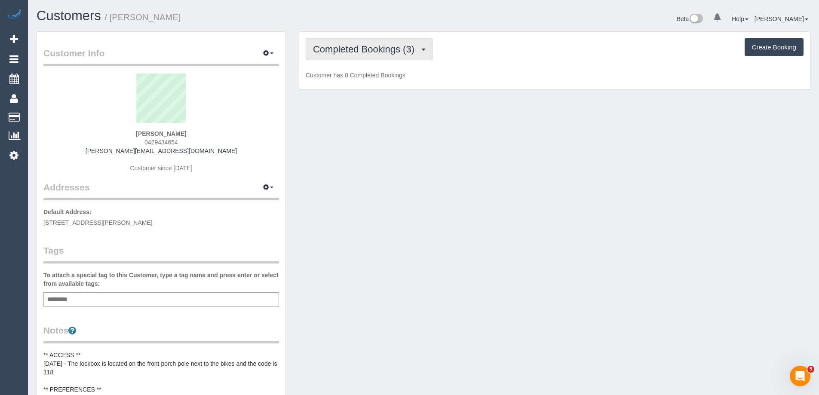
click at [343, 46] on span "Completed Bookings (3)" at bounding box center [366, 49] width 106 height 11
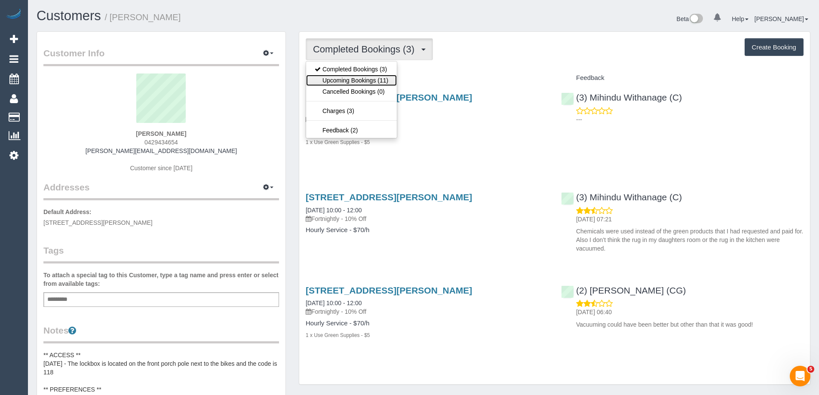
click at [348, 78] on link "Upcoming Bookings (11)" at bounding box center [351, 80] width 91 height 11
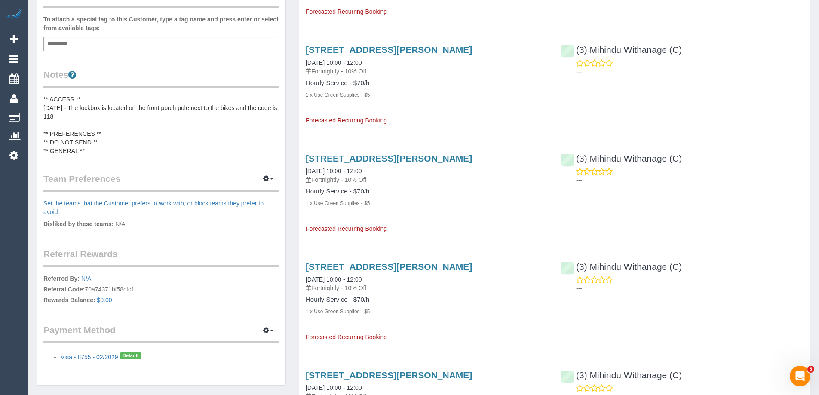
scroll to position [258, 0]
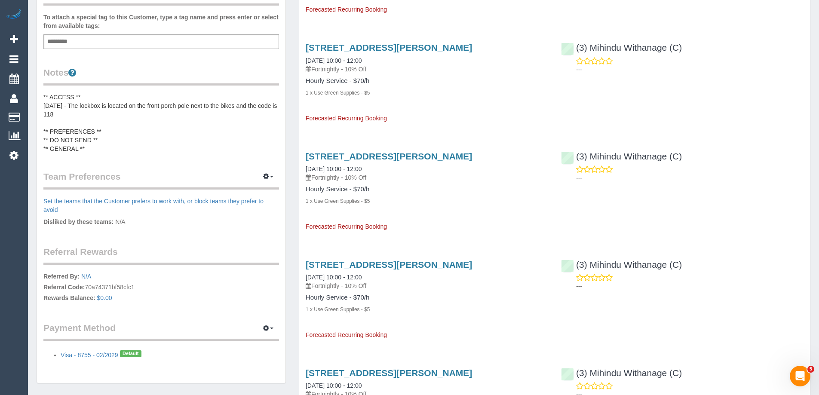
click at [93, 116] on pre "** ACCESS ** 30/07/25 - The lockbox is located on the front porch pole next to …" at bounding box center [161, 123] width 236 height 60
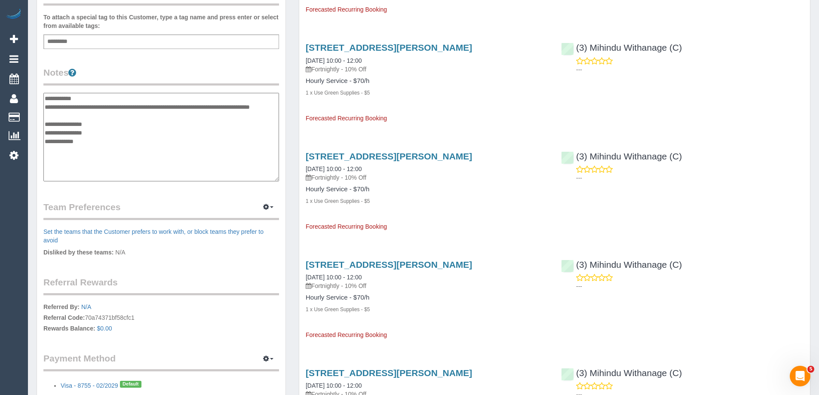
click at [104, 99] on textarea "**********" at bounding box center [161, 137] width 236 height 89
click at [111, 140] on textarea "**********" at bounding box center [161, 137] width 236 height 89
type textarea "**********"
click at [147, 203] on legend "Team Preferences Manage Preferences" at bounding box center [161, 210] width 236 height 19
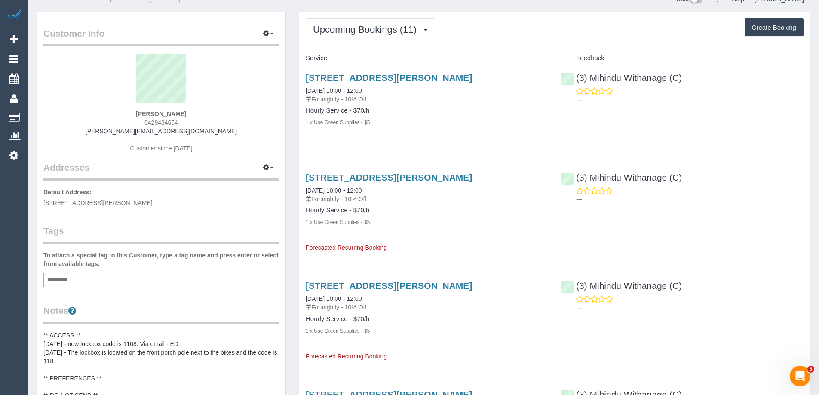
scroll to position [0, 0]
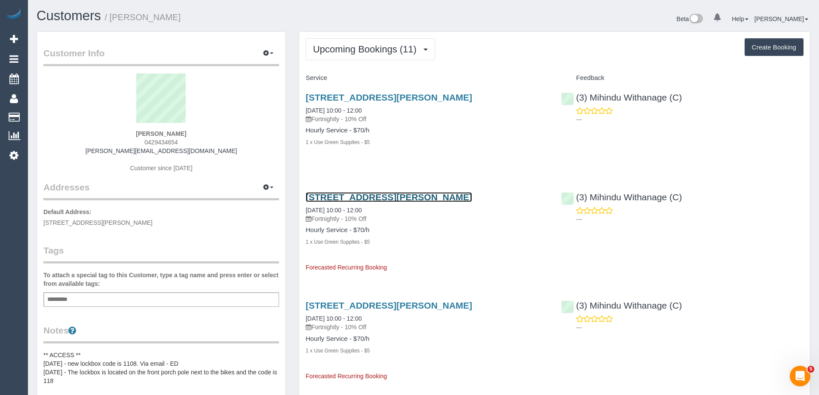
click at [347, 198] on link "36 Ross St, Coburg, VIC 3058" at bounding box center [389, 197] width 166 height 10
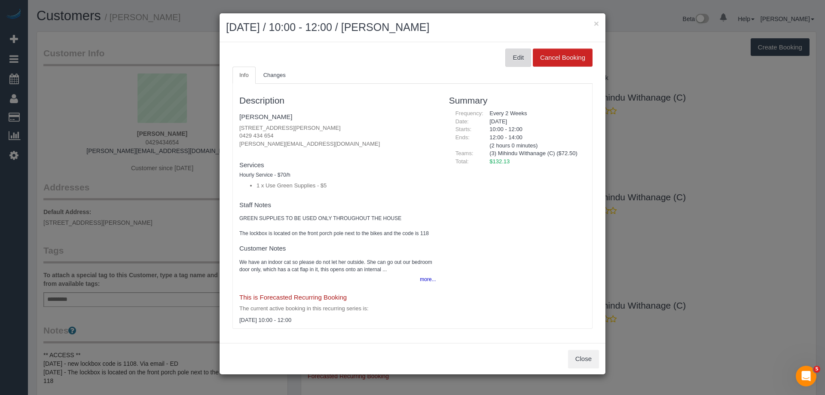
click at [510, 52] on button "Edit" at bounding box center [519, 58] width 26 height 18
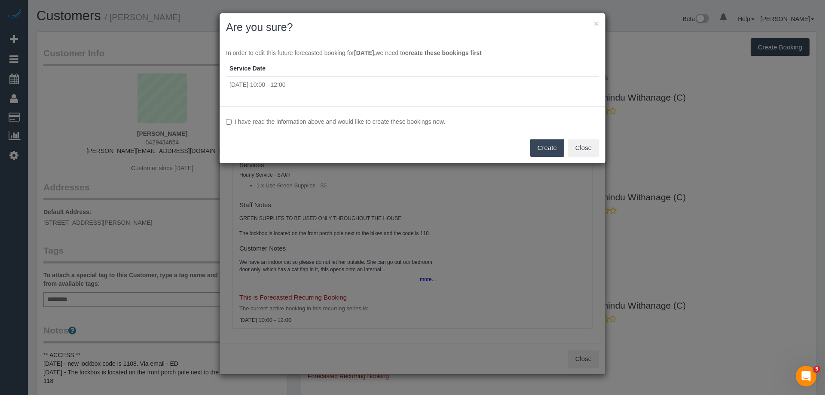
click at [362, 122] on label "I have read the information above and would like to create these bookings now." at bounding box center [412, 121] width 373 height 9
click at [544, 150] on button "Create" at bounding box center [548, 148] width 34 height 18
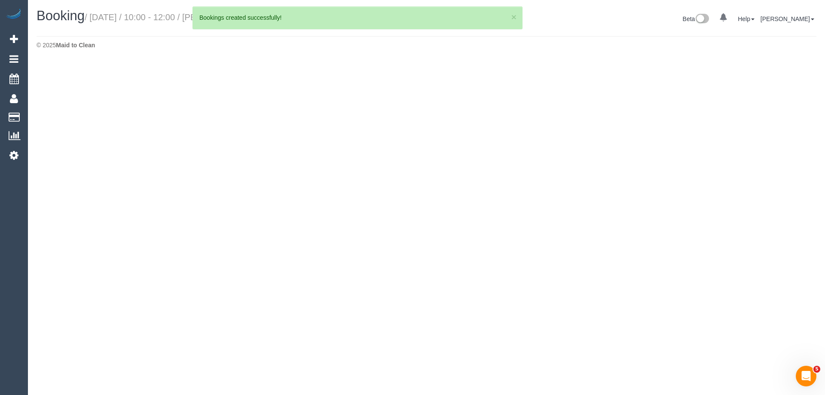
select select "VIC"
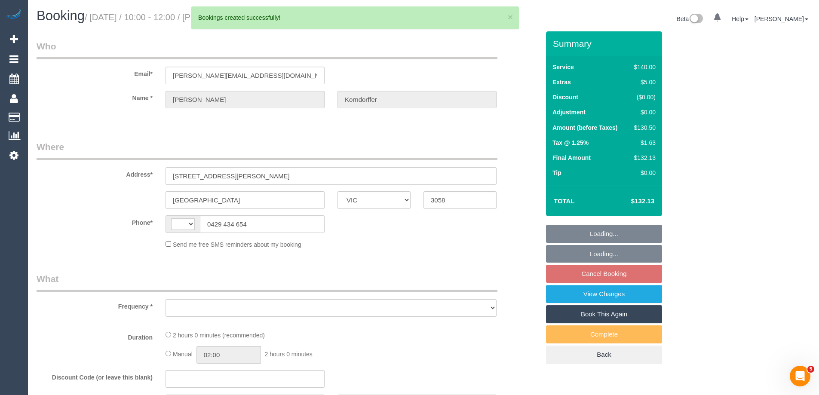
select select "object:1671"
select select "string:AU"
select select "number:29"
select select "number:16"
select select "number:19"
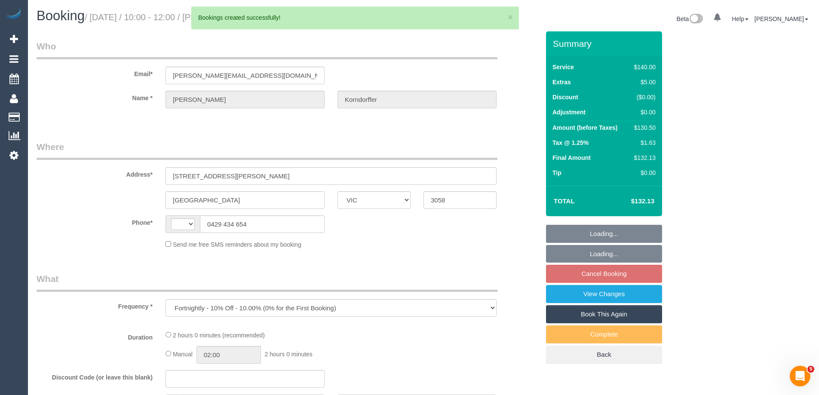
select select "number:22"
select select "number:33"
select select "number:26"
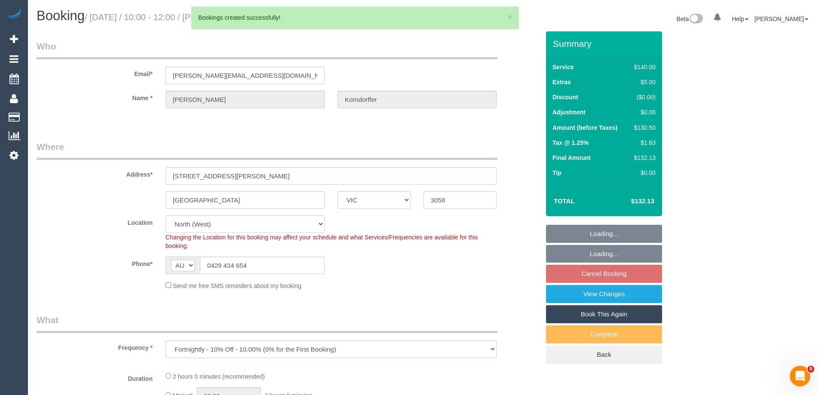
select select "string:stripe-pm_1RpQ5S2GScqysDRVNbGWaemB"
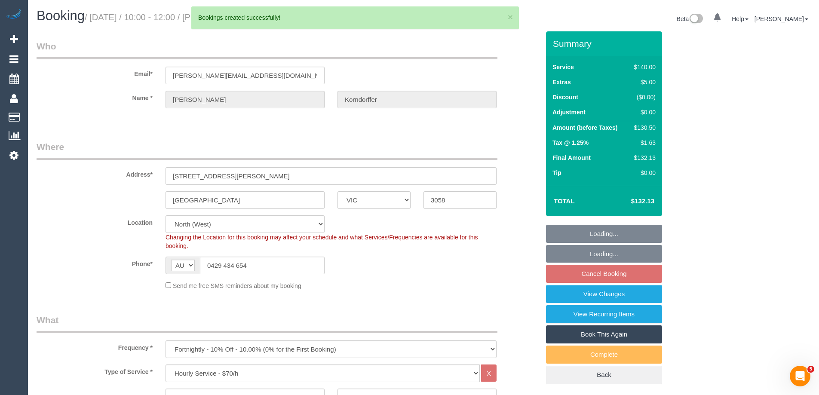
select select "object:2970"
select select "spot3"
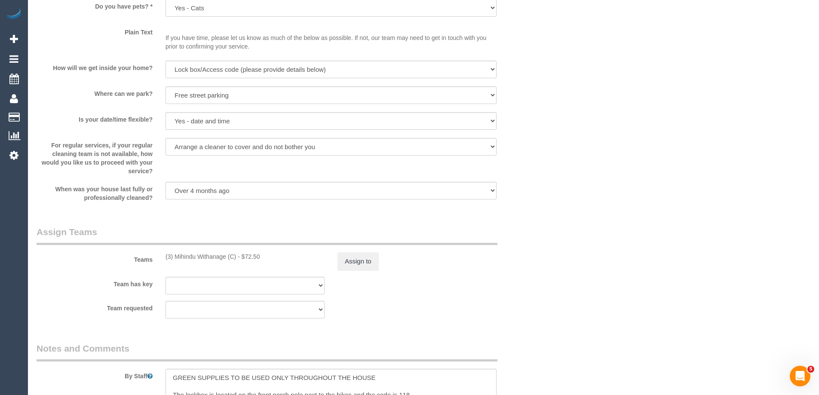
scroll to position [1204, 0]
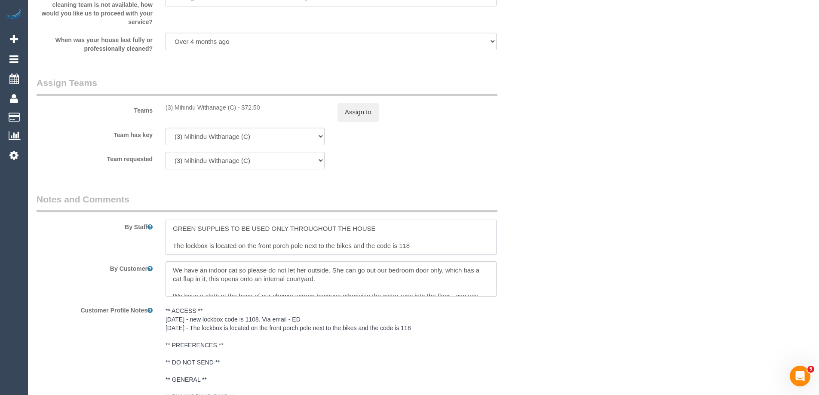
click at [402, 243] on textarea at bounding box center [331, 237] width 331 height 35
paste textarea "0"
click at [443, 245] on textarea at bounding box center [331, 237] width 331 height 35
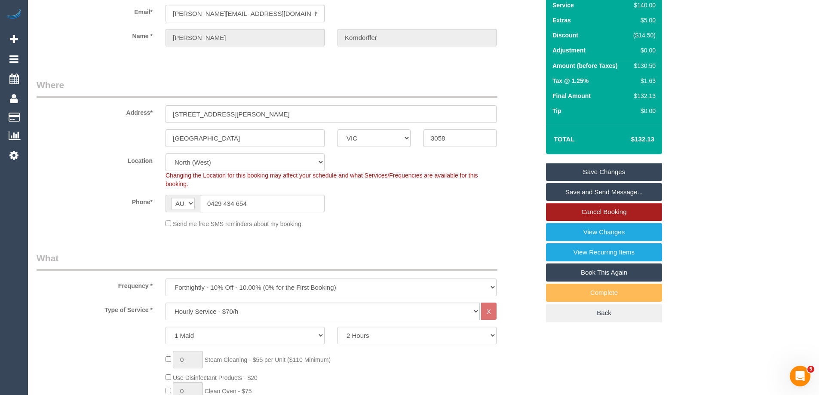
scroll to position [0, 0]
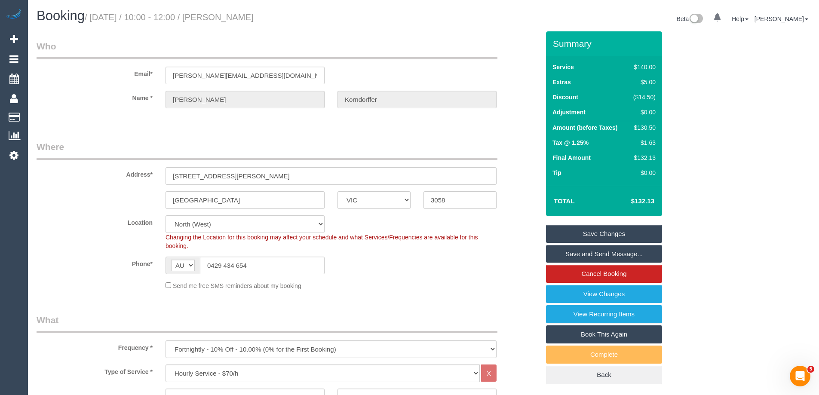
type textarea "GREEN SUPPLIES TO BE USED ONLY THROUGHOUT THE HOUSE The lockbox is located on t…"
click at [625, 233] on link "Save Changes" at bounding box center [604, 234] width 116 height 18
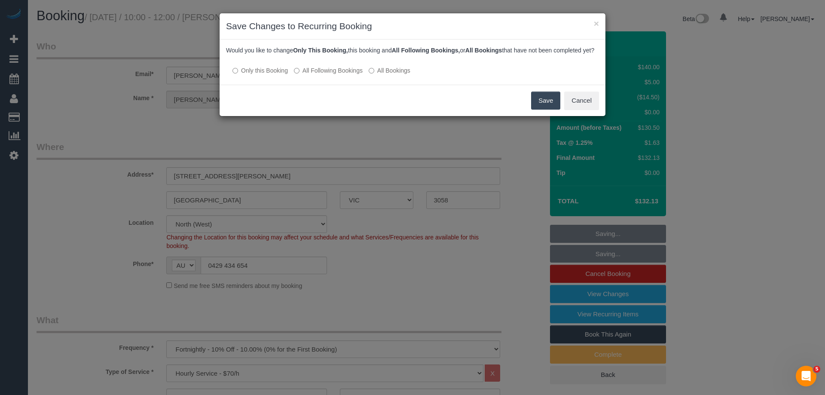
click at [341, 75] on label "All Following Bookings" at bounding box center [328, 70] width 69 height 9
click at [547, 107] on button "Save" at bounding box center [545, 101] width 29 height 18
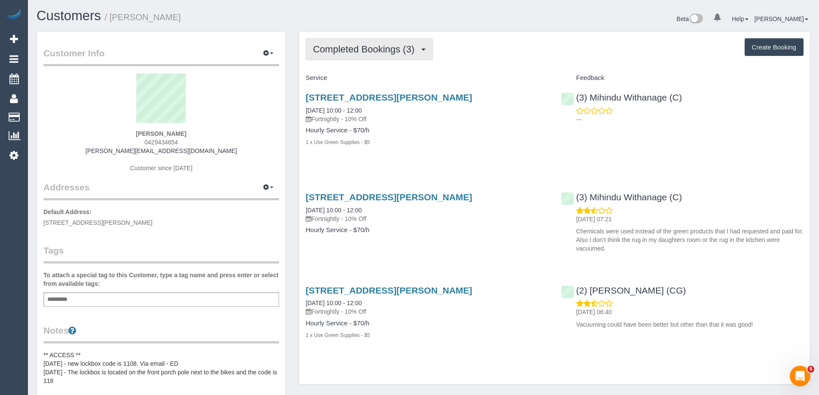
click at [345, 54] on span "Completed Bookings (3)" at bounding box center [366, 49] width 106 height 11
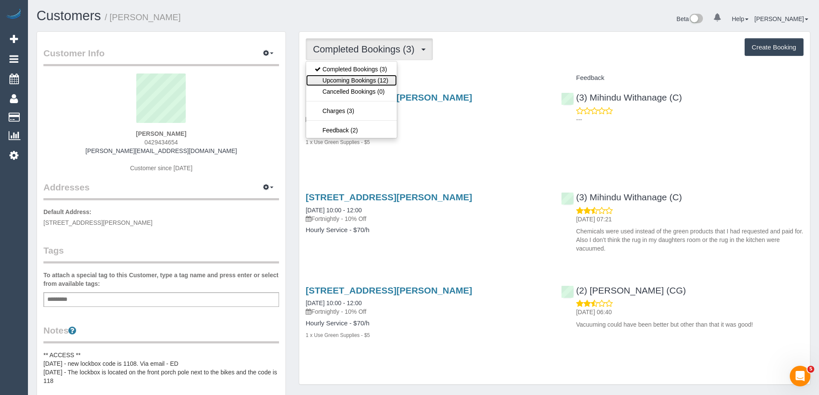
click at [348, 80] on link "Upcoming Bookings (12)" at bounding box center [351, 80] width 91 height 11
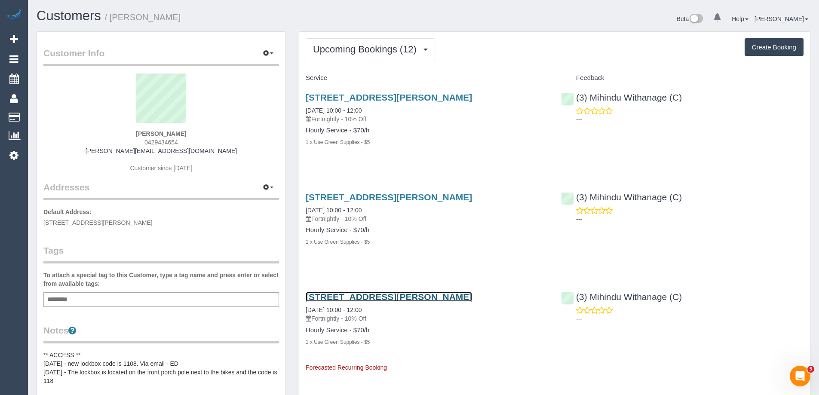
click at [390, 299] on link "[STREET_ADDRESS][PERSON_NAME]" at bounding box center [389, 297] width 166 height 10
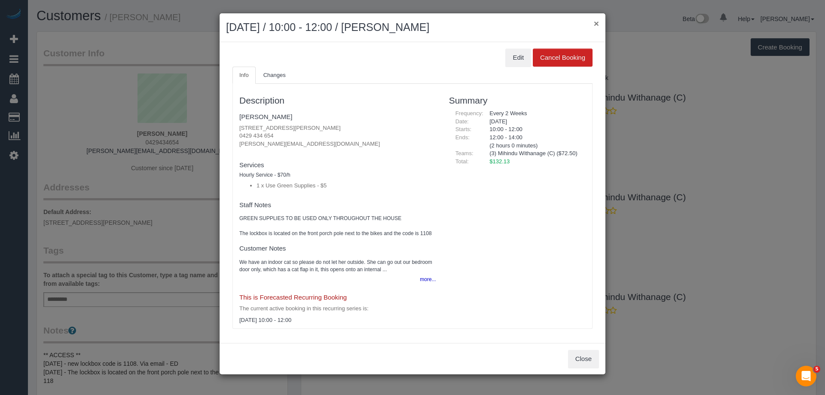
click at [596, 19] on button "×" at bounding box center [596, 23] width 5 height 9
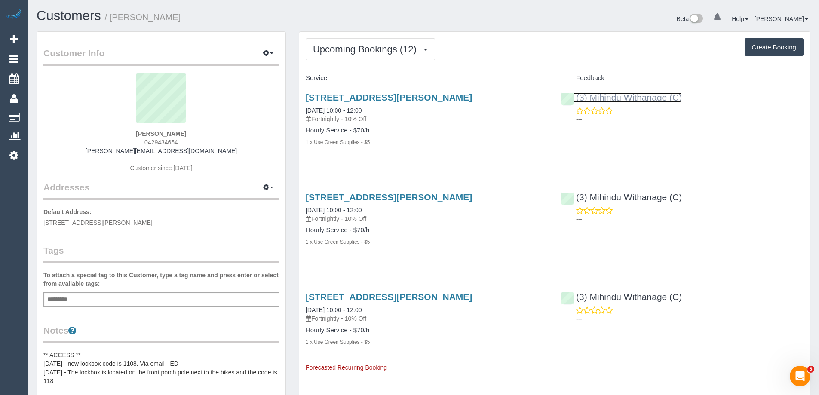
click at [634, 98] on link "(3) Mihindu Withanage (C)" at bounding box center [621, 97] width 121 height 10
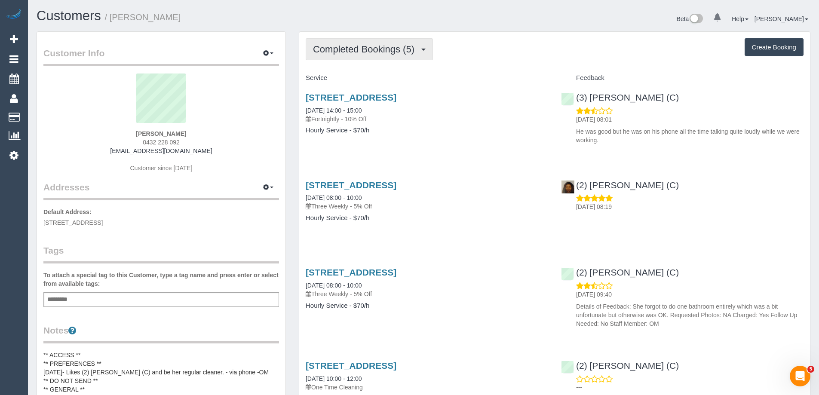
click at [353, 49] on span "Completed Bookings (5)" at bounding box center [366, 49] width 106 height 11
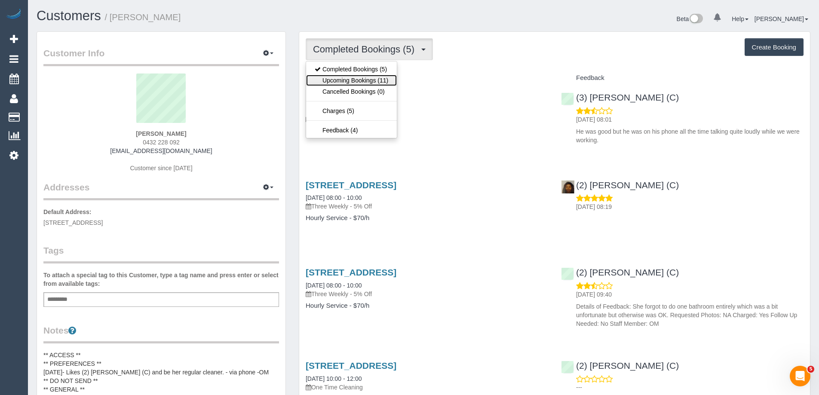
click at [361, 79] on link "Upcoming Bookings (11)" at bounding box center [351, 80] width 91 height 11
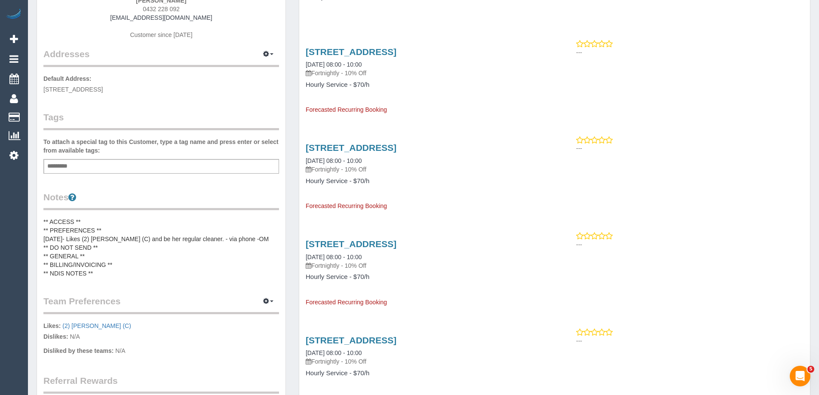
scroll to position [215, 0]
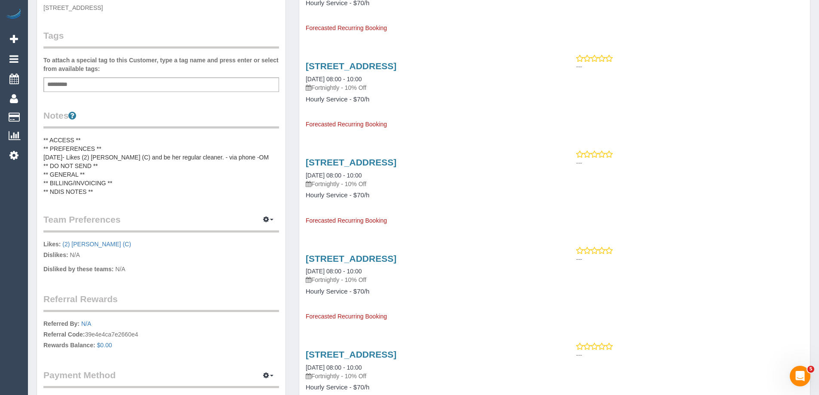
click at [94, 178] on pre "** ACCESS ** ** PREFERENCES ** [DATE]- Likes (2) [PERSON_NAME] (C) and be her r…" at bounding box center [161, 166] width 236 height 60
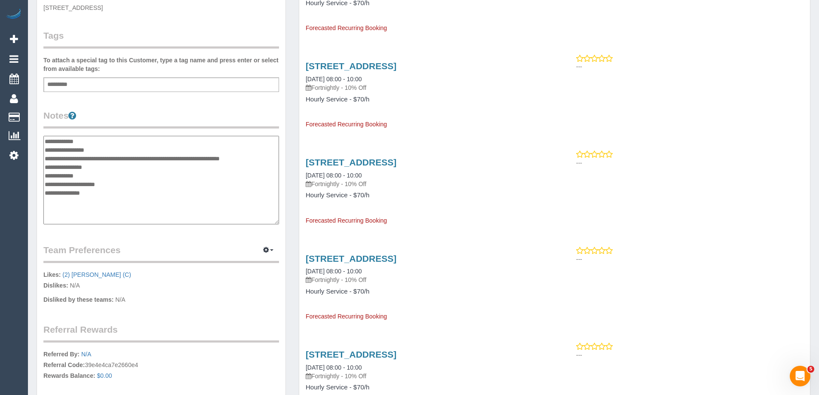
click at [104, 141] on textarea "**********" at bounding box center [161, 180] width 236 height 89
type textarea "**********"
click at [118, 123] on legend "Notes" at bounding box center [161, 118] width 236 height 19
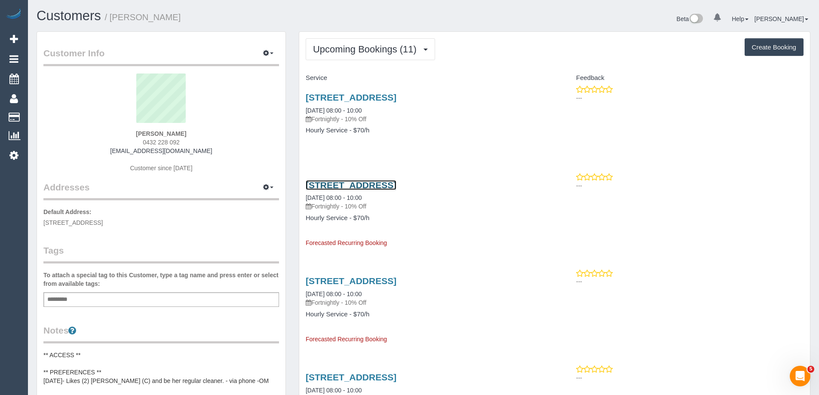
click at [396, 189] on link "[STREET_ADDRESS]" at bounding box center [351, 185] width 91 height 10
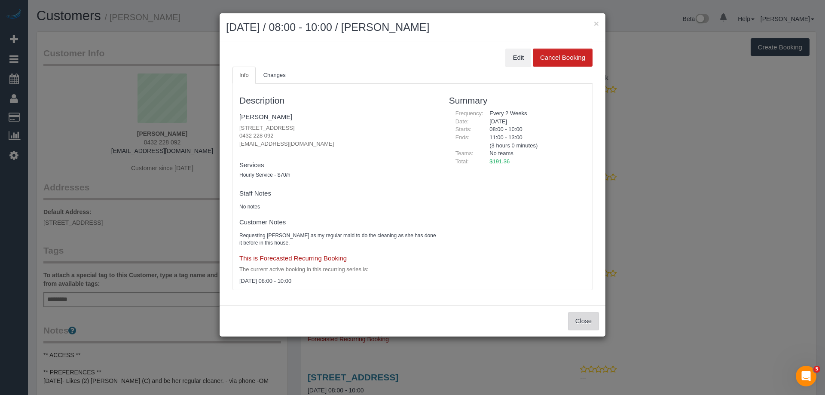
click at [588, 321] on button "Close" at bounding box center [583, 321] width 31 height 18
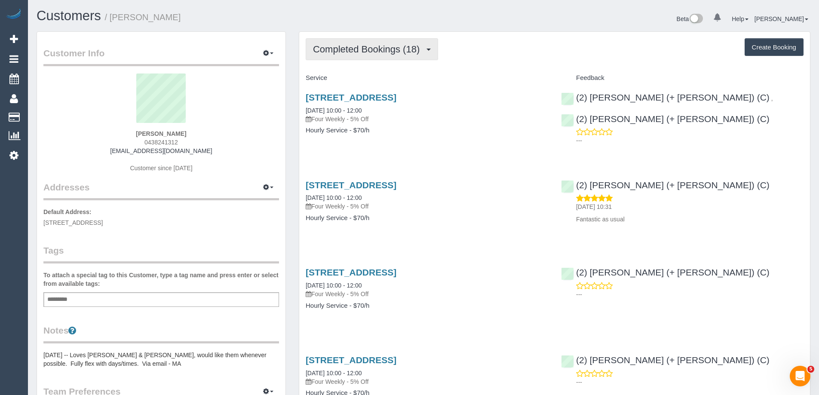
click at [344, 53] on span "Completed Bookings (18)" at bounding box center [368, 49] width 111 height 11
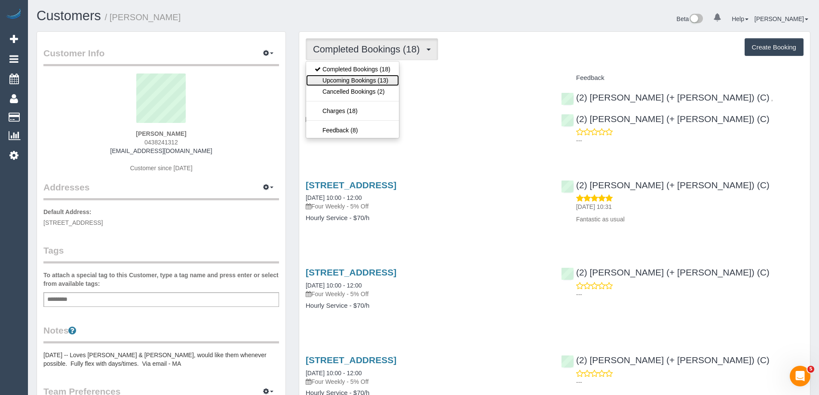
click at [365, 84] on link "Upcoming Bookings (13)" at bounding box center [352, 80] width 93 height 11
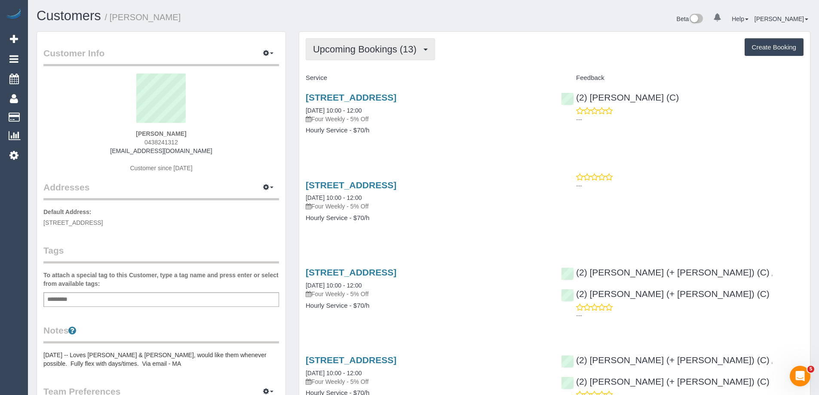
click at [379, 54] on span "Upcoming Bookings (13)" at bounding box center [367, 49] width 108 height 11
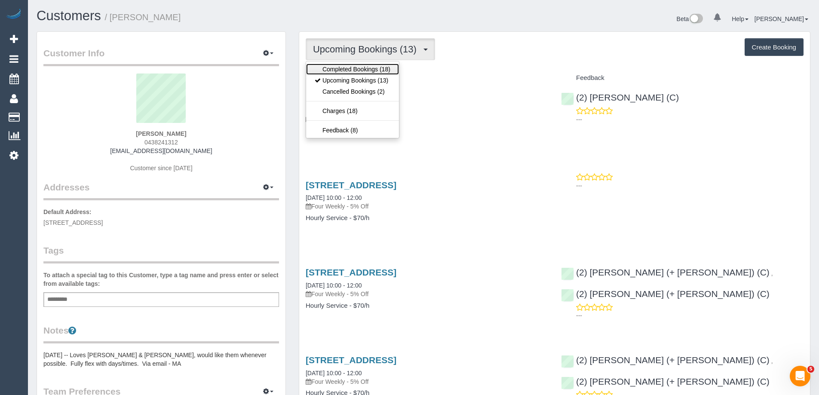
click at [370, 68] on link "Completed Bookings (18)" at bounding box center [352, 69] width 93 height 11
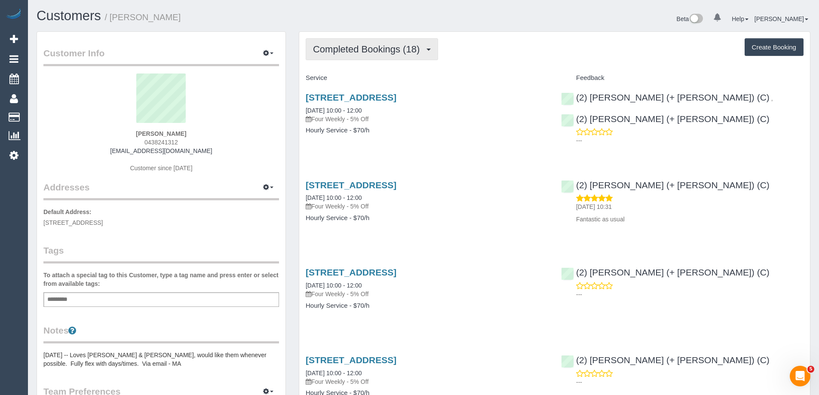
click at [407, 43] on button "Completed Bookings (18)" at bounding box center [372, 49] width 132 height 22
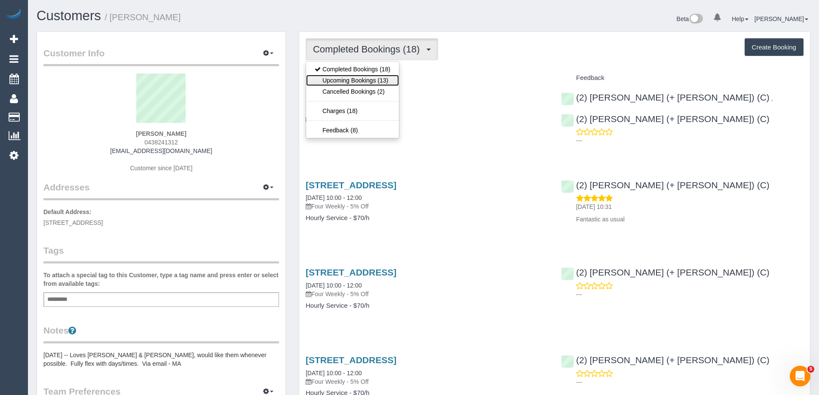
click at [372, 82] on link "Upcoming Bookings (13)" at bounding box center [352, 80] width 93 height 11
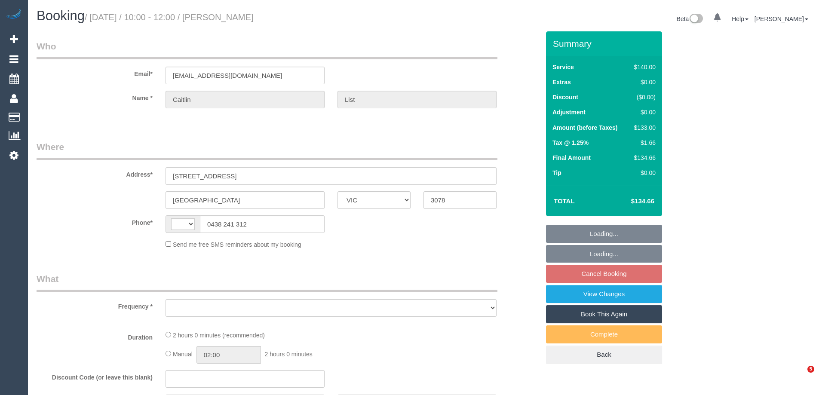
select select "VIC"
select select "string:AU"
select select "object:551"
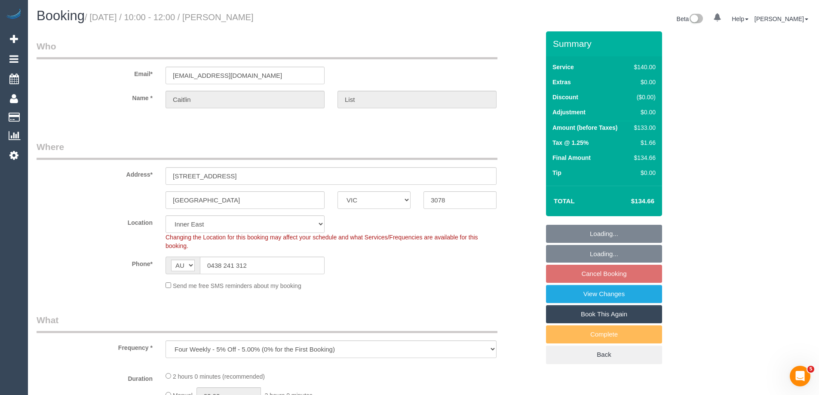
select select "string:stripe-pm_1OxPbM2GScqysDRV5Vvq4hkQ"
select select "number:28"
select select "number:14"
select select "number:19"
select select "number:22"
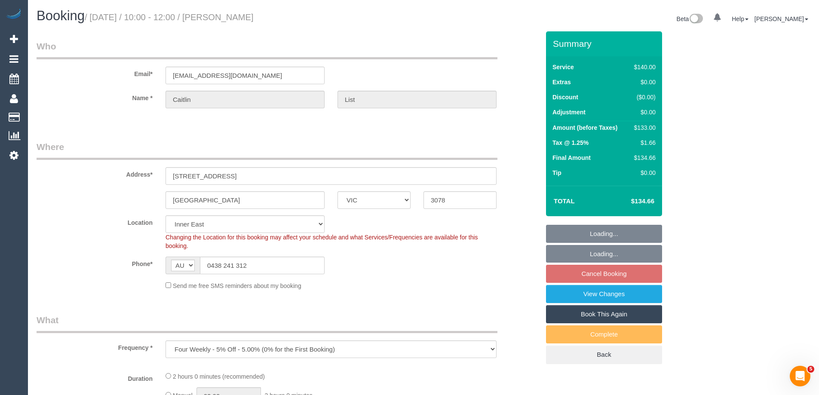
select select "number:35"
select select "number:13"
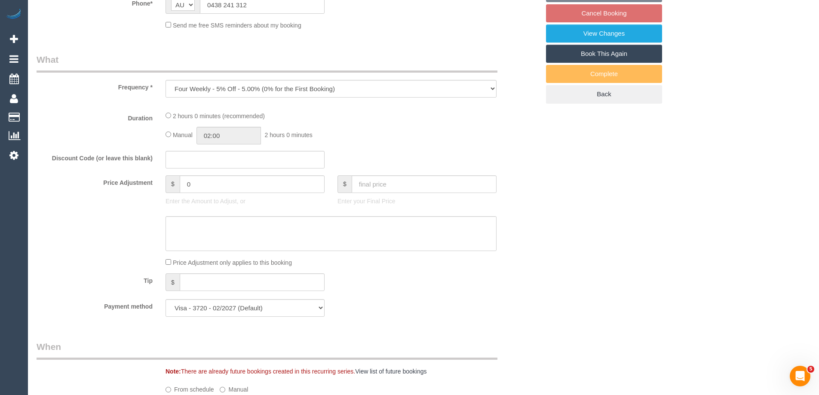
select select "object:706"
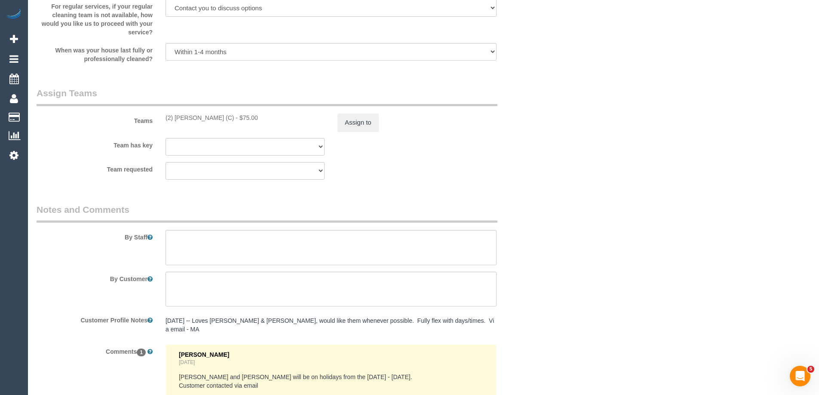
scroll to position [1373, 0]
